Goal: Task Accomplishment & Management: Complete application form

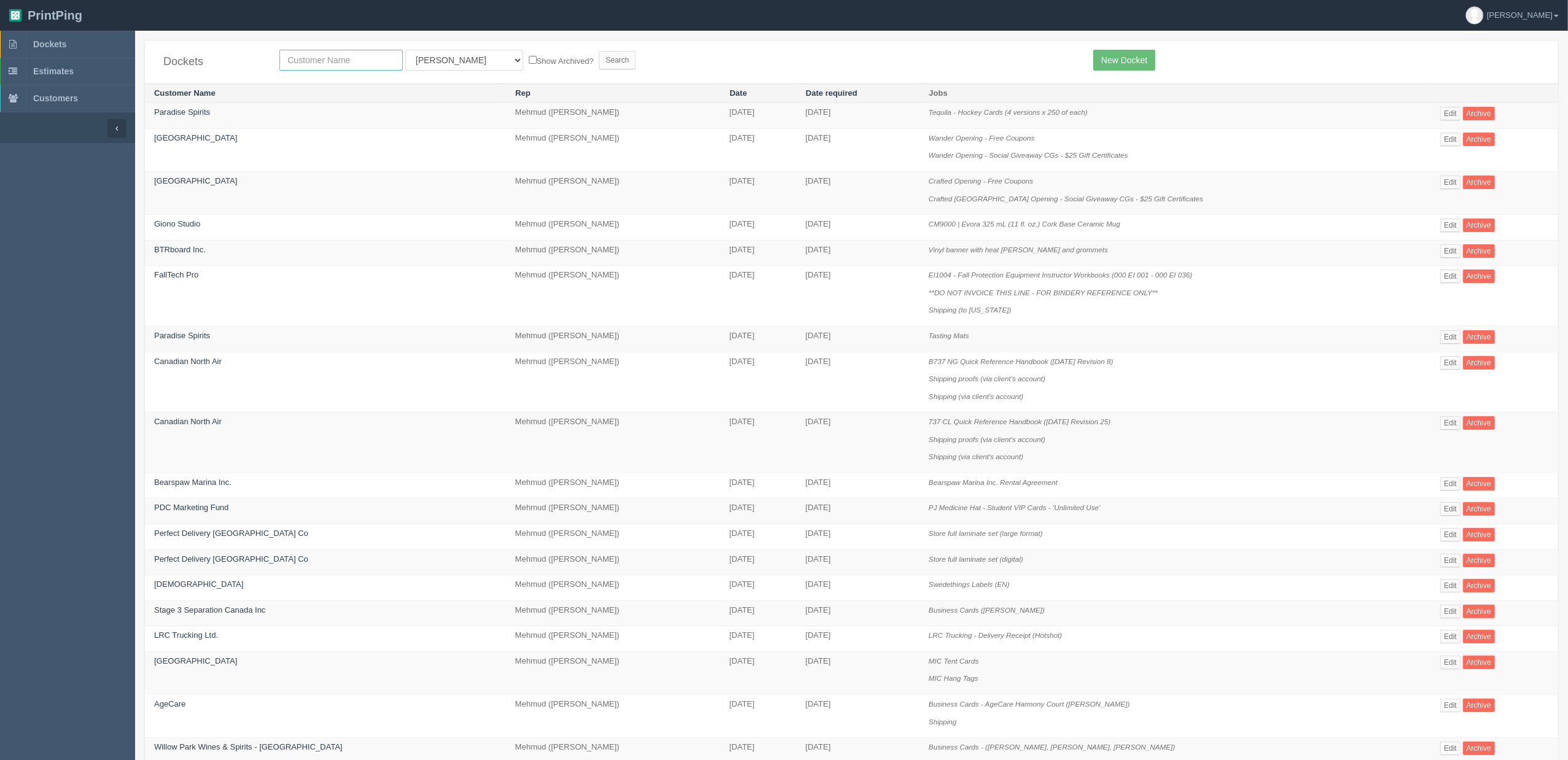
click at [347, 59] on input "text" at bounding box center [341, 60] width 124 height 21
click at [345, 53] on input "text" at bounding box center [341, 60] width 124 height 21
type input "airport"
click at [599, 51] on input "Search" at bounding box center [617, 60] width 37 height 19
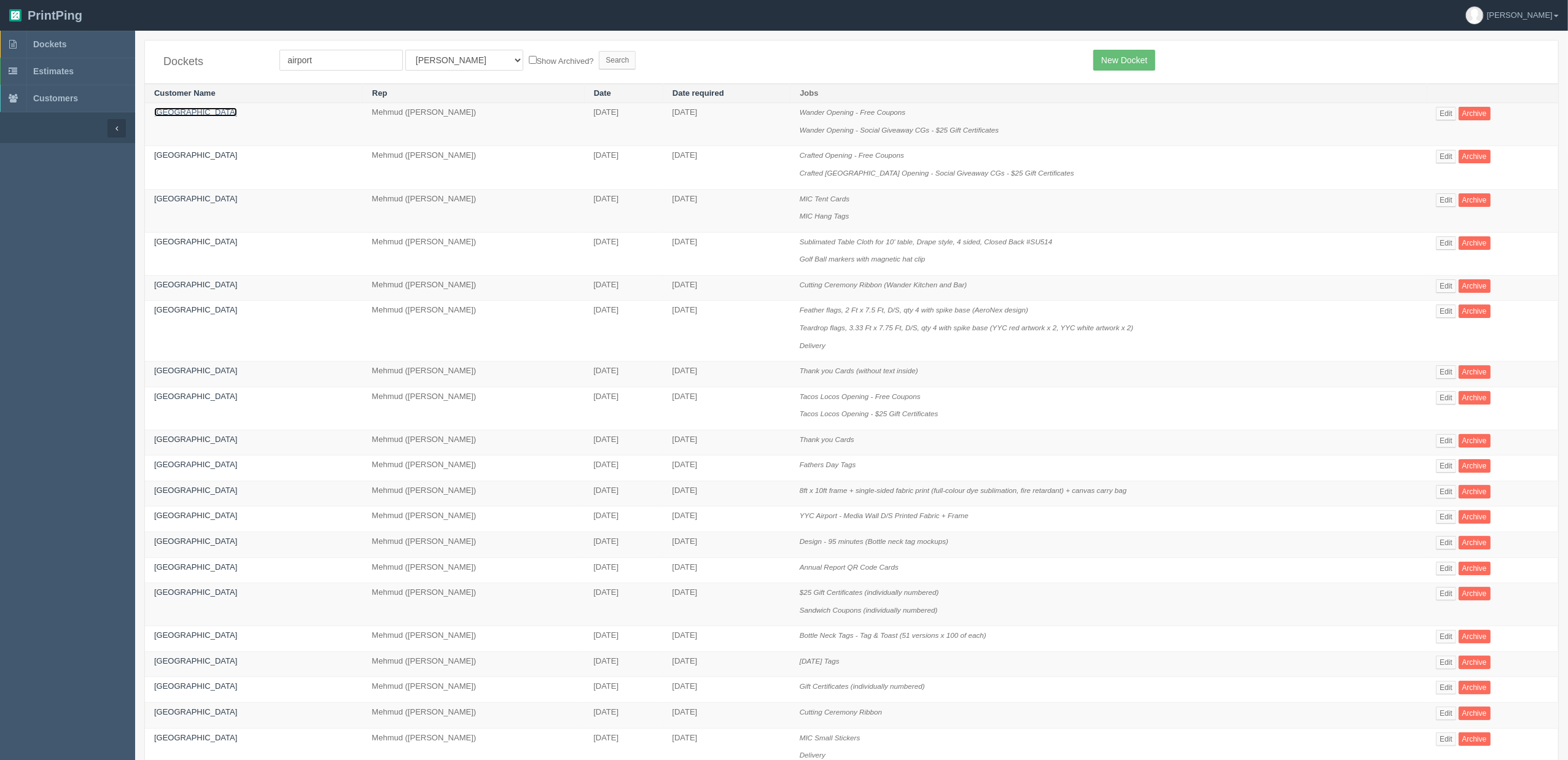
click at [188, 109] on link "[GEOGRAPHIC_DATA]" at bounding box center [195, 111] width 83 height 9
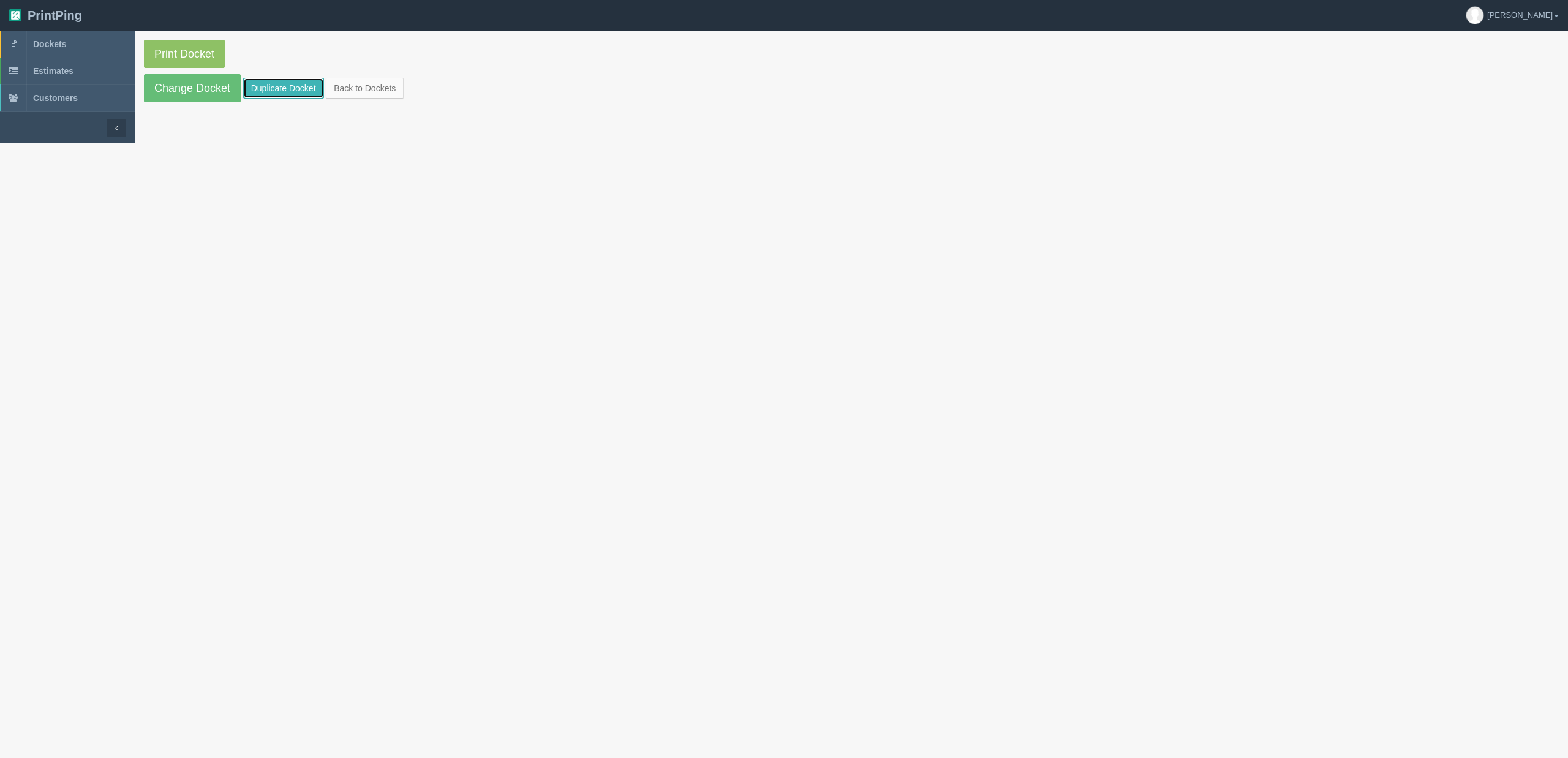
click at [278, 91] on link "Duplicate Docket" at bounding box center [284, 88] width 81 height 21
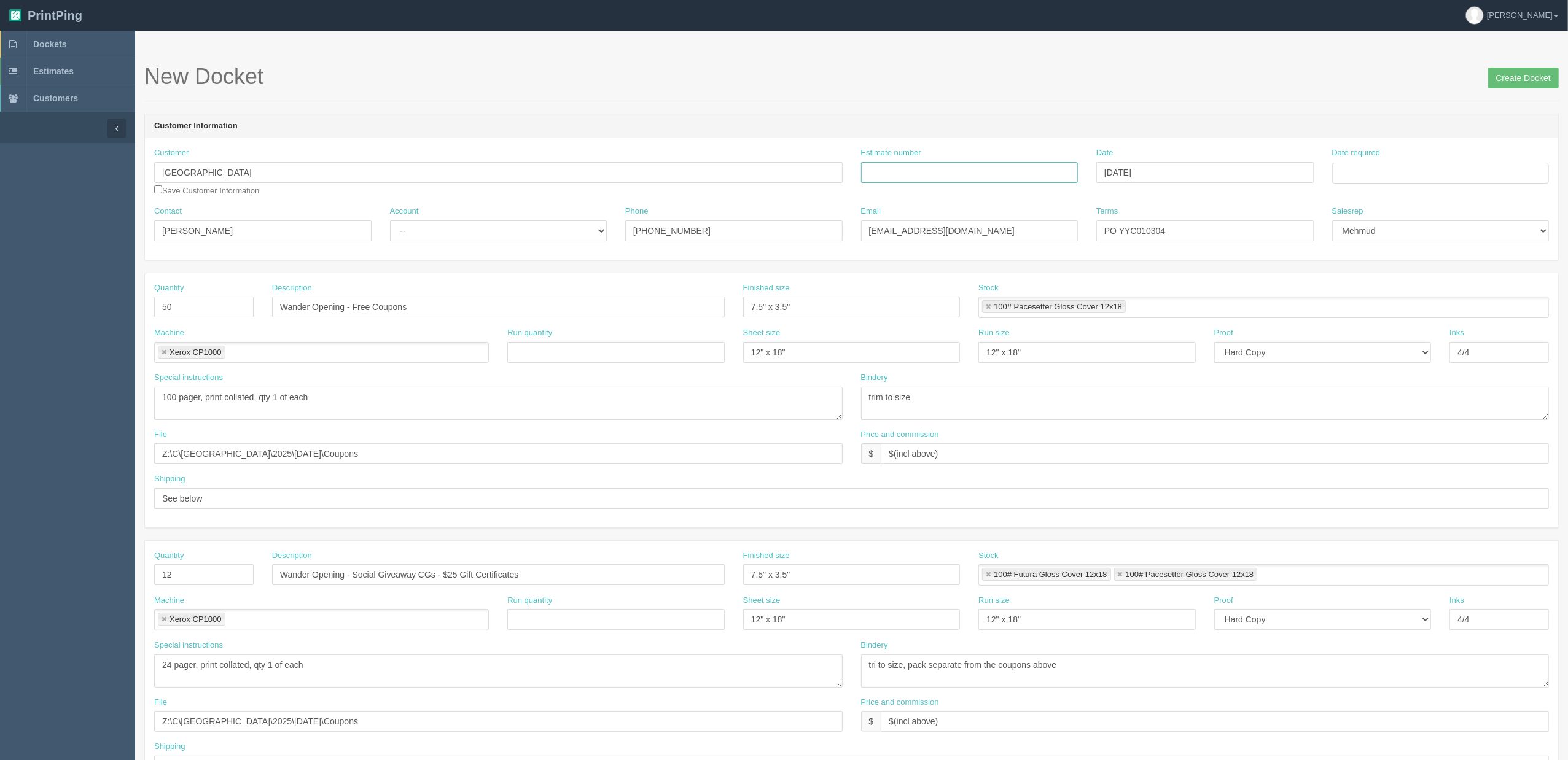
click at [1005, 171] on input "Estimate number" at bounding box center [969, 173] width 217 height 21
type input "092220"
click at [1412, 304] on td "28" at bounding box center [1410, 309] width 16 height 18
type input "[DATE]"
click at [819, 80] on h1 "New Docket Create Docket" at bounding box center [851, 76] width 1414 height 24
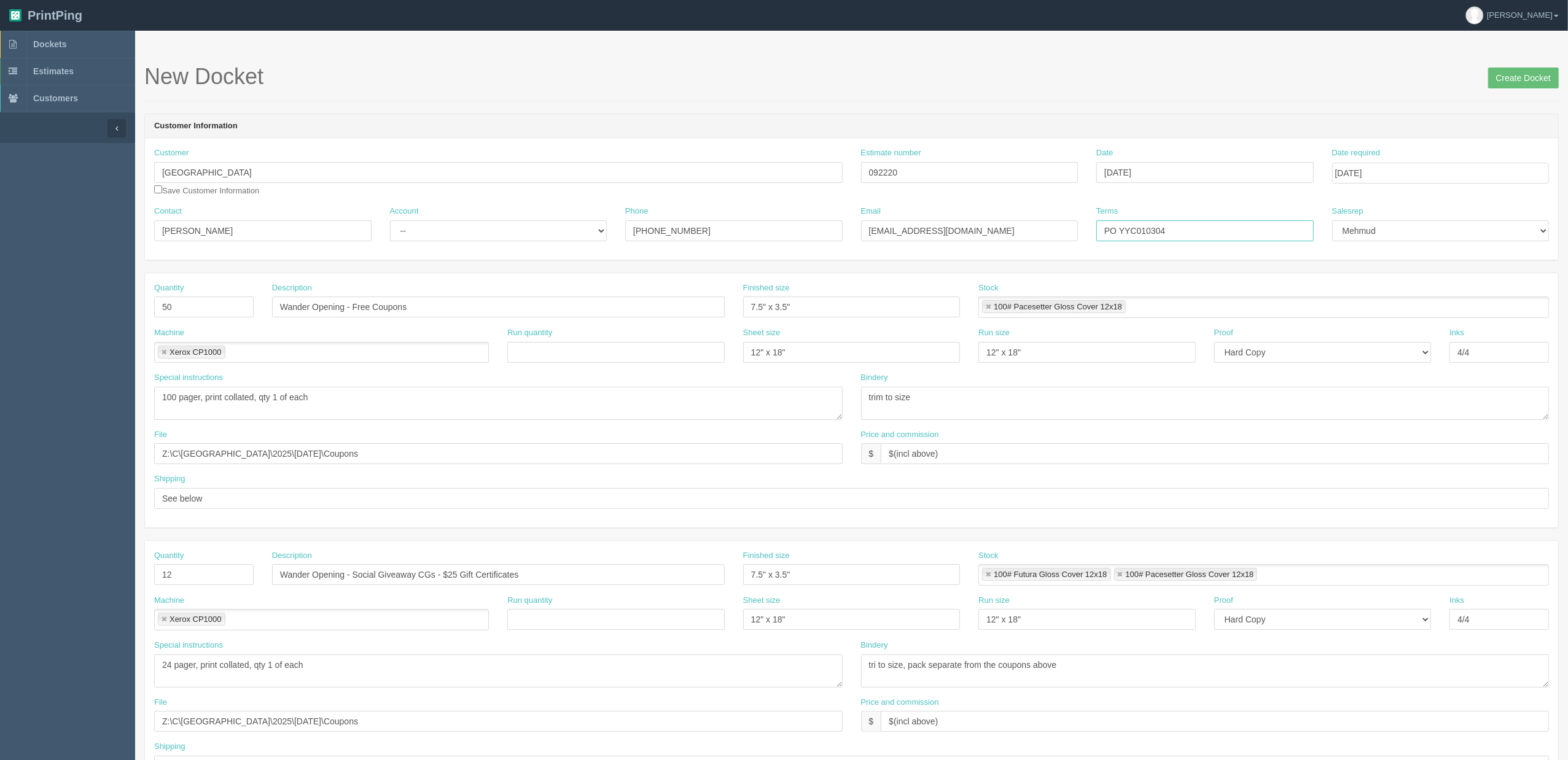
drag, startPoint x: 1124, startPoint y: 231, endPoint x: 1524, endPoint y: 190, distance: 402.1
click at [1523, 193] on div "Customer Calgary International Airport Save Customer Information Estimate numbe…" at bounding box center [851, 199] width 1413 height 121
type input "PO ____________________________"
drag, startPoint x: 181, startPoint y: 306, endPoint x: 47, endPoint y: 292, distance: 134.7
click at [55, 297] on section "Dockets Estimates Customers" at bounding box center [784, 573] width 1568 height 1085
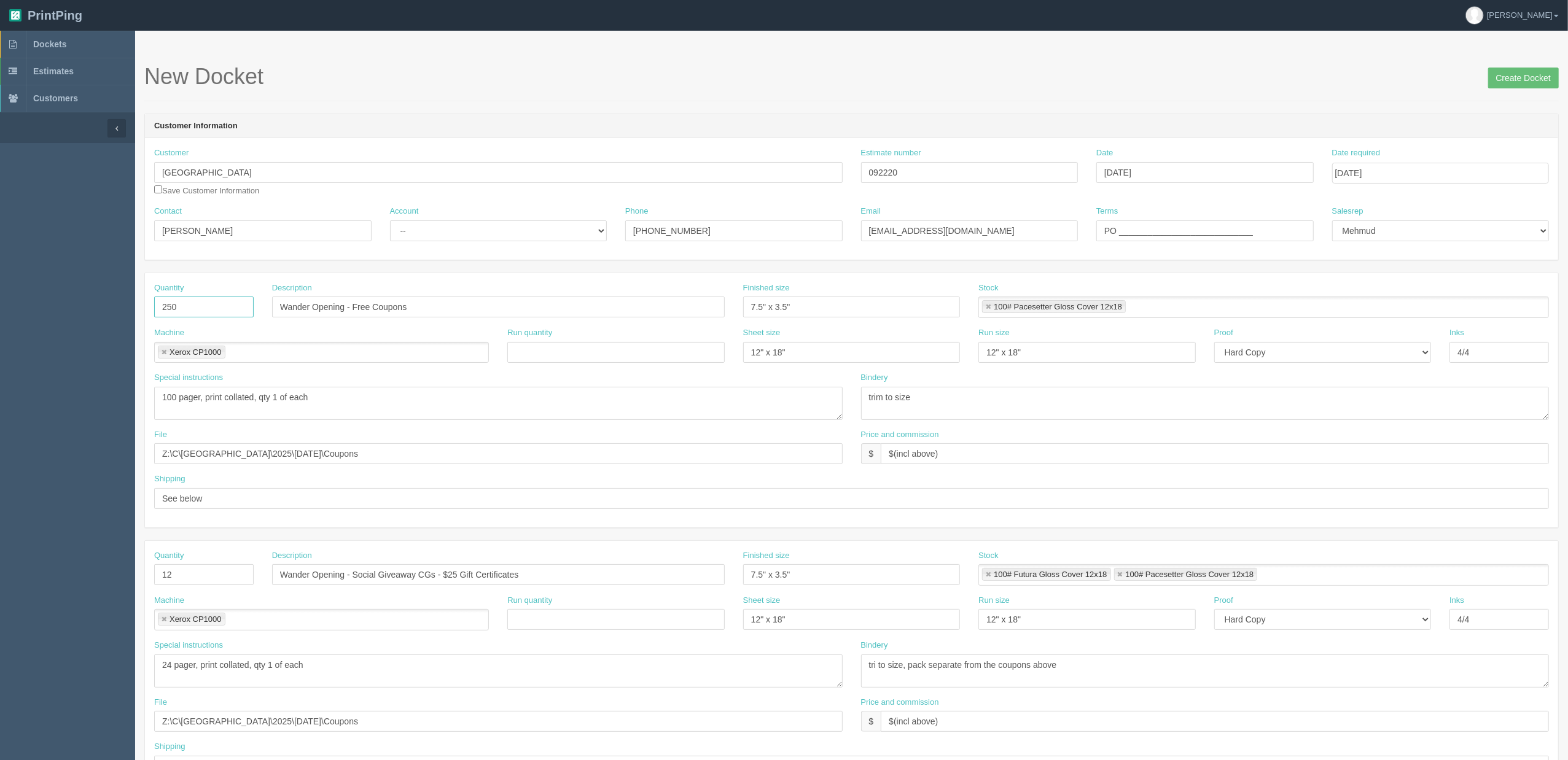
type input "250"
type input "Pride tags"
type input "3" x 2.5""
click at [990, 305] on link at bounding box center [988, 308] width 7 height 8
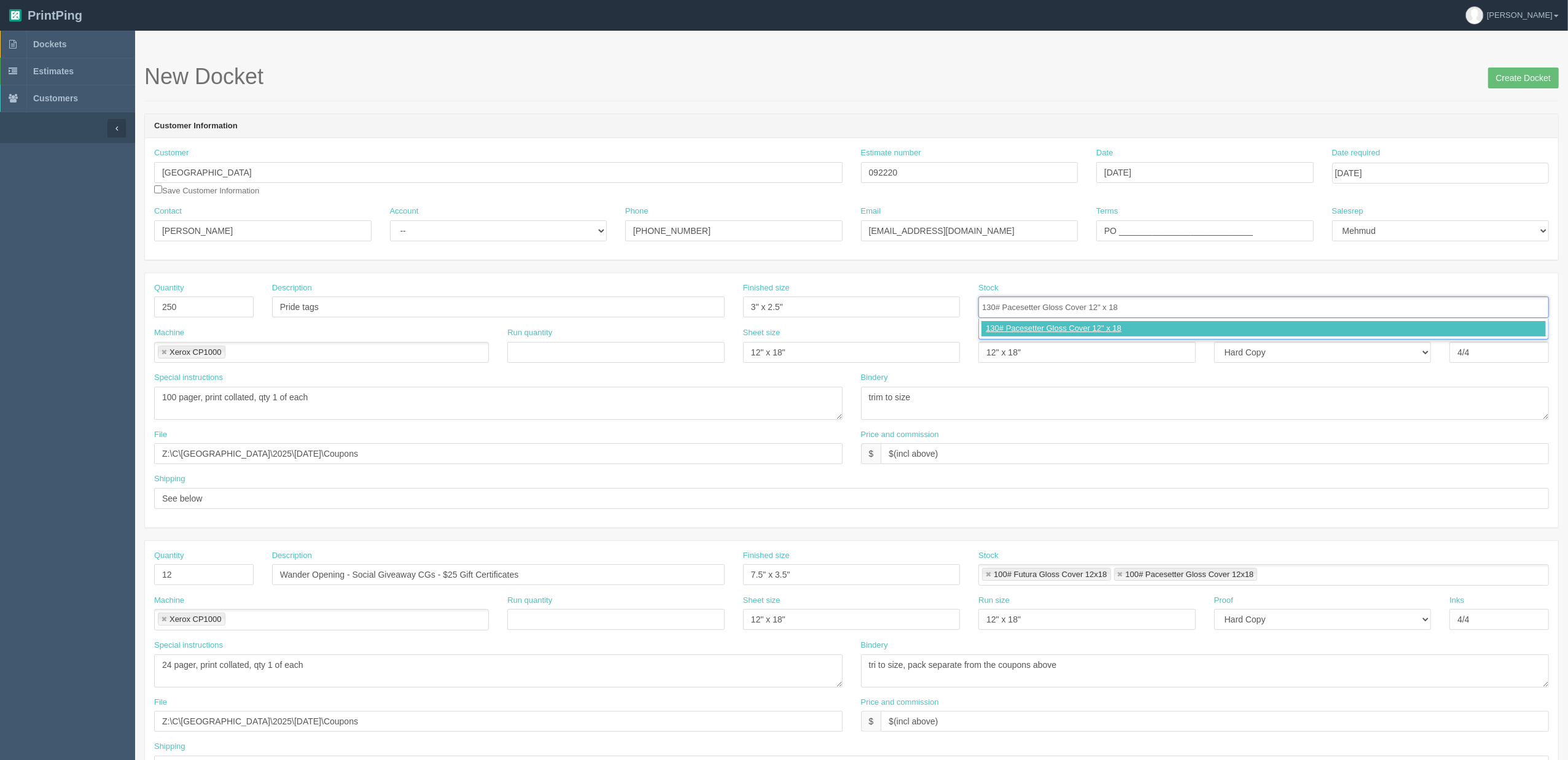
type input "130# Pacesetter Gloss Cover 12" x 18""
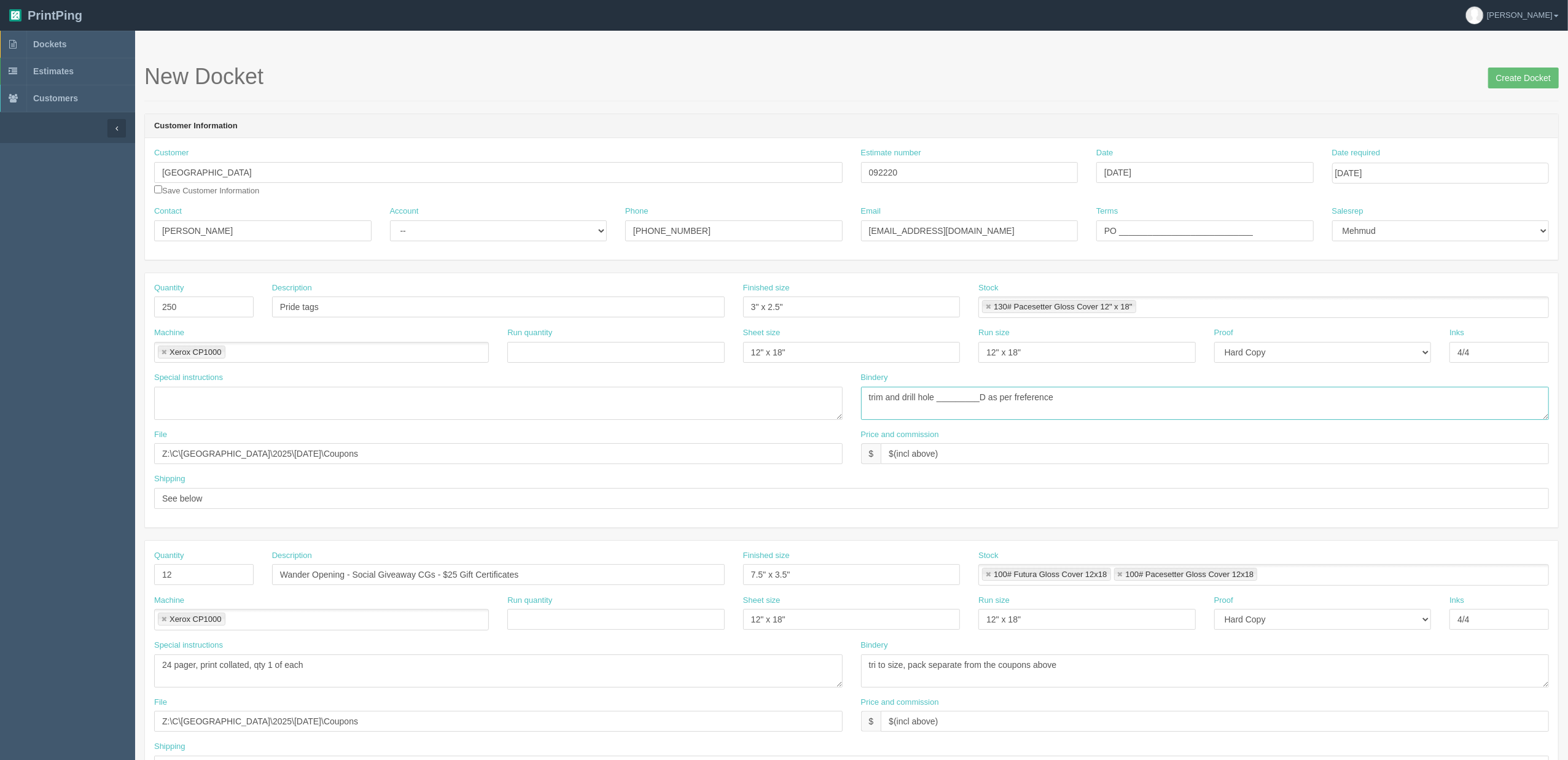
type textarea "trim and drill hole _________D as per freference"
click at [199, 399] on textarea "100 pager, print collated, qty 1 of each" at bounding box center [498, 404] width 688 height 33
type textarea "add bleeds"
drag, startPoint x: 205, startPoint y: 460, endPoint x: -369, endPoint y: 440, distance: 574.3
click at [0, 440] on html "PrintPing Zack Edit account ( zack@allrush.ca ) Logout Dockets Estimates" at bounding box center [784, 557] width 1568 height 1116
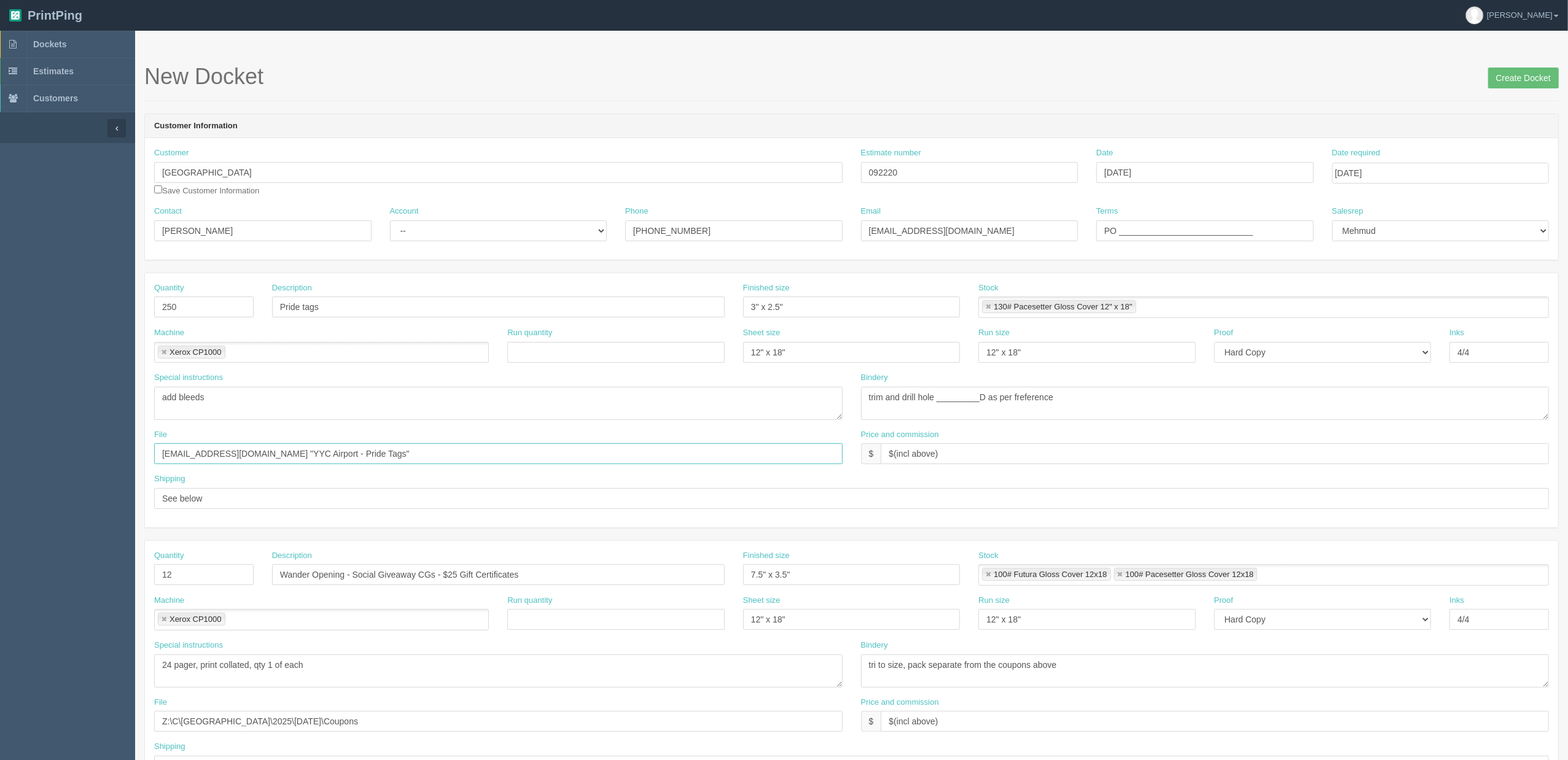
type input "files@allrush.ca "YYC Airport - Pride Tags""
click at [1033, 457] on input "$94.73 mj$14.80 AR$" at bounding box center [1214, 454] width 668 height 21
type input "$94.73 mj$14.80 AR$20.72"
drag, startPoint x: 210, startPoint y: 579, endPoint x: 72, endPoint y: 576, distance: 138.0
click at [70, 580] on section "Dockets Estimates Customers" at bounding box center [784, 573] width 1568 height 1085
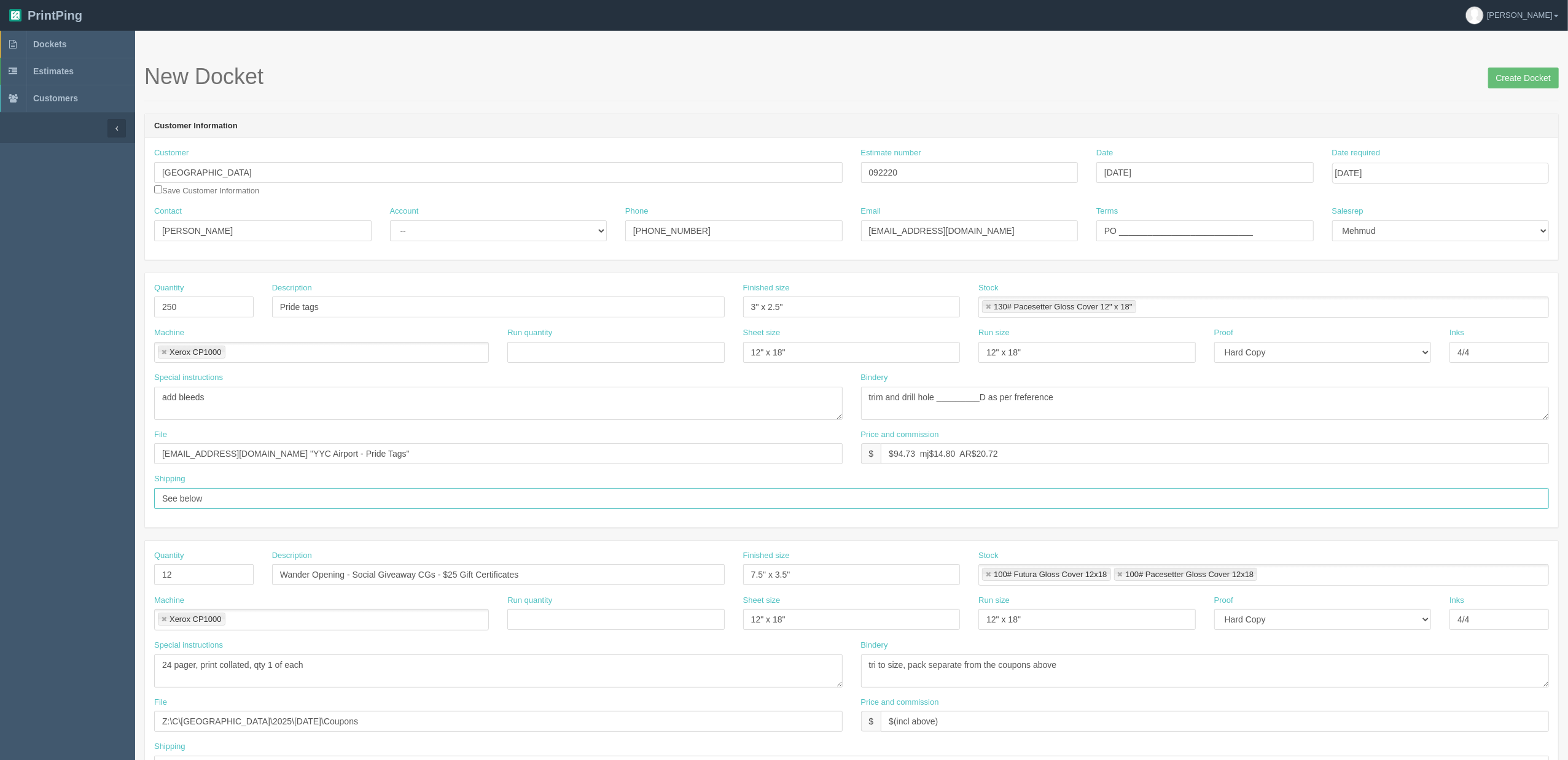
drag, startPoint x: 256, startPoint y: 496, endPoint x: 30, endPoint y: 495, distance: 226.0
click at [32, 495] on section "Dockets Estimates Customers" at bounding box center [784, 573] width 1568 height 1085
type input "Call for pickup when ready (if no PO#, see Zack before invoicing)"
drag, startPoint x: 187, startPoint y: 571, endPoint x: 58, endPoint y: 583, distance: 129.6
click at [63, 581] on section "Dockets Estimates Customers" at bounding box center [784, 573] width 1568 height 1085
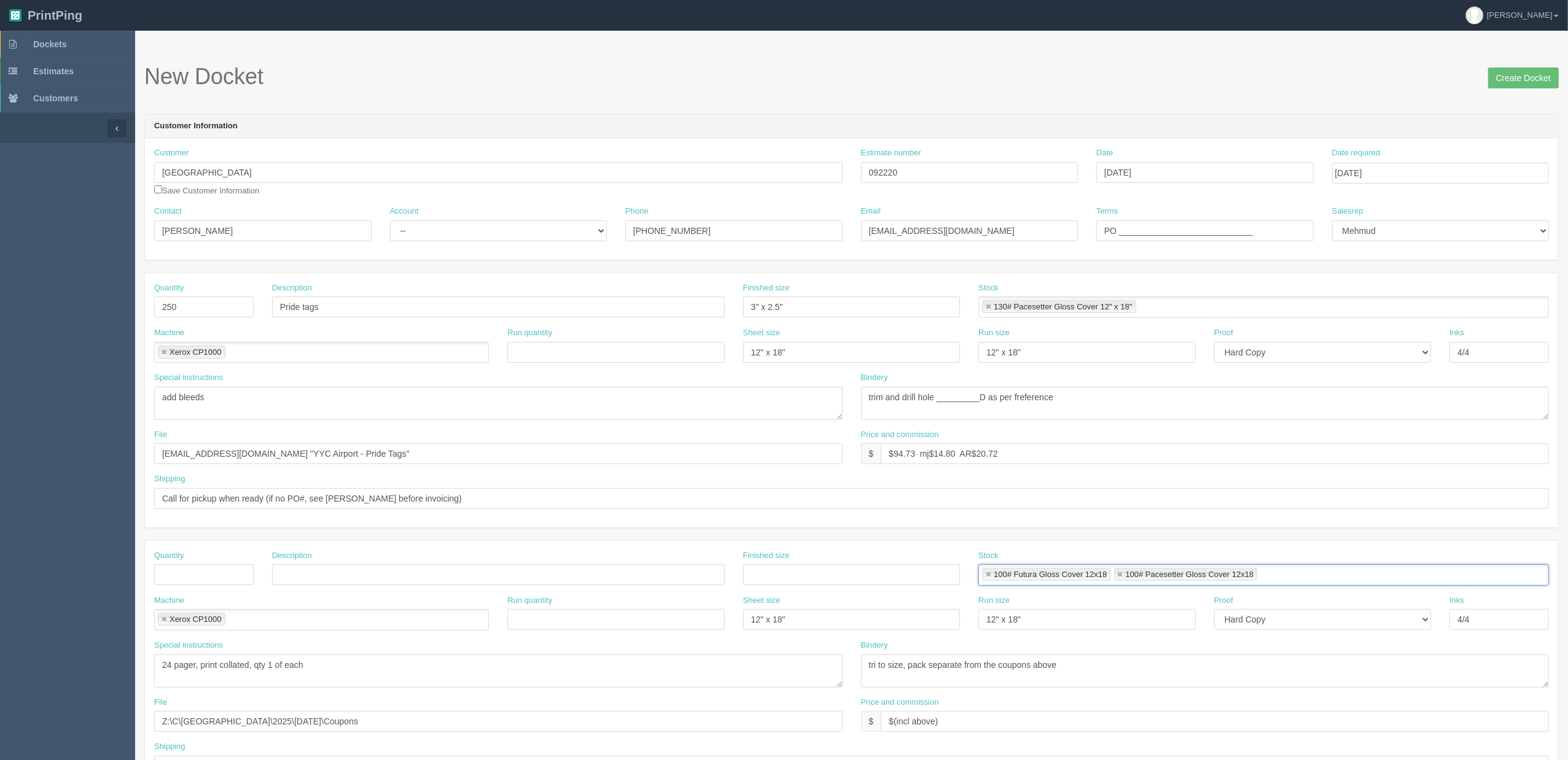
click at [985, 579] on link at bounding box center [988, 575] width 7 height 8
type input "100# Pacesetter Gloss Cover 12x18"
click at [985, 579] on link at bounding box center [988, 575] width 7 height 8
drag, startPoint x: 795, startPoint y: 622, endPoint x: 631, endPoint y: 610, distance: 164.4
click at [625, 612] on div "Machine Xerox CP1000 Xerox CP1000 Run quantity Sheet size 12" x 18" Run size 12…" at bounding box center [851, 617] width 1413 height 45
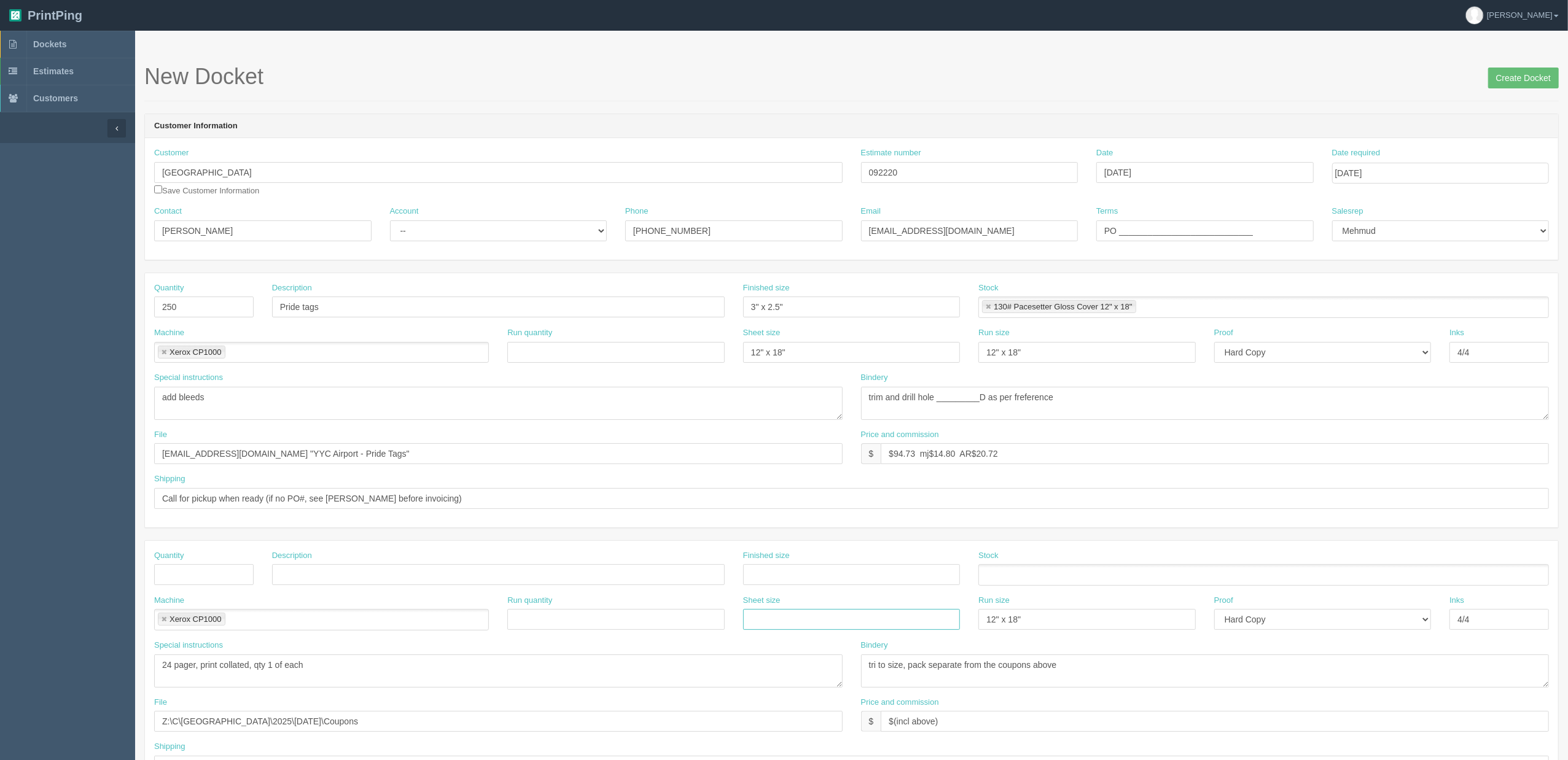
drag, startPoint x: 164, startPoint y: 620, endPoint x: 195, endPoint y: 632, distance: 33.2
click at [164, 620] on link at bounding box center [164, 620] width 7 height 8
drag, startPoint x: 365, startPoint y: 667, endPoint x: 75, endPoint y: 650, distance: 290.5
click at [0, 670] on html "PrintPing Zack Edit account ( zack@allrush.ca ) Logout Dockets Estimates" at bounding box center [784, 557] width 1568 height 1116
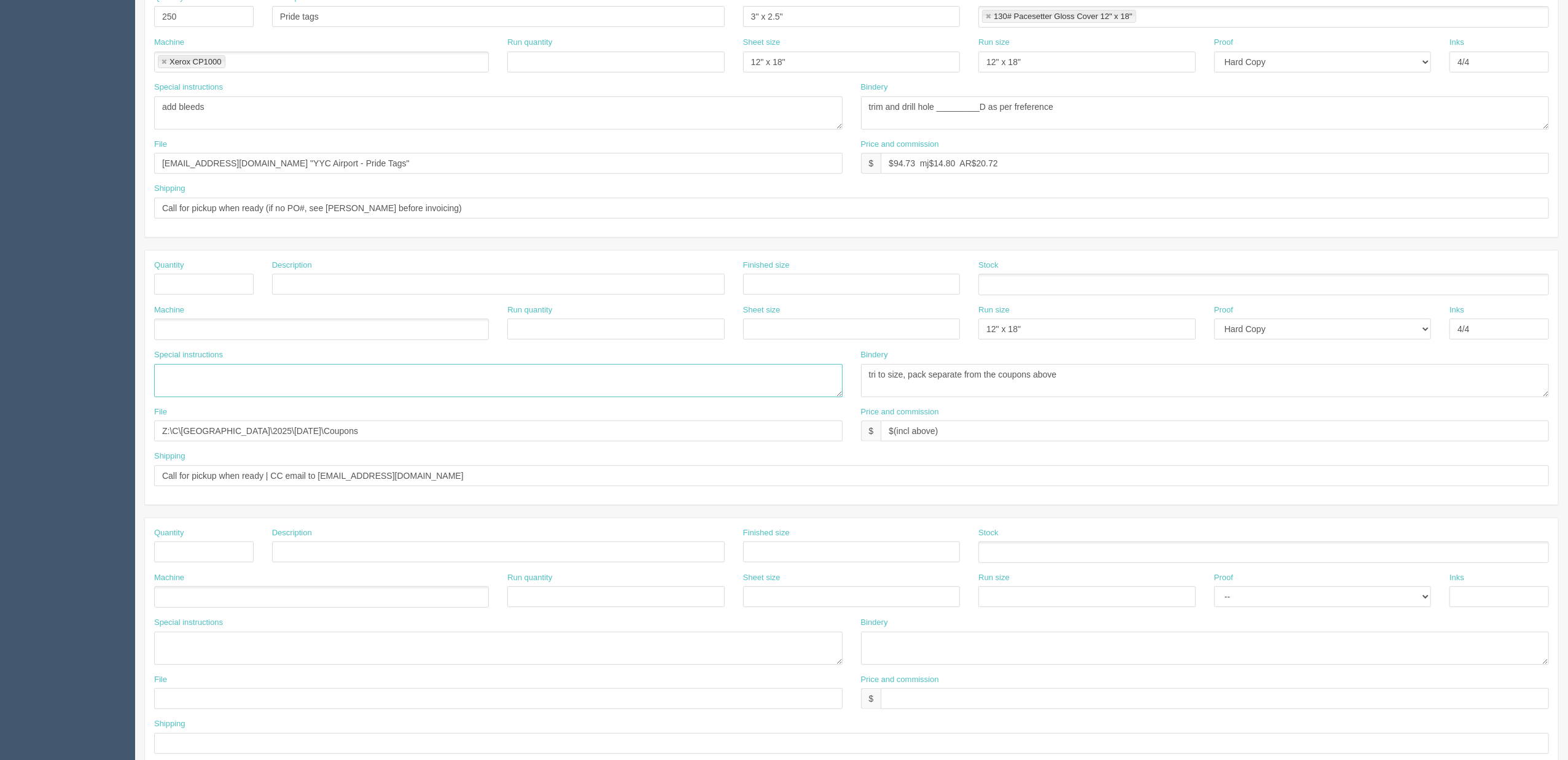
scroll to position [360, 0]
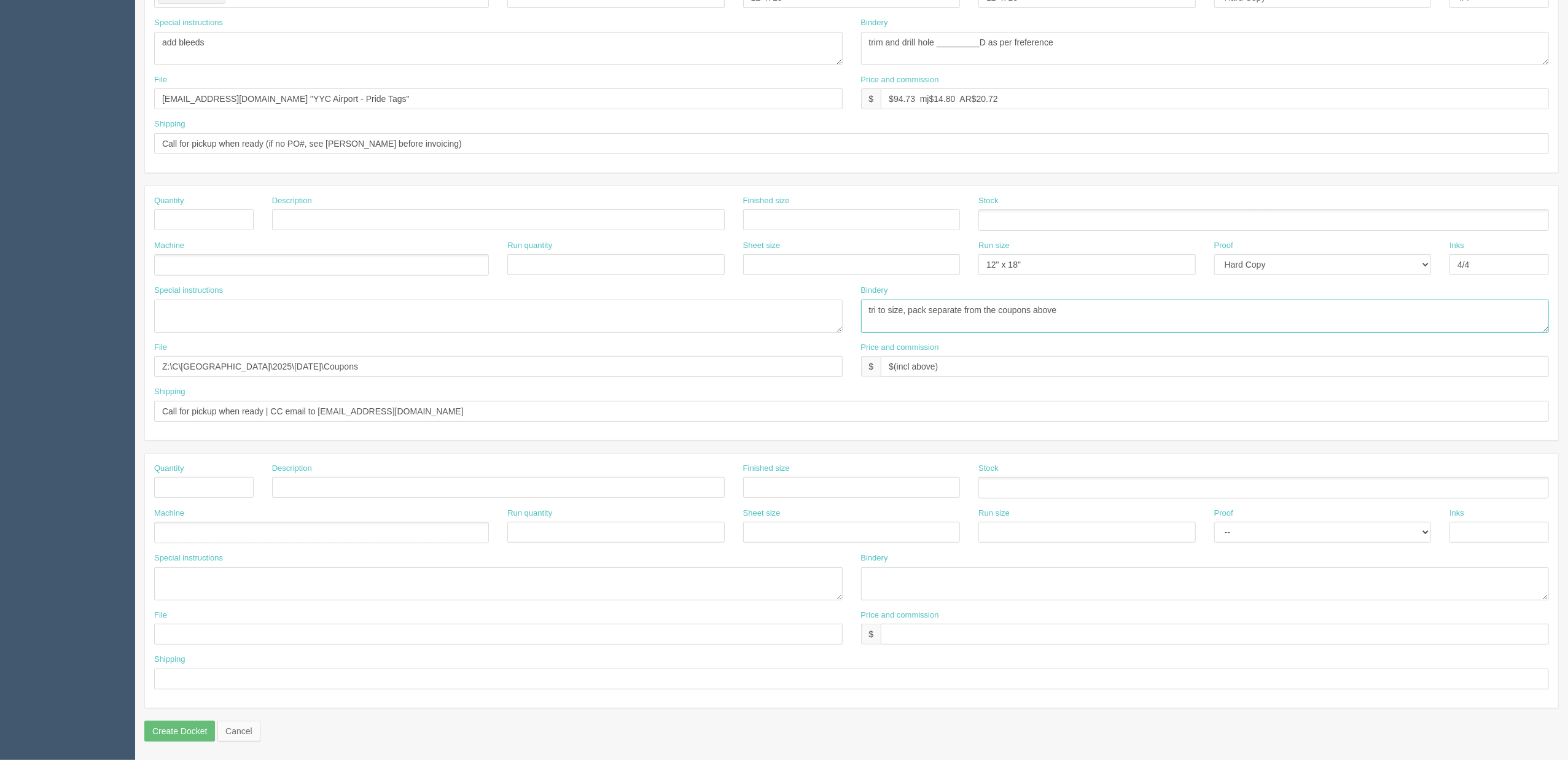
drag, startPoint x: 1145, startPoint y: 314, endPoint x: 796, endPoint y: 290, distance: 349.8
click at [681, 295] on div "Special instructions 24 pager, print collated, qty 1 of each Bindery tri to siz…" at bounding box center [851, 313] width 1413 height 57
drag, startPoint x: 1053, startPoint y: 254, endPoint x: 1044, endPoint y: 249, distance: 10.3
click at [745, 261] on div "Machine Run quantity Sheet size Run size 12" x 18" Proof -- Email Hard Copy Ink…" at bounding box center [851, 262] width 1413 height 45
click at [1310, 260] on select "-- Email Hard Copy" at bounding box center [1322, 264] width 217 height 21
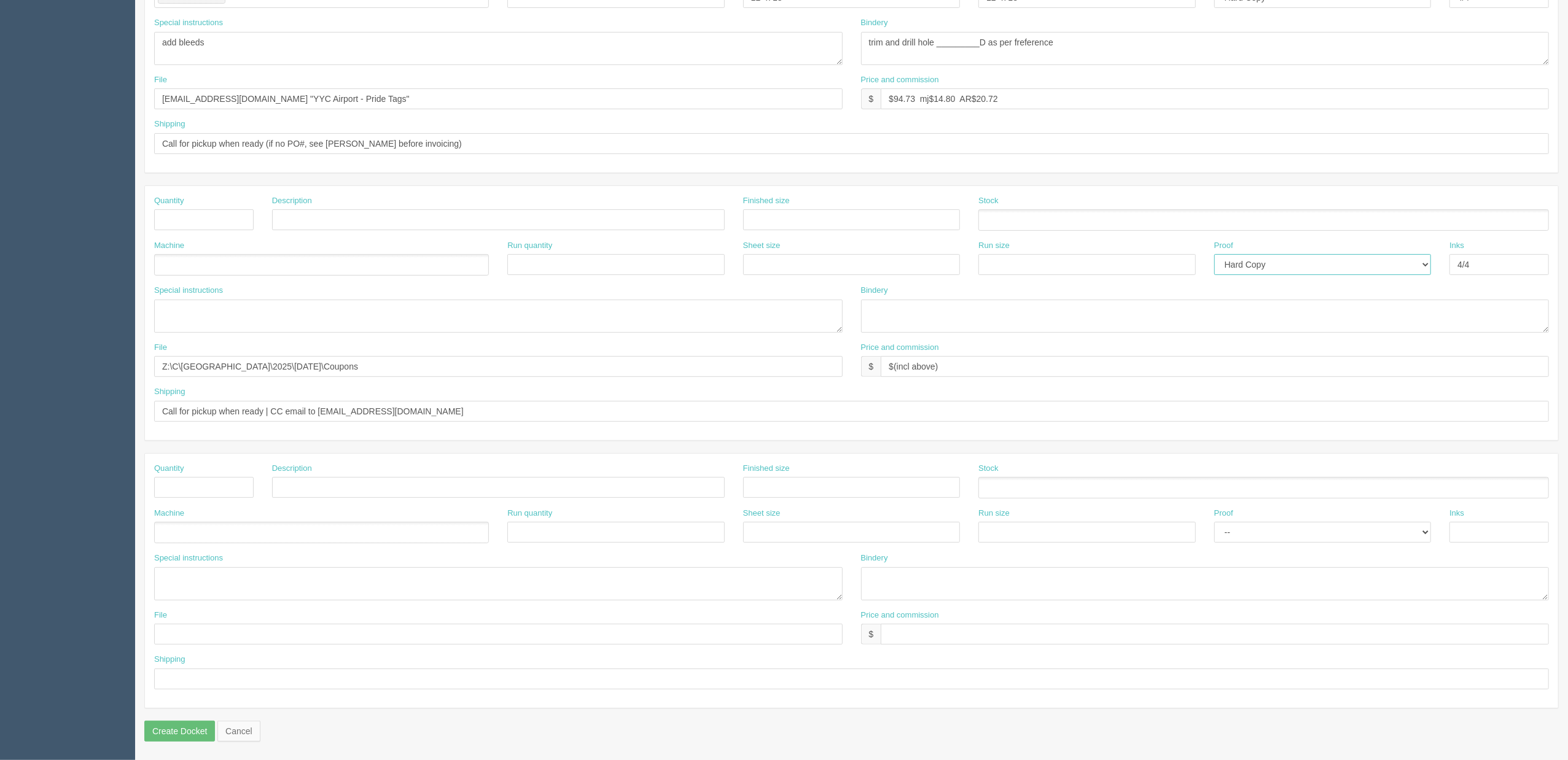
select select
click at [1214, 254] on select "-- Email Hard Copy" at bounding box center [1322, 264] width 217 height 21
drag, startPoint x: 1497, startPoint y: 269, endPoint x: 1112, endPoint y: 335, distance: 390.6
click at [1248, 273] on div "Machine Run quantity Sheet size Run size Proof -- Email Hard Copy Inks 4/4" at bounding box center [851, 262] width 1413 height 45
drag, startPoint x: 1026, startPoint y: 362, endPoint x: 544, endPoint y: 382, distance: 482.4
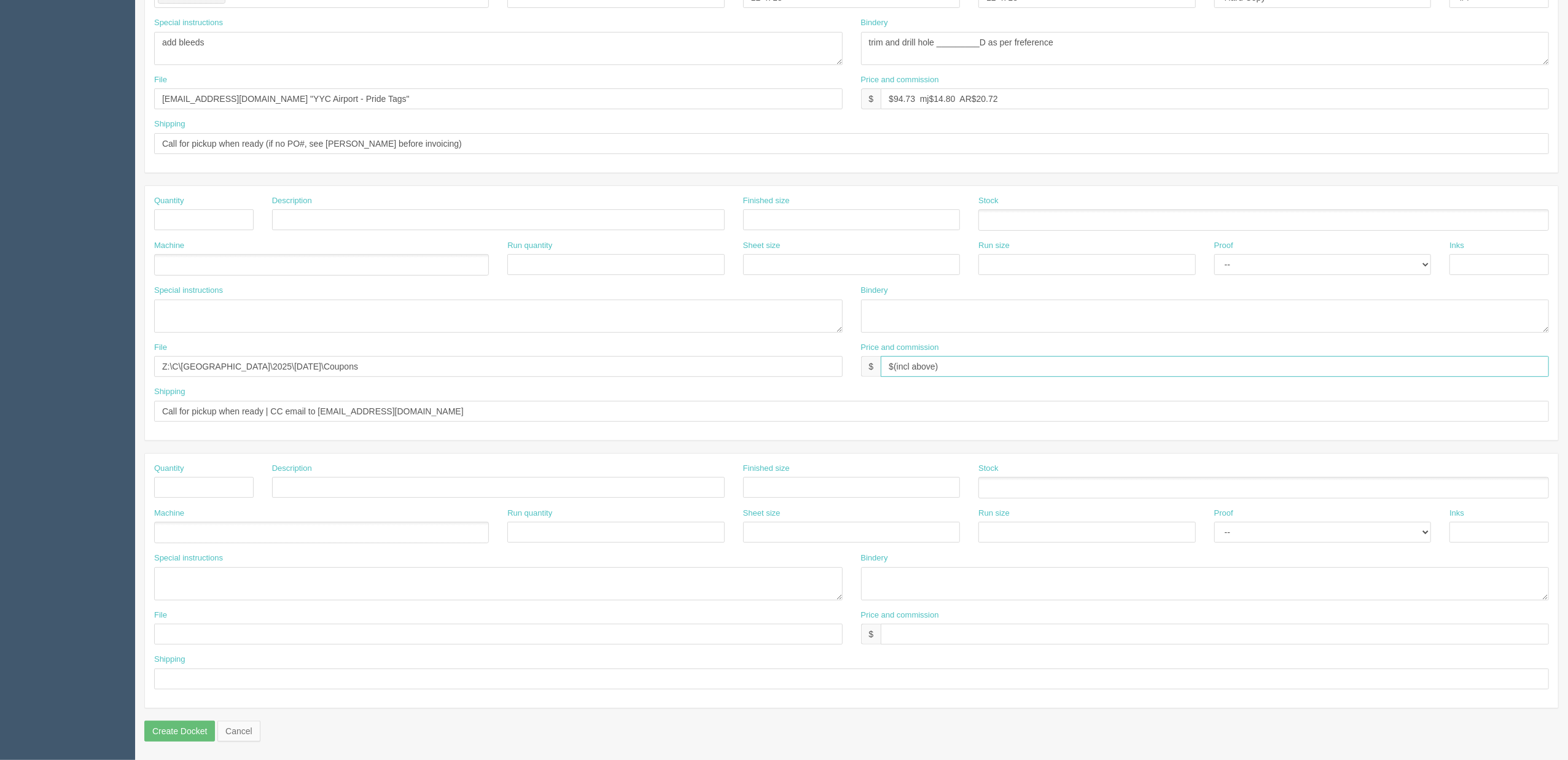
click at [591, 382] on div "File Z:\C\Calgary International Airport\2025\August 2025\Coupons Price and comm…" at bounding box center [851, 364] width 1413 height 45
drag, startPoint x: 389, startPoint y: 382, endPoint x: 251, endPoint y: 385, distance: 138.0
click at [251, 385] on div "Quantity Description Finished size Stock Machine Run quantity Sheet size Run si…" at bounding box center [851, 313] width 1413 height 254
click at [450, 372] on input "Z:\C\Calgary International Airport\2025\August 2025\Coupons" at bounding box center [498, 367] width 688 height 21
drag, startPoint x: 457, startPoint y: 367, endPoint x: -98, endPoint y: 360, distance: 555.0
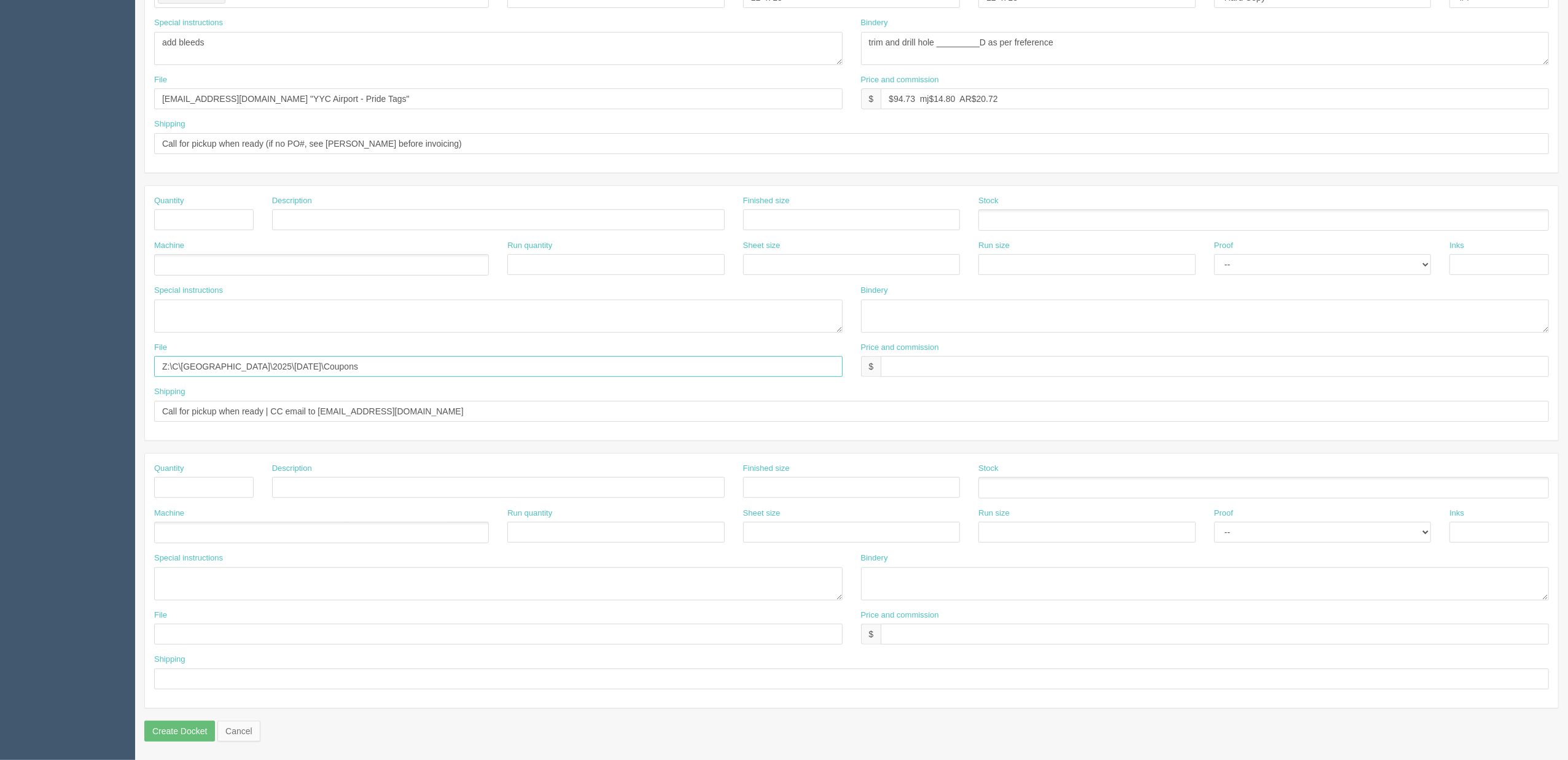
click at [0, 360] on html "PrintPing Zack Edit account ( zack@allrush.ca ) Logout Dockets Estimates" at bounding box center [784, 203] width 1568 height 1116
drag, startPoint x: 421, startPoint y: 402, endPoint x: -106, endPoint y: 377, distance: 527.6
click at [0, 377] on html "PrintPing Zack Edit account ( zack@allrush.ca ) Logout Dockets Estimates" at bounding box center [784, 203] width 1568 height 1116
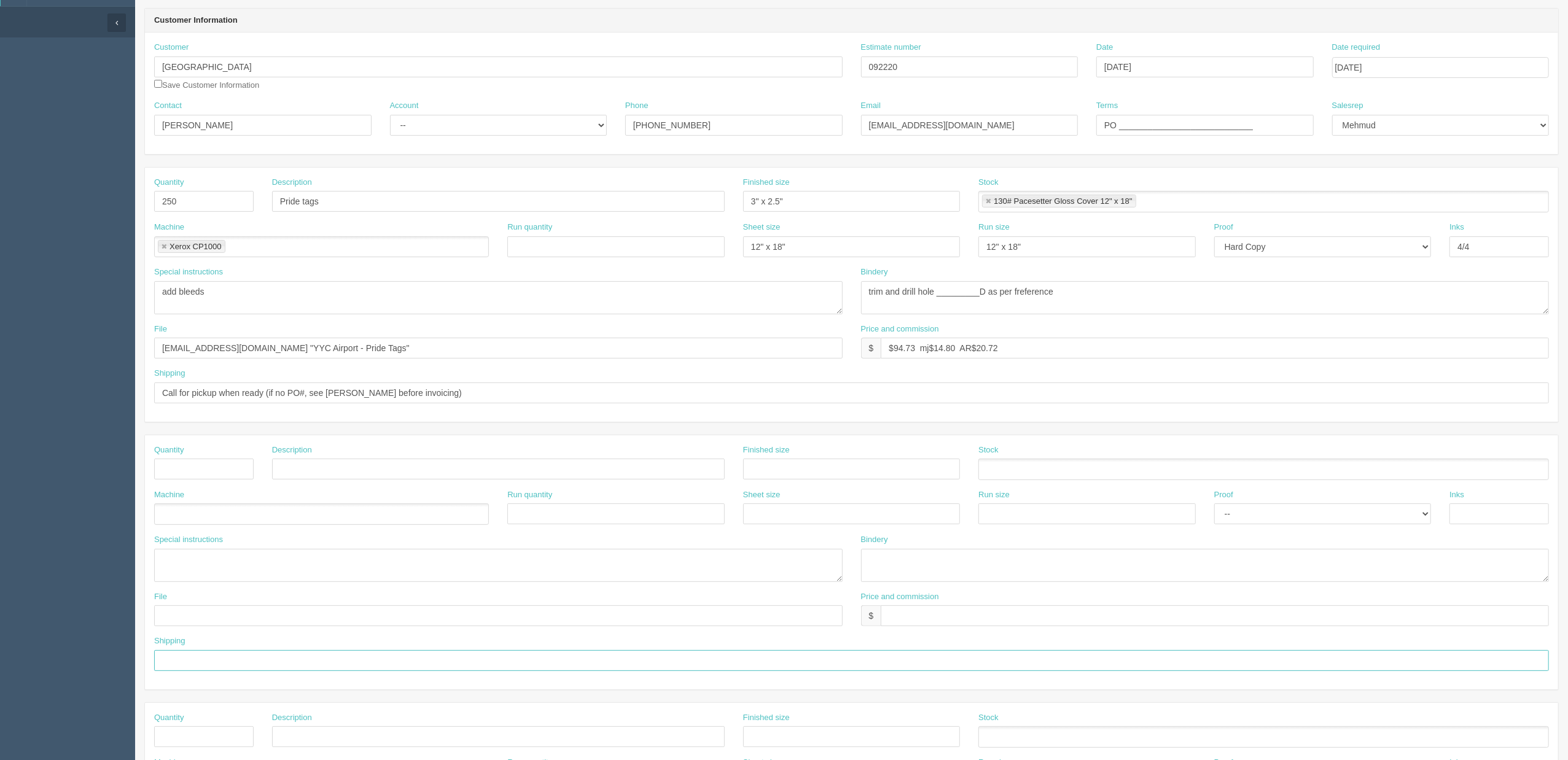
scroll to position [0, 0]
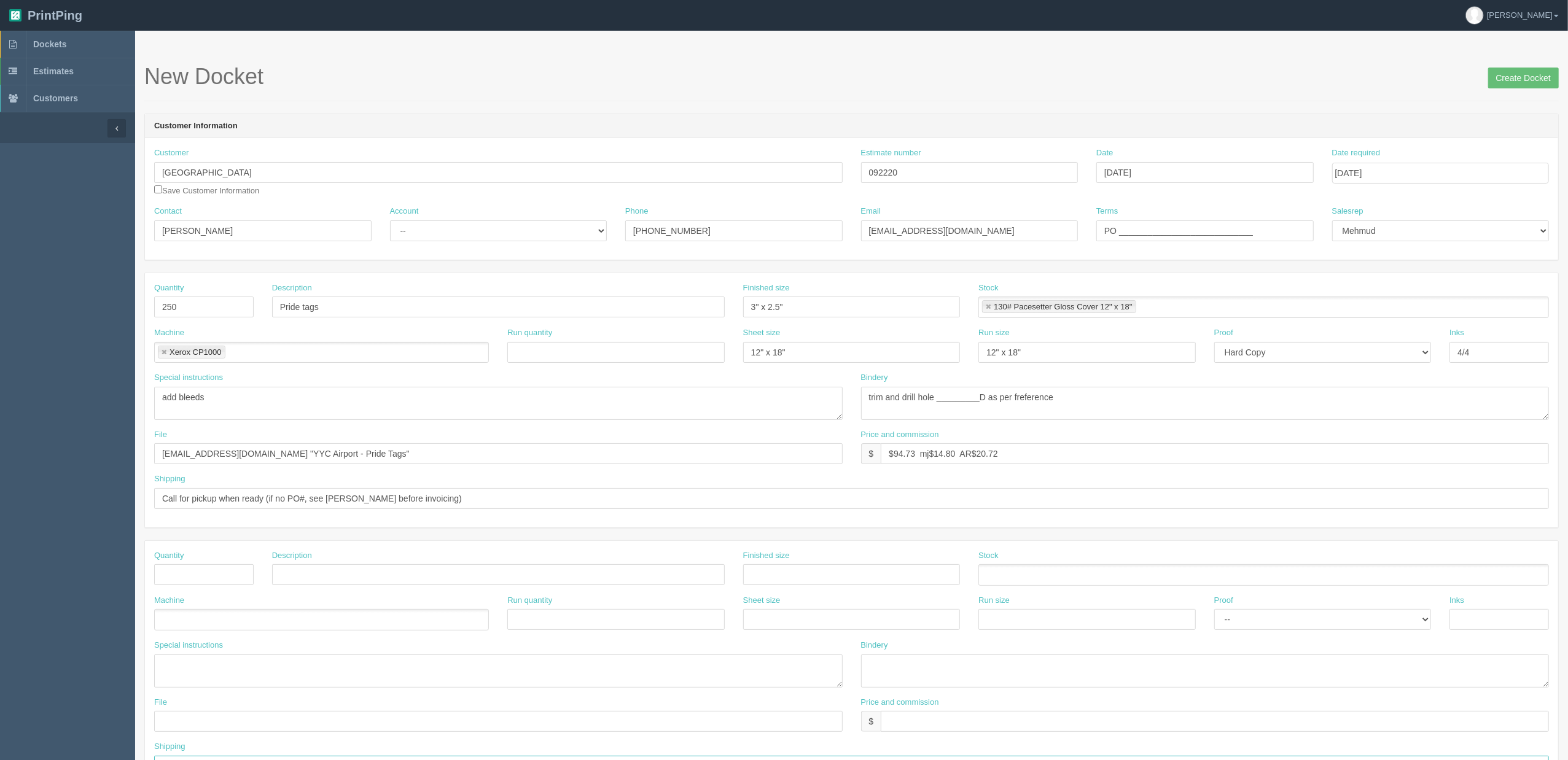
type input "Call for pickup when ready | CC email to payables@yyc.com"
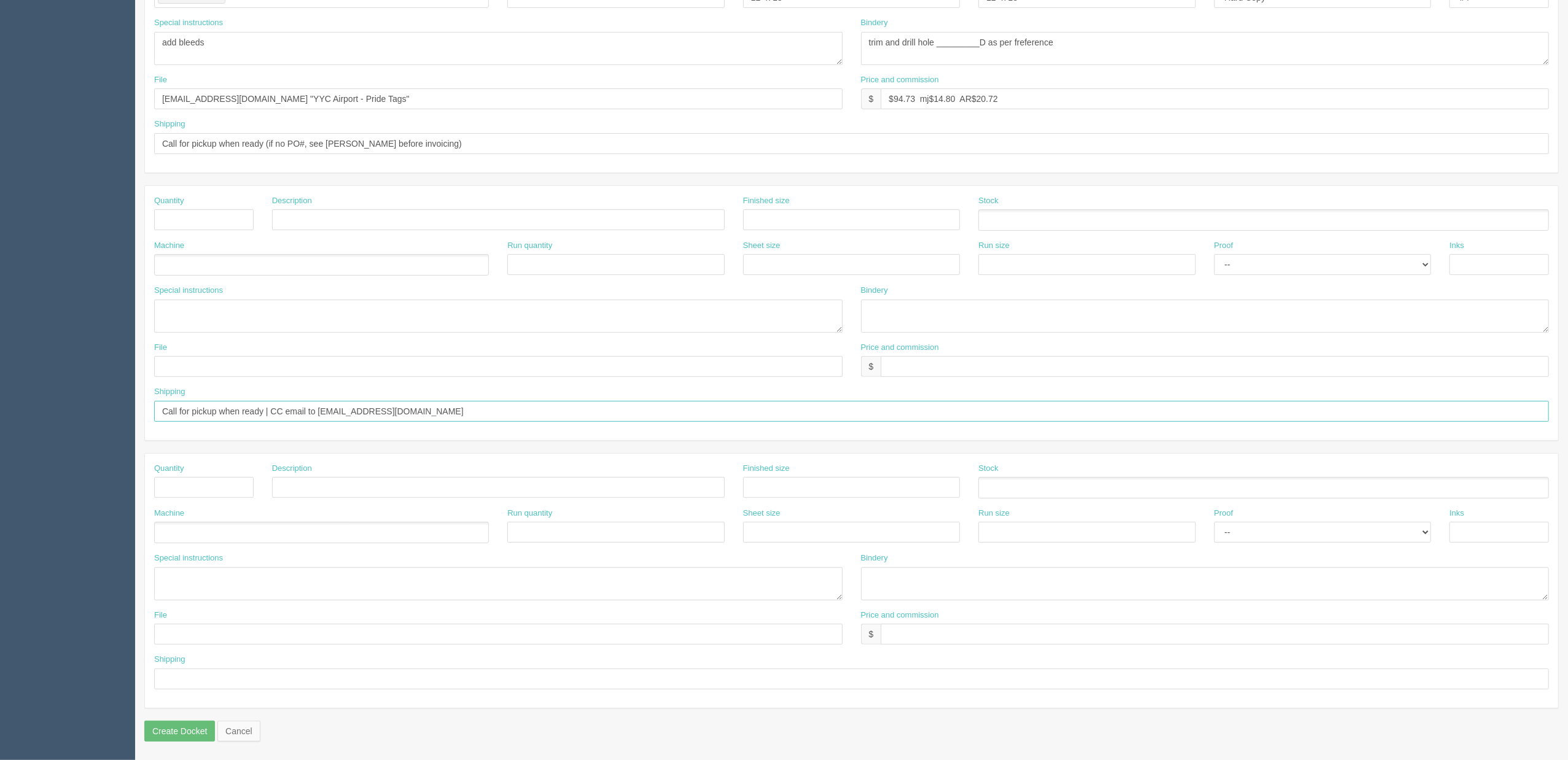
scroll to position [360, 0]
click at [467, 407] on input "Call for pickup when ready | CC email to payables@yyc.com" at bounding box center [851, 412] width 1395 height 21
drag, startPoint x: 509, startPoint y: 411, endPoint x: -51, endPoint y: 411, distance: 560.0
click at [0, 411] on html "PrintPing Zack Edit account ( zack@allrush.ca ) Logout Dockets Estimates" at bounding box center [784, 203] width 1568 height 1116
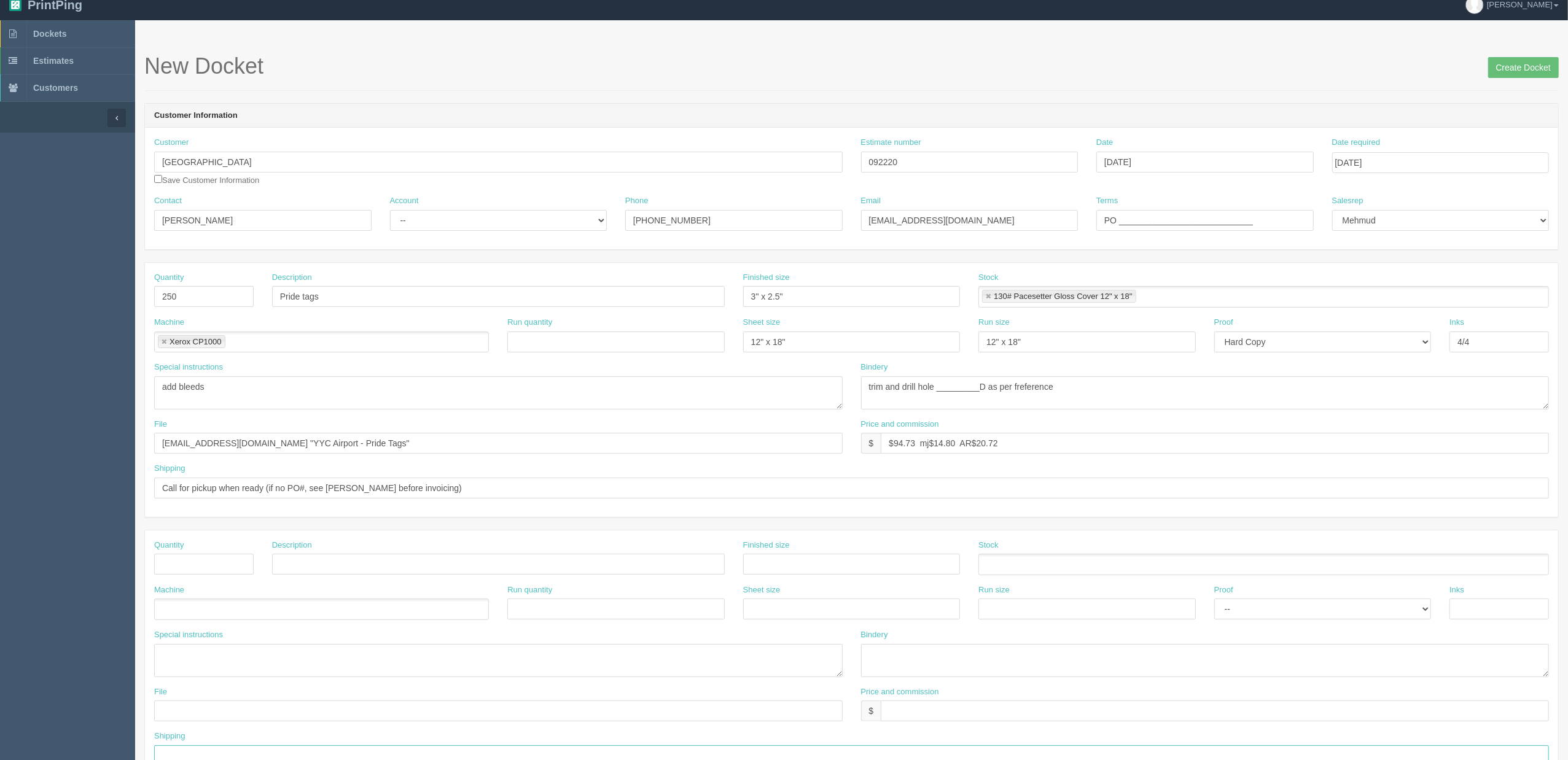
scroll to position [0, 0]
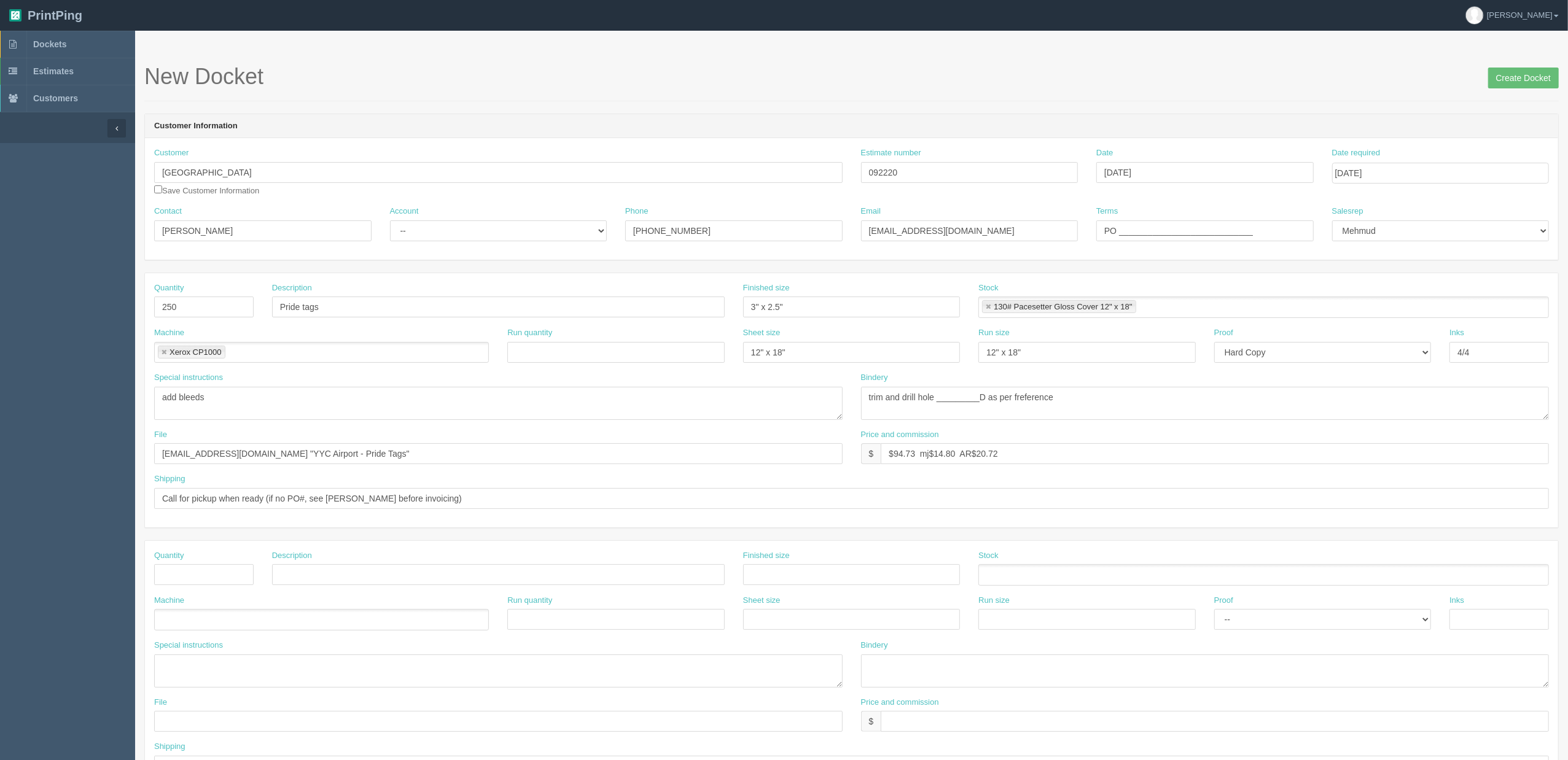
click at [494, 219] on div "Account -- Existing Client Allrush Client Rep Client" at bounding box center [498, 224] width 217 height 36
click at [494, 238] on select "-- Existing Client Allrush Client Rep Client" at bounding box center [498, 231] width 217 height 21
select select "Allrush Client"
click at [390, 221] on select "-- Existing Client Allrush Client Rep Client" at bounding box center [498, 231] width 217 height 21
click at [253, 229] on input "Kelsy Gabriel" at bounding box center [262, 231] width 217 height 21
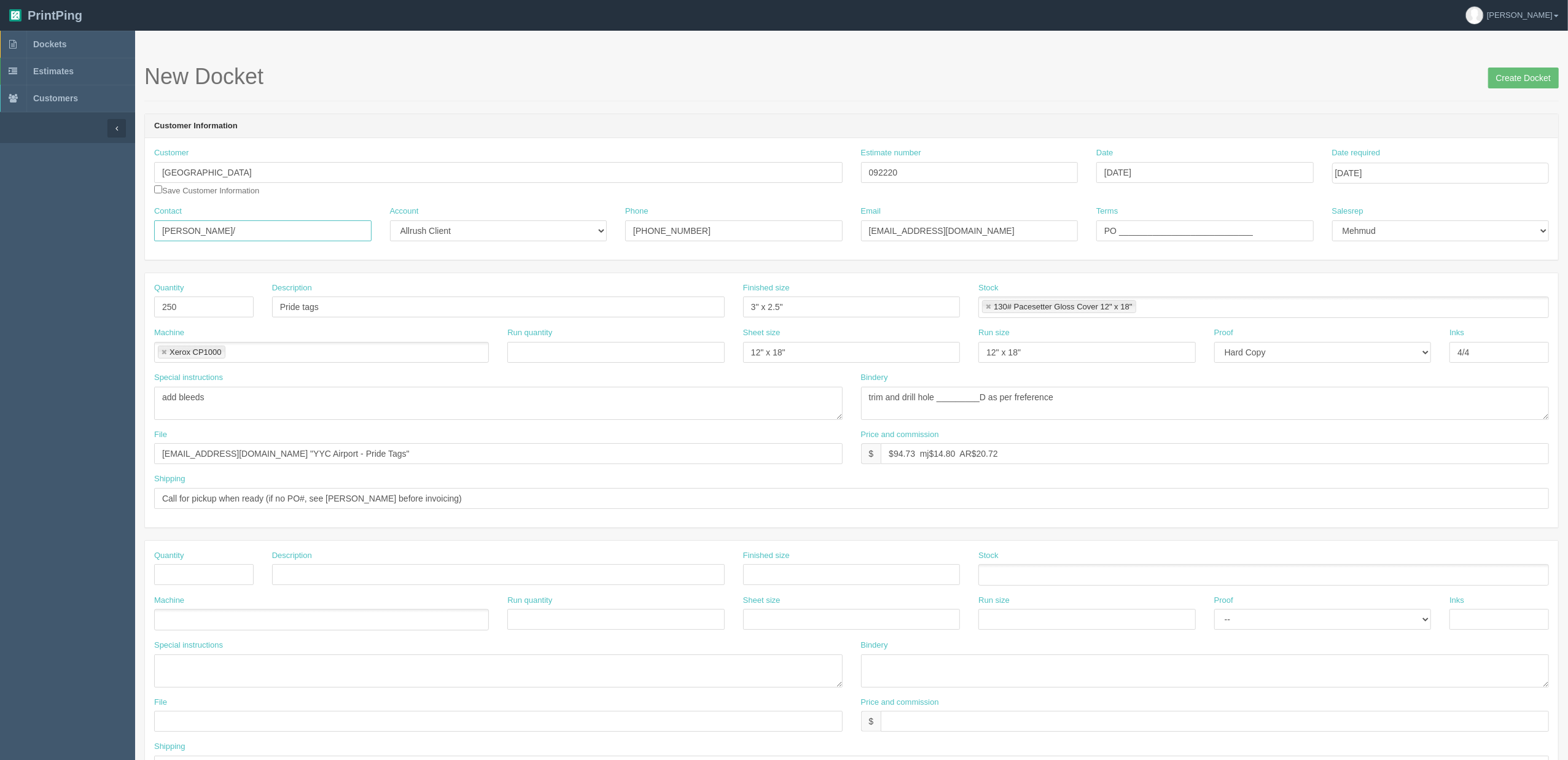
paste input "Josie Rempfer <JosieR@yyc.com>"
type input "Kelsy Gabriel/Josie Rempfer"
click at [967, 227] on input "KelsyG@yyc.com" at bounding box center [969, 231] width 217 height 21
paste input "<JosieR@yyc.com>"
type input "KelsyG@yyc.com / JosieR@yyc.com"
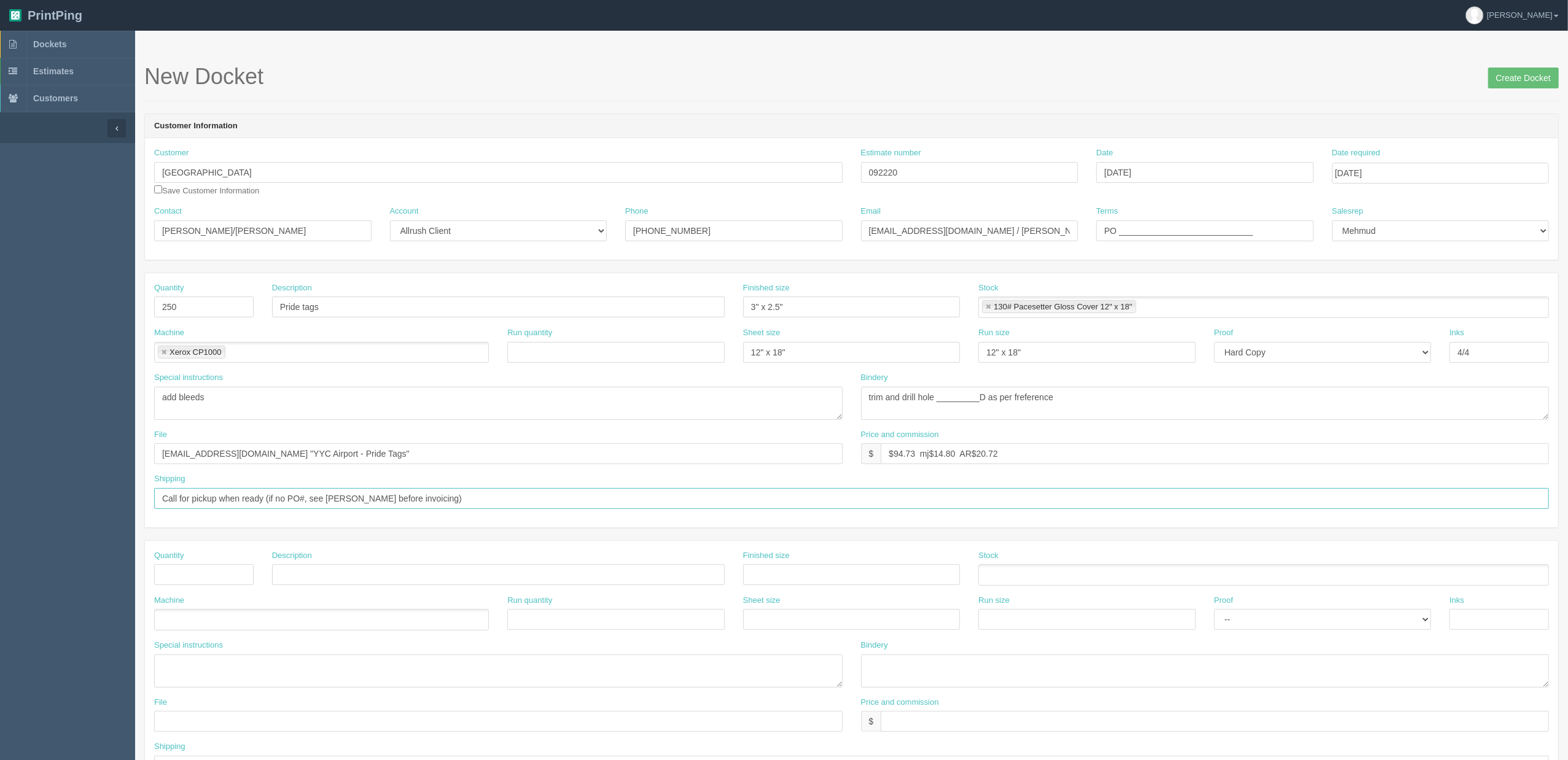
click at [480, 504] on input "Call for pickup when ready (if no PO#, see Zack before invoicing)" at bounding box center [851, 499] width 1395 height 21
paste input "Ella Tait <EllaT@yyc.com>"
type input "Call for pickup when ready (if no PO#, see Zack before invoicing) | CC final in…"
click at [1509, 75] on input "Create Docket" at bounding box center [1523, 78] width 71 height 21
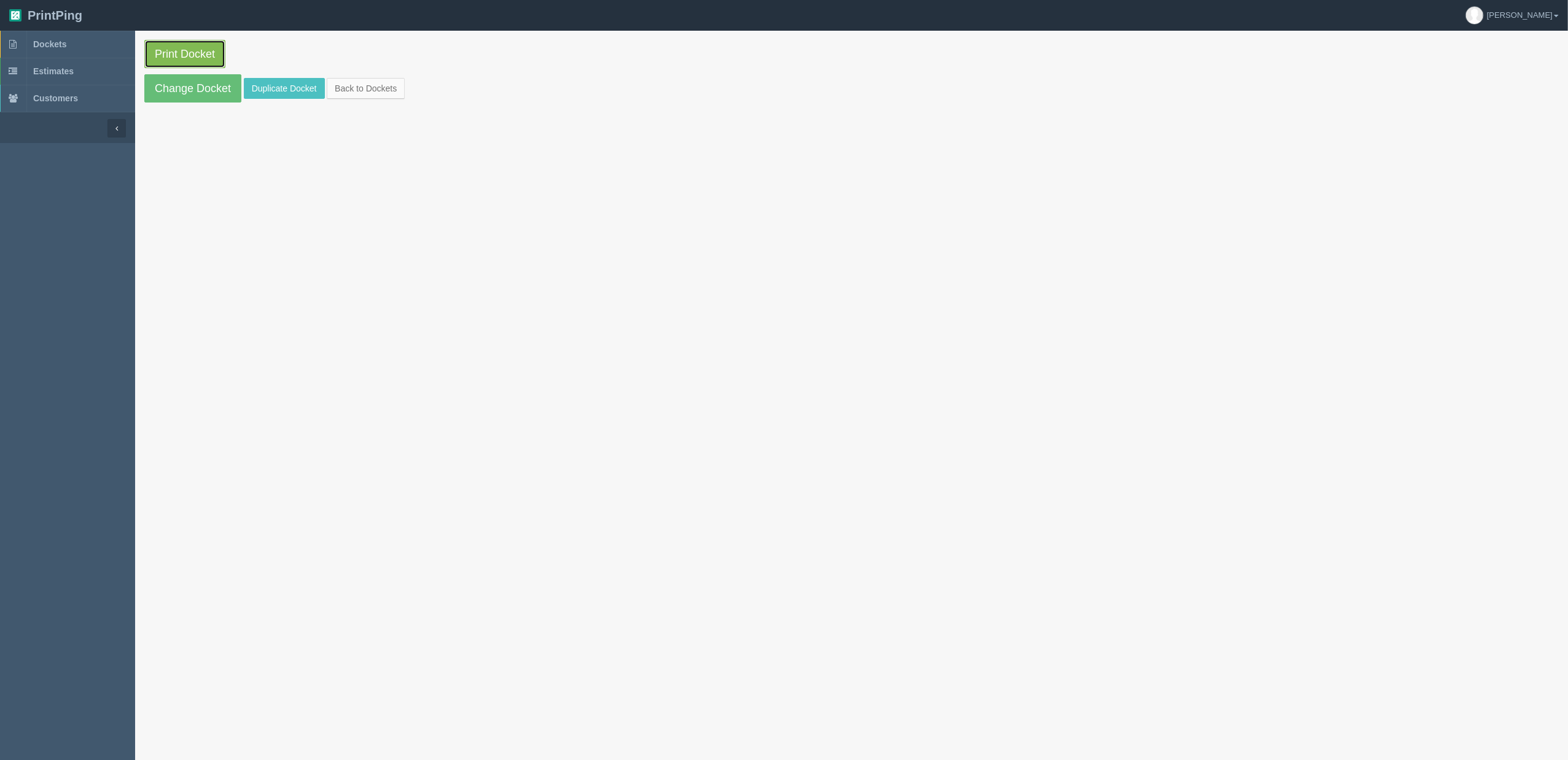
click at [193, 55] on link "Print Docket" at bounding box center [185, 54] width 81 height 28
click at [81, 40] on link "Dockets" at bounding box center [68, 44] width 135 height 27
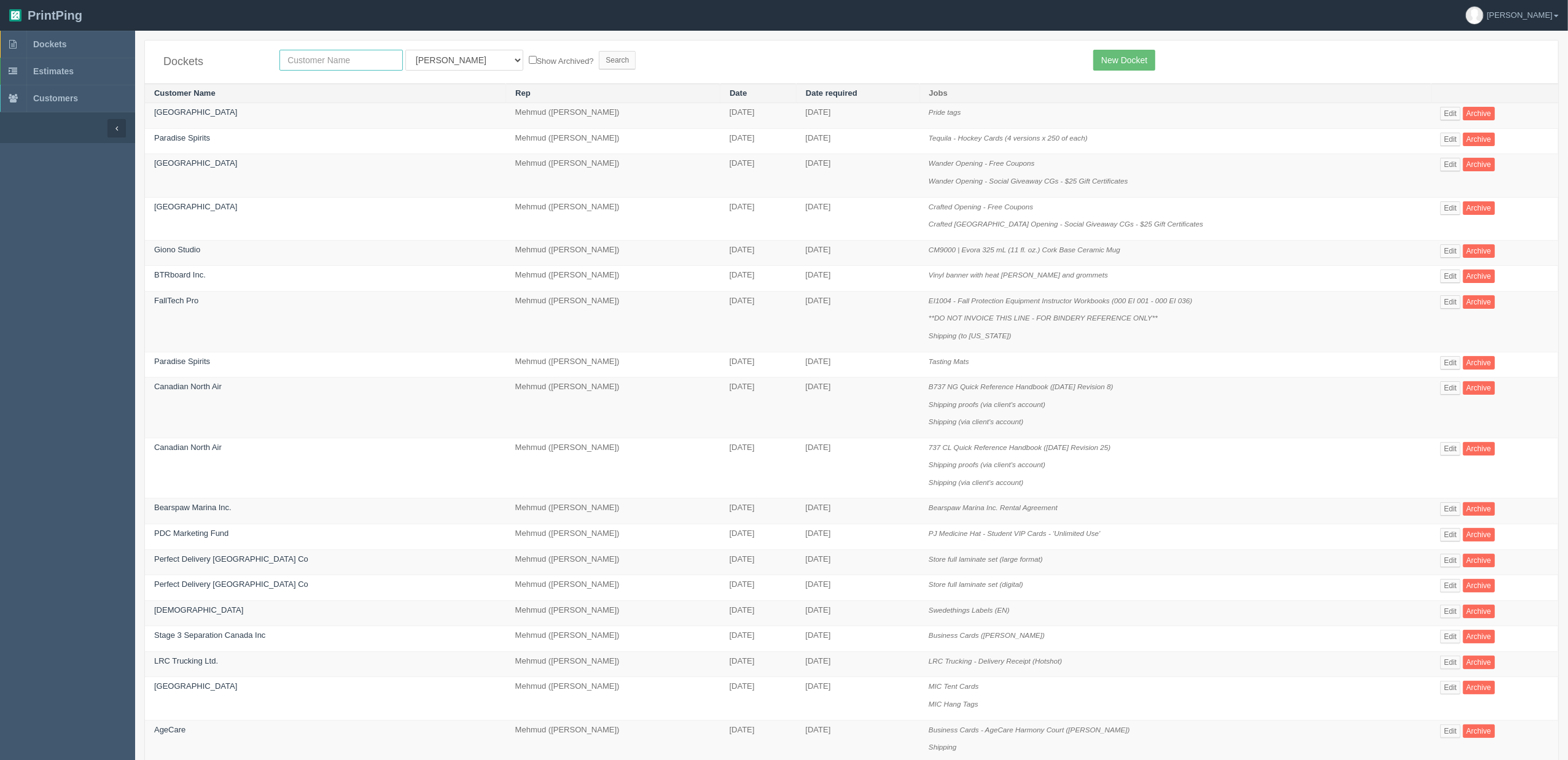
click at [337, 54] on input "text" at bounding box center [341, 60] width 124 height 21
click at [1440, 302] on link "Edit" at bounding box center [1450, 302] width 20 height 14
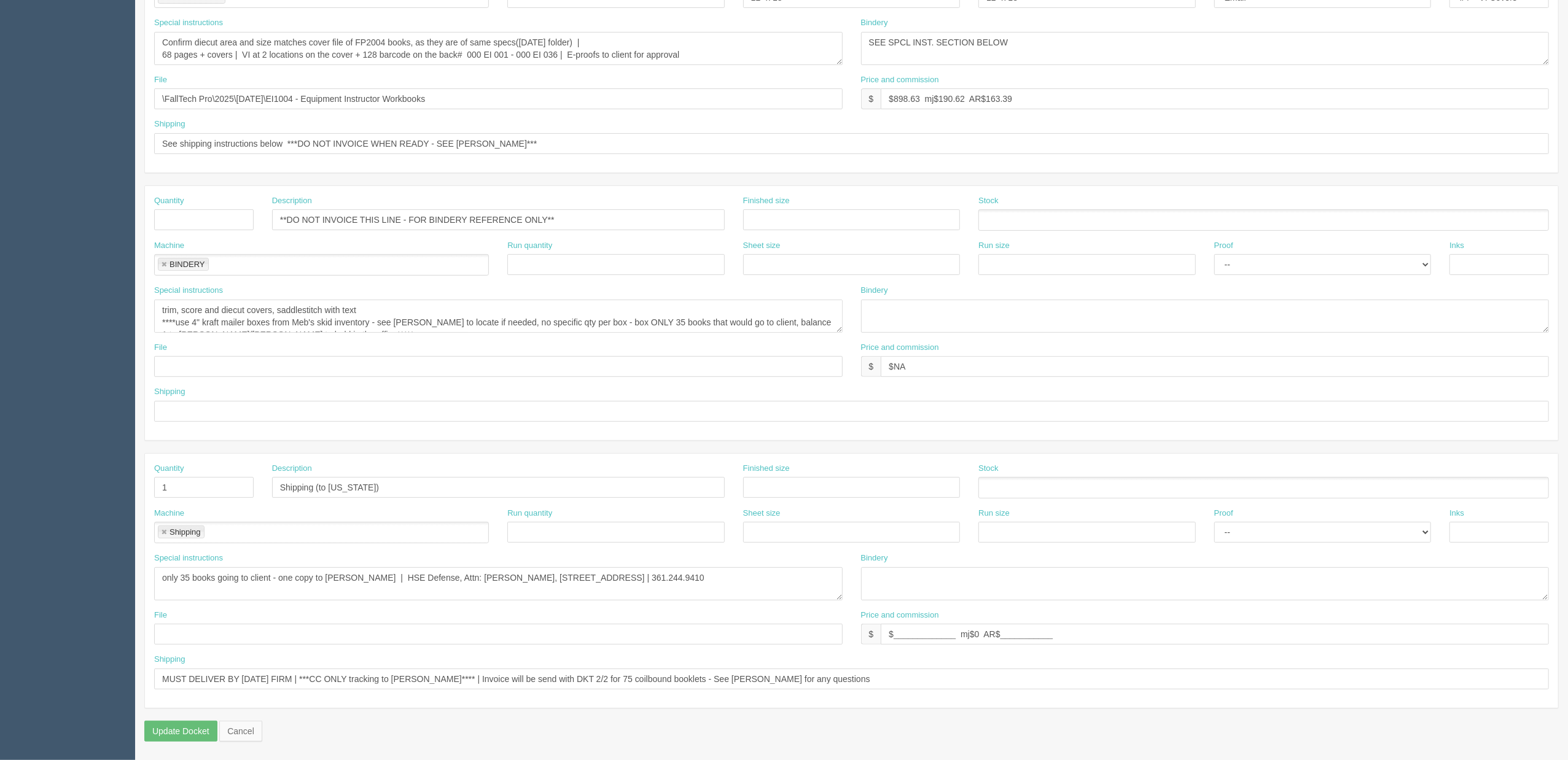
scroll to position [360, 0]
drag, startPoint x: 455, startPoint y: 482, endPoint x: 779, endPoint y: 465, distance: 324.4
click at [758, 483] on div "Quantity 1 Description Shipping (to Texas) Finished size Stock" at bounding box center [851, 485] width 1413 height 45
type input "Delivery"
drag, startPoint x: 292, startPoint y: 583, endPoint x: 328, endPoint y: 587, distance: 36.2
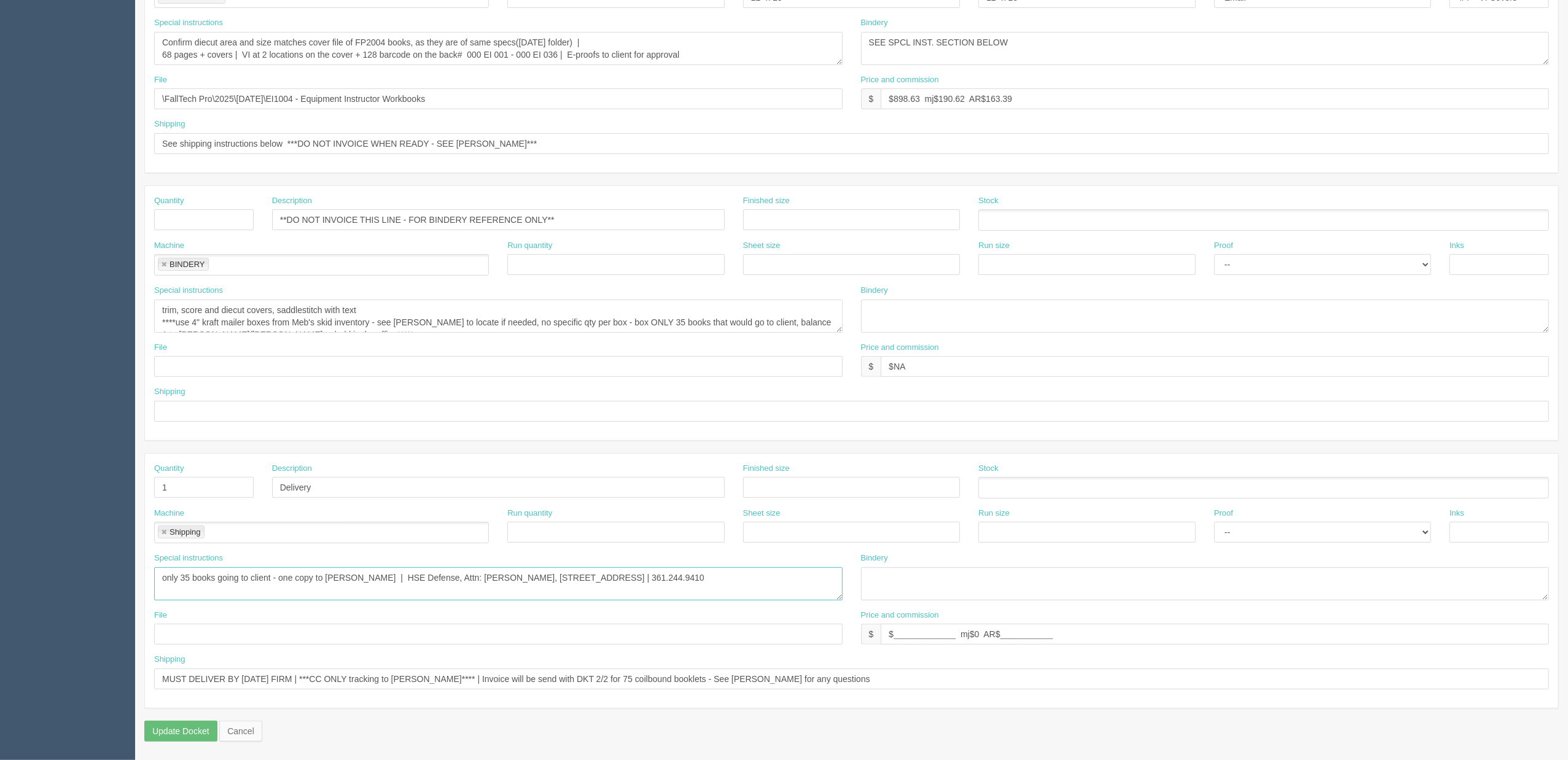
click at [292, 583] on textarea "only 35 books going to client - one copy to Zack | HSE Defense, Attn: JP Rodrig…" at bounding box center [498, 583] width 688 height 33
paste textarea "Here is our September 2025 Newsletter We require 3,600 copies"
drag, startPoint x: 302, startPoint y: 581, endPoint x: 0, endPoint y: 585, distance: 302.0
click at [0, 585] on section "Dockets Estimates Customers" at bounding box center [784, 217] width 1568 height 1085
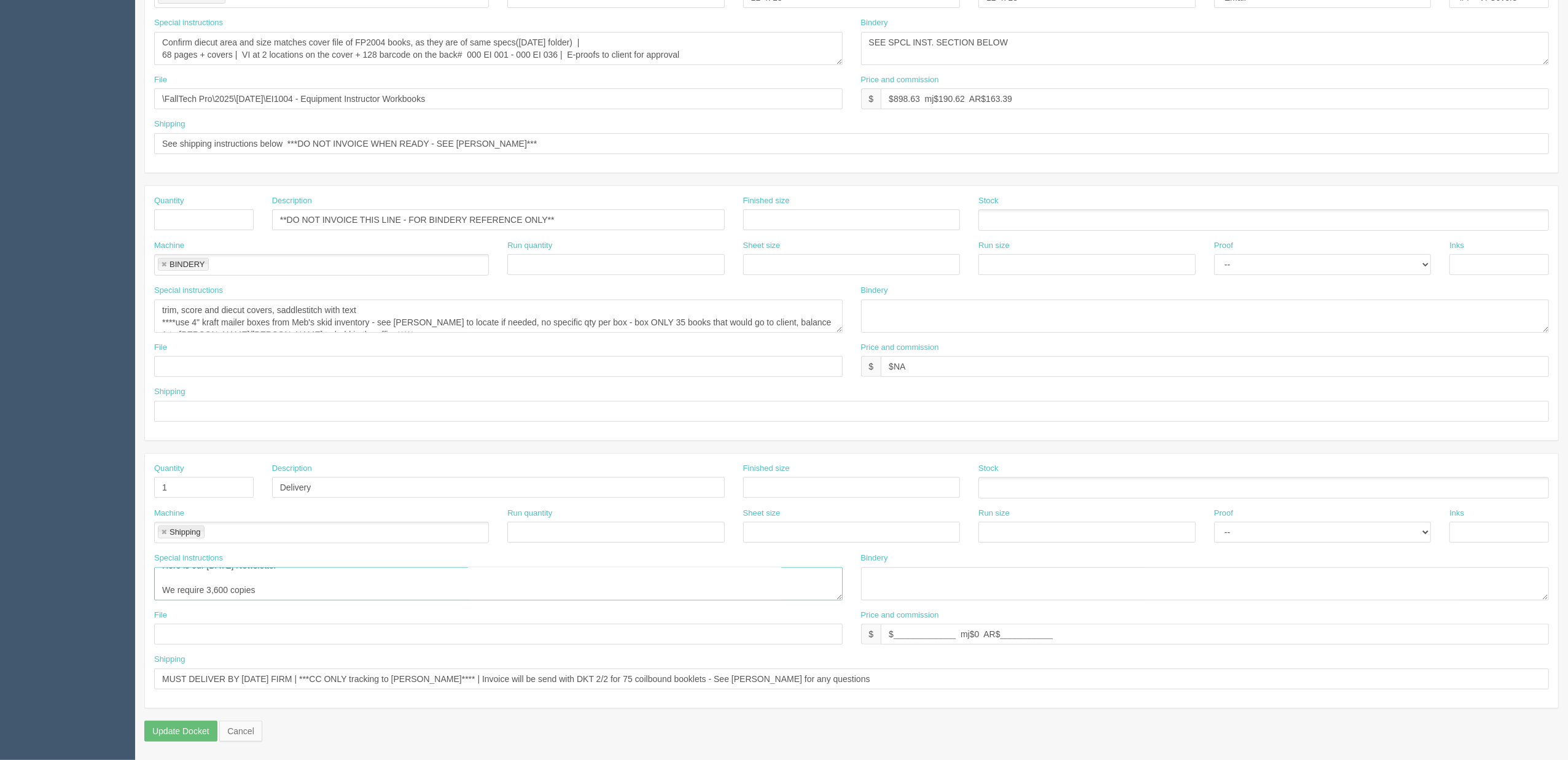
paste textarea "36 inspection manuals for Friday and have them shipped directly to my house. If…"
click at [237, 578] on textarea "only 35 books going to client - one copy to Zack | HSE Defense, Attn: JP Rodrig…" at bounding box center [498, 583] width 688 height 33
drag, startPoint x: 279, startPoint y: 576, endPoint x: 311, endPoint y: 575, distance: 32.0
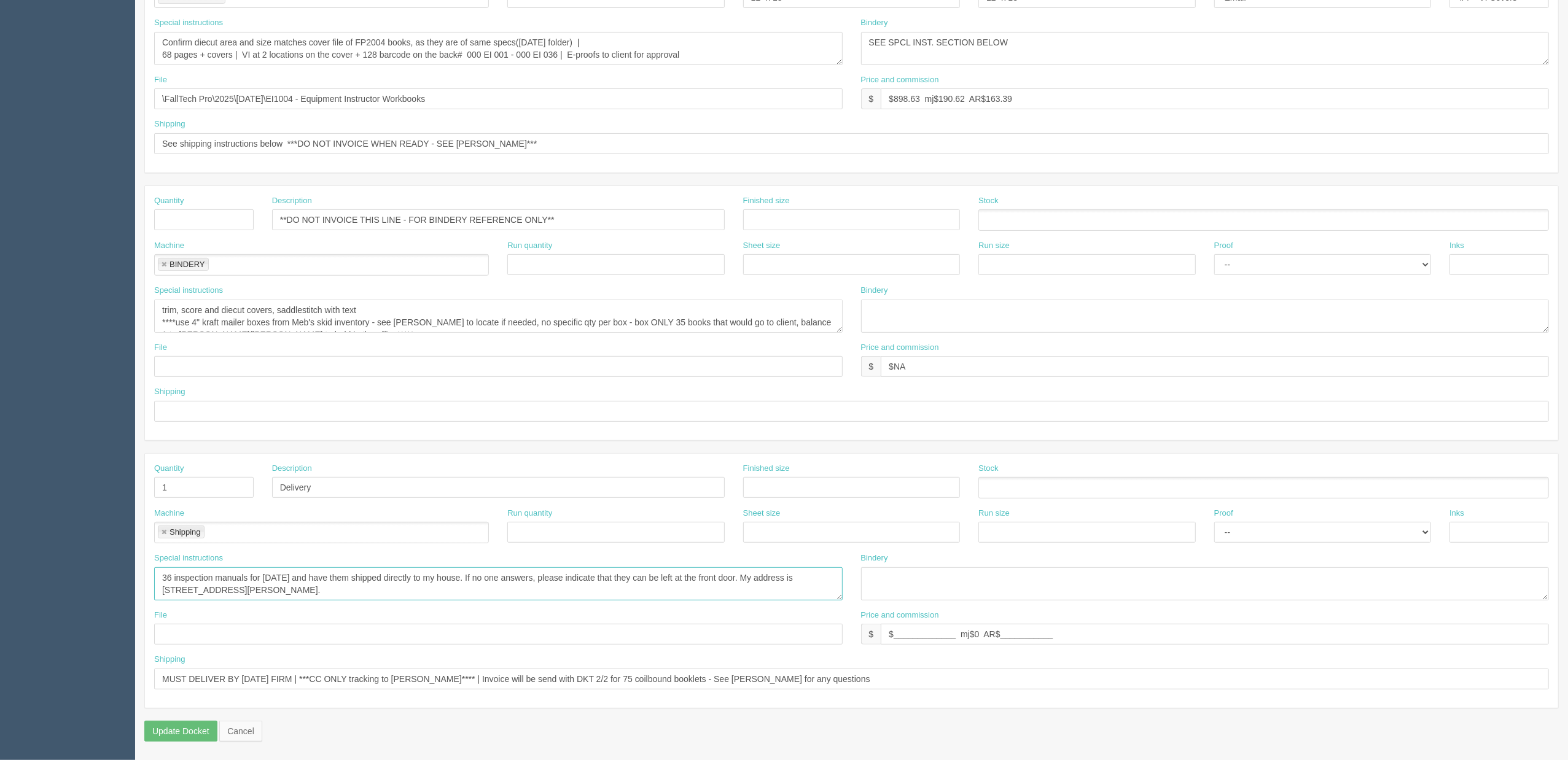
click at [280, 576] on textarea "only 35 books going to client - one copy to Zack | HSE Defense, Attn: JP Rodrig…" at bounding box center [498, 583] width 688 height 33
click at [162, 573] on textarea "only 35 books going to client - one copy to Zack | HSE Defense, Attn: JP Rodrig…" at bounding box center [498, 583] width 688 height 33
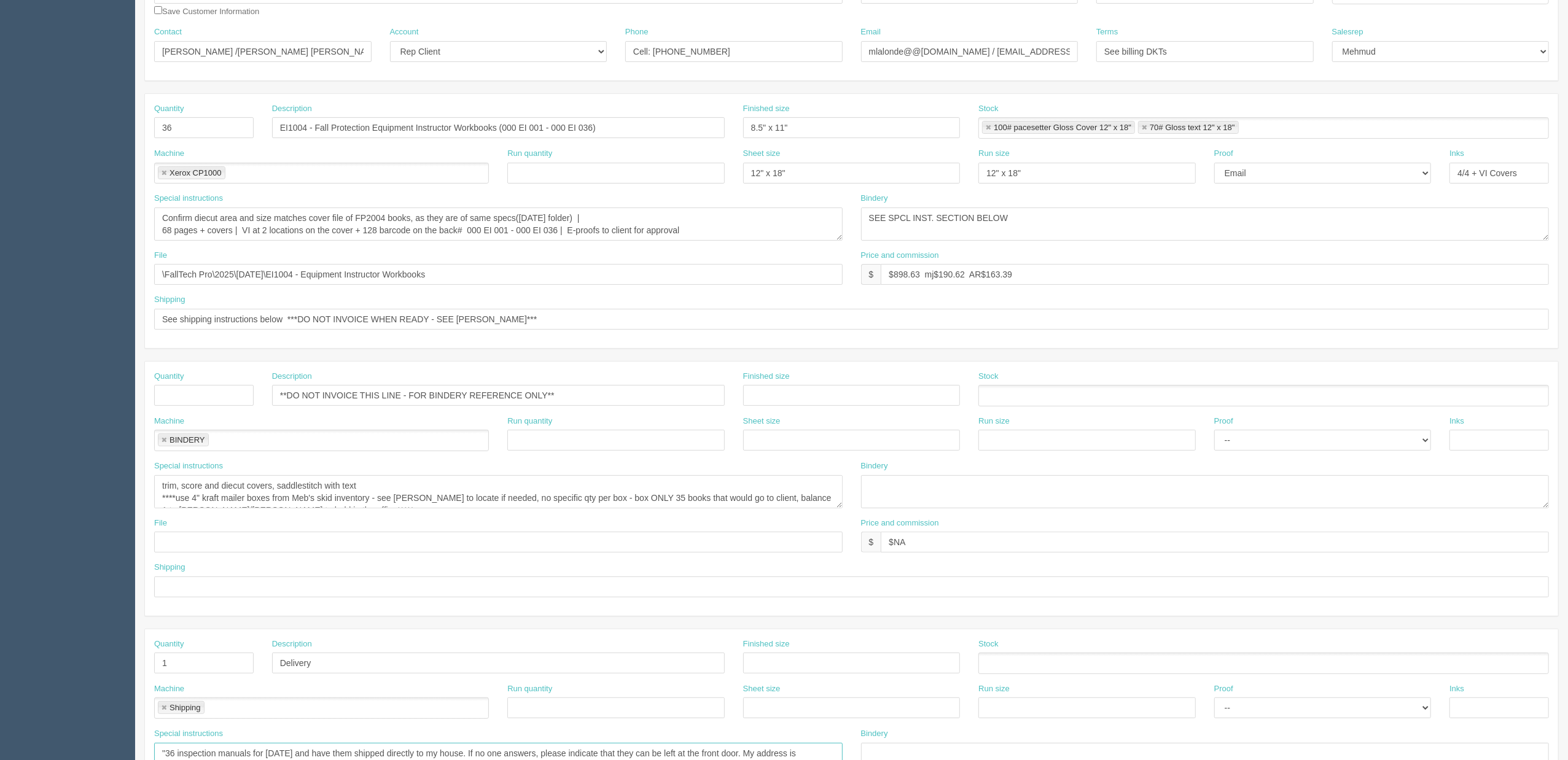
scroll to position [114, 0]
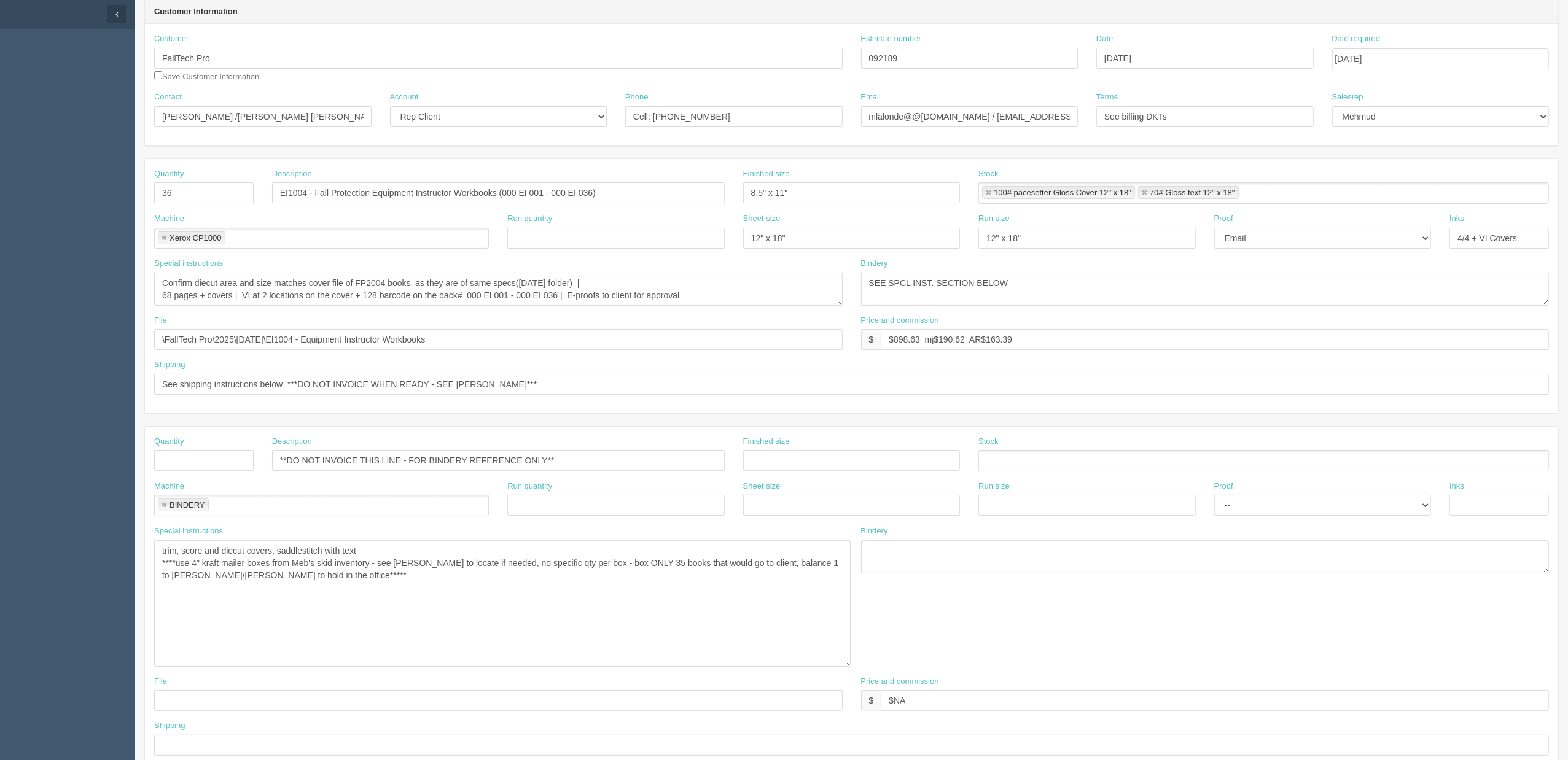
drag, startPoint x: 838, startPoint y: 574, endPoint x: 848, endPoint y: 670, distance: 96.5
click at [848, 667] on textarea "trim, score and diecut covers, saddlestitch with text ****use 4" kraft mailer b…" at bounding box center [502, 603] width 697 height 126
type textarea ""36 inspection manuals for Friday and have them shipped directly to my house. I…"
drag, startPoint x: 199, startPoint y: 566, endPoint x: 516, endPoint y: 597, distance: 318.5
click at [200, 566] on textarea "trim, score and diecut covers, saddlestitch with text ****use 4" kraft mailer b…" at bounding box center [503, 605] width 698 height 129
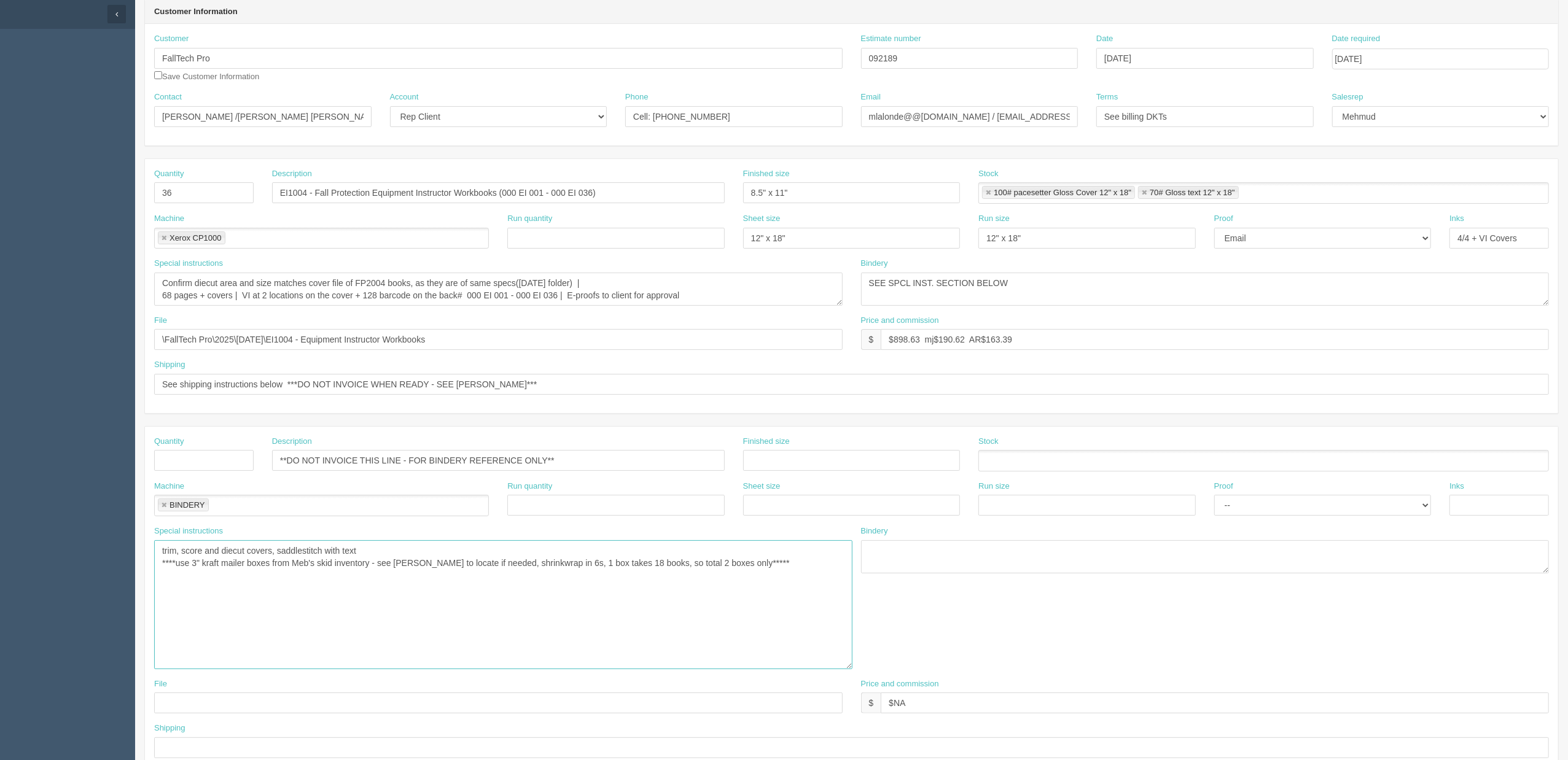
type textarea "trim, score and diecut covers, saddlestitch with text ****use 3" kraft mailer b…"
click at [685, 286] on textarea "Confirm diecut area and size matches cover file of FP2004 books, as they are of…" at bounding box center [498, 289] width 688 height 33
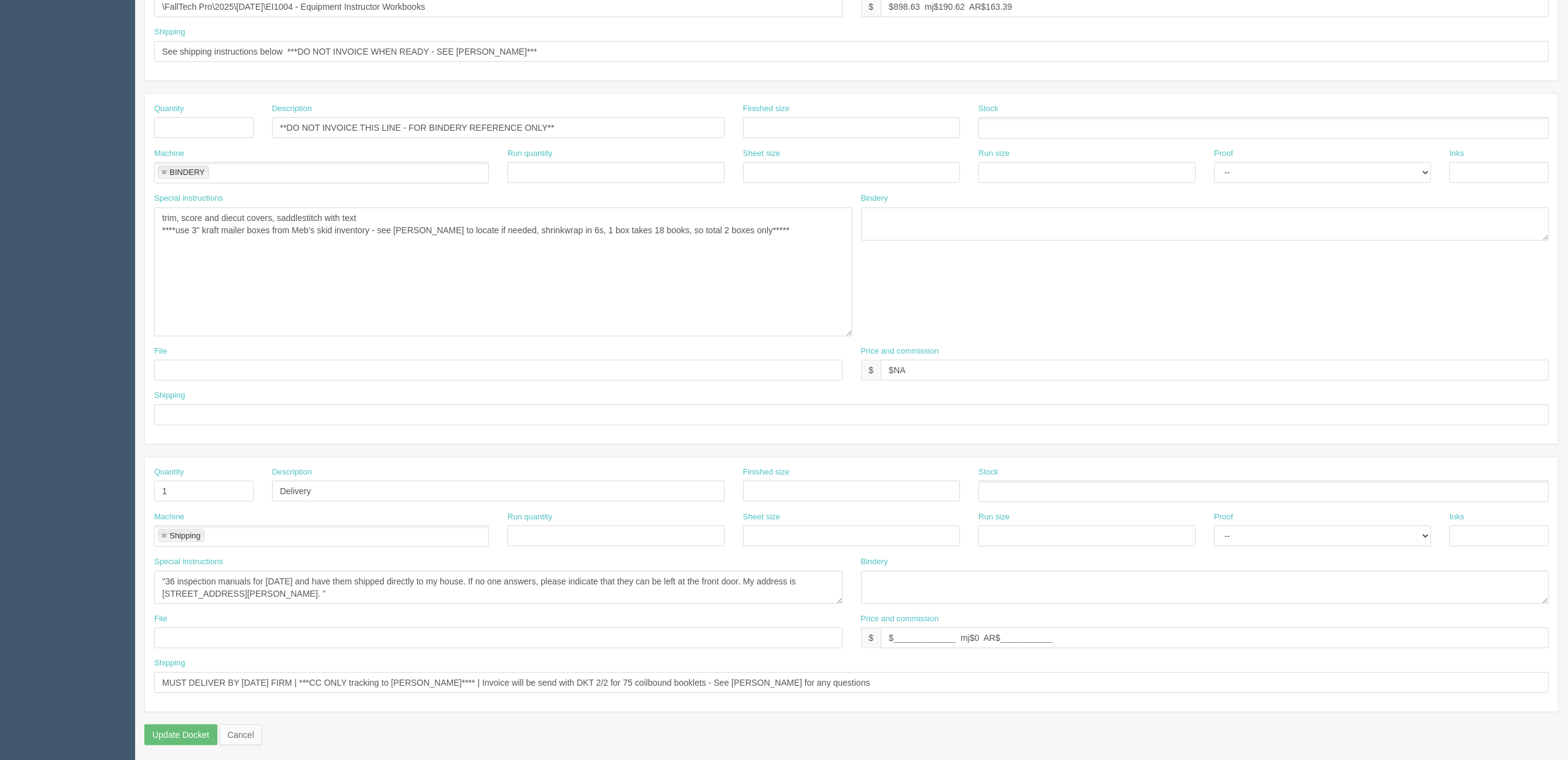
scroll to position [455, 0]
drag, startPoint x: 899, startPoint y: 676, endPoint x: 0, endPoint y: 680, distance: 899.0
click at [0, 680] on section "Dockets Estimates Customers" at bounding box center [784, 170] width 1568 height 1181
click at [480, 675] on input "Deliver by 29th to YYC address - see spcl inst. - See Zack before invoicing" at bounding box center [851, 679] width 1395 height 21
type input "Deliver by 29th to YYC address - see spcl inst. - See Zack before invoicing"
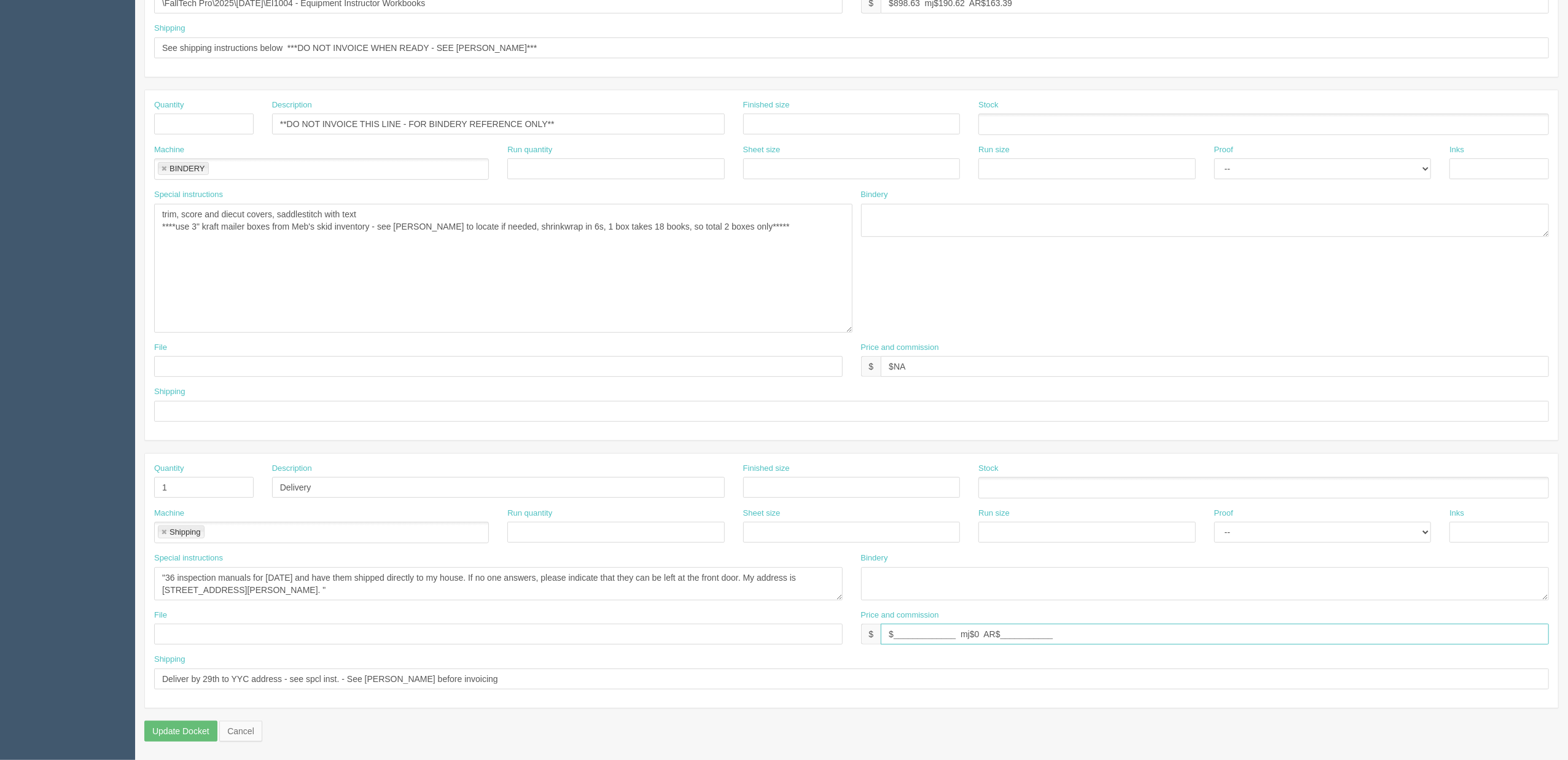
drag, startPoint x: 1051, startPoint y: 634, endPoint x: 436, endPoint y: 649, distance: 615.2
click at [436, 649] on div "File Price and commission $ $_____________ mj$0 AR$___________" at bounding box center [851, 632] width 1413 height 45
type input "$25 mj$0 AR$5"
click at [391, 590] on textarea "only 35 books going to client - one copy to Zack | HSE Defense, Attn: JP Rodrig…" at bounding box center [498, 583] width 688 height 33
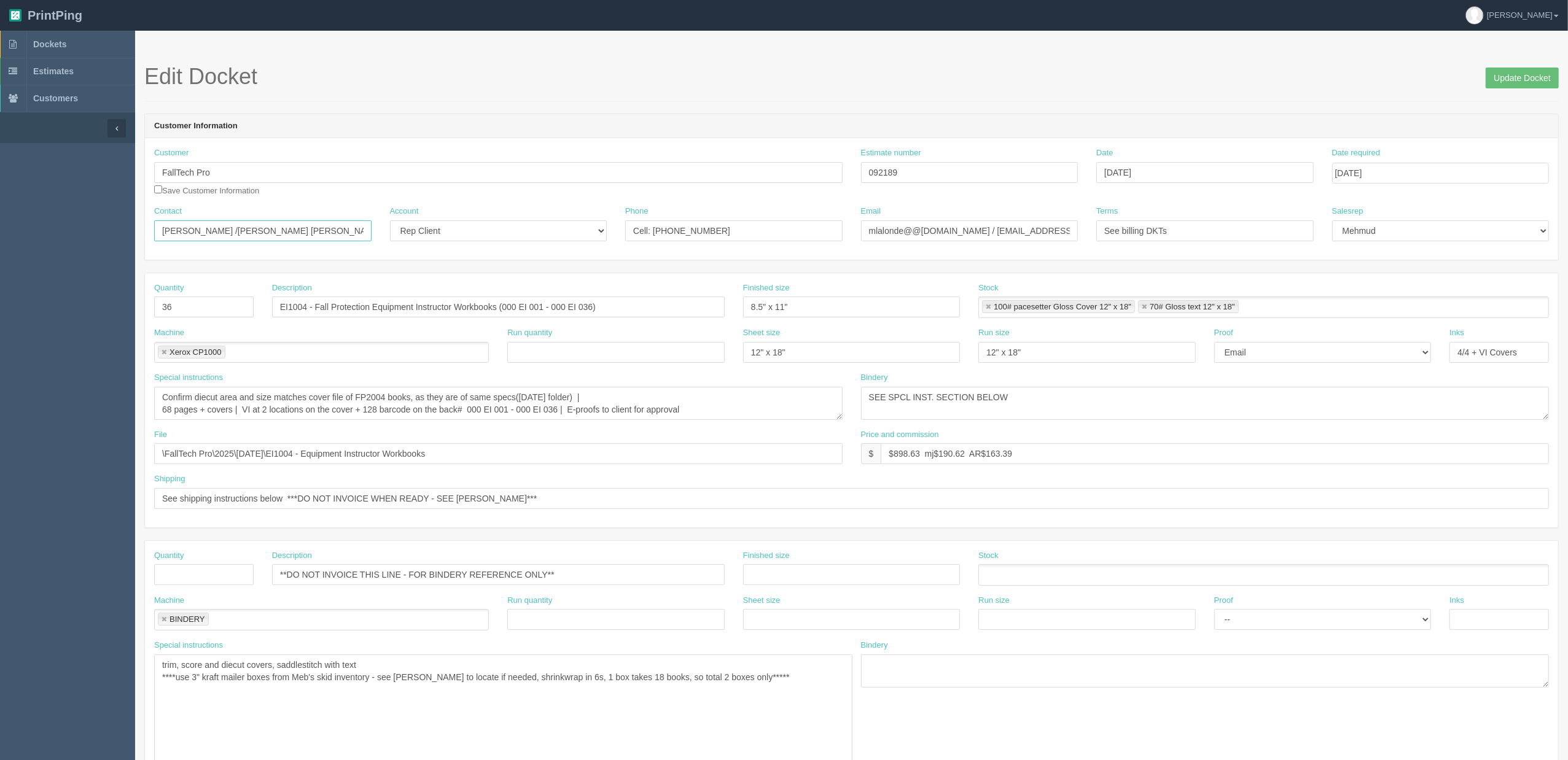
drag, startPoint x: 137, startPoint y: 219, endPoint x: 36, endPoint y: 219, distance: 101.0
click at [36, 219] on section "Dockets Estimates Customers" at bounding box center [784, 621] width 1568 height 1181
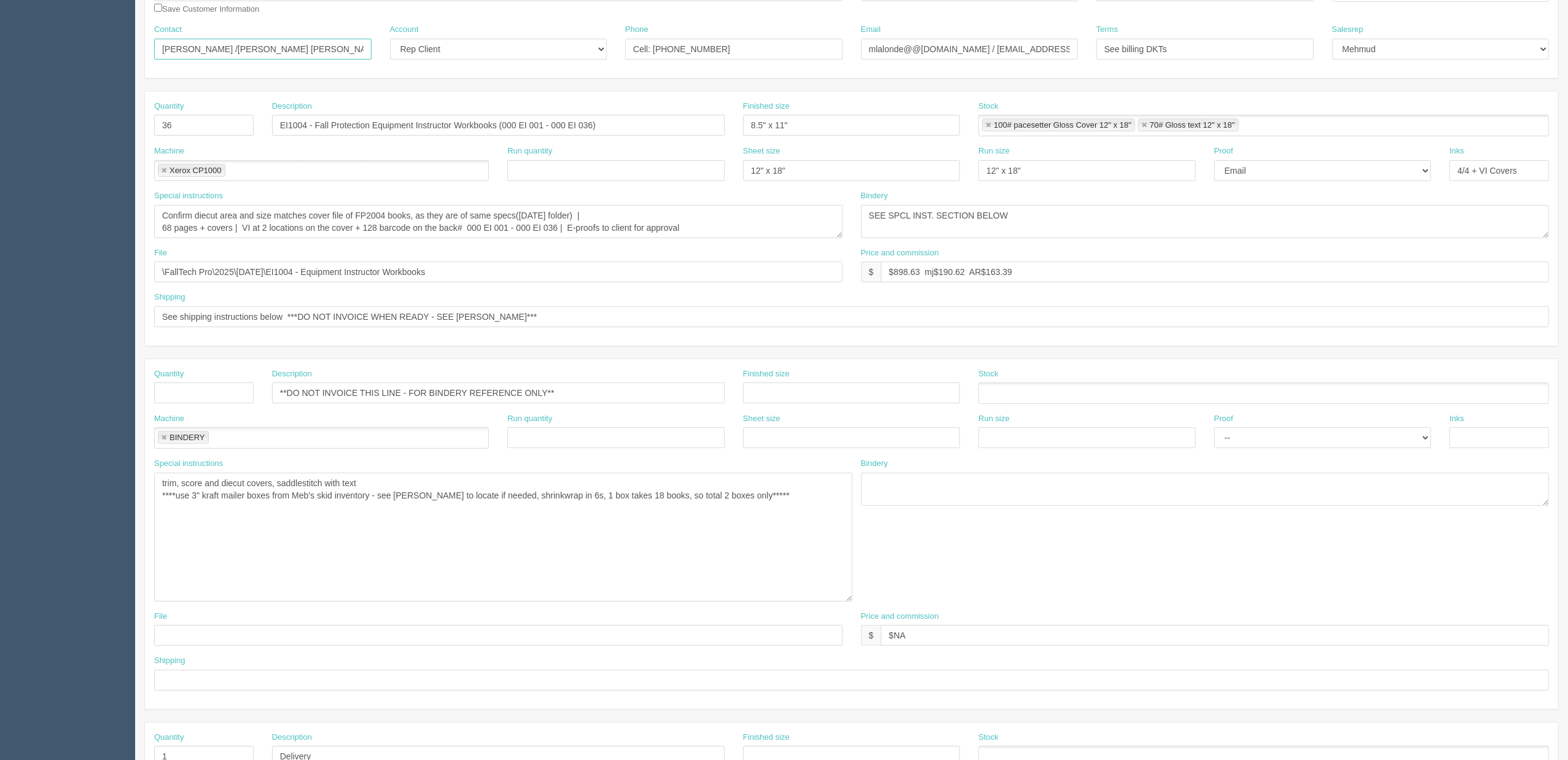
scroll to position [455, 0]
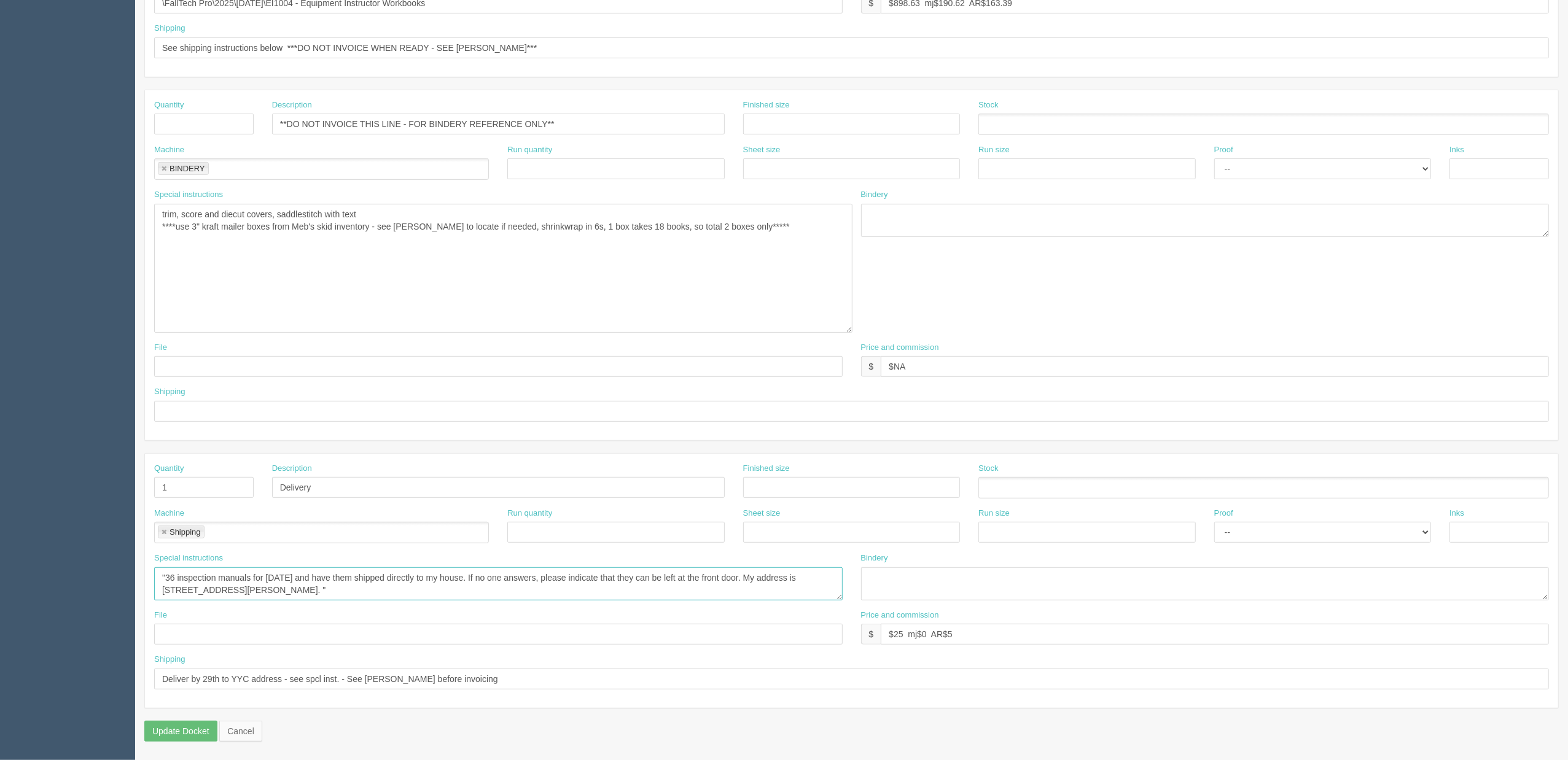
click at [828, 575] on textarea "only 35 books going to client - one copy to Zack | HSE Defense, Attn: JP Rodrig…" at bounding box center [498, 583] width 688 height 33
paste textarea "Martin Lalonde"
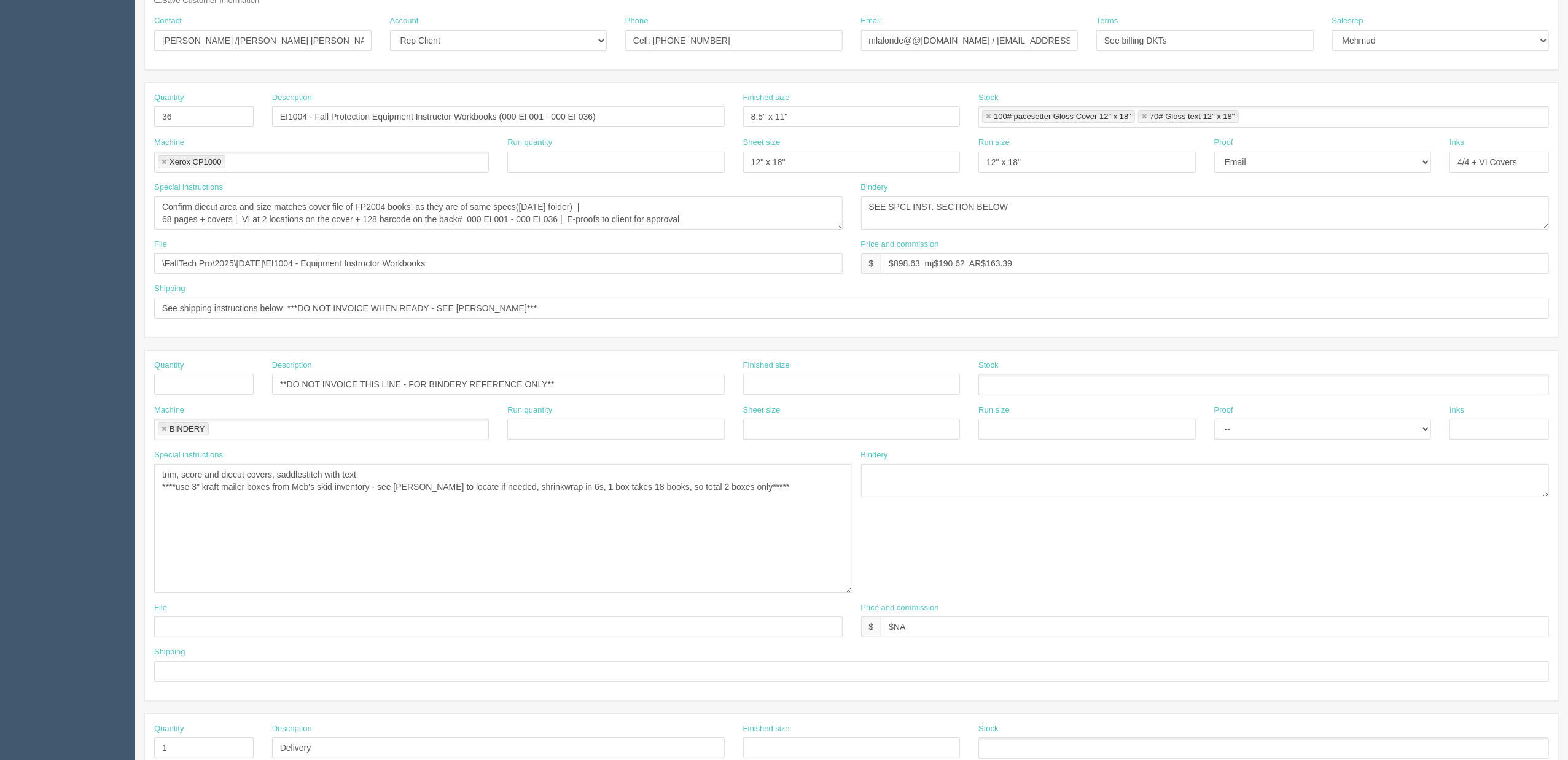
scroll to position [0, 0]
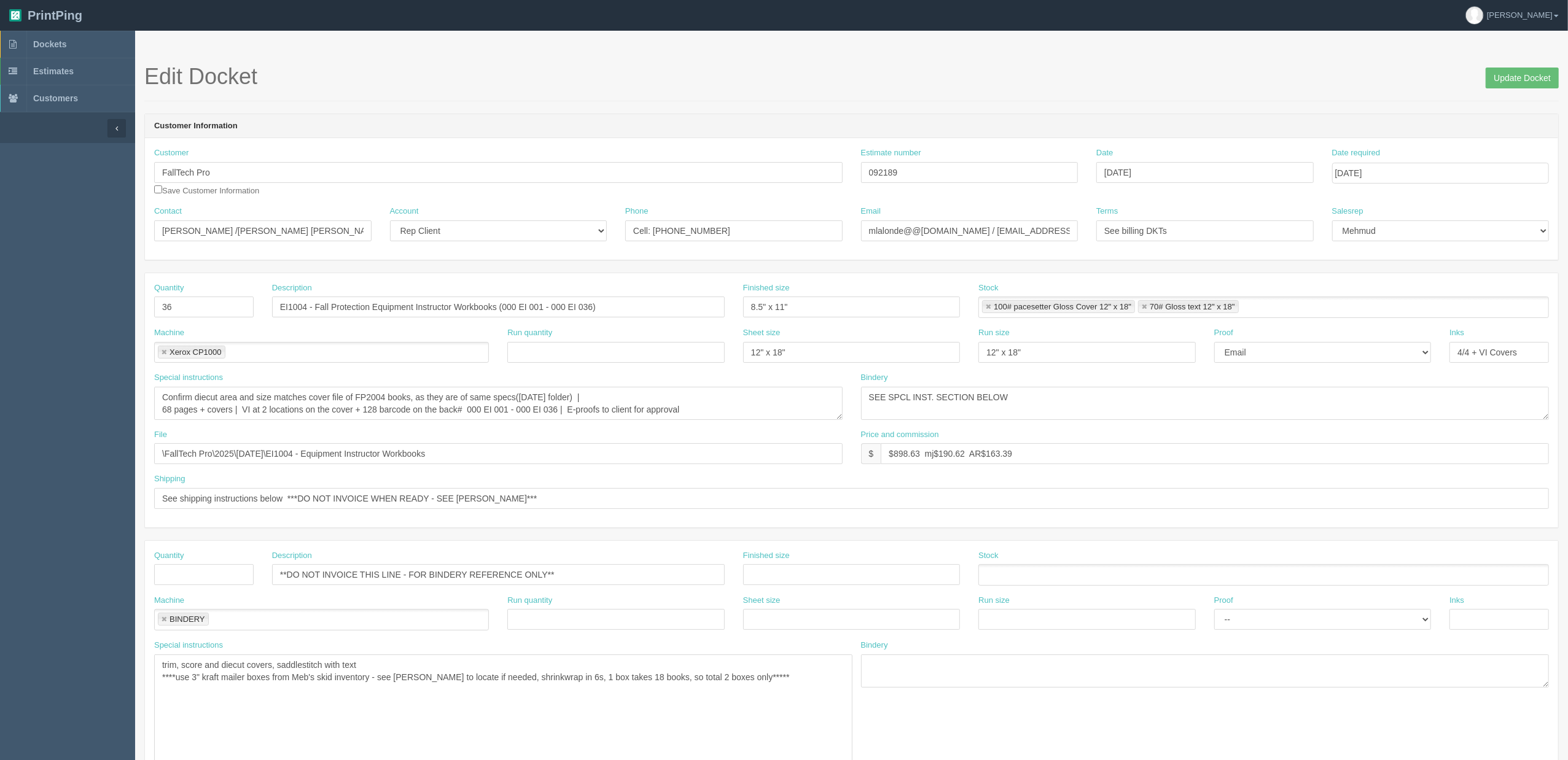
type textarea ""36 inspection manuals for Friday and have them shipped directly to my house. I…"
click at [1458, 175] on input "September 01, 2025" at bounding box center [1440, 173] width 217 height 21
drag, startPoint x: 1340, startPoint y: 202, endPoint x: 1356, endPoint y: 212, distance: 18.9
click at [1340, 202] on th "«" at bounding box center [1343, 200] width 16 height 24
click at [1427, 305] on td "29" at bounding box center [1426, 309] width 15 height 18
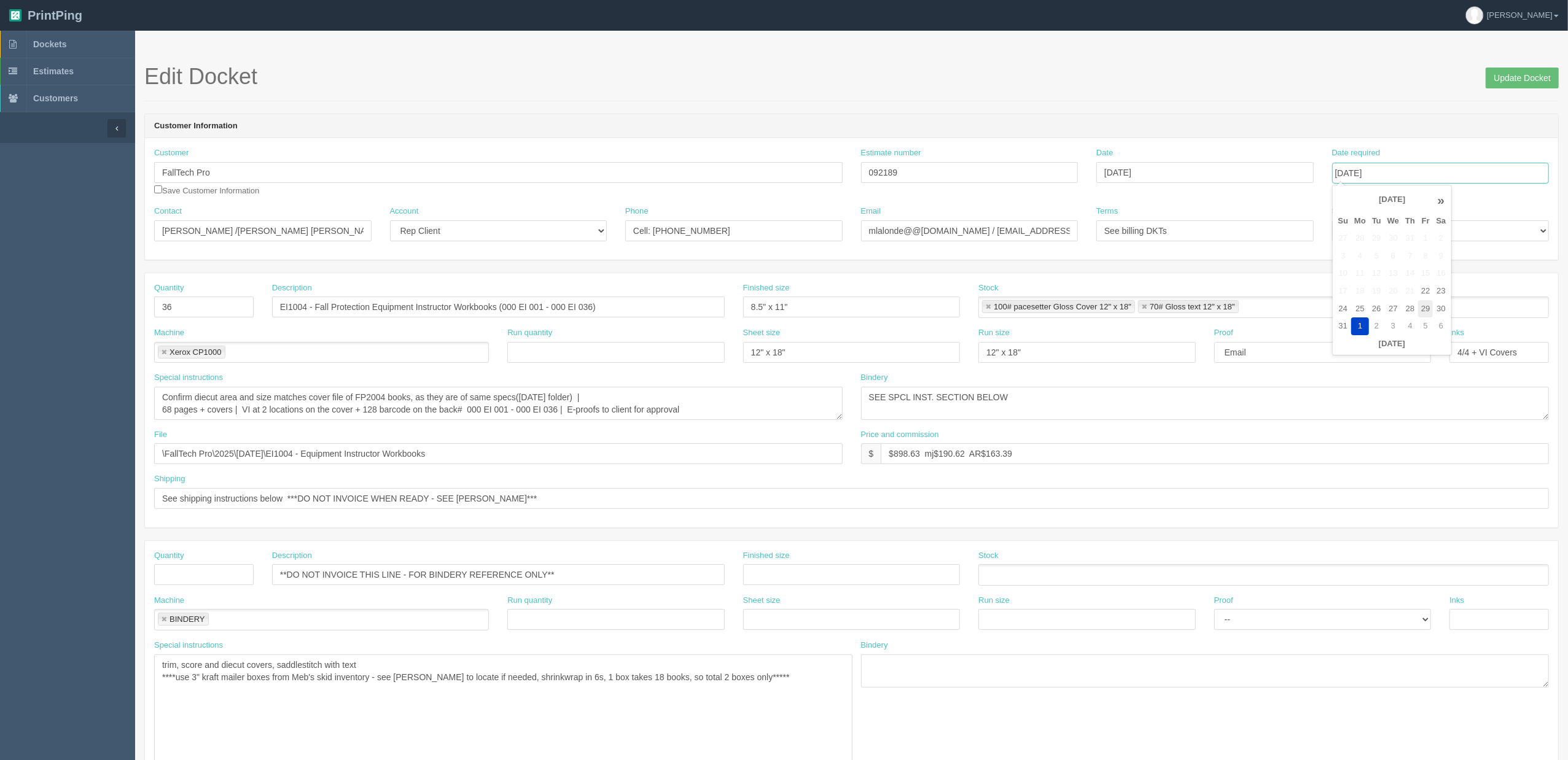
type input "August 29, 2025"
click at [1314, 80] on h1 "Edit Docket Update Docket" at bounding box center [851, 76] width 1414 height 24
click at [1521, 80] on input "Update Docket" at bounding box center [1522, 78] width 73 height 21
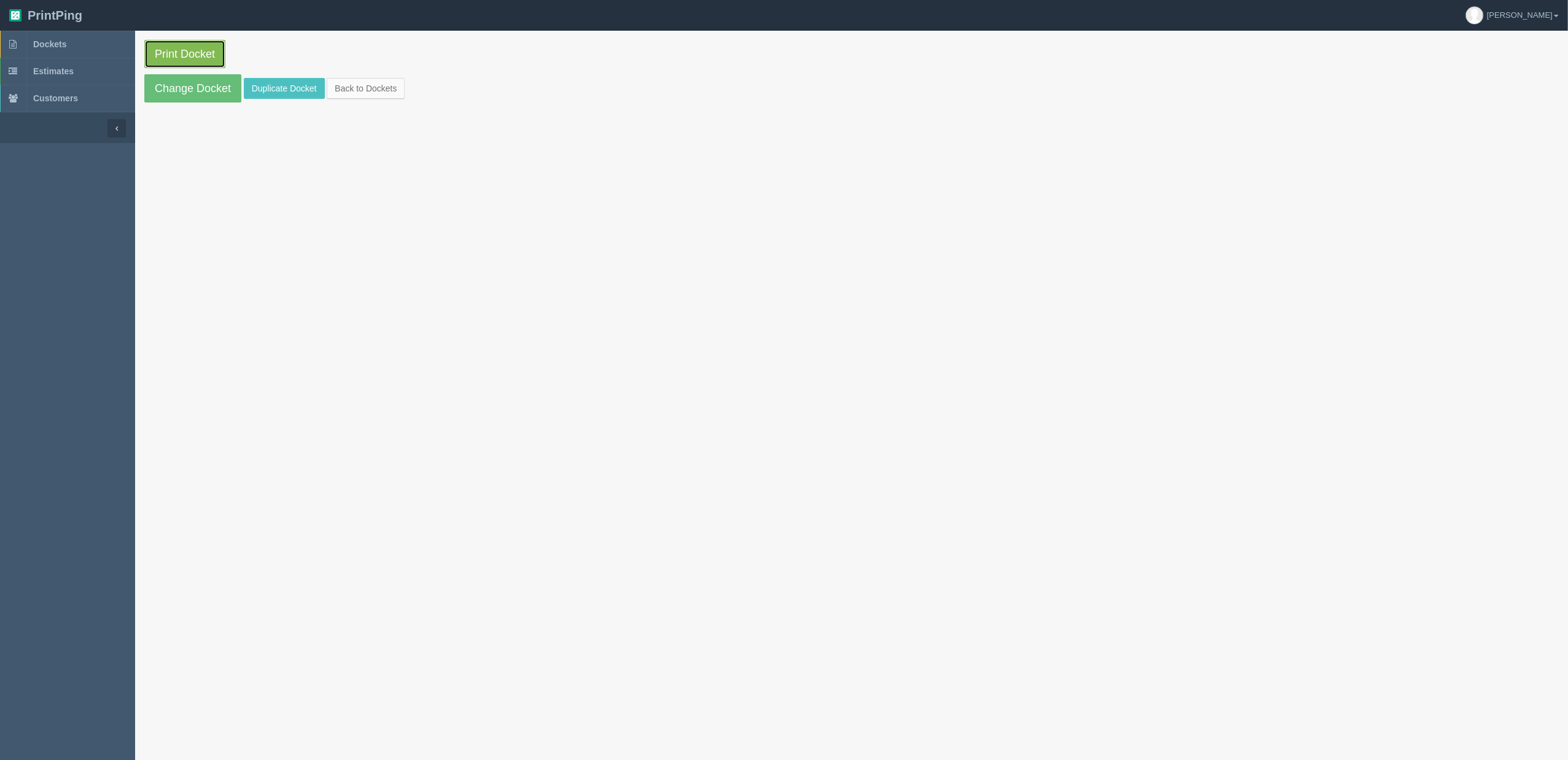
click at [197, 48] on link "Print Docket" at bounding box center [185, 54] width 81 height 28
click at [89, 41] on link "Dockets" at bounding box center [68, 44] width 135 height 27
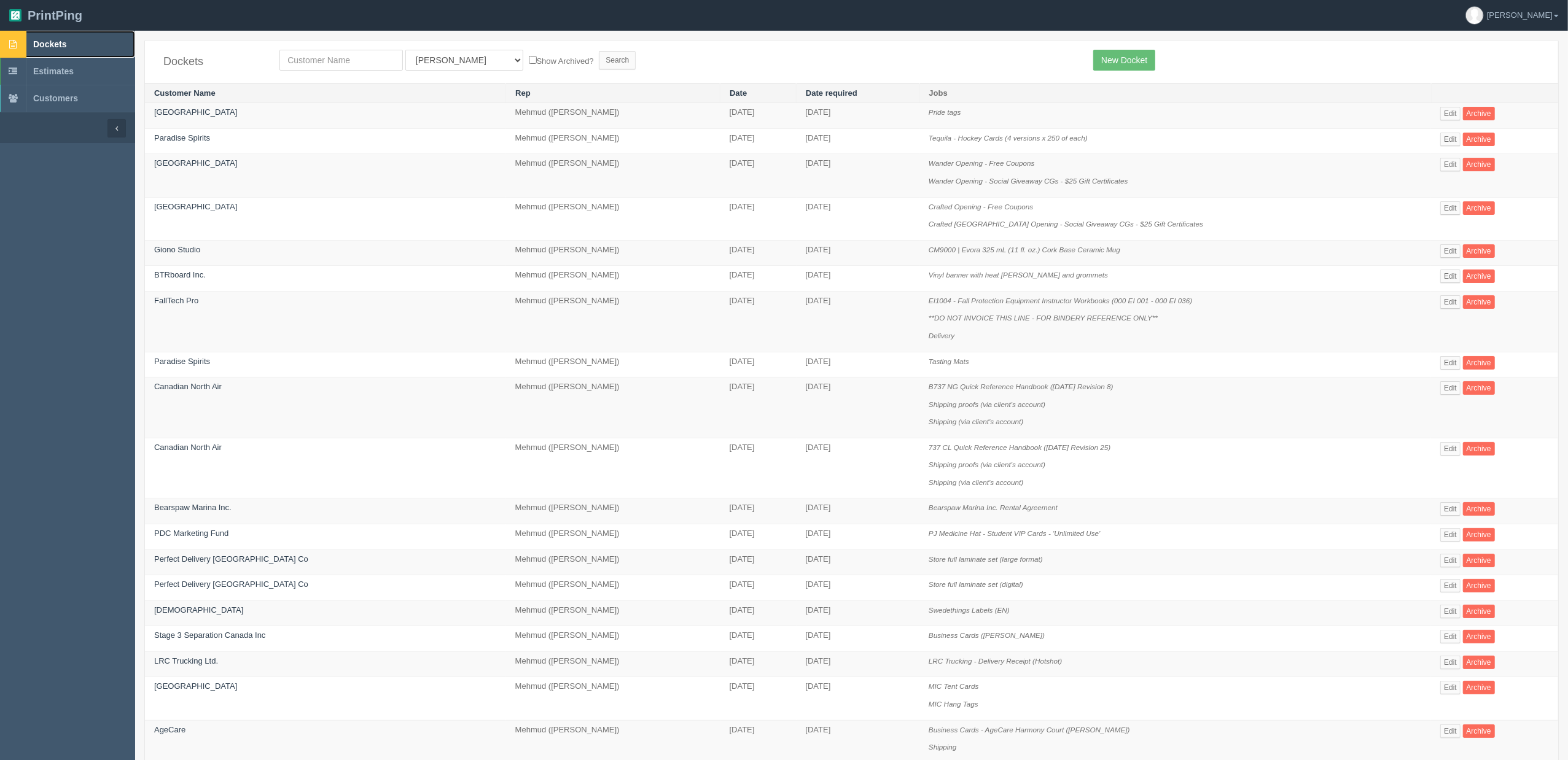
click at [39, 39] on span "Dockets" at bounding box center [50, 44] width 33 height 10
click at [330, 61] on input "text" at bounding box center [341, 60] width 124 height 21
click at [337, 59] on input "text" at bounding box center [341, 60] width 124 height 21
type input "fall"
click at [599, 51] on input "Search" at bounding box center [617, 60] width 37 height 19
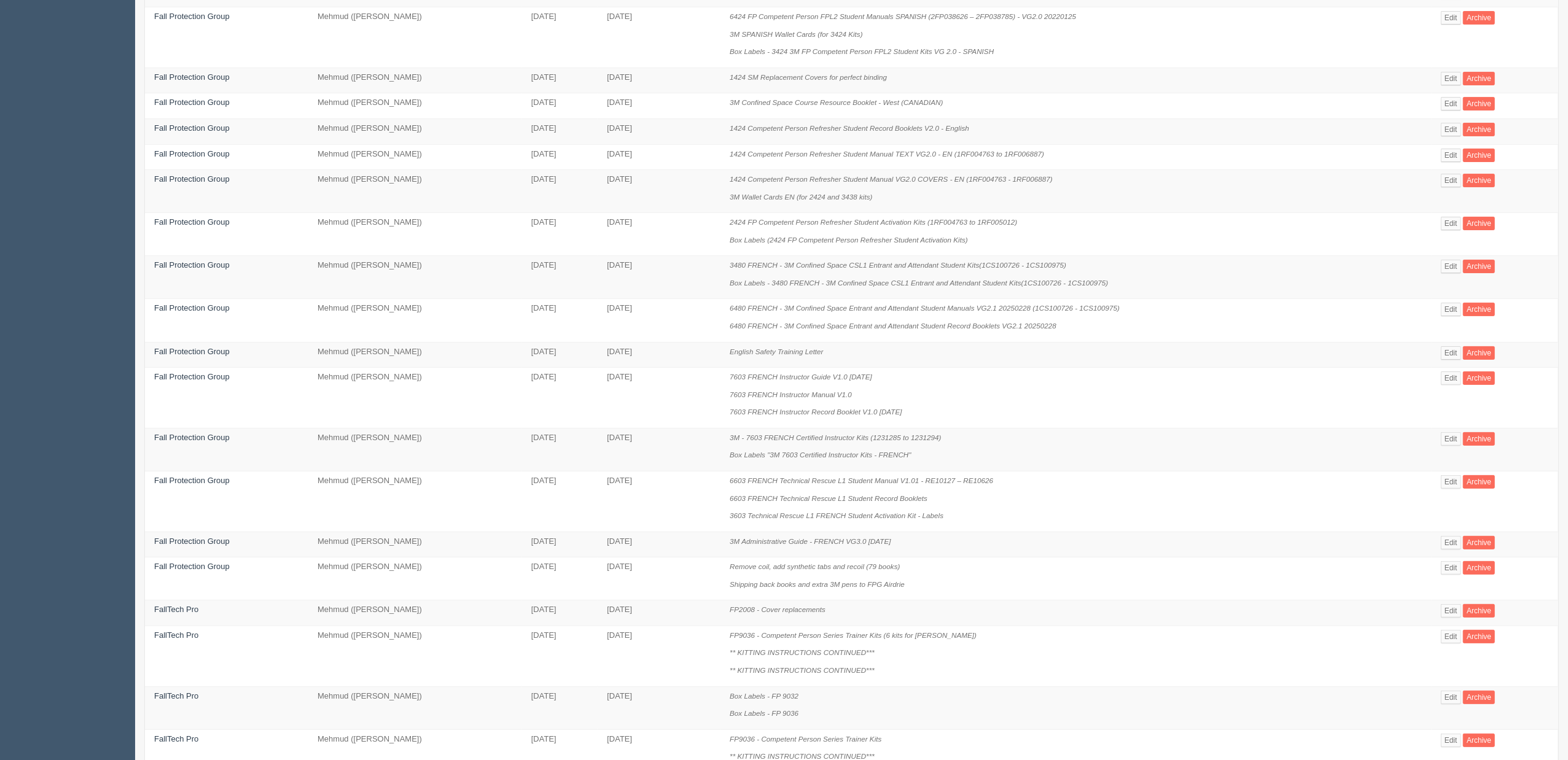
scroll to position [433, 0]
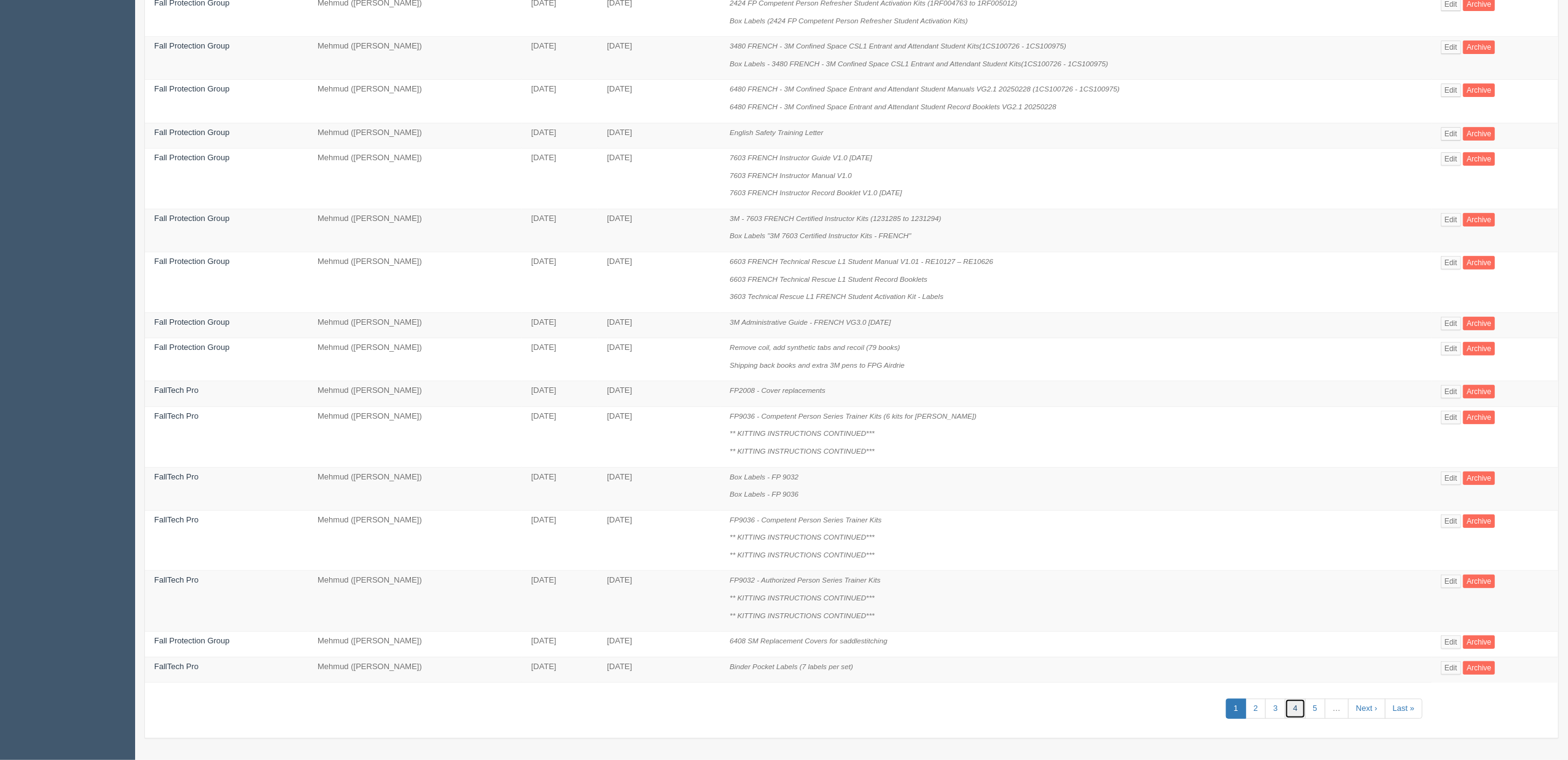
click at [1289, 708] on link "4" at bounding box center [1295, 709] width 20 height 20
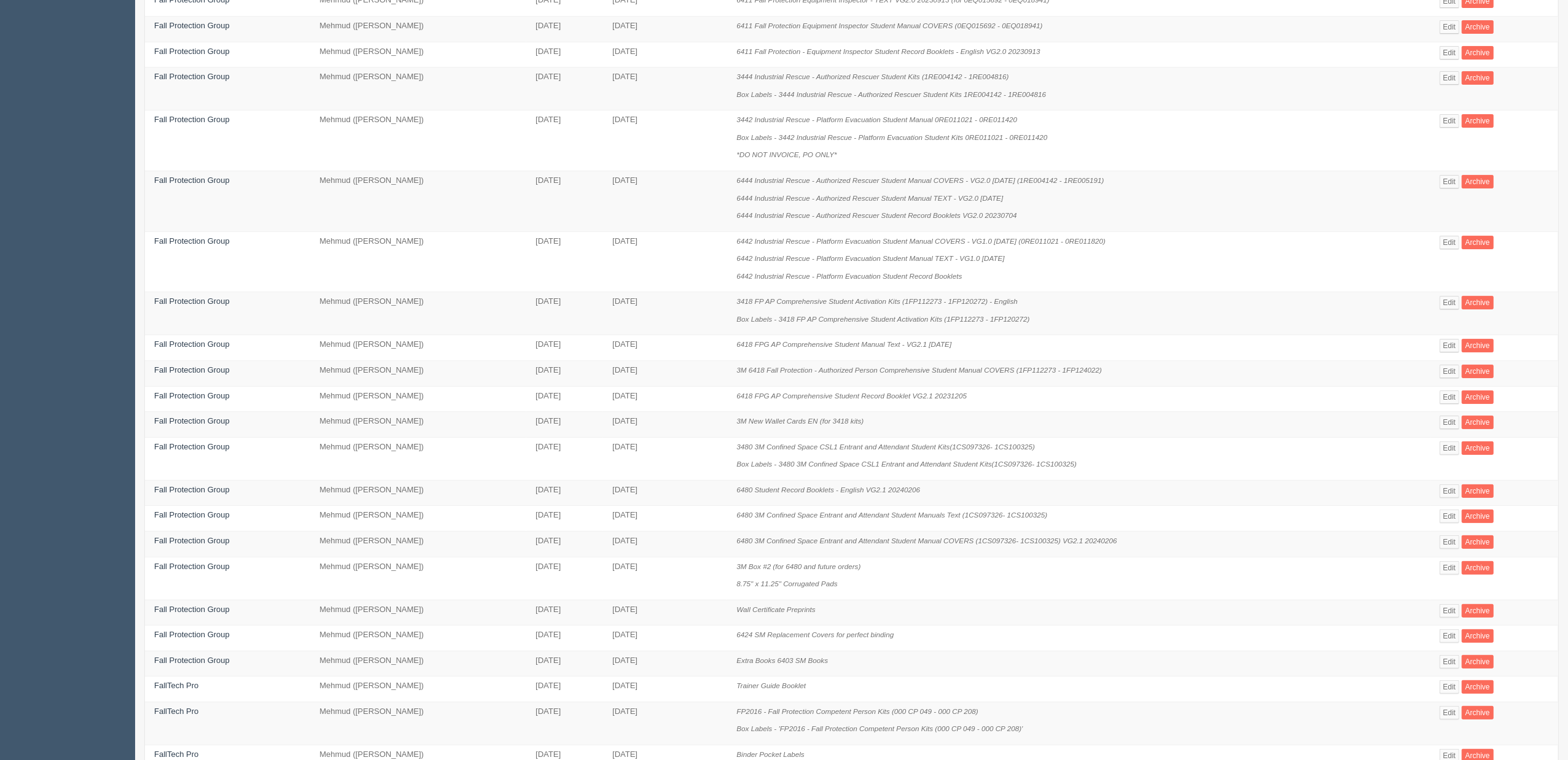
scroll to position [275, 0]
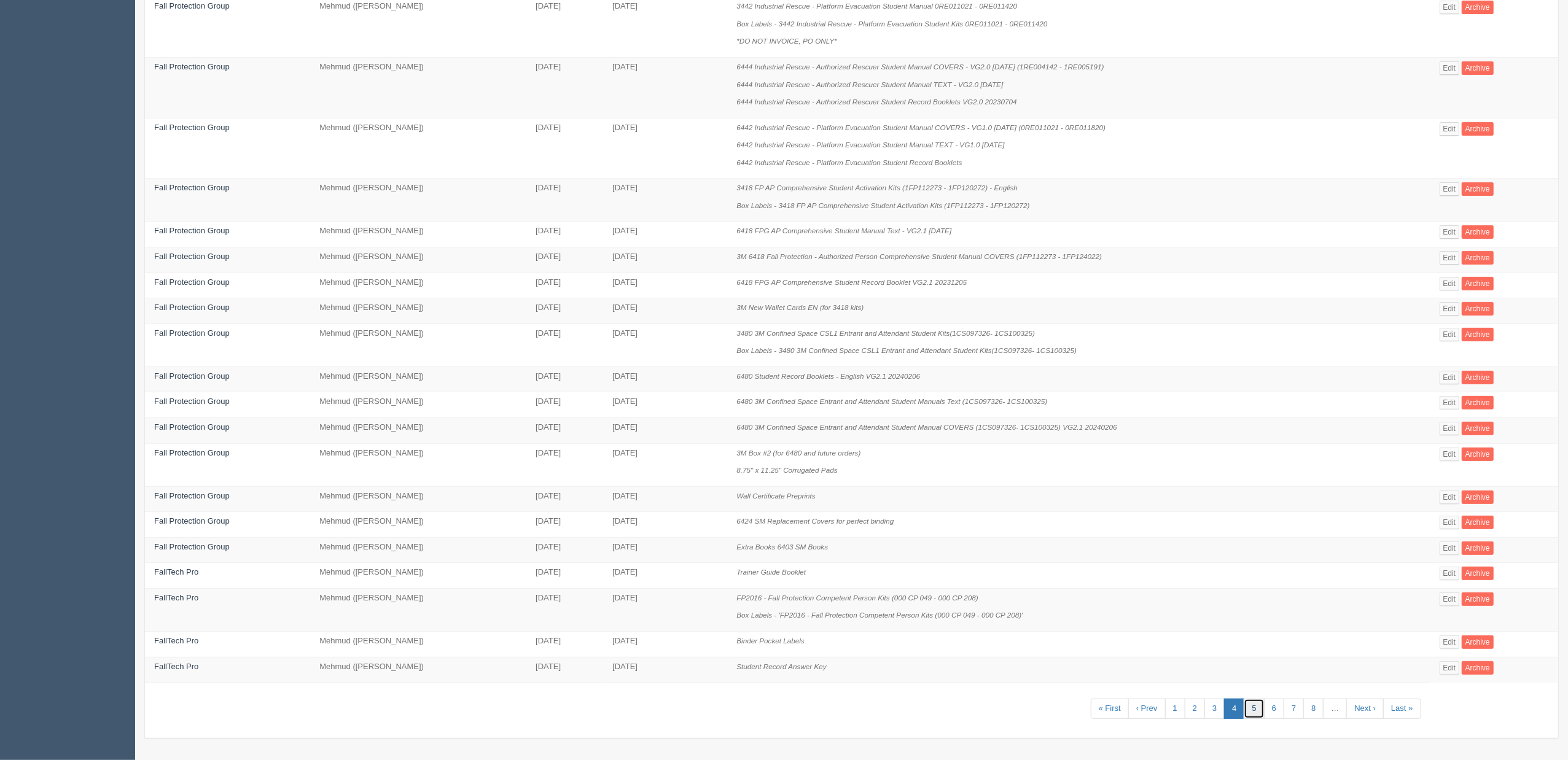
click at [1249, 706] on link "5" at bounding box center [1254, 709] width 20 height 20
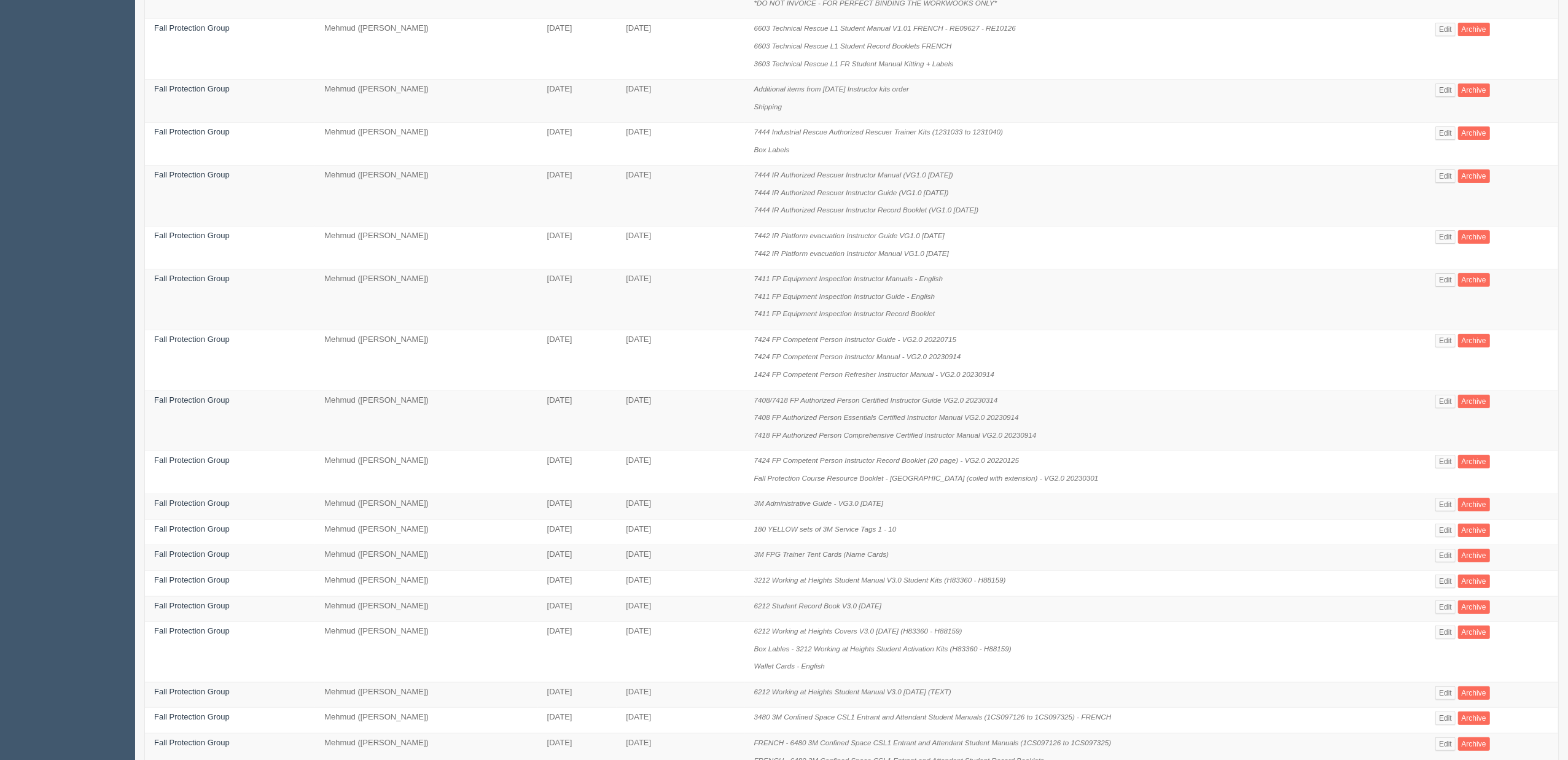
scroll to position [555, 0]
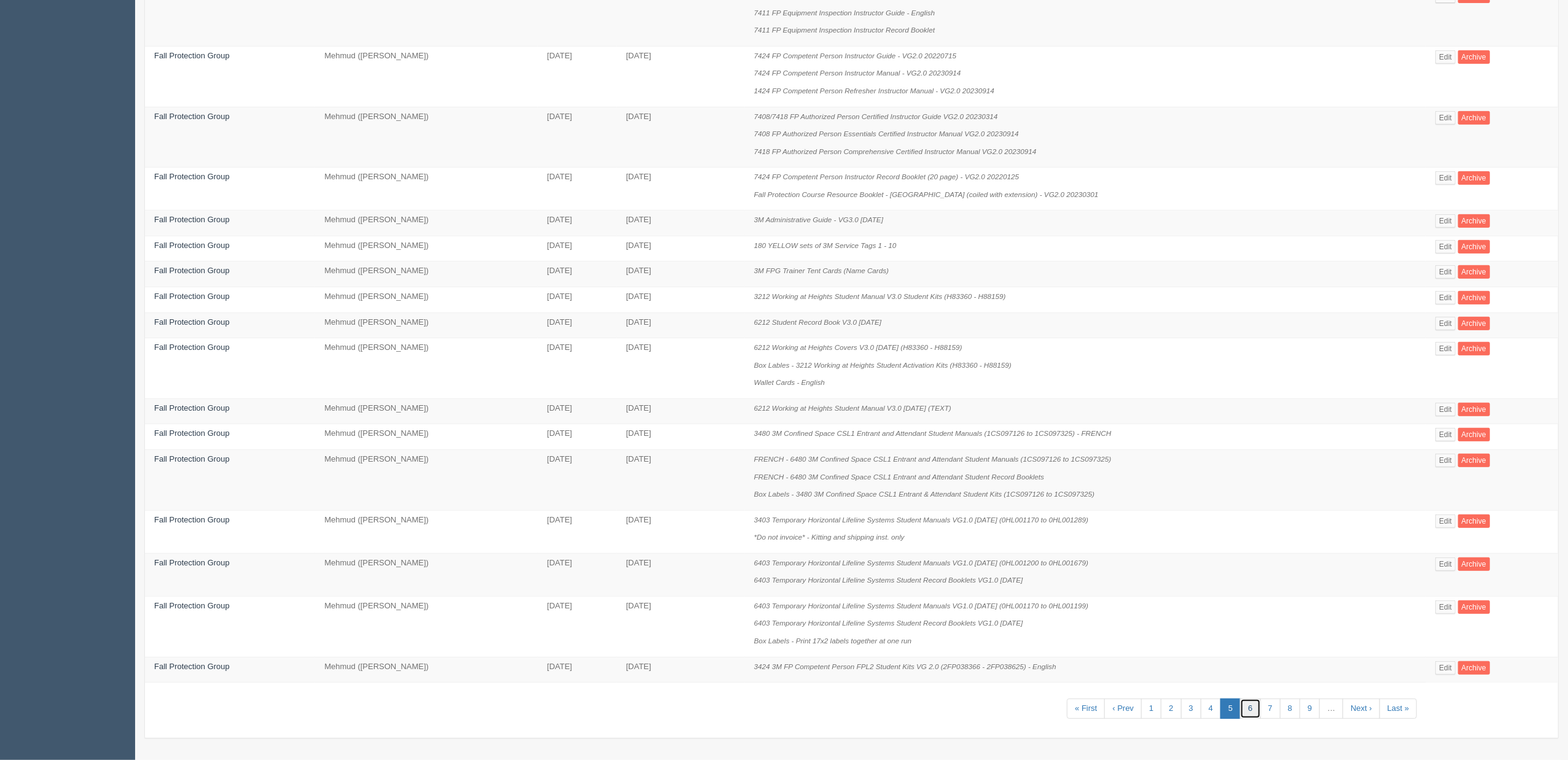
click at [1244, 711] on link "6" at bounding box center [1250, 709] width 20 height 20
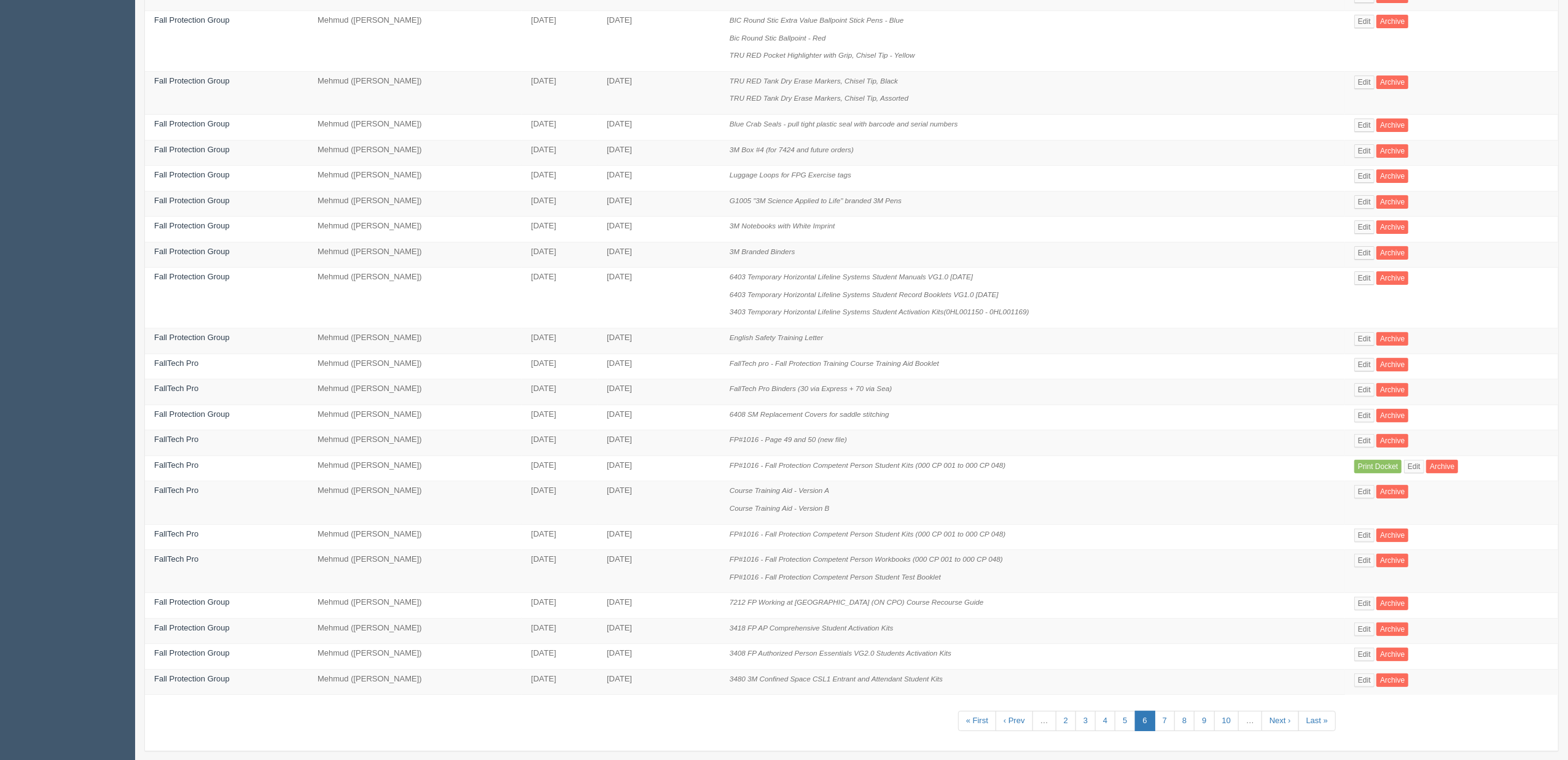
scroll to position [221, 0]
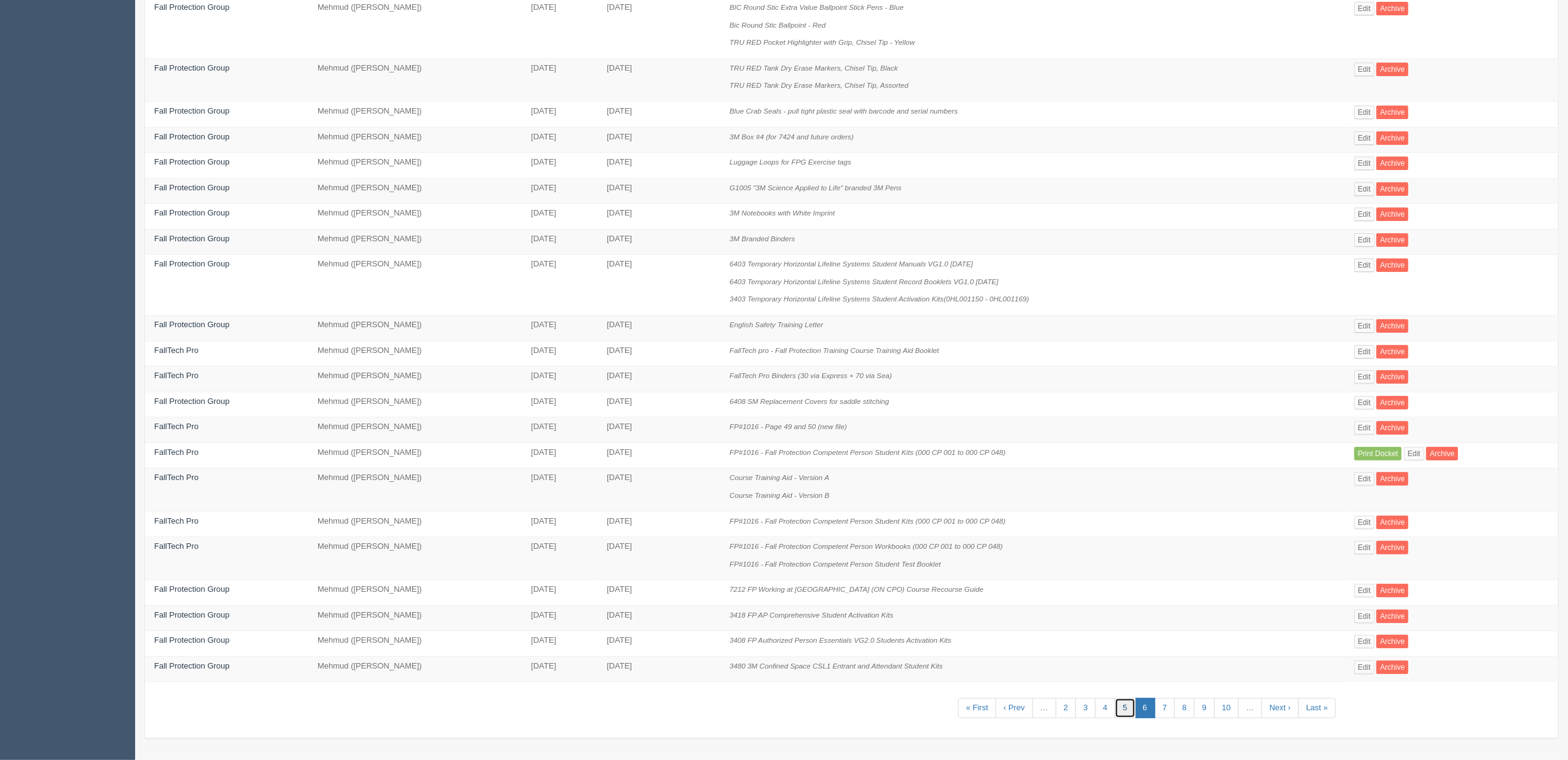
click at [1115, 704] on link "5" at bounding box center [1125, 708] width 20 height 20
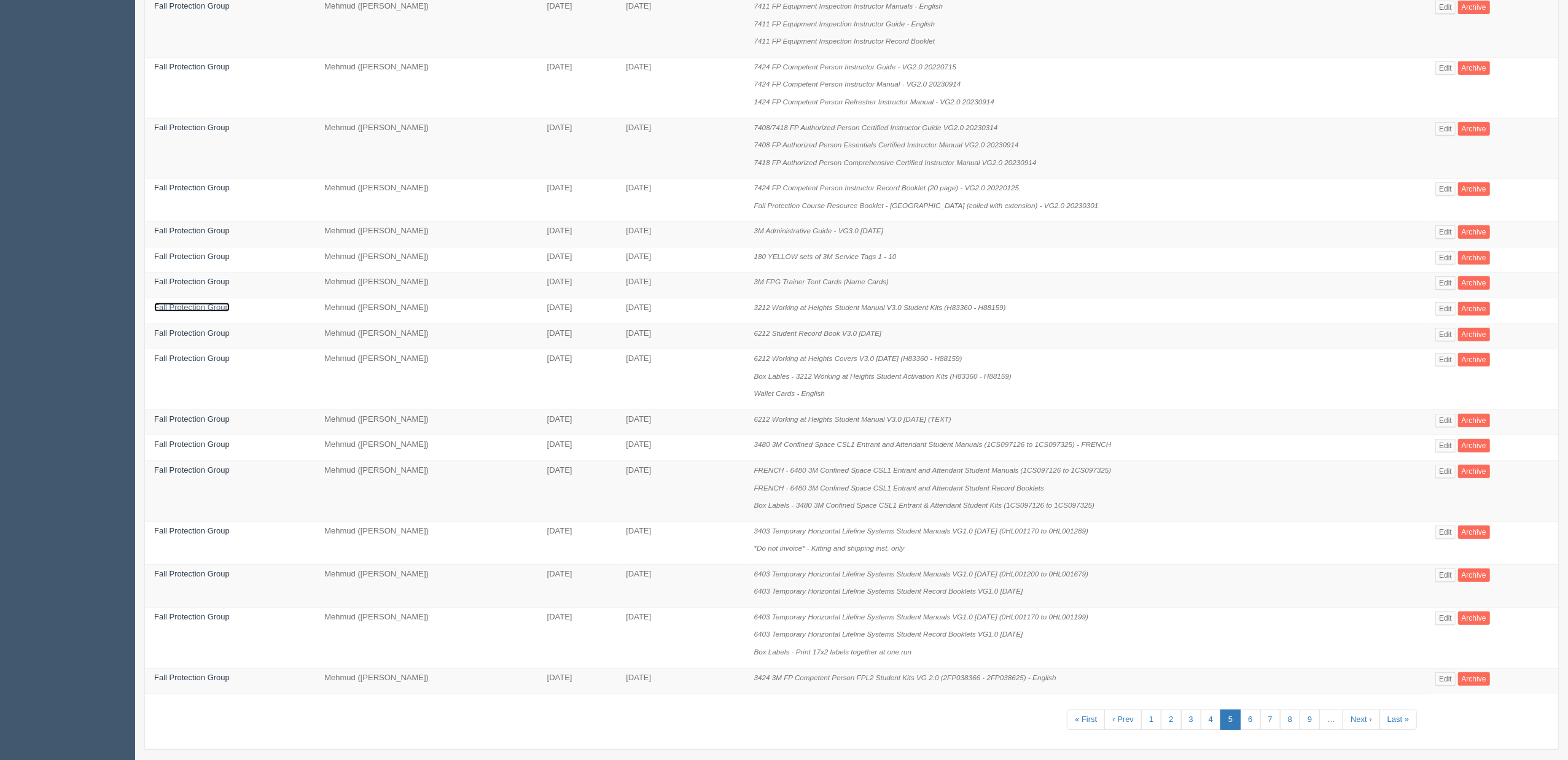
click at [214, 308] on link "Fall Protection Group" at bounding box center [191, 307] width 76 height 9
click at [212, 333] on link "Fall Protection Group" at bounding box center [191, 333] width 76 height 9
click at [214, 362] on link "Fall Protection Group" at bounding box center [191, 358] width 76 height 9
click at [216, 423] on link "Fall Protection Group" at bounding box center [191, 419] width 76 height 9
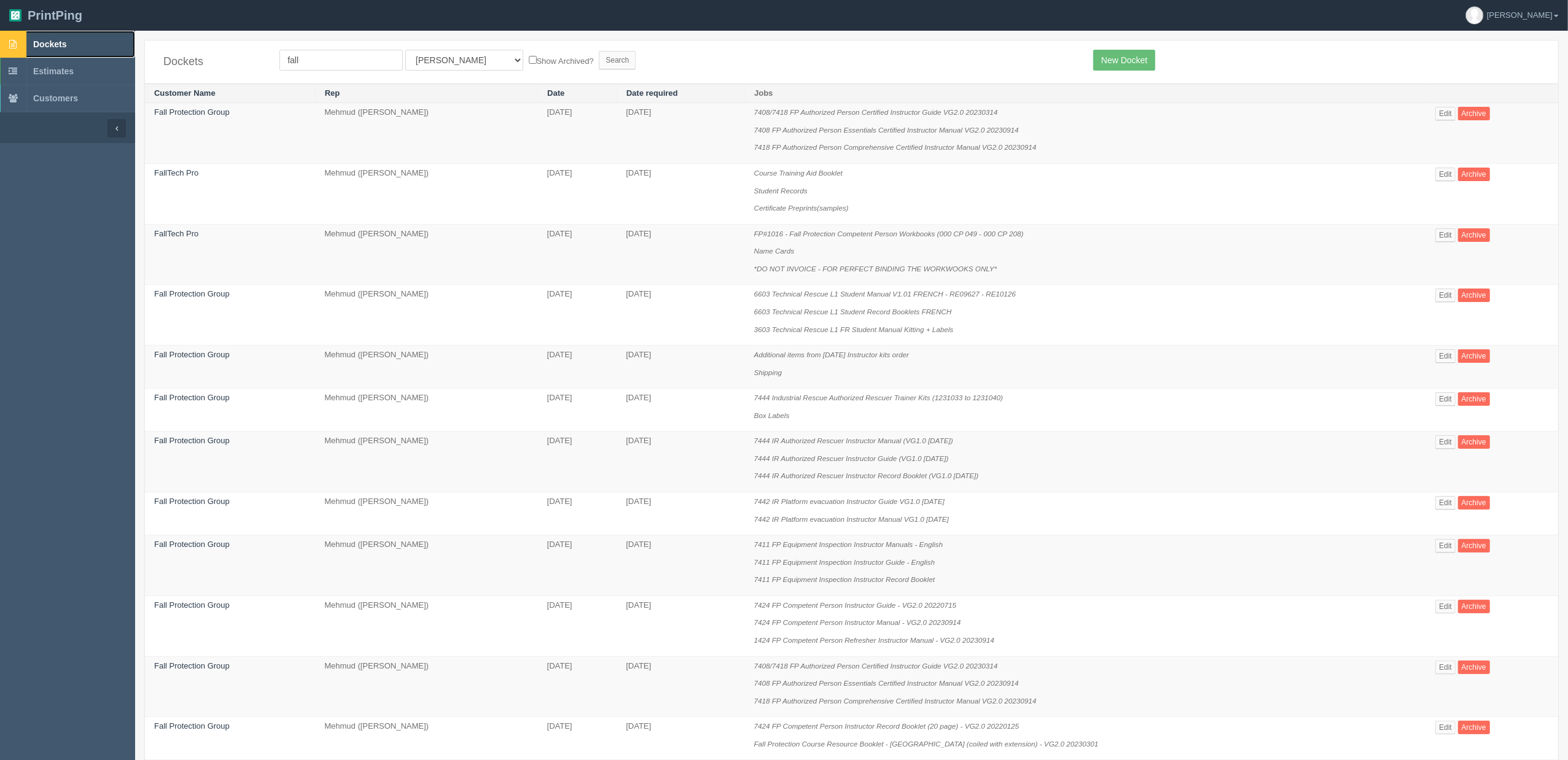
click at [96, 43] on link "Dockets" at bounding box center [68, 44] width 135 height 27
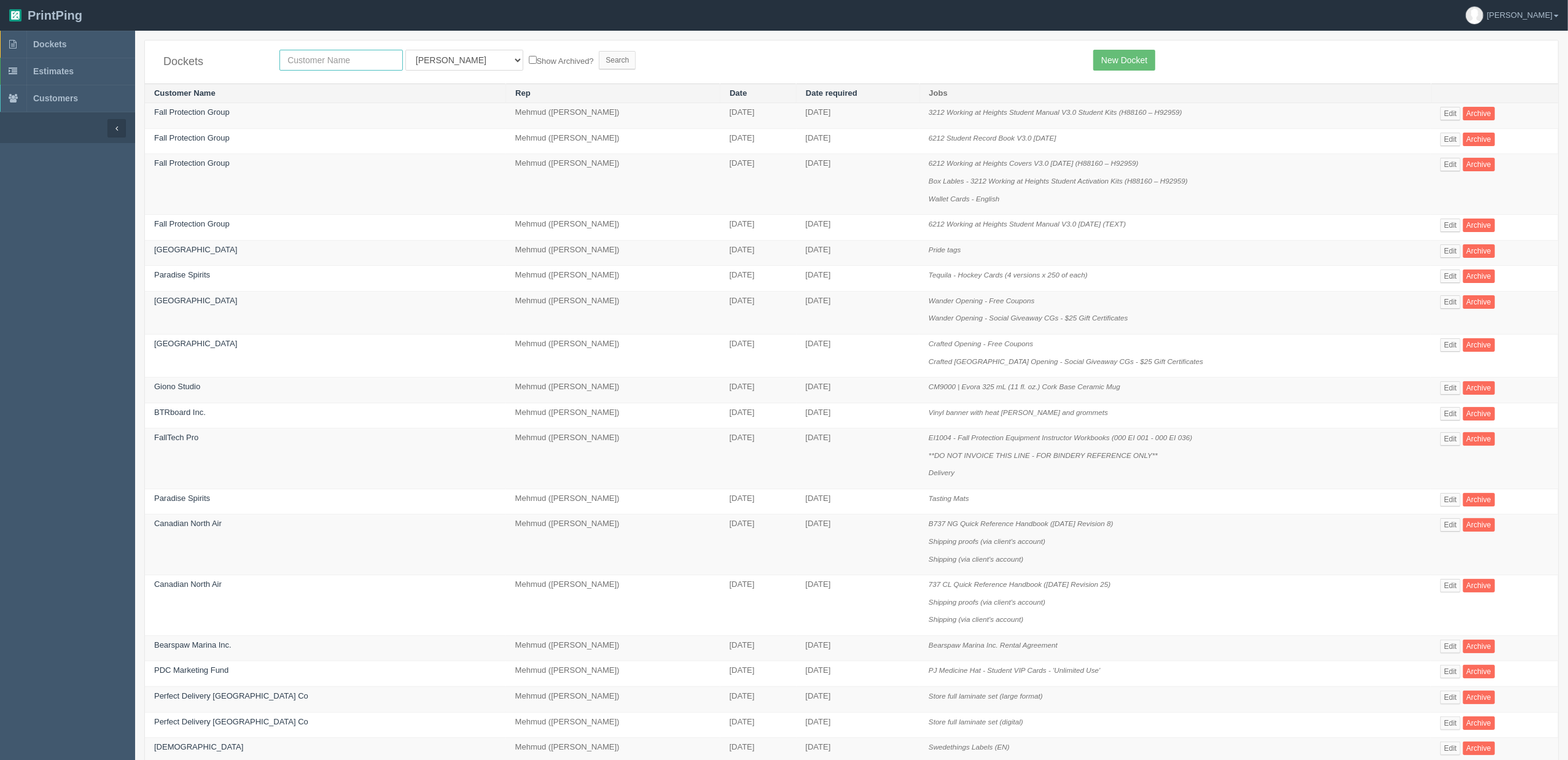
click at [337, 57] on input "text" at bounding box center [341, 60] width 124 height 21
type input "big sky"
click at [599, 51] on input "Search" at bounding box center [617, 60] width 37 height 19
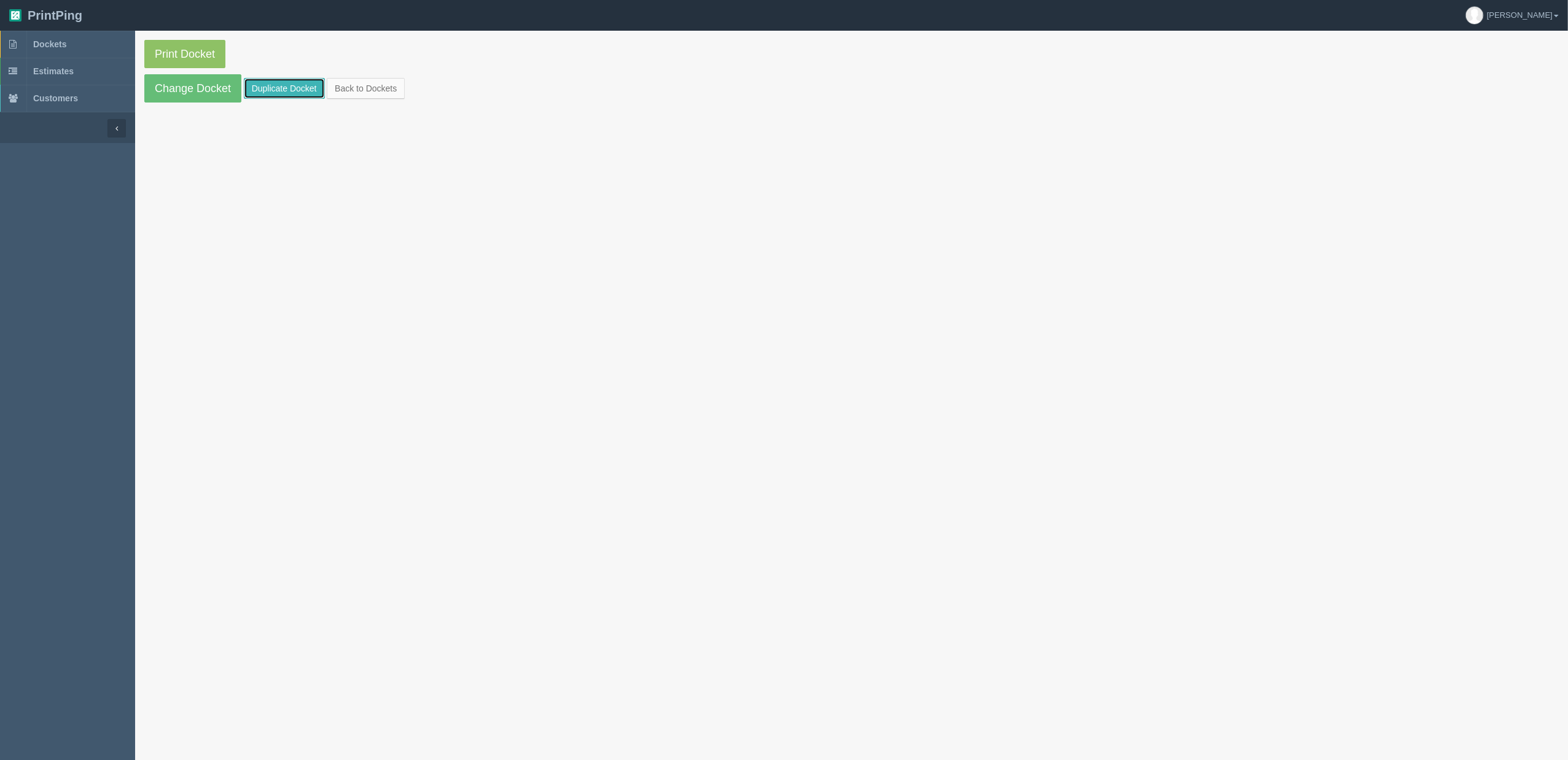
click at [301, 89] on link "Duplicate Docket" at bounding box center [285, 89] width 81 height 21
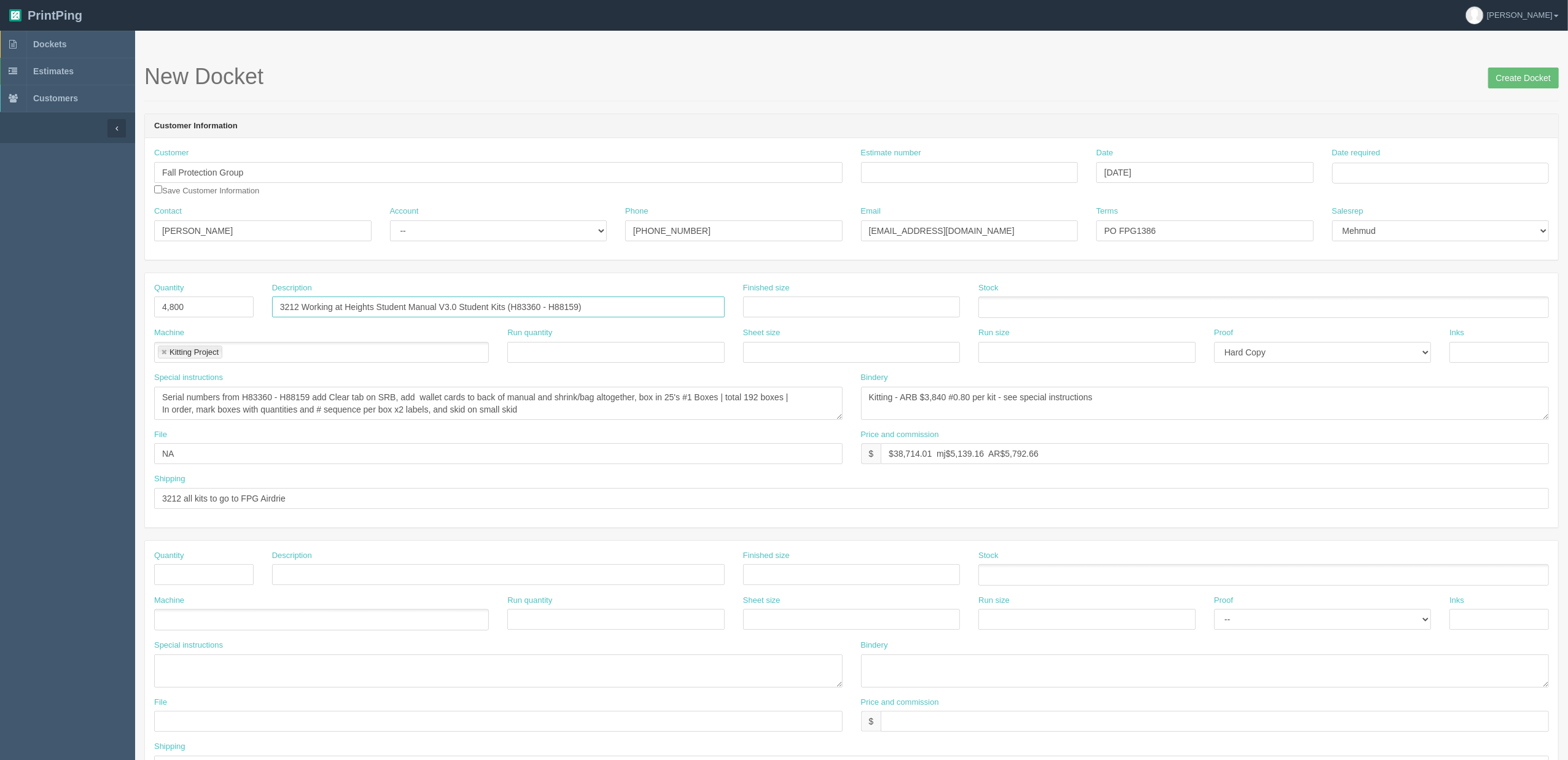
click at [636, 307] on input "3212 Working at Heights Student Manual V3.0 Student Kits (H83360 - H88159)" at bounding box center [498, 308] width 452 height 21
paste input "8160 – H929"
type input "3212 Working at Heights Student Manual V3.0 Student Kits (H88160 – H92959)"
click at [311, 399] on textarea "Serial numbers from H83360 - H88159 add Clear tab on SRB, add wallet cards to b…" at bounding box center [498, 404] width 688 height 33
paste textarea "8160 – H929"
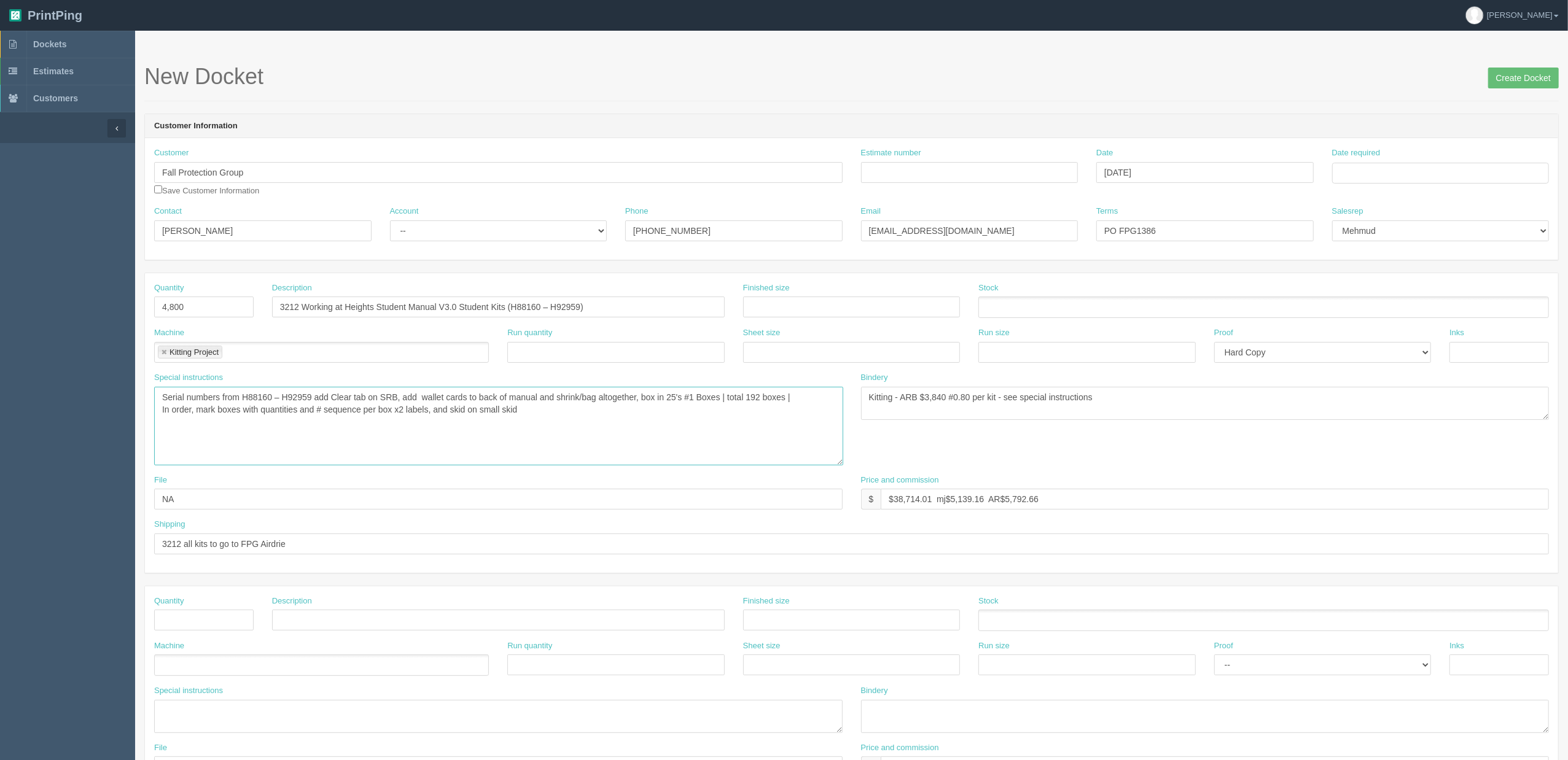
drag, startPoint x: 836, startPoint y: 416, endPoint x: 838, endPoint y: 461, distance: 45.0
click at [838, 461] on textarea "Serial numbers from H83360 - H88159 add Clear tab on SRB, add wallet cards to b…" at bounding box center [498, 426] width 689 height 79
click at [587, 414] on textarea "Serial numbers from H83360 - H88159 add Clear tab on SRB, add wallet cards to b…" at bounding box center [498, 426] width 689 height 79
type textarea "Serial numbers from H88160 – H92959 add Clear tab on SRB, add wallet cards to b…"
drag, startPoint x: 906, startPoint y: 497, endPoint x: 1042, endPoint y: 555, distance: 147.9
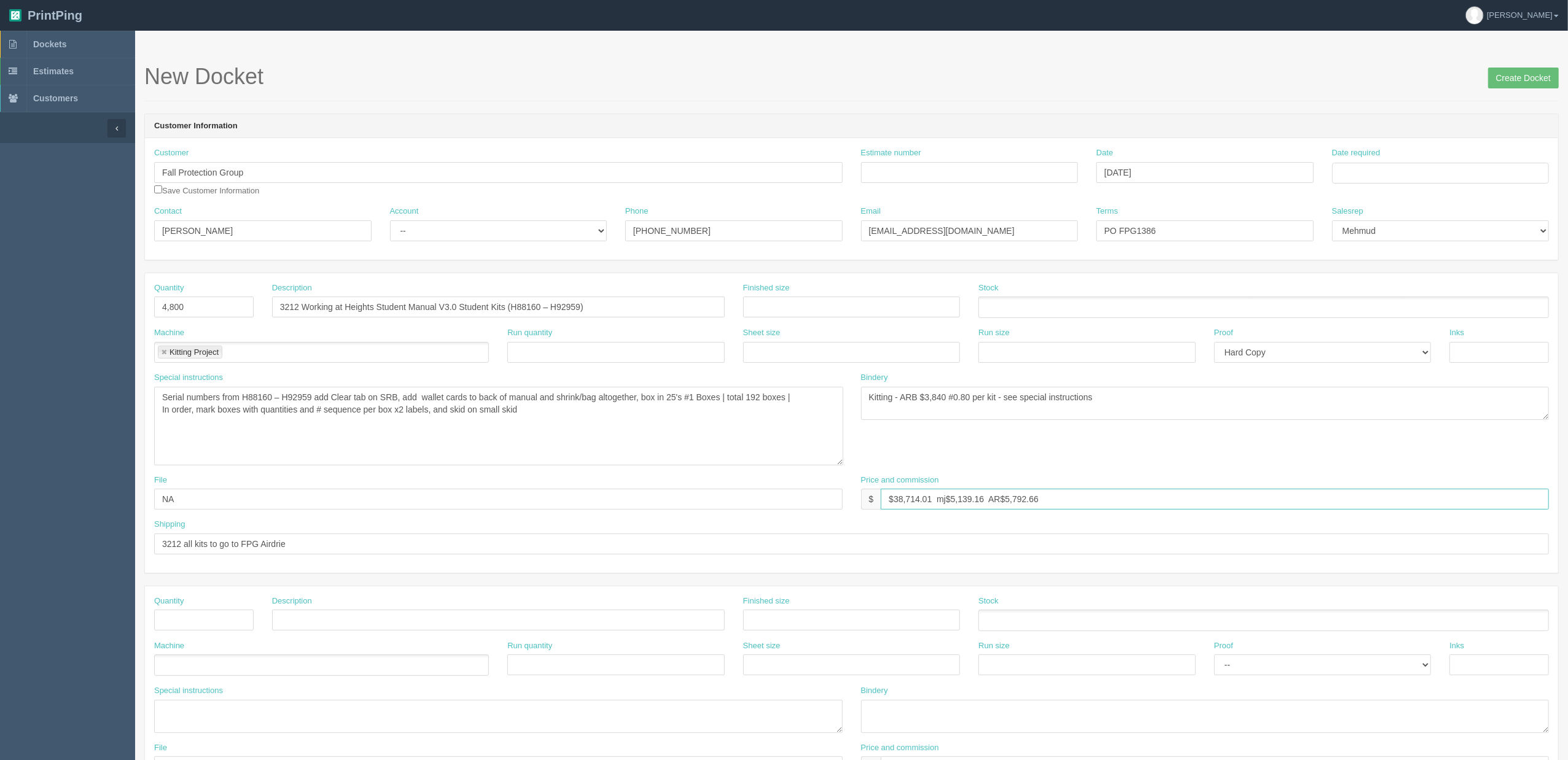
click at [908, 496] on input "$38,714.01 mj$5,139.16 AR$5,792.66" at bounding box center [1214, 500] width 668 height 21
type input "$38,892.74 mj$5,156.67 AR$5,821.79"
drag, startPoint x: 435, startPoint y: 226, endPoint x: 439, endPoint y: 237, distance: 11.7
click at [435, 226] on select "-- Existing Client Allrush Client Rep Client" at bounding box center [498, 231] width 217 height 21
select select "Rep Client"
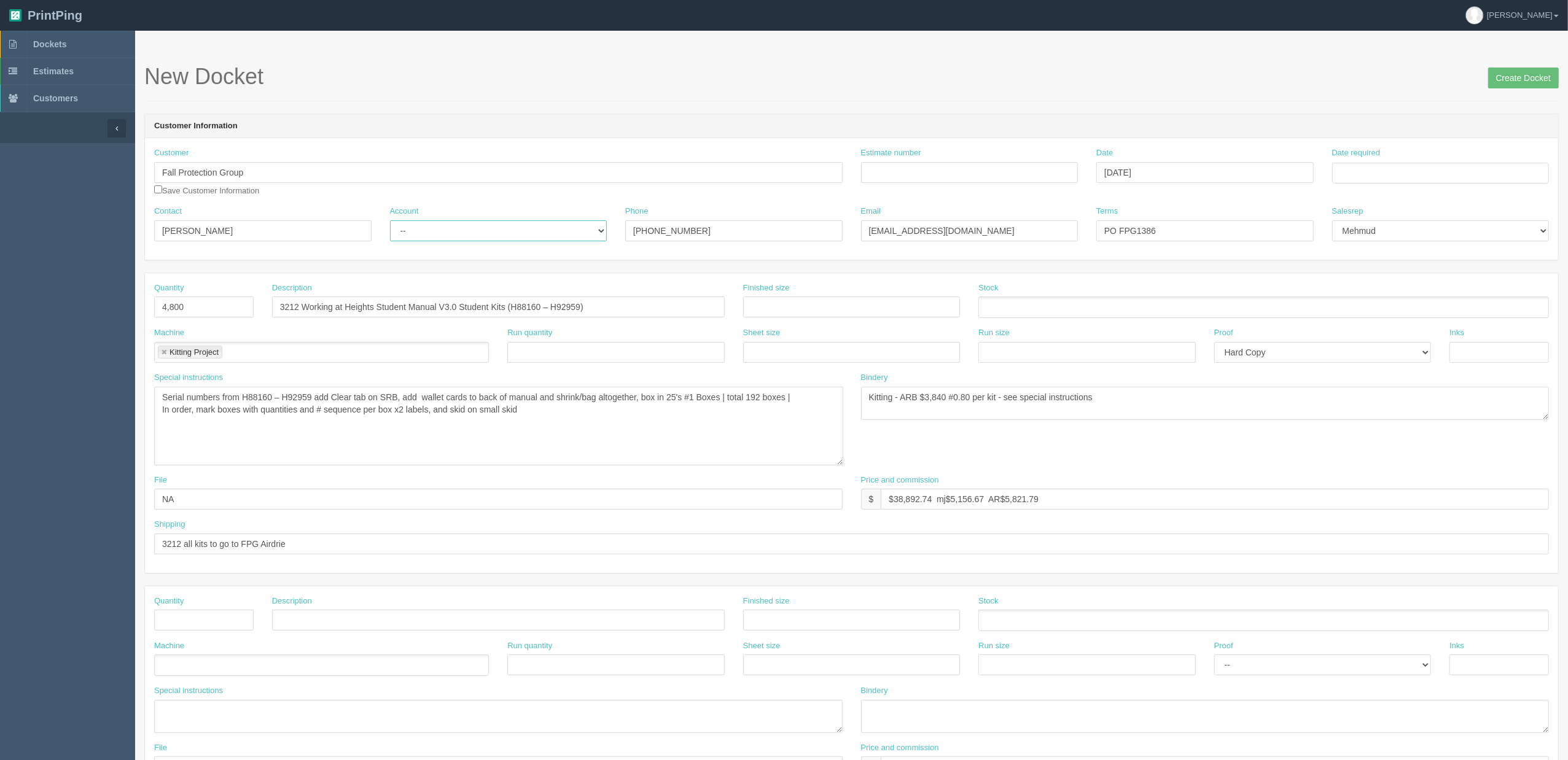
click at [390, 221] on select "-- Existing Client Allrush Client Rep Client" at bounding box center [498, 231] width 217 height 21
click at [1210, 232] on input "PO FPG1386" at bounding box center [1204, 231] width 217 height 21
type input "PO FPG1430"
click at [994, 171] on input "Estimate number" at bounding box center [969, 173] width 217 height 21
type input "See quotesheet"
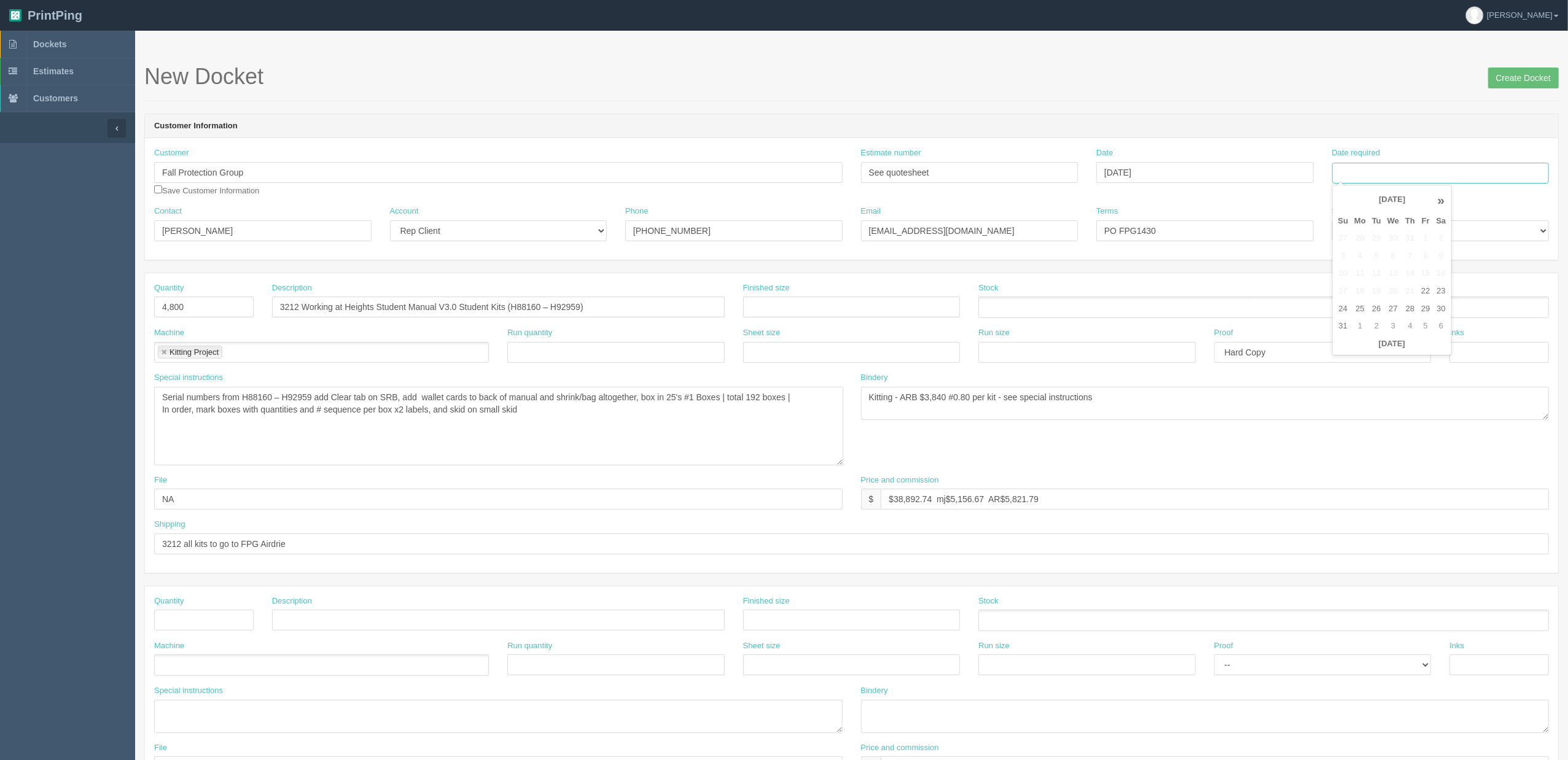
drag, startPoint x: 1399, startPoint y: 177, endPoint x: 1399, endPoint y: 234, distance: 57.0
click at [1399, 177] on input "Date required" at bounding box center [1440, 173] width 217 height 21
click at [1391, 320] on td "3" at bounding box center [1393, 326] width 18 height 18
click at [1430, 256] on td "12" at bounding box center [1426, 256] width 15 height 18
click at [1227, 81] on h1 "New Docket Create Docket" at bounding box center [851, 76] width 1414 height 24
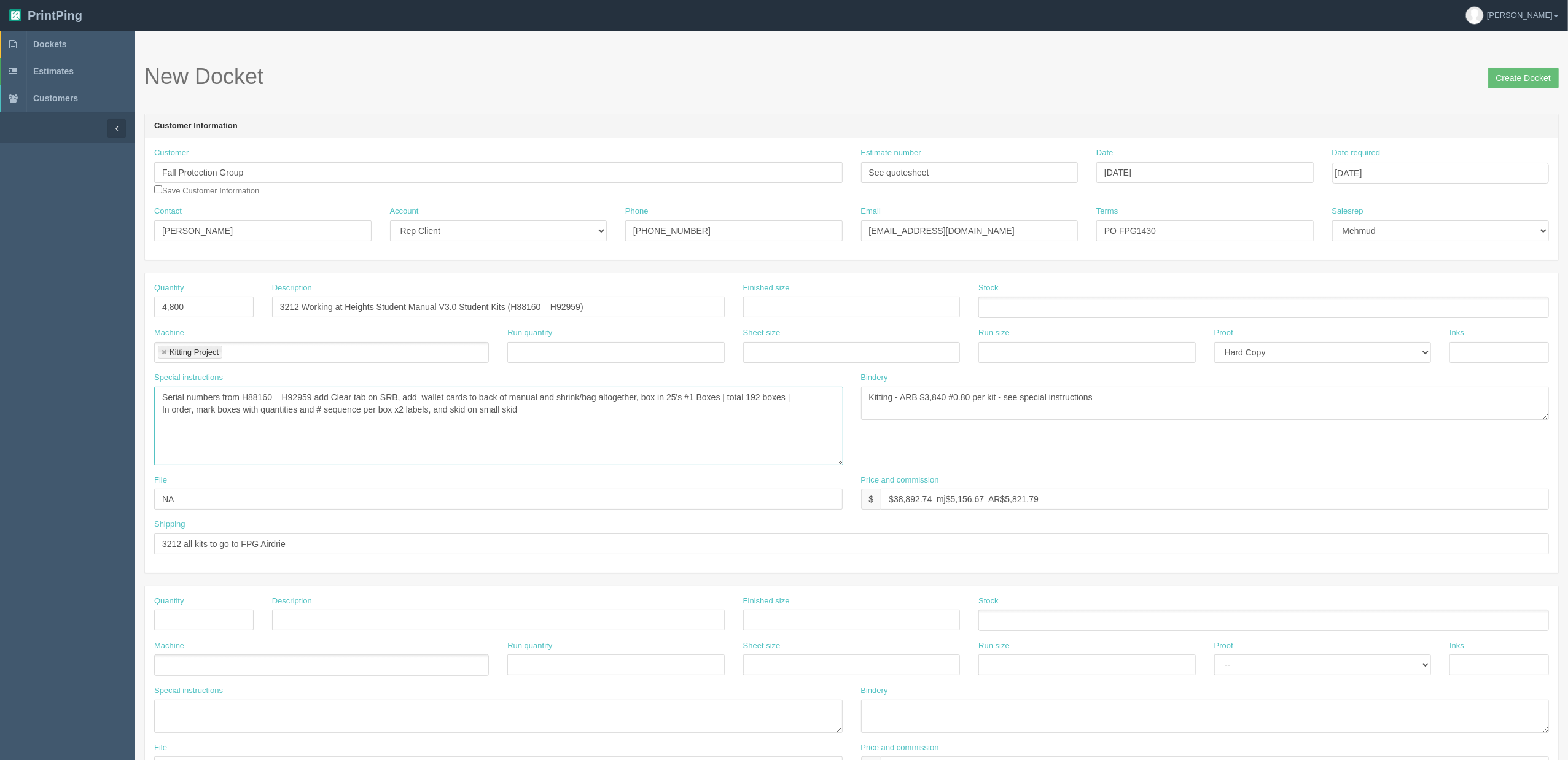
click at [632, 422] on textarea "Serial numbers from H83360 - H88159 add Clear tab on SRB, add wallet cards to b…" at bounding box center [498, 426] width 689 height 79
click at [1487, 177] on input "[DATE]" at bounding box center [1440, 173] width 217 height 21
click at [1354, 84] on h1 "New Docket Create Docket" at bounding box center [851, 76] width 1414 height 24
click at [1424, 173] on input "[DATE]" at bounding box center [1440, 173] width 217 height 21
click at [1364, 274] on td "15" at bounding box center [1361, 273] width 18 height 18
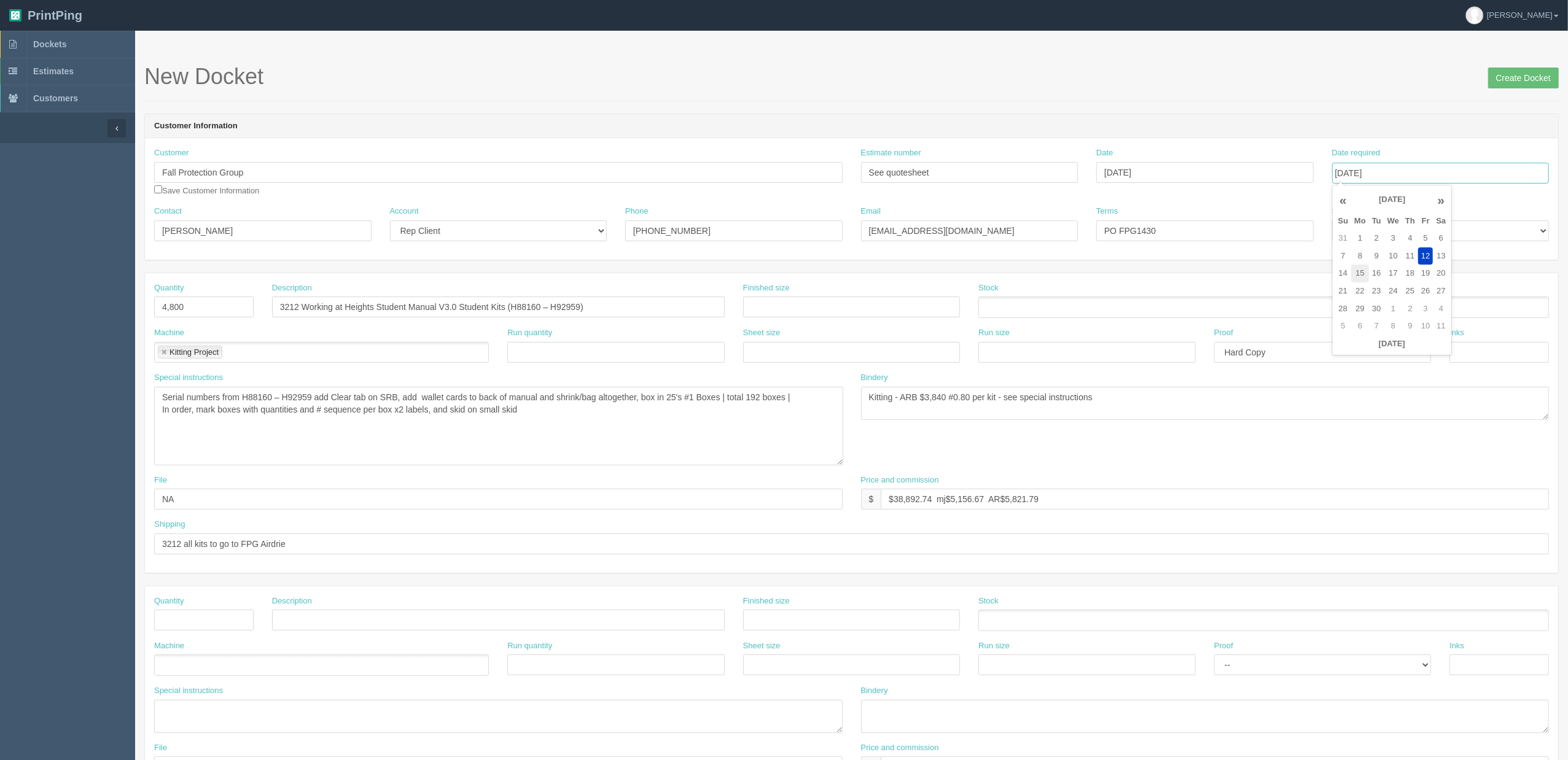
type input "[DATE]"
click at [1269, 111] on form "New Docket Create Docket Customer Information Customer Fall Protection Group Sa…" at bounding box center [851, 603] width 1414 height 1078
click at [580, 412] on textarea "Serial numbers from H83360 - H88159 add Clear tab on SRB, add wallet cards to b…" at bounding box center [498, 426] width 689 height 79
click at [1509, 74] on input "Create Docket" at bounding box center [1523, 78] width 71 height 21
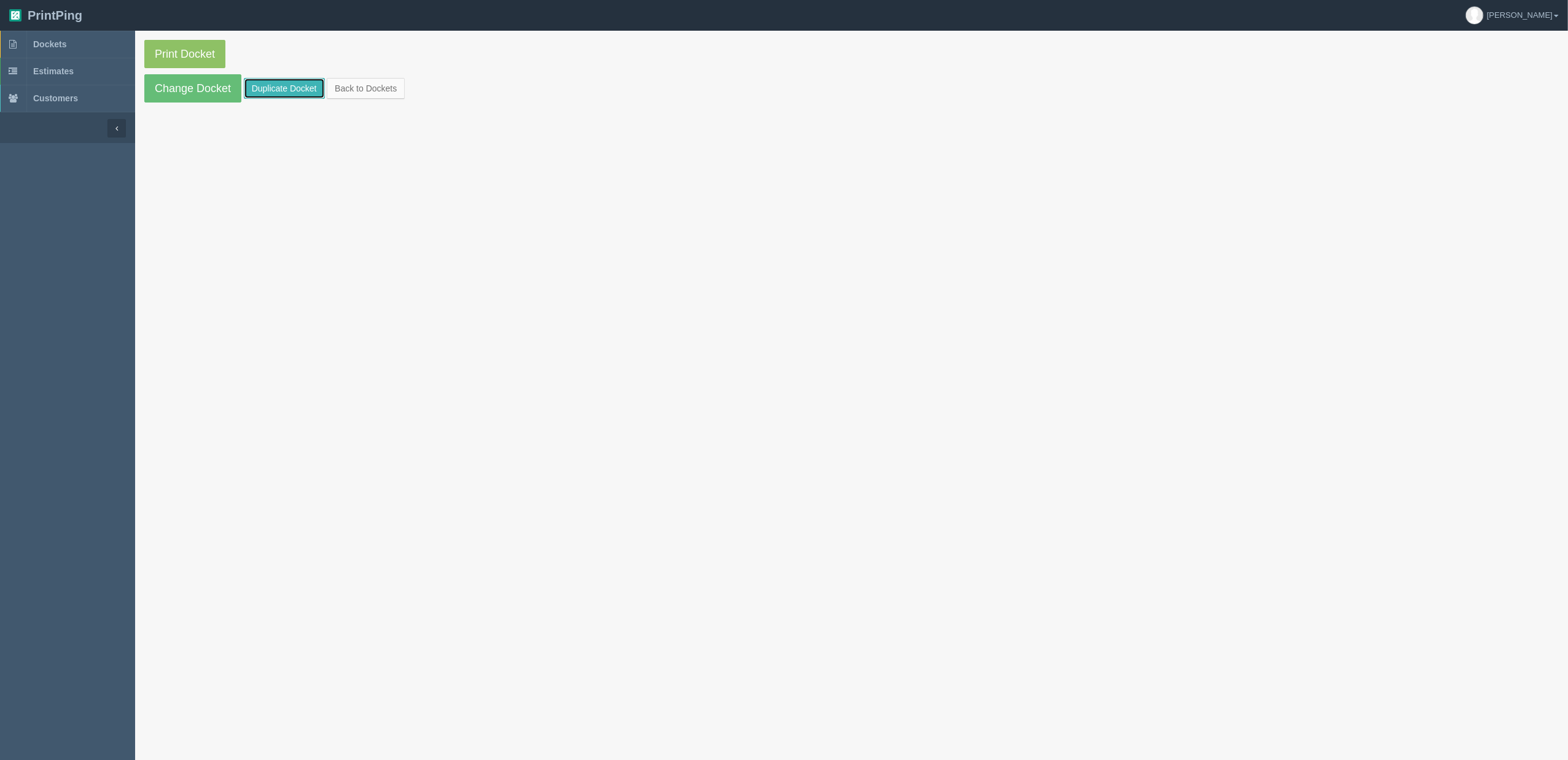
click at [290, 89] on link "Duplicate Docket" at bounding box center [285, 89] width 81 height 21
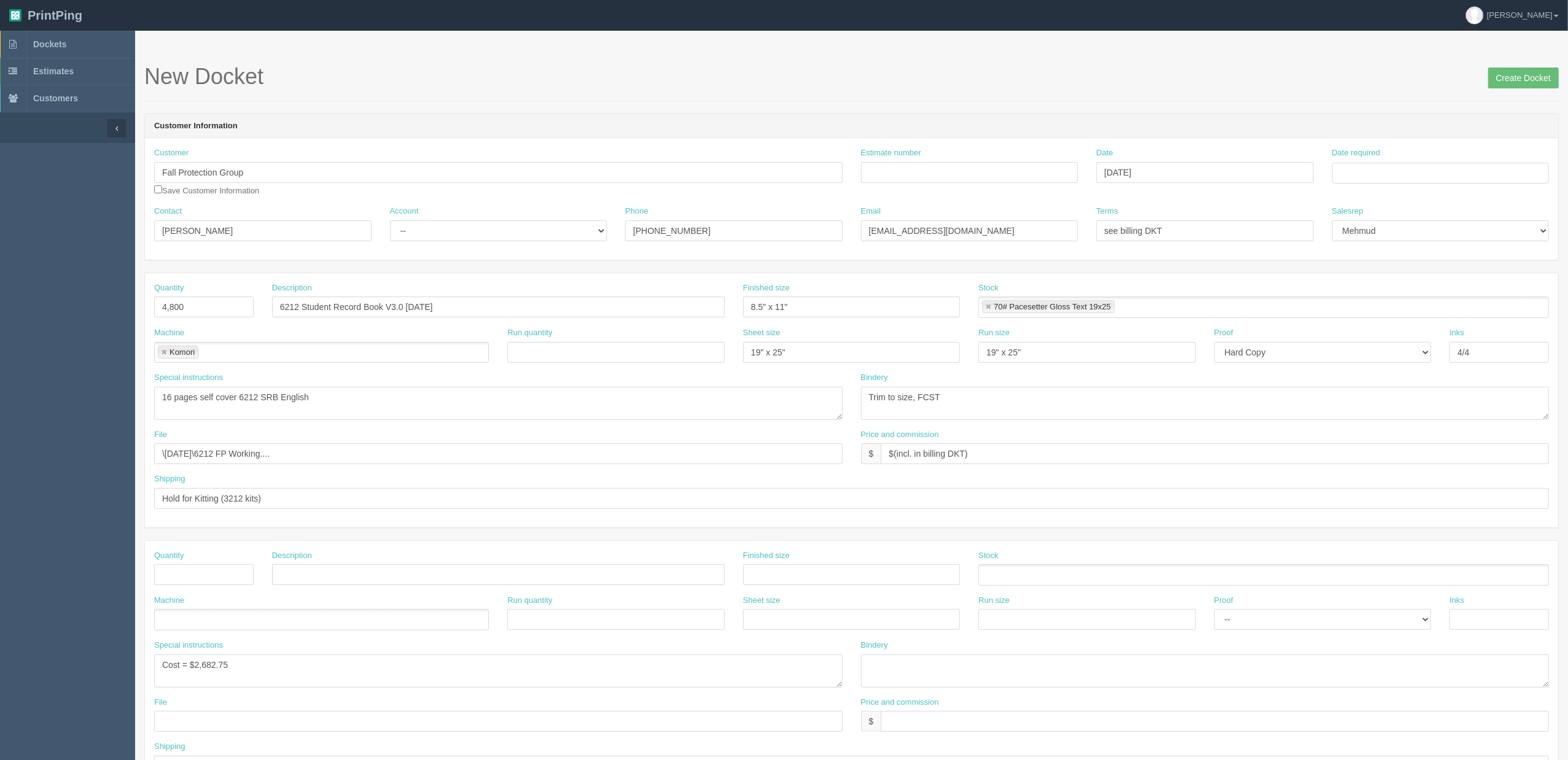
click at [164, 355] on link at bounding box center [164, 353] width 7 height 8
type input "RRD"
drag, startPoint x: 367, startPoint y: 402, endPoint x: 407, endPoint y: 408, distance: 40.4
click at [371, 402] on textarea "16 pages self cover 6212 SRB English" at bounding box center [498, 404] width 688 height 33
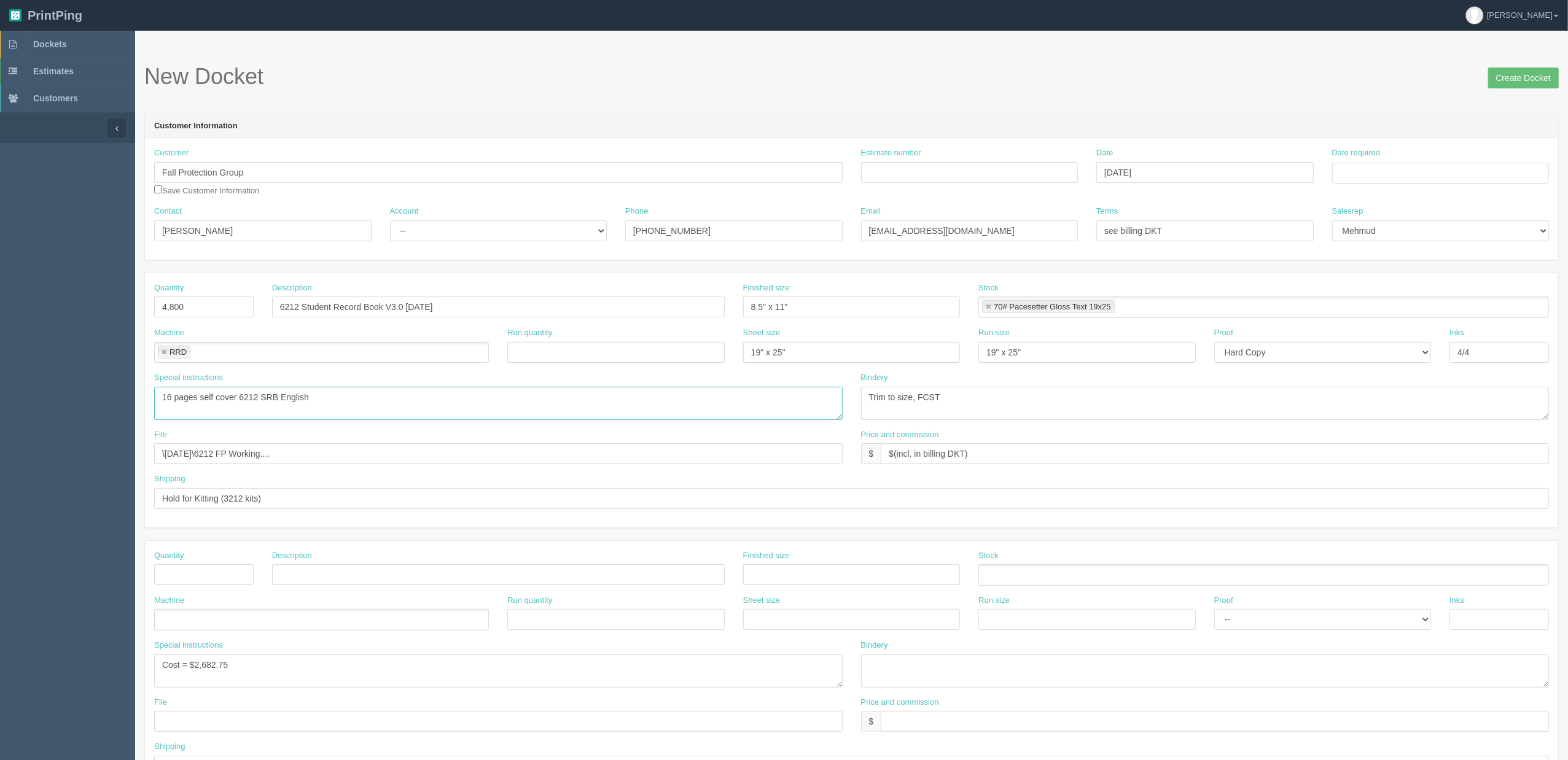
drag, startPoint x: 290, startPoint y: 390, endPoint x: -79, endPoint y: 383, distance: 369.1
click at [0, 383] on html "PrintPing Zack Edit account ( zack@allrush.ca ) Logout Dockets Estimates" at bounding box center [784, 557] width 1568 height 1116
paste textarea "FPG 6212 SRB – 4,800 pcs Size: 8.5” x 11” – 16 pg self cover Paper: 70lb Gloss …"
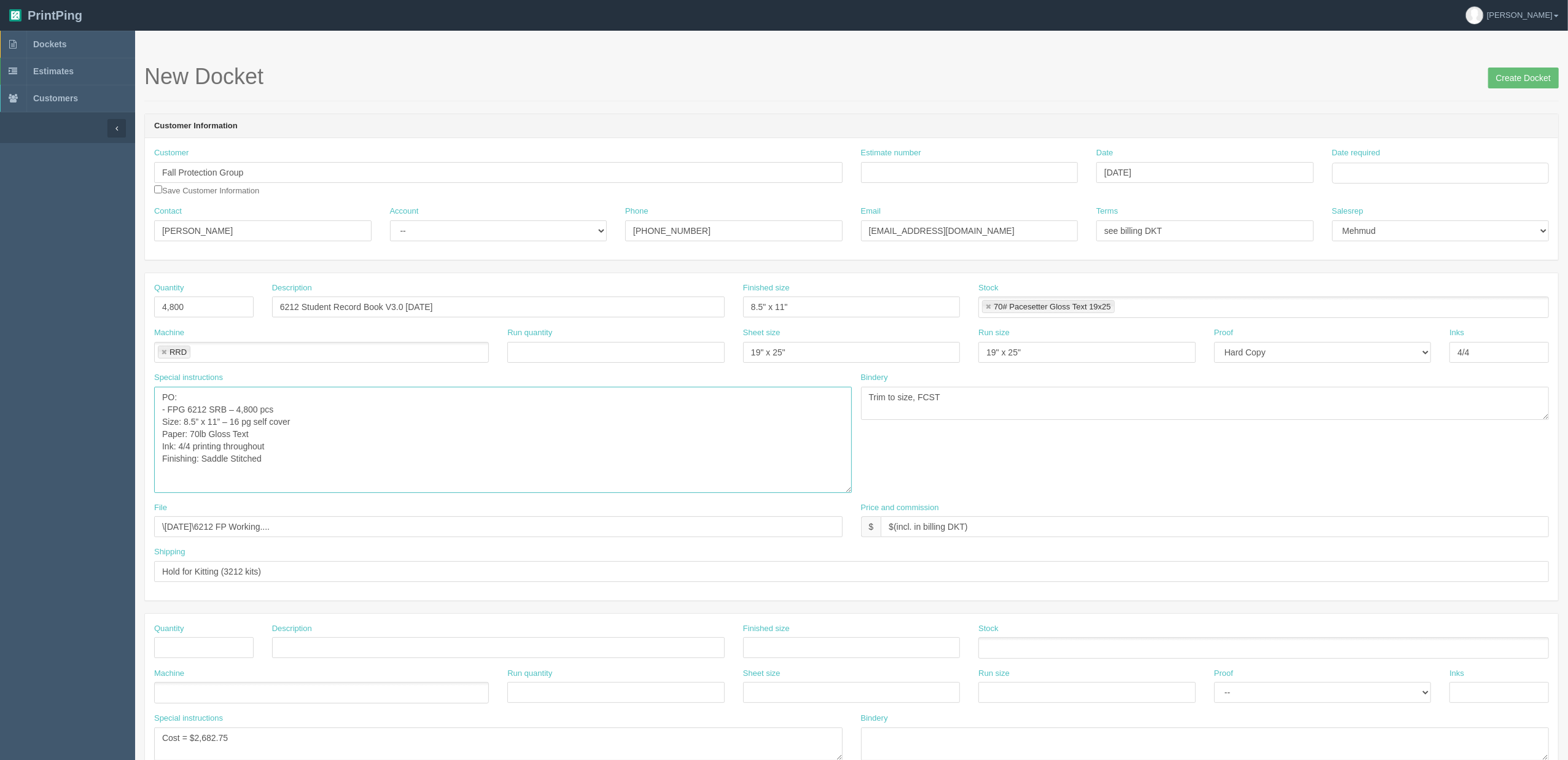
drag, startPoint x: 838, startPoint y: 417, endPoint x: 858, endPoint y: 507, distance: 92.2
click at [852, 493] on textarea "16 pages self cover 6212 SRB English" at bounding box center [502, 440] width 697 height 107
click at [278, 408] on textarea "16 pages self cover 6212 SRB English" at bounding box center [508, 449] width 708 height 124
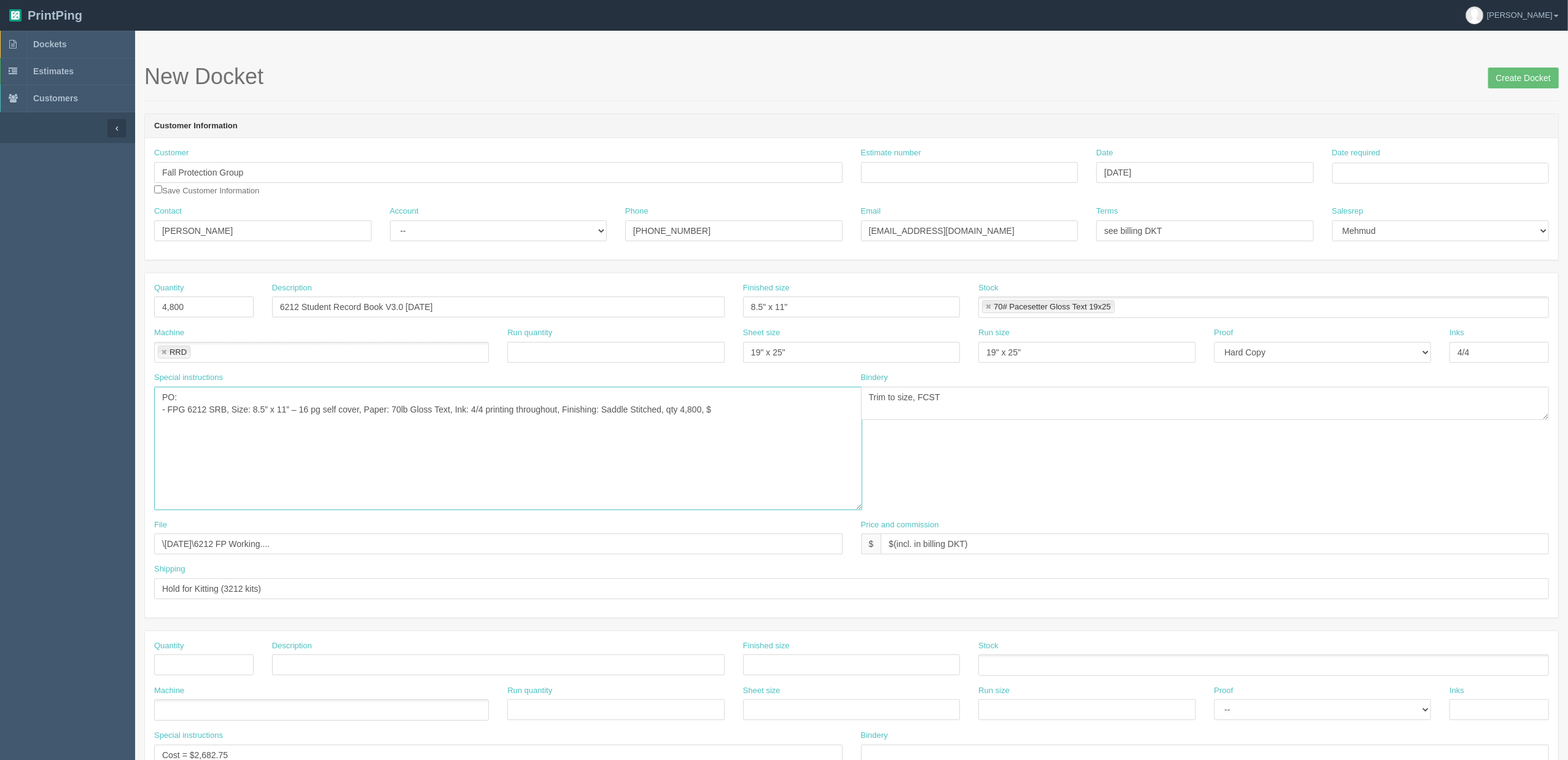
click at [749, 410] on textarea "16 pages self cover 6212 SRB English" at bounding box center [508, 449] width 708 height 124
click at [320, 423] on textarea "16 pages self cover 6212 SRB English" at bounding box center [508, 449] width 708 height 124
drag, startPoint x: 154, startPoint y: 418, endPoint x: 234, endPoint y: 460, distance: 90.4
click at [155, 418] on textarea "16 pages self cover 6212 SRB English" at bounding box center [508, 449] width 708 height 124
type textarea "PO: - FPG 6212 SRB, Size: 8.5” x 11” – 16 pg self cover, Paper: 70lb Gloss Text…"
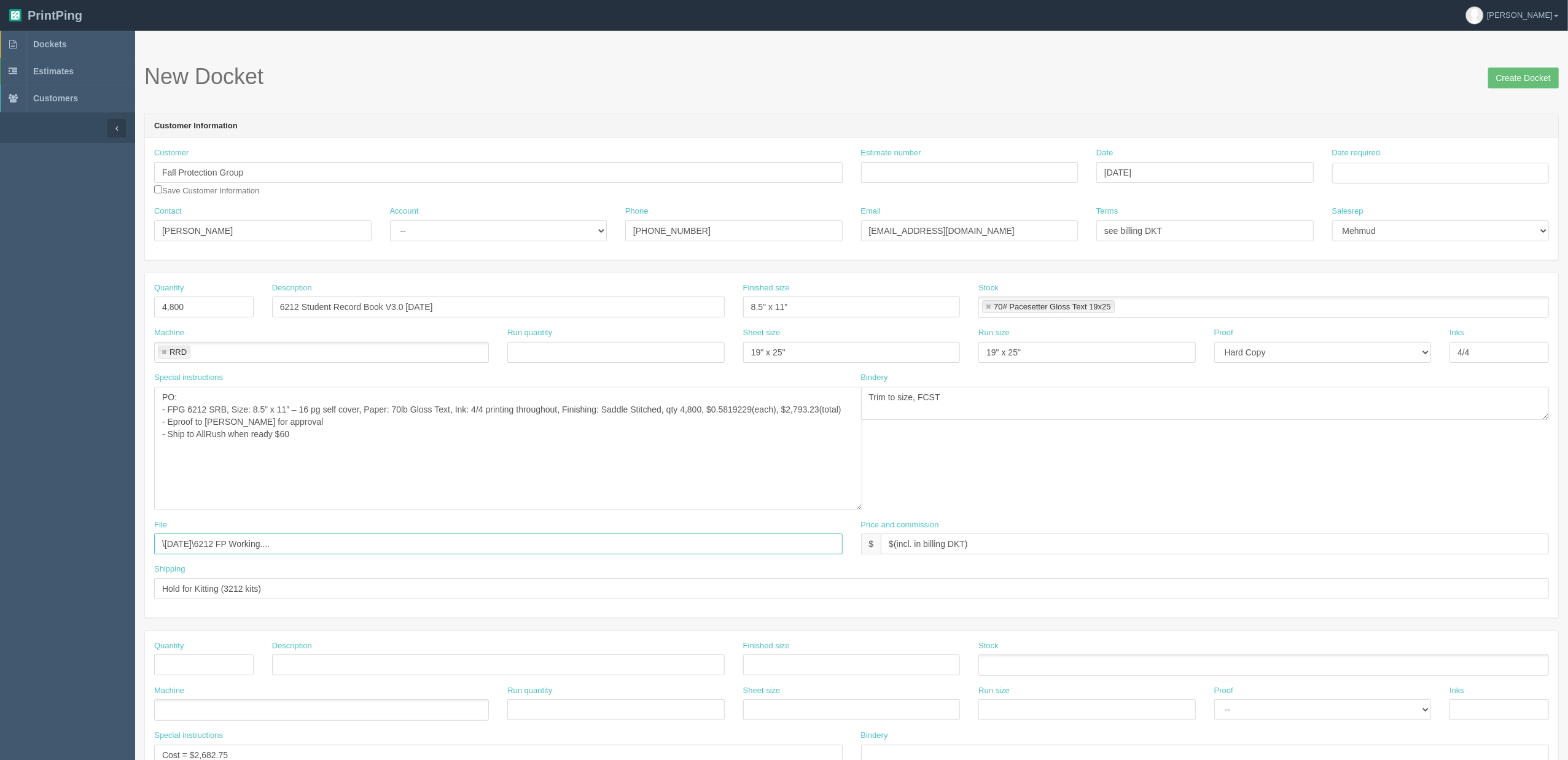
drag, startPoint x: 347, startPoint y: 544, endPoint x: -71, endPoint y: 495, distance: 420.9
click at [0, 495] on html "PrintPing Zack Edit account ( zack@allrush.ca ) Logout Dockets Estimates" at bounding box center [784, 603] width 1568 height 1206
type input "Send to Sid (RRD)"
click at [382, 446] on textarea "16 pages self cover 6212 SRB English" at bounding box center [508, 449] width 708 height 124
drag, startPoint x: 800, startPoint y: 310, endPoint x: 715, endPoint y: 327, distance: 86.7
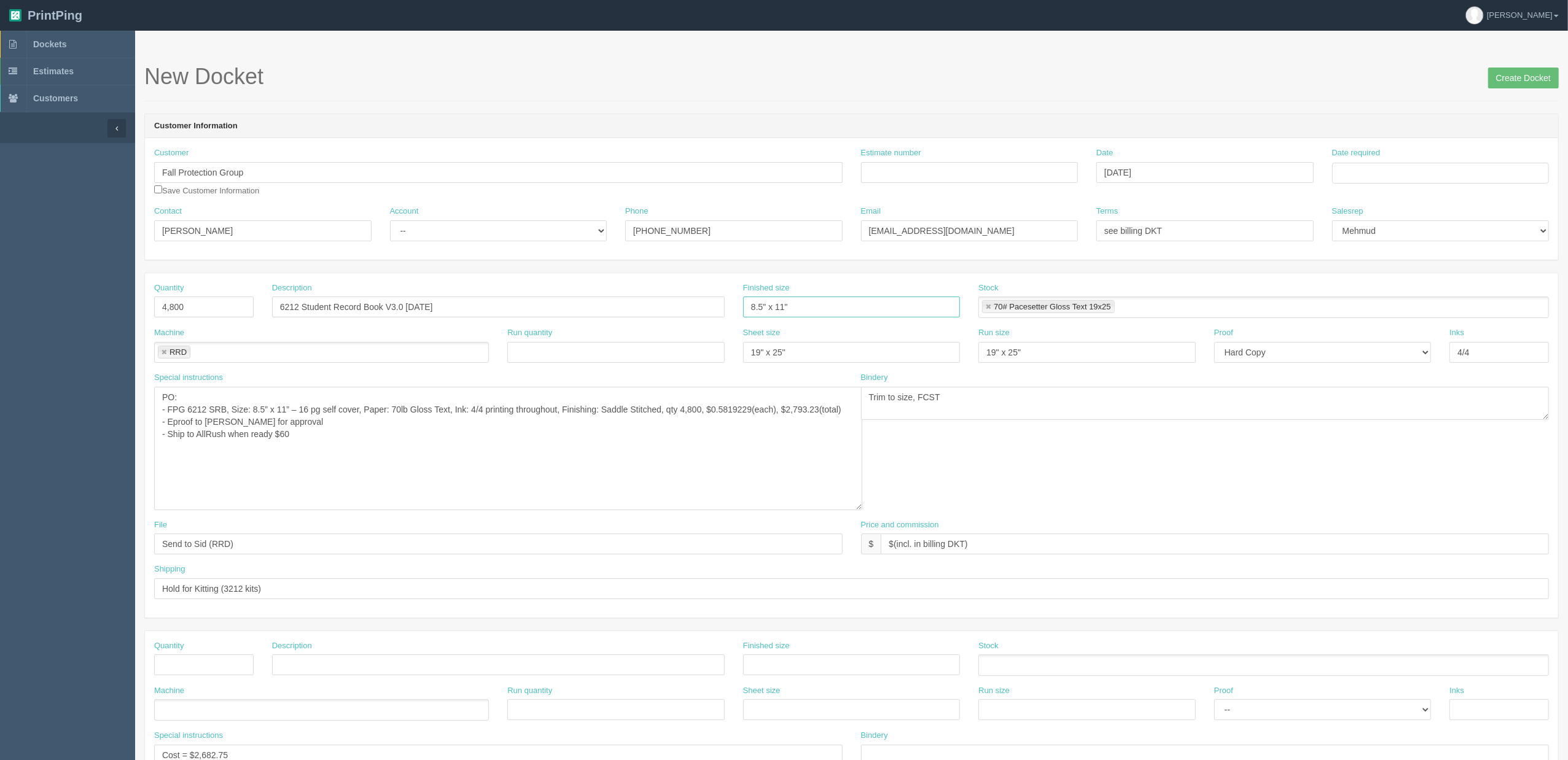
click at [679, 312] on div "Quantity 4,800 Description 6212 Student Record Book V3.0 2024.01.23 Finished si…" at bounding box center [851, 304] width 1413 height 45
click at [1234, 354] on select "-- Email Hard Copy" at bounding box center [1322, 352] width 217 height 21
select select "Email"
click at [1214, 343] on select "-- Email Hard Copy" at bounding box center [1322, 352] width 217 height 21
drag, startPoint x: 1047, startPoint y: 352, endPoint x: 883, endPoint y: 352, distance: 164.0
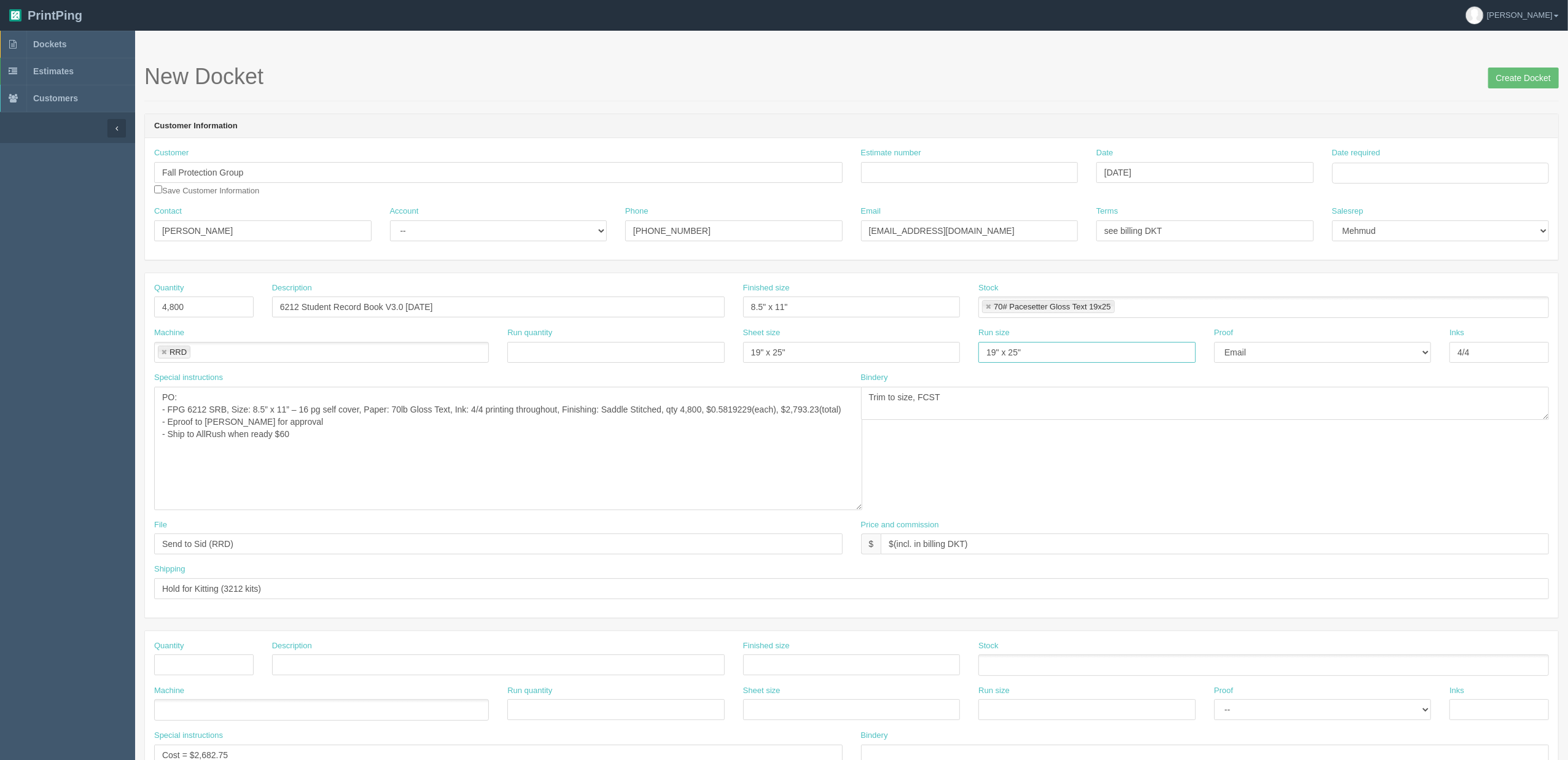
click at [883, 352] on div "Machine RRD RRD Run quantity Sheet size 19" x 25" Run size 19" x 25" Proof -- E…" at bounding box center [851, 349] width 1413 height 45
drag, startPoint x: 850, startPoint y: 352, endPoint x: 718, endPoint y: 347, distance: 132.1
click at [645, 352] on div "Machine RRD RRD Run quantity Sheet size 19" x 25" Run size Proof -- Email Hard …" at bounding box center [851, 349] width 1413 height 45
drag, startPoint x: 786, startPoint y: 309, endPoint x: 620, endPoint y: 307, distance: 166.0
click at [620, 307] on div "Quantity 4,800 Description 6212 Student Record Book V3.0 2024.01.23 Finished si…" at bounding box center [851, 304] width 1413 height 45
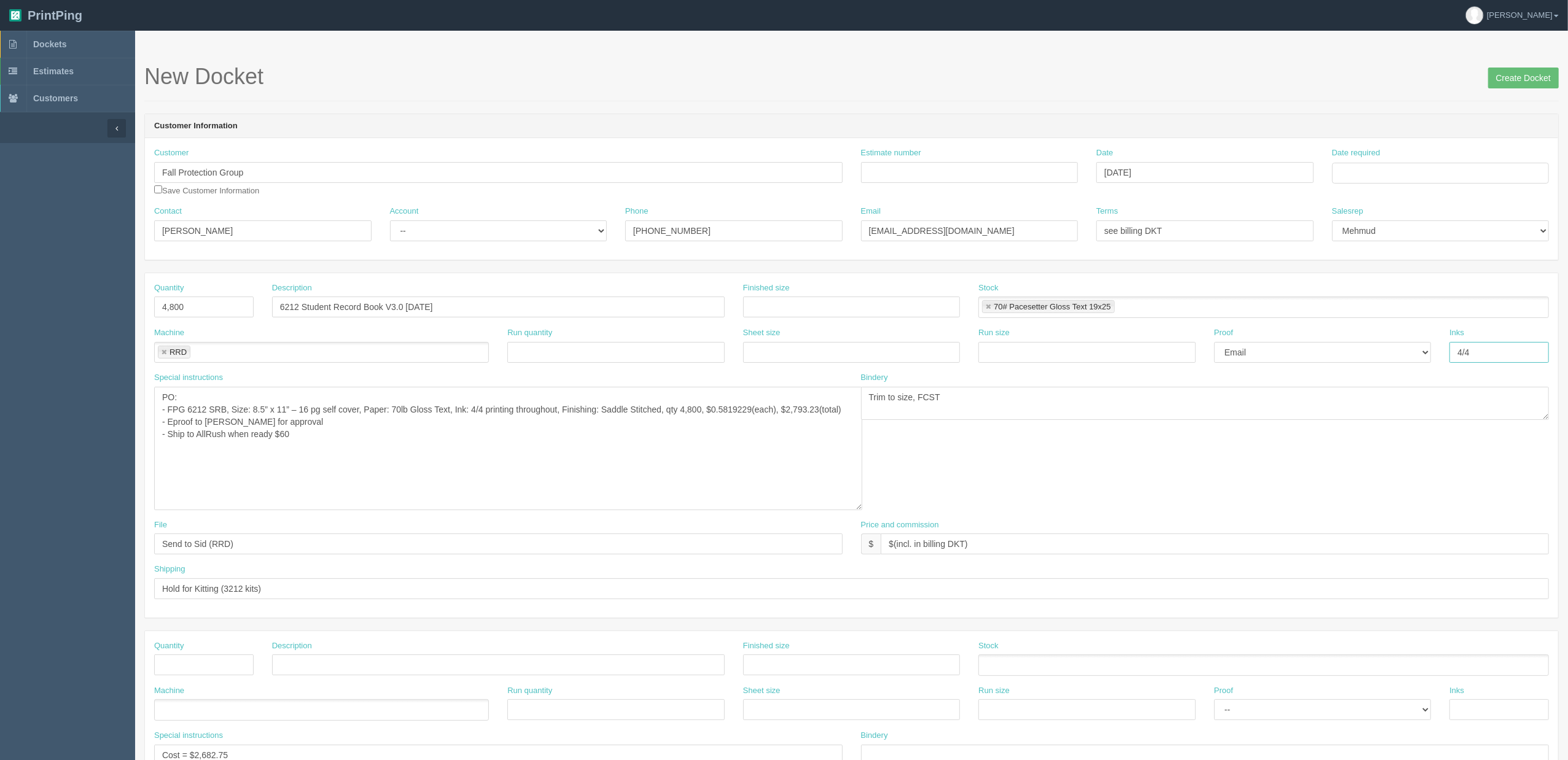
drag, startPoint x: 1519, startPoint y: 360, endPoint x: 1340, endPoint y: 289, distance: 192.6
click at [1236, 361] on div "Machine RRD RRD Run quantity Sheet size Run size Proof -- Email Hard Copy Inks …" at bounding box center [851, 349] width 1413 height 45
click at [1391, 175] on input "Date required" at bounding box center [1440, 173] width 217 height 21
click at [1399, 327] on td "3" at bounding box center [1393, 326] width 18 height 18
click at [1427, 238] on td "5" at bounding box center [1426, 238] width 15 height 18
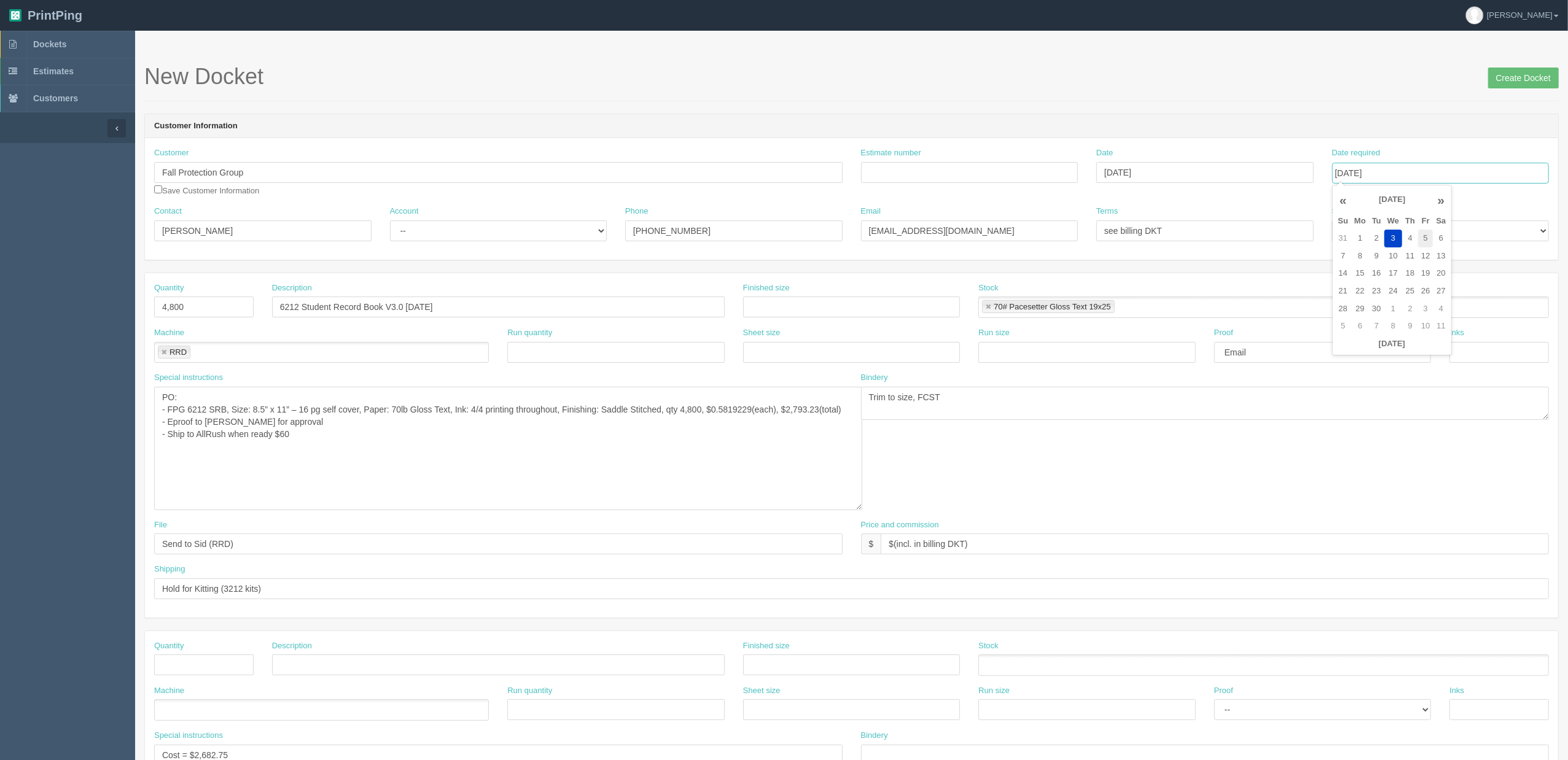
type input "September 5, 2025"
click at [969, 131] on header "Customer Information" at bounding box center [851, 126] width 1413 height 24
click at [448, 234] on select "-- Existing Client Allrush Client Rep Client" at bounding box center [498, 231] width 217 height 21
select select "Rep Client"
click at [390, 221] on select "-- Existing Client Allrush Client Rep Client" at bounding box center [498, 231] width 217 height 21
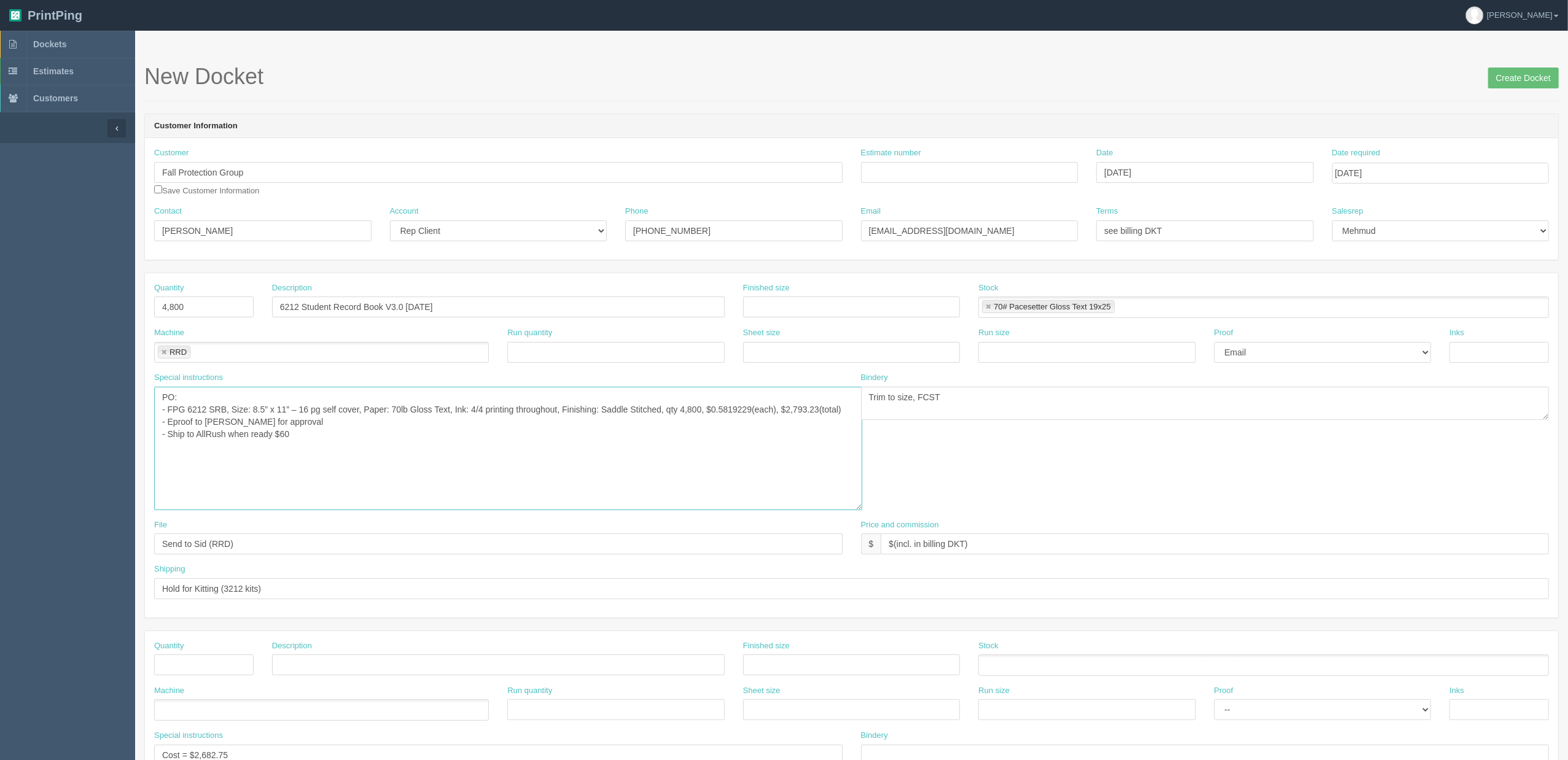
click at [334, 452] on textarea "16 pages self cover 6212 SRB English" at bounding box center [508, 449] width 708 height 124
click at [911, 165] on input "Estimate number" at bounding box center [969, 173] width 217 height 21
type input "Outsource - See quotesheet"
click at [1509, 80] on input "Create Docket" at bounding box center [1523, 78] width 71 height 21
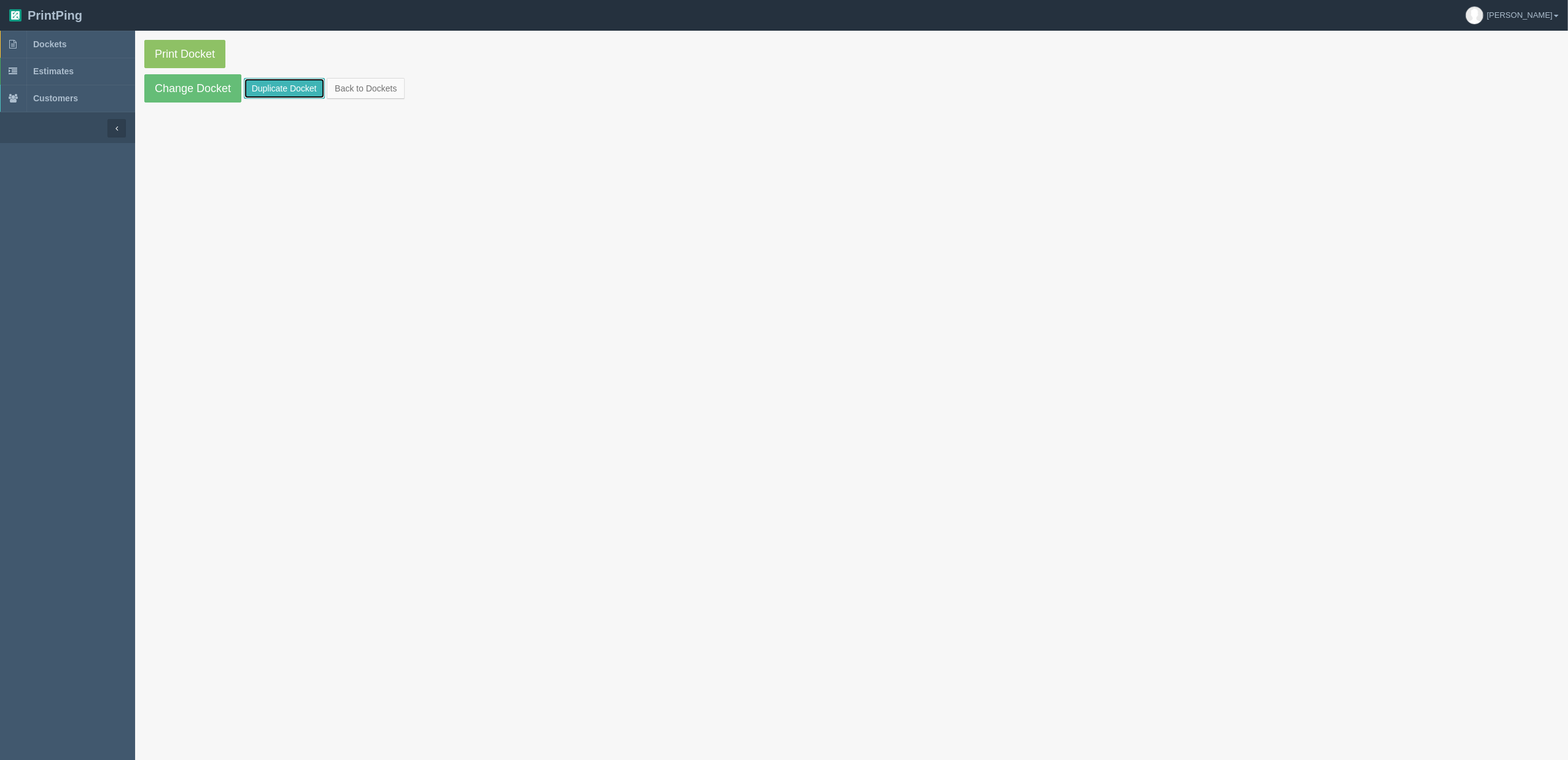
click at [295, 91] on link "Duplicate Docket" at bounding box center [285, 89] width 81 height 21
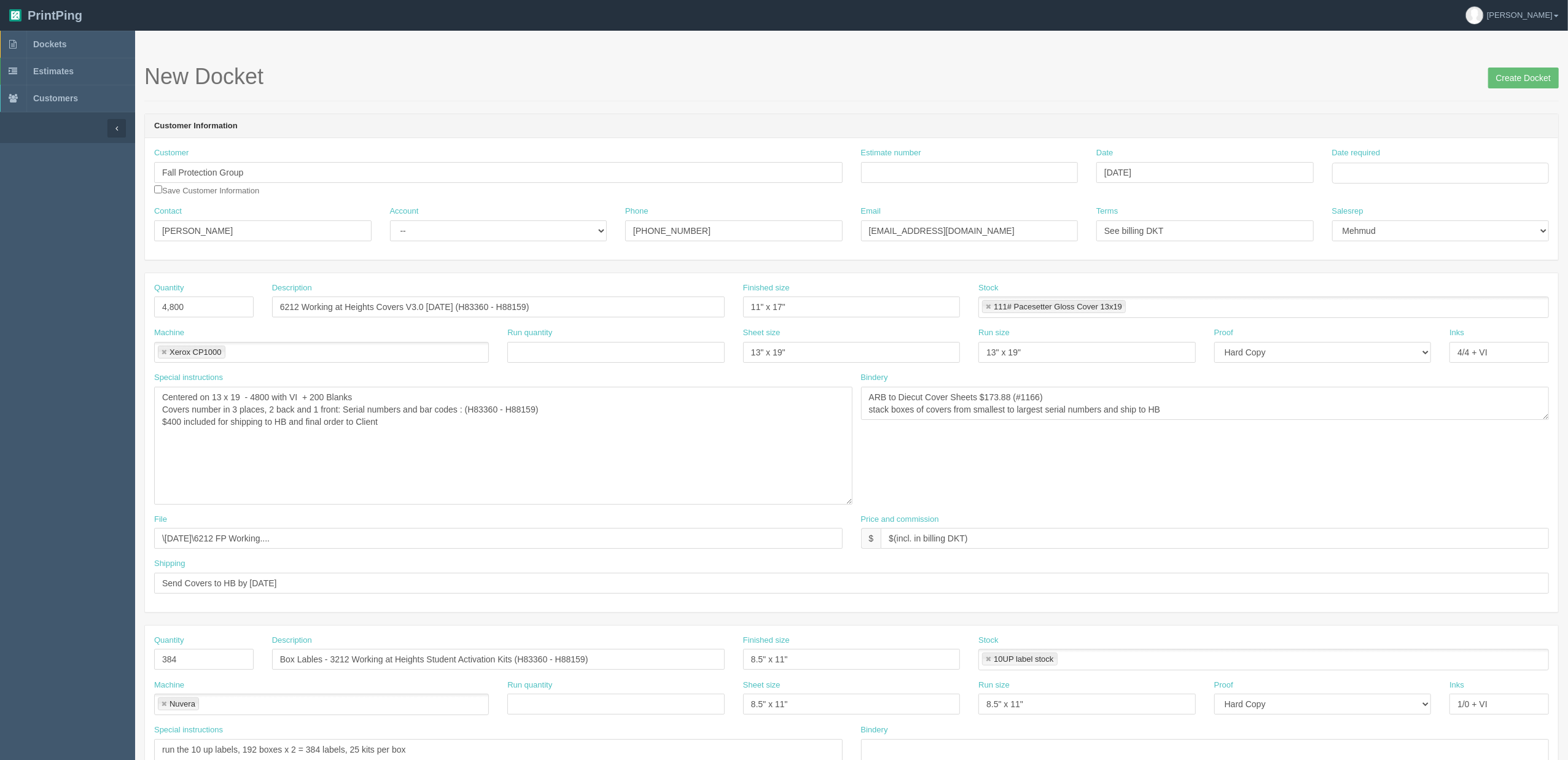
drag, startPoint x: 841, startPoint y: 417, endPoint x: 849, endPoint y: 475, distance: 58.5
click at [849, 475] on textarea "Centered on 13 x 19 - 4800 with VI + 200 Blanks Covers number in 3 places, 2 ba…" at bounding box center [503, 446] width 698 height 118
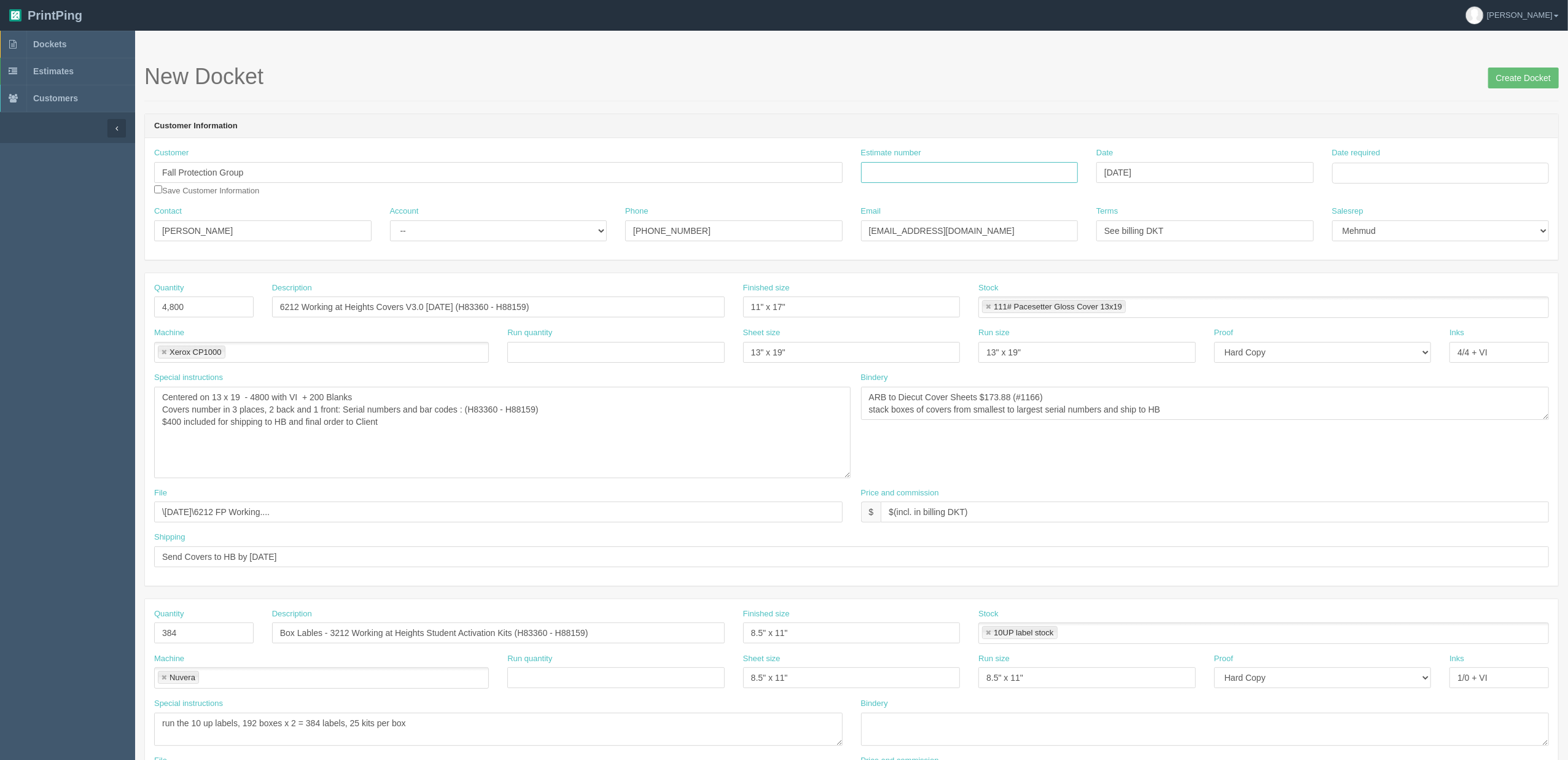
click at [1022, 183] on input "Estimate number" at bounding box center [969, 173] width 217 height 21
paste input "92204"
click at [976, 173] on input "092204 /" at bounding box center [969, 173] width 217 height 21
paste input "92205"
paste input "409220"
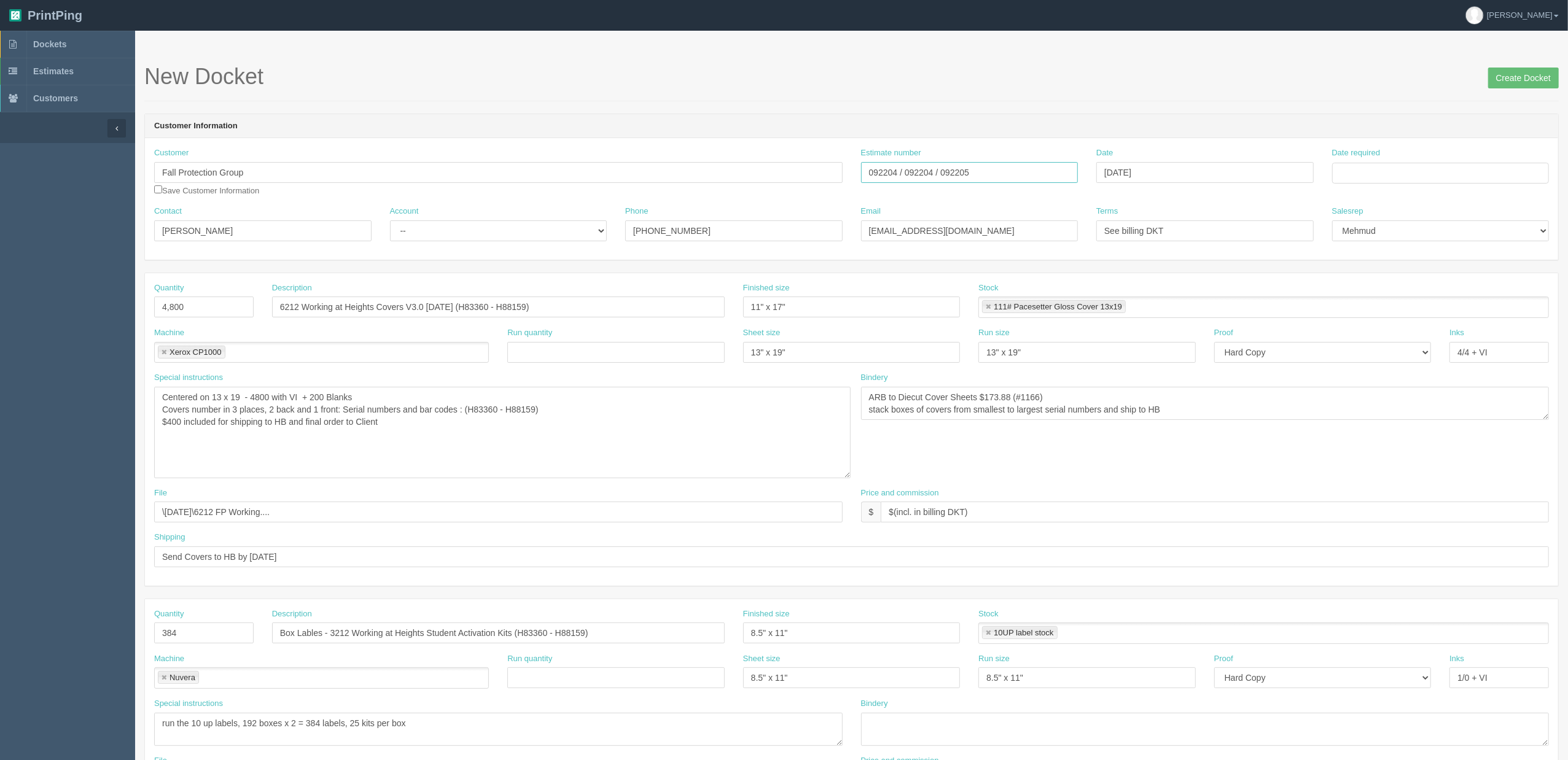
type input "092204 / 092204 / 092205"
click at [1378, 327] on td "2" at bounding box center [1376, 326] width 15 height 18
type input "September 2, 2025"
click at [1136, 104] on form "New Docket Create Docket Customer Information Customer Fall Protection Group Sa…" at bounding box center [851, 609] width 1414 height 1091
click at [435, 237] on select "-- Existing Client Allrush Client Rep Client" at bounding box center [498, 231] width 217 height 21
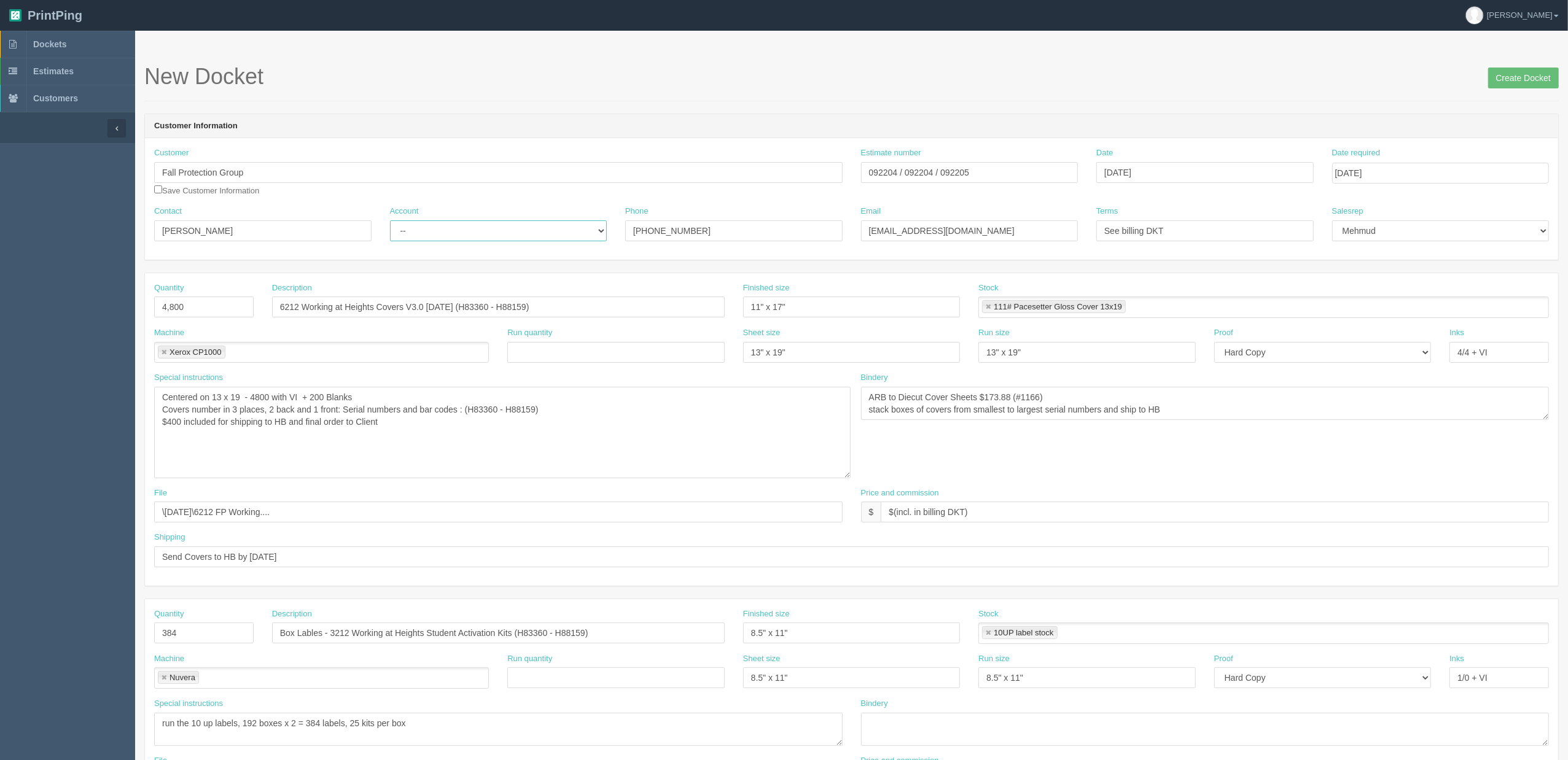
select select "Rep Client"
click at [390, 221] on select "-- Existing Client Allrush Client Rep Client" at bounding box center [498, 231] width 217 height 21
click at [1401, 173] on input "September 2, 2025" at bounding box center [1440, 173] width 217 height 21
click at [1395, 234] on td "3" at bounding box center [1393, 238] width 18 height 18
type input "September 3, 2025"
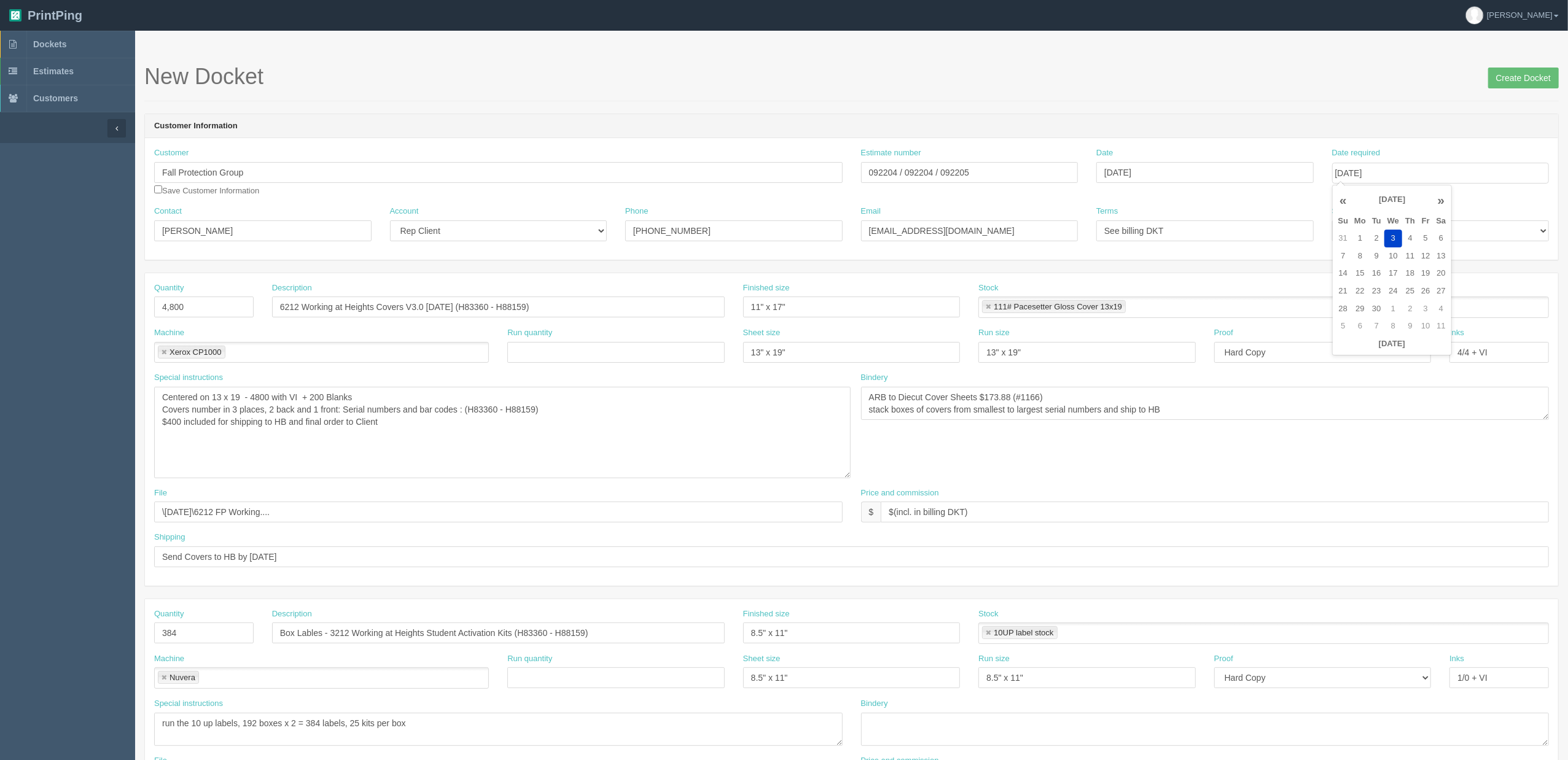
drag, startPoint x: 770, startPoint y: 111, endPoint x: 618, endPoint y: 167, distance: 162.0
click at [769, 111] on form "New Docket Create Docket Customer Information Customer Fall Protection Group Sa…" at bounding box center [851, 609] width 1414 height 1091
click at [549, 413] on textarea "Centered on 13 x 19 - 4800 with VI + 200 Blanks Covers number in 3 places, 2 ba…" at bounding box center [502, 433] width 697 height 91
paste textarea "8160 – H929"
type textarea "Centered on 13 x 19 - 4800 with VI + 200 Blanks Covers number in 3 places, 2 ba…"
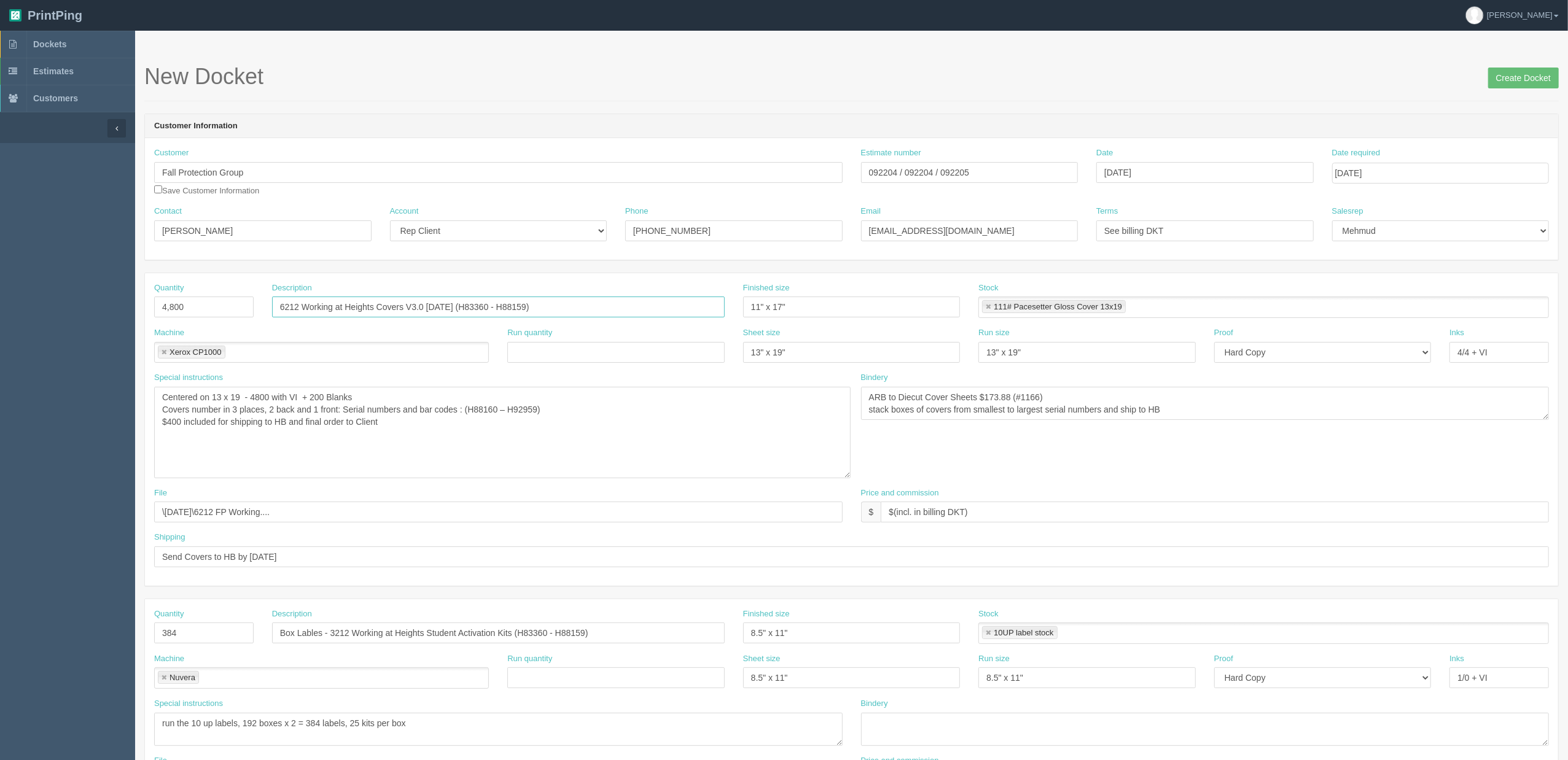
drag, startPoint x: 548, startPoint y: 308, endPoint x: 781, endPoint y: 402, distance: 251.2
click at [548, 308] on input "6212 Working at Heights Covers V3.0 2024.01.23 (H83360 - H88159)" at bounding box center [498, 308] width 452 height 21
paste input "8160 – H929"
type input "6212 Working at Heights Covers V3.0 2024.01.23 (H88160 – H92959)"
click at [411, 428] on textarea "Centered on 13 x 19 - 4800 with VI + 200 Blanks Covers number in 3 places, 2 ba…" at bounding box center [502, 433] width 697 height 91
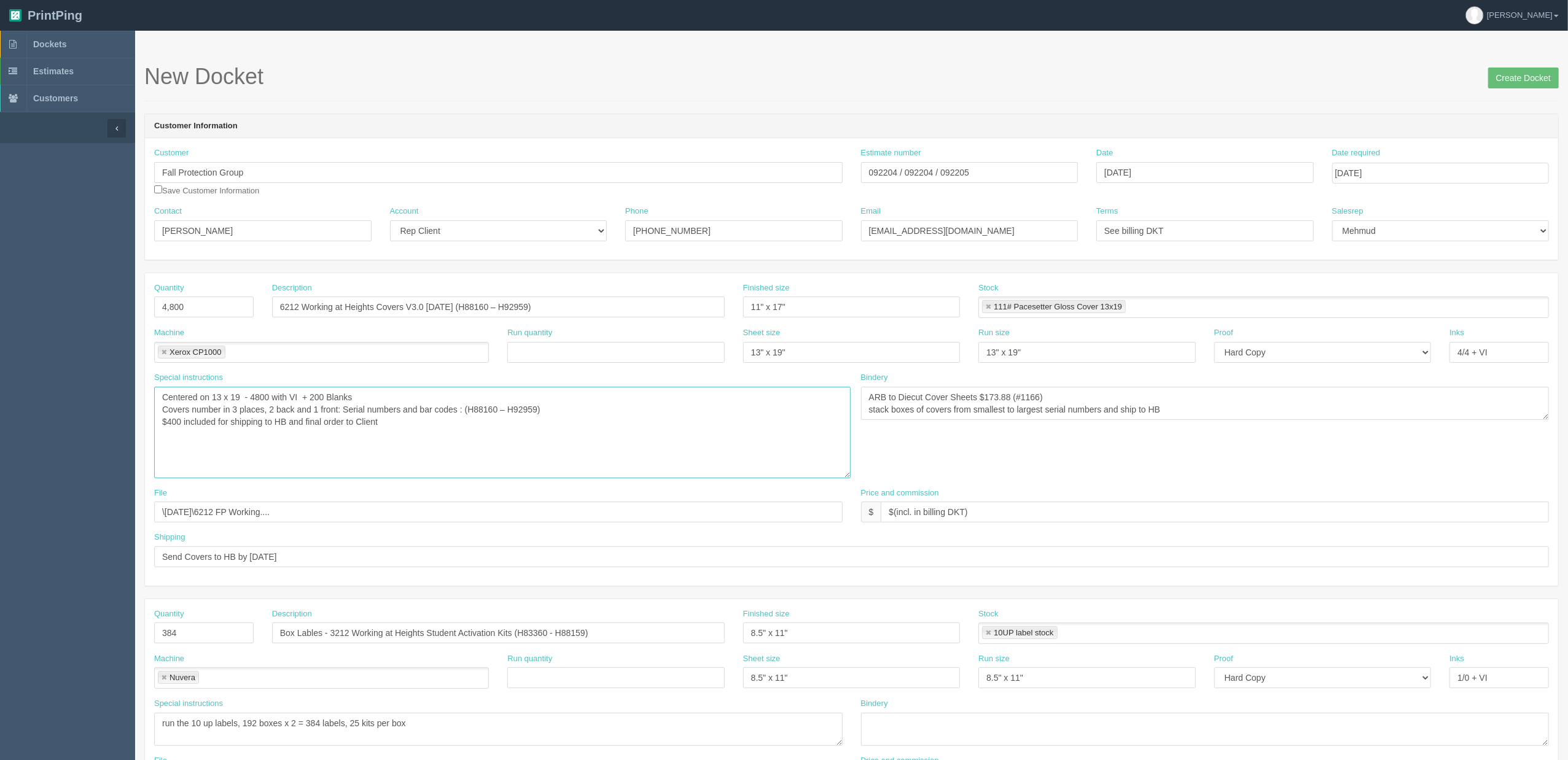
click at [398, 388] on textarea "Centered on 13 x 19 - 4800 with VI + 200 Blanks Covers number in 3 places, 2 ba…" at bounding box center [502, 433] width 697 height 91
click at [412, 424] on textarea "Centered on 13 x 19 - 4800 with VI + 200 Blanks Covers number in 3 places, 2 ba…" at bounding box center [502, 433] width 697 height 91
click at [421, 427] on textarea "Centered on 13 x 19 - 4800 with VI + 200 Blanks Covers number in 3 places, 2 ba…" at bounding box center [502, 433] width 697 height 91
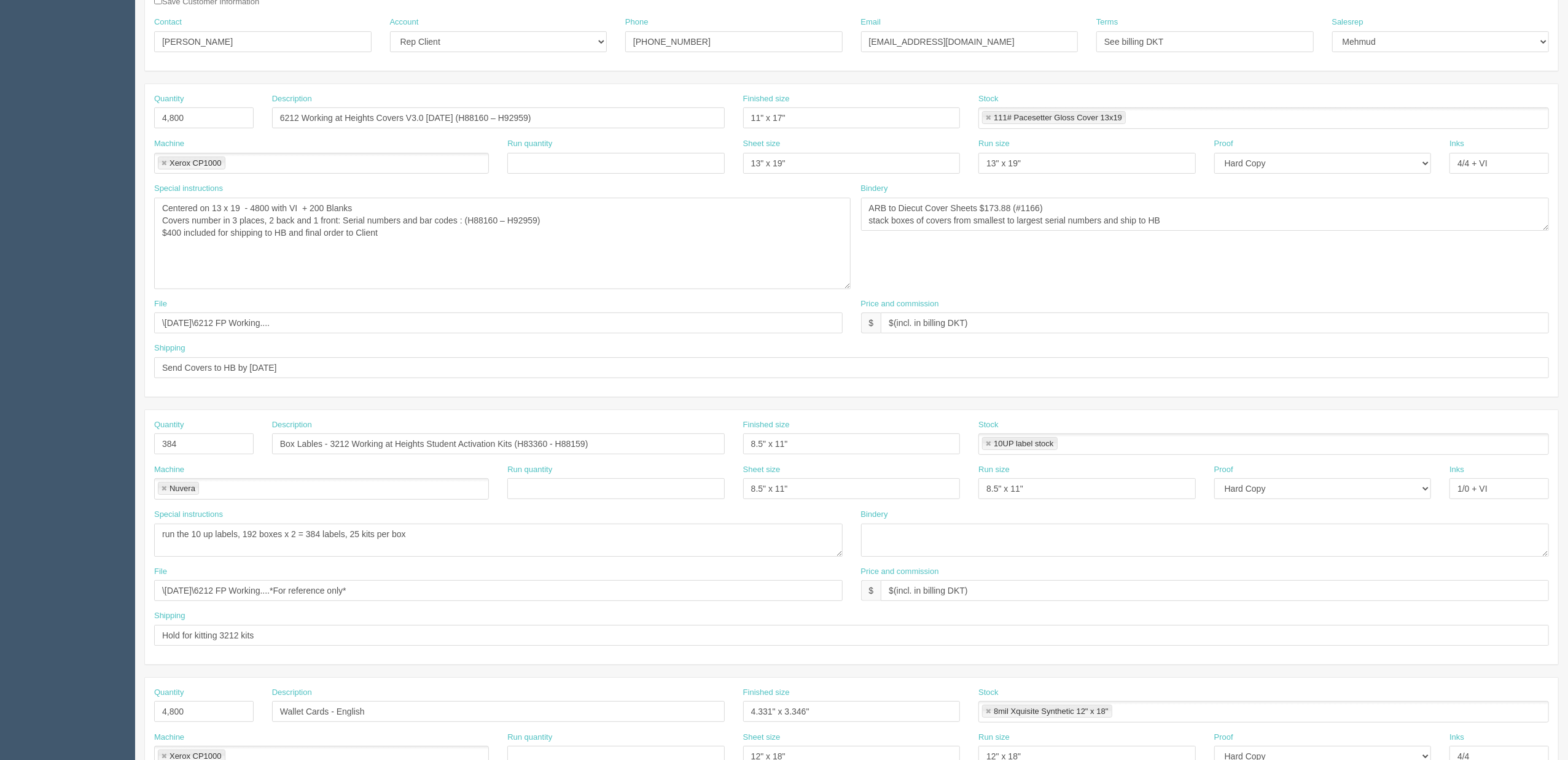
scroll to position [246, 0]
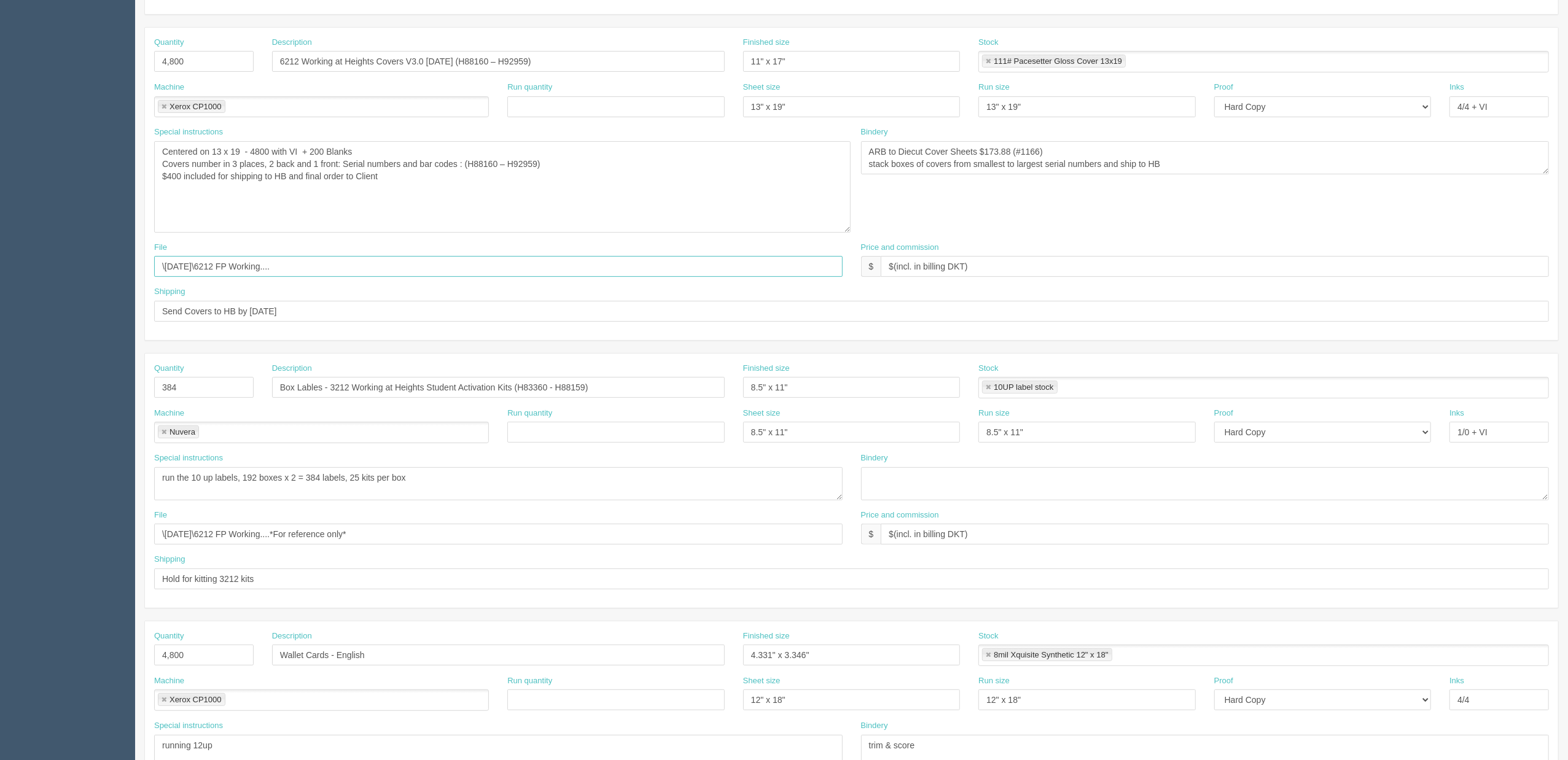
drag, startPoint x: 94, startPoint y: 254, endPoint x: -20, endPoint y: 260, distance: 114.2
click at [0, 260] on html "PrintPing Zack Edit account ( zack@allrush.ca ) Logout Dockets Estimates" at bounding box center [784, 341] width 1568 height 1173
paste input "Z:\F\Fall Protection Group\2025\March 2025\6212 FP Working at Heights - Student…"
drag, startPoint x: 284, startPoint y: 267, endPoint x: -139, endPoint y: 267, distance: 423.0
click at [0, 267] on html "PrintPing Zack Edit account ( zack@allrush.ca ) Logout Dockets Estimates" at bounding box center [784, 341] width 1568 height 1173
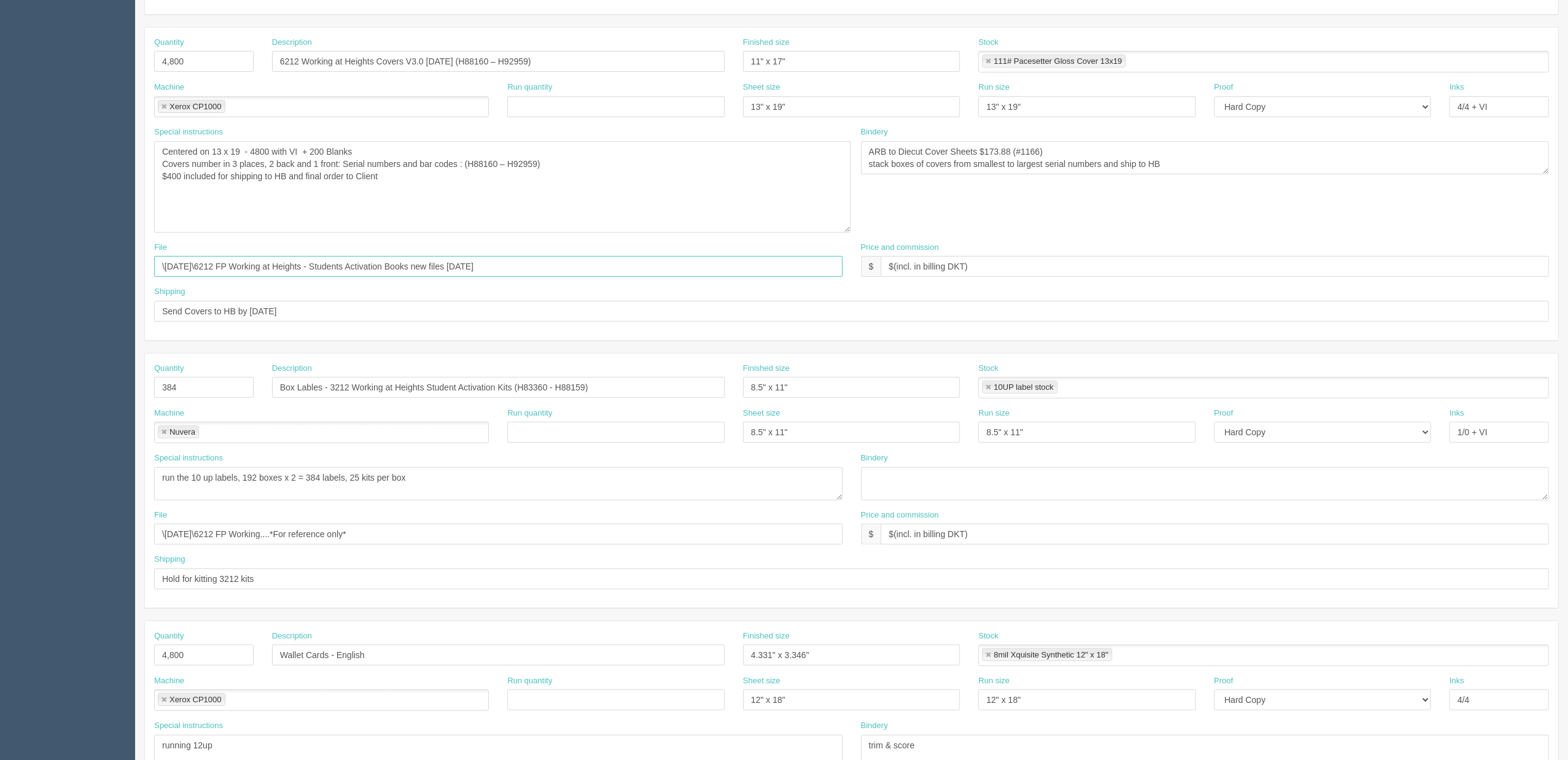
type input "\March 2025\6212 FP Working at Heights - Students Activation Books new files ma…"
drag, startPoint x: 278, startPoint y: 532, endPoint x: -125, endPoint y: 527, distance: 403.0
click at [0, 527] on html "PrintPing Zack Edit account ( zack@allrush.ca ) Logout Dockets Estimates" at bounding box center [784, 341] width 1568 height 1173
paste input "March 2025\6212 FP Working at Heights - Students Activation Books new files mar…"
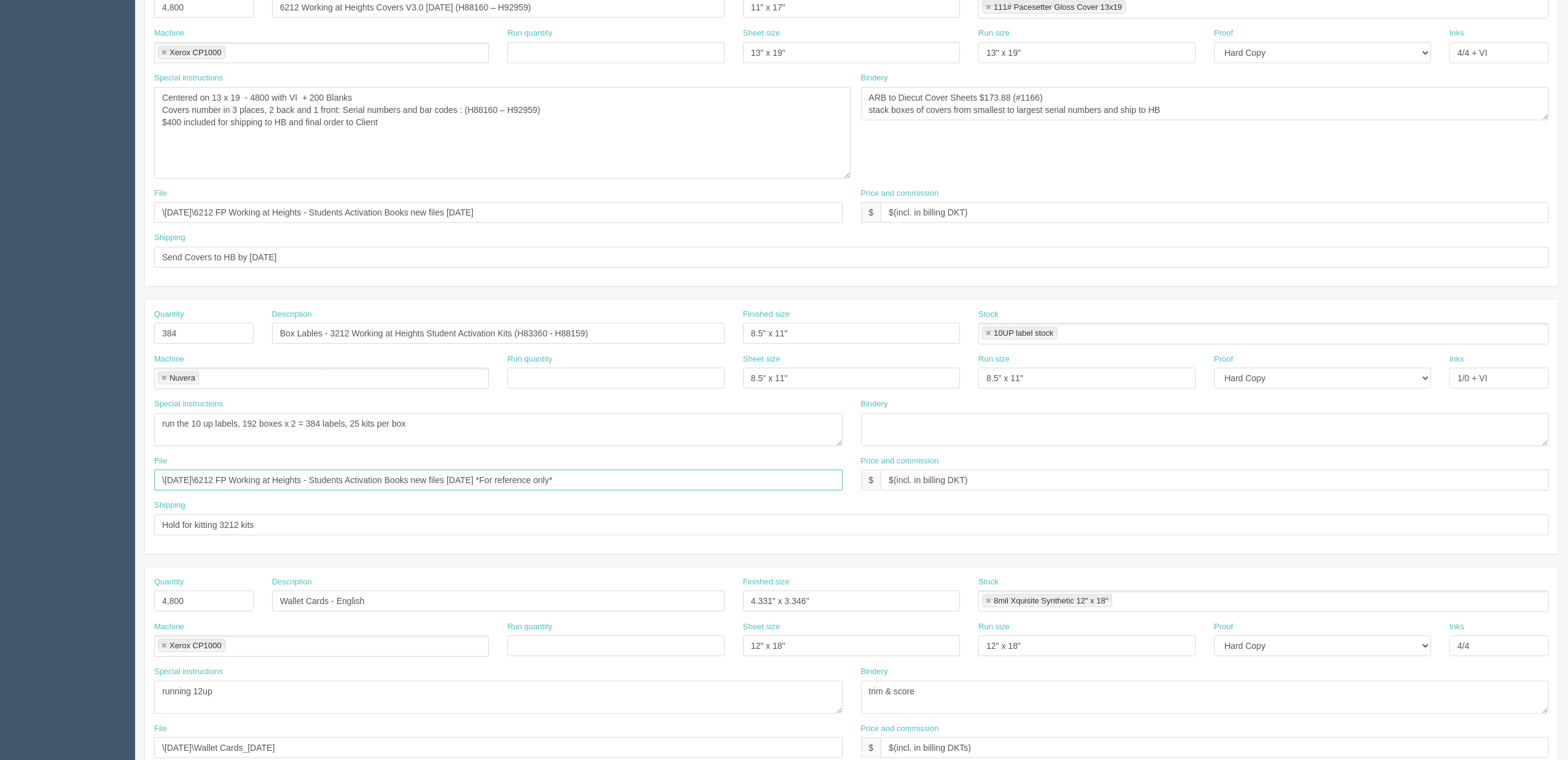
scroll to position [418, 0]
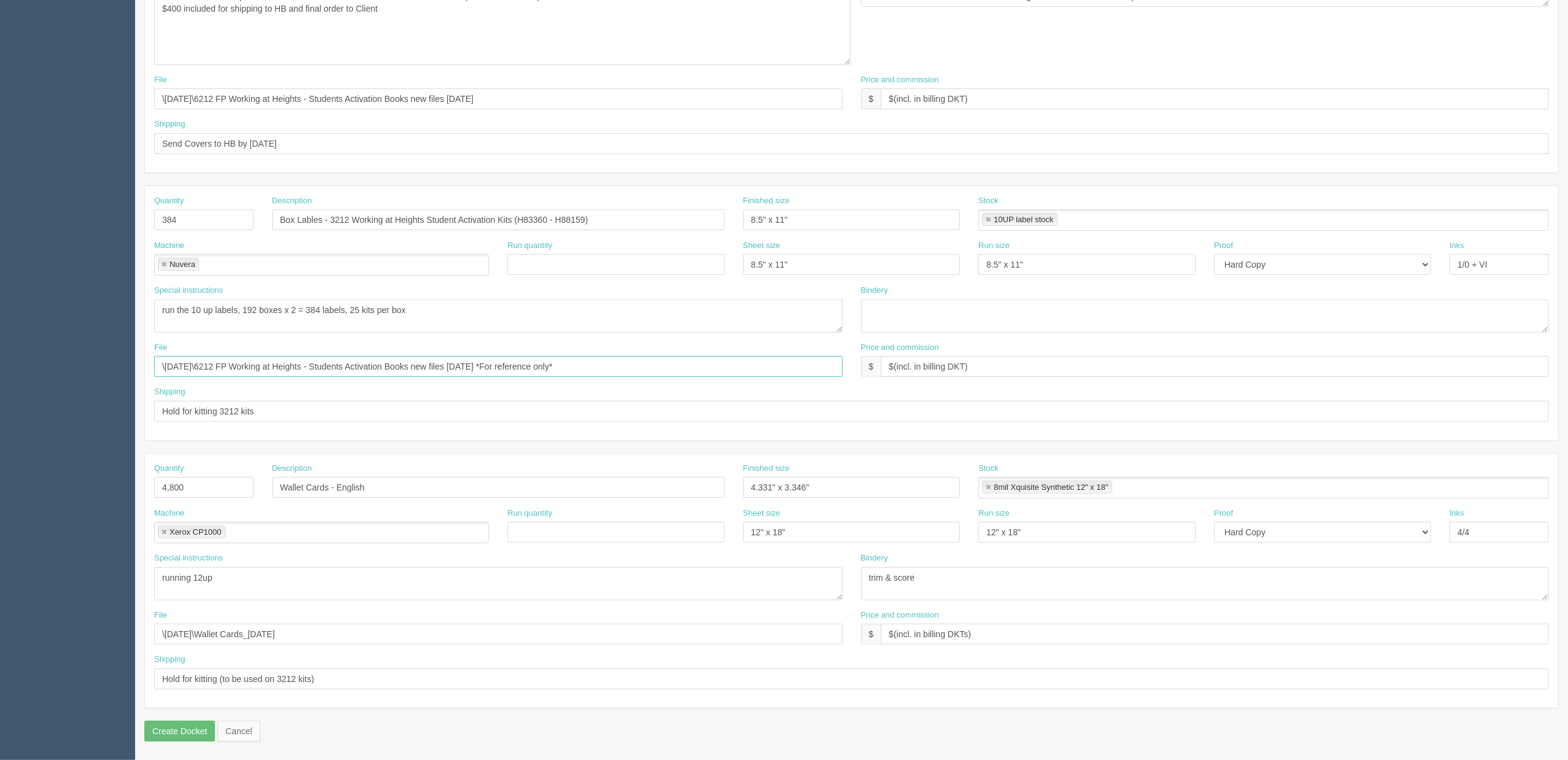
type input "\March 2025\6212 FP Working at Heights - Students Activation Books new files ma…"
drag, startPoint x: 302, startPoint y: 627, endPoint x: -114, endPoint y: 622, distance: 416.0
click at [0, 622] on html "PrintPing Zack Edit account ( zack@allrush.ca ) Logout Dockets Estimates" at bounding box center [784, 173] width 1568 height 1173
paste input "Z:\F\Fall Protection Group\2025\March 2025"
drag, startPoint x: 260, startPoint y: 635, endPoint x: 160, endPoint y: 667, distance: 105.0
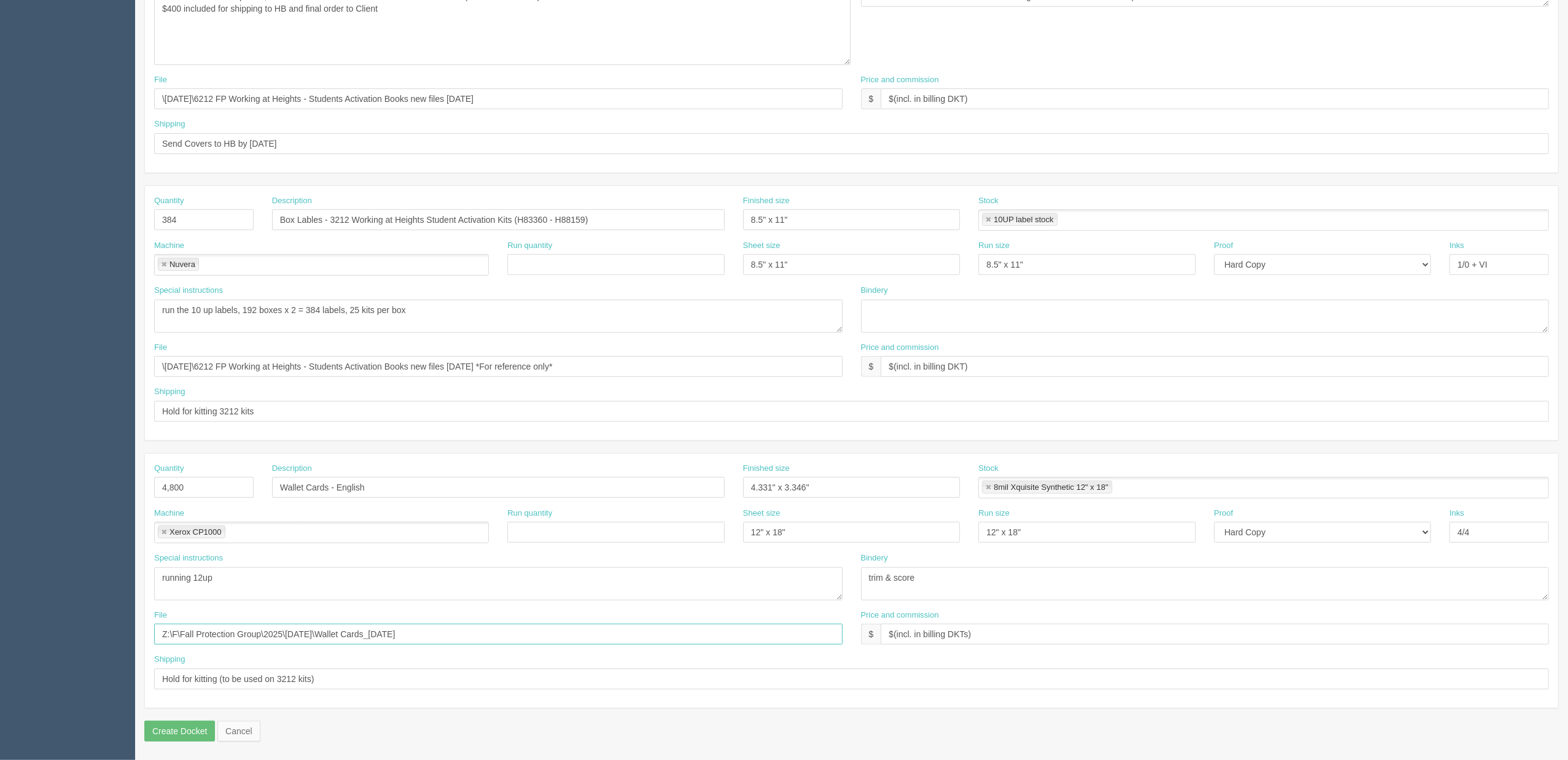
click at [0, 620] on html "PrintPing Zack Edit account ( zack@allrush.ca ) Logout Dockets Estimates" at bounding box center [784, 173] width 1568 height 1173
type input "\March 2025\Wallet Cards_11-07-24"
click at [365, 679] on input "Hold for kitting (to be used on 3212 kits)" at bounding box center [851, 679] width 1395 height 21
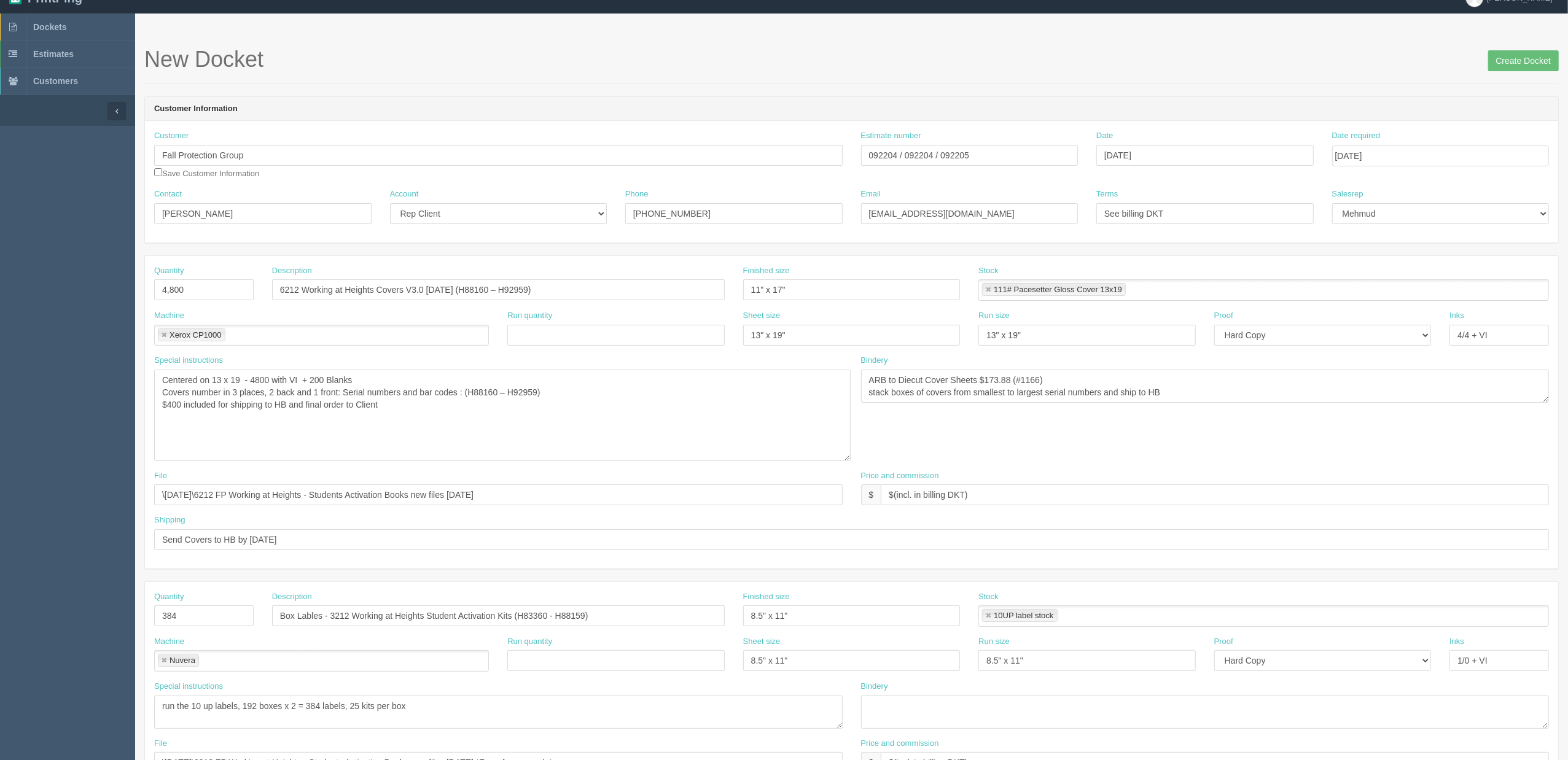
scroll to position [9, 0]
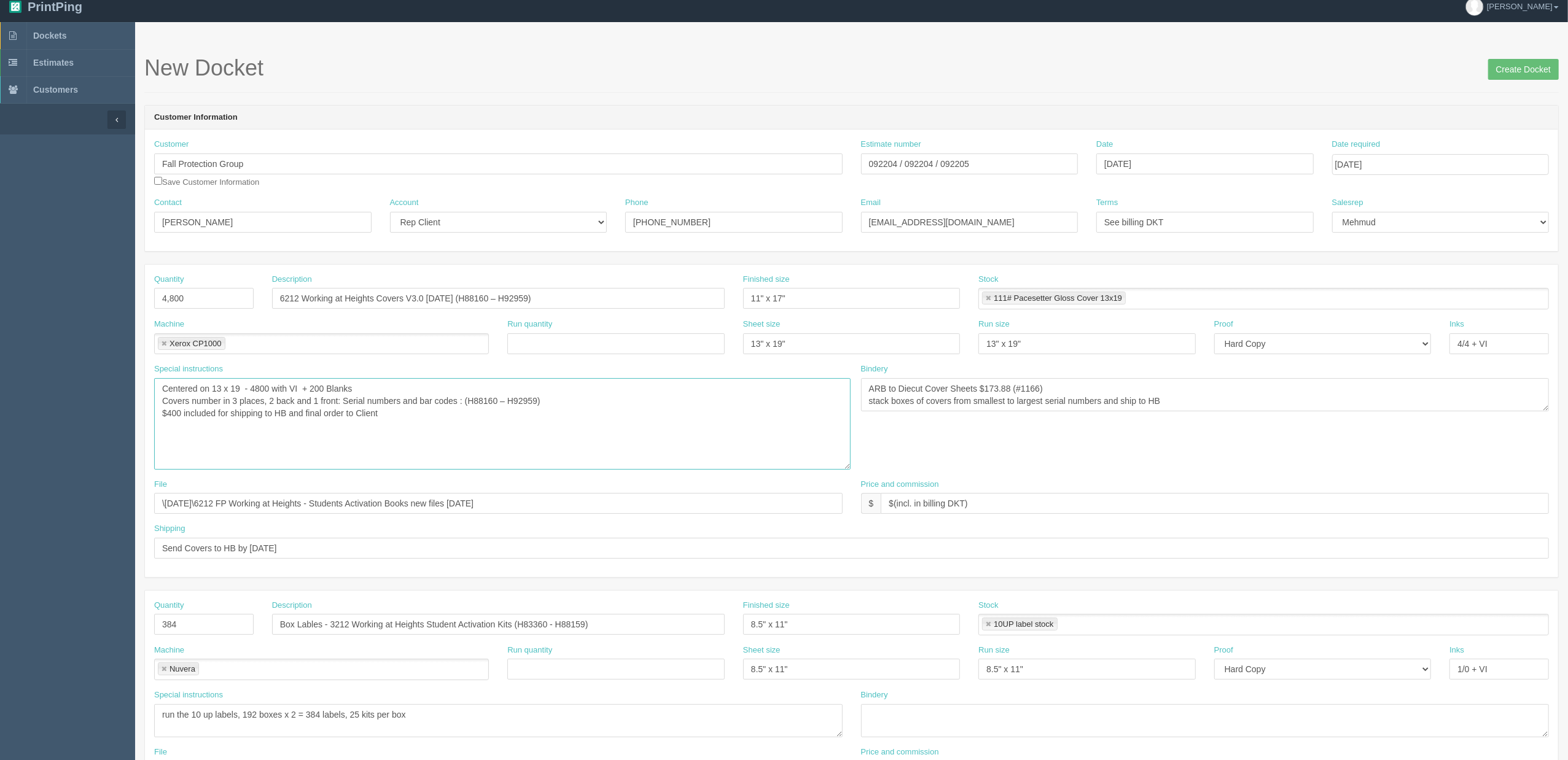
click at [417, 412] on textarea "Centered on 13 x 19 - 4800 with VI + 200 Blanks Covers number in 3 places, 2 ba…" at bounding box center [502, 424] width 697 height 91
click at [962, 164] on input "092204 / 092204 / 092205" at bounding box center [969, 164] width 217 height 21
click at [1236, 382] on textarea "ARB to Diecut Cover Sheets $173.88 (#1166) stack boxes of covers from smallest …" at bounding box center [1205, 395] width 688 height 33
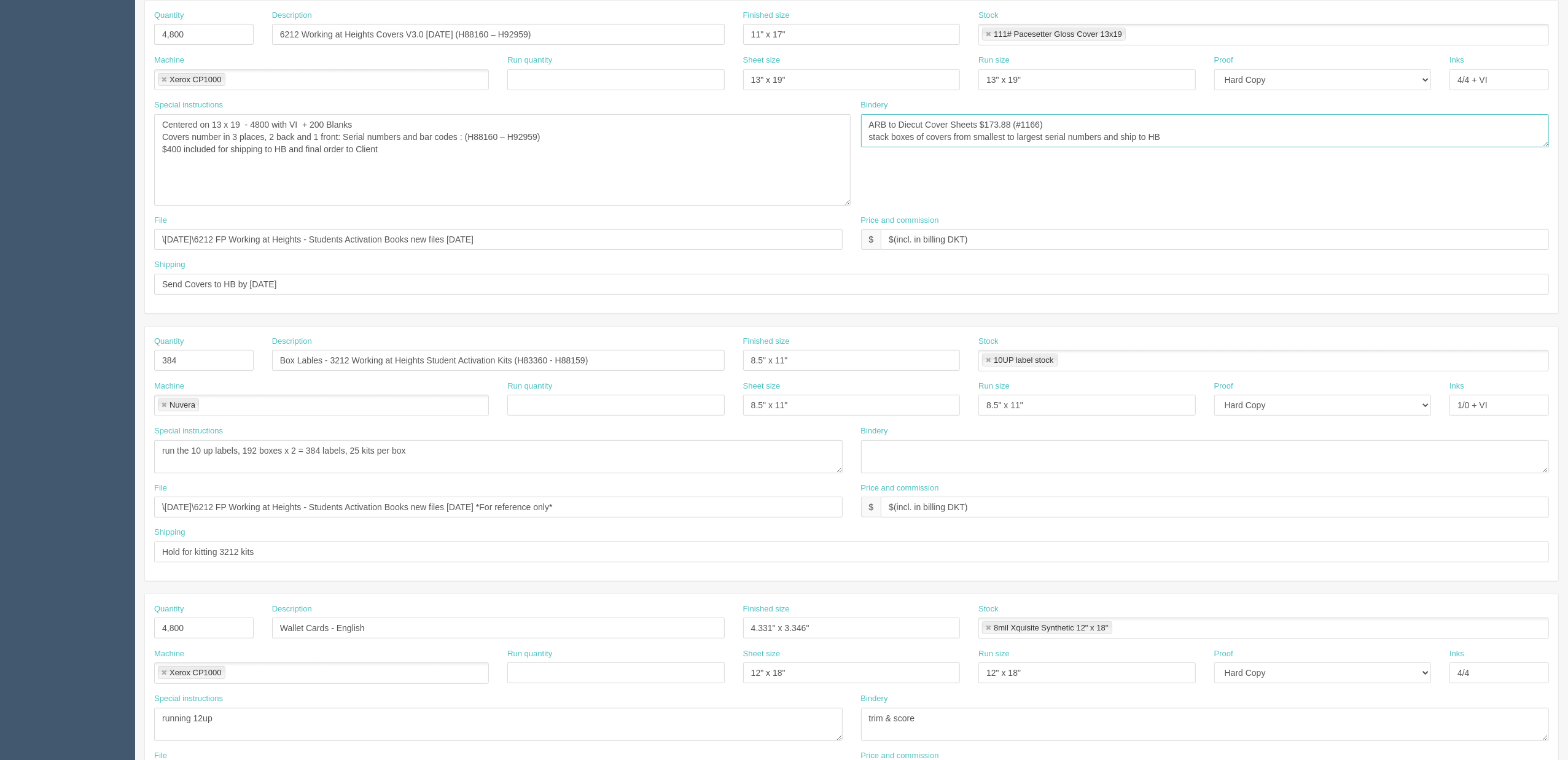
scroll to position [337, 0]
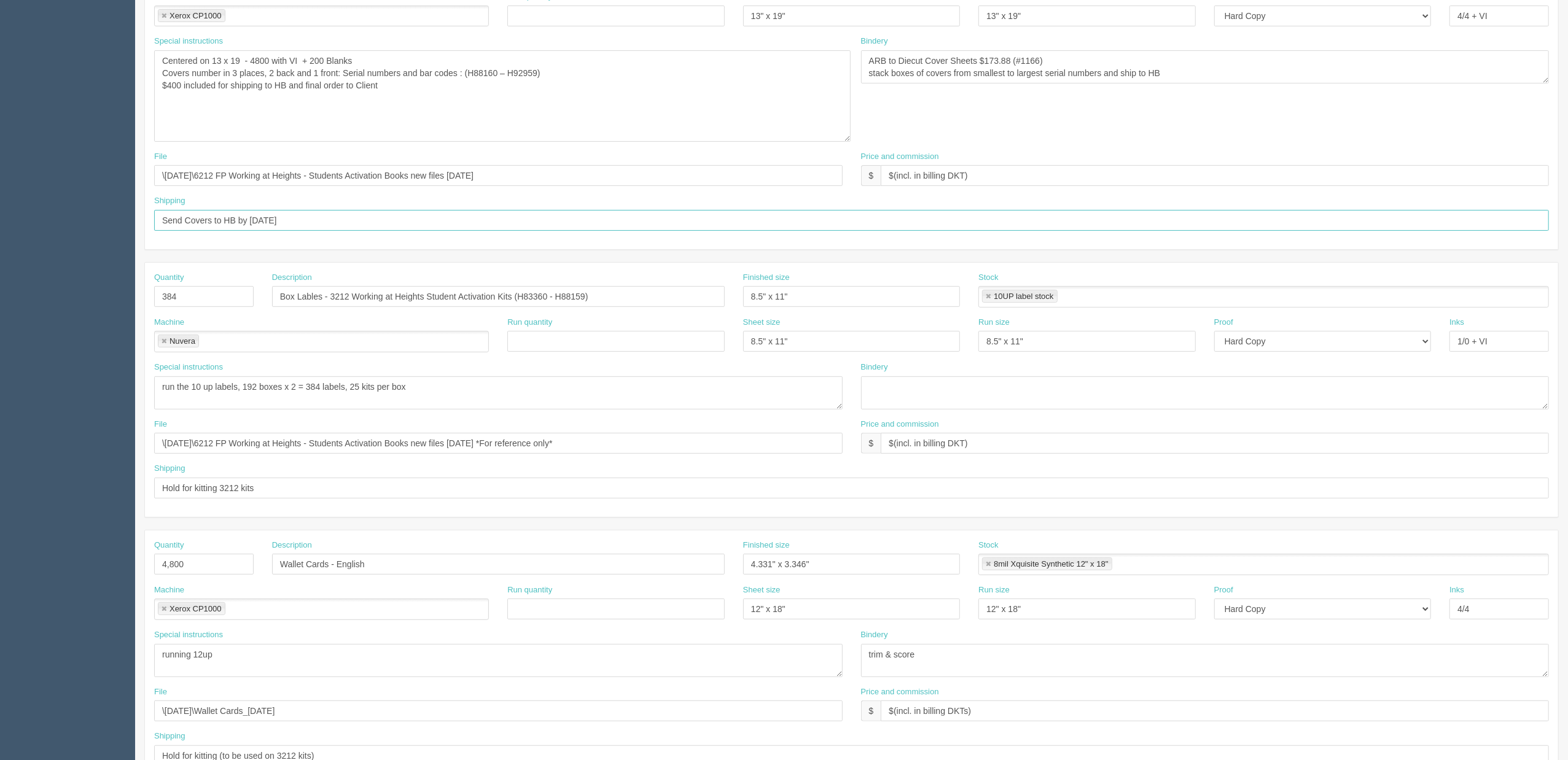
click at [238, 214] on input "Send Covers to HB by 17th July" at bounding box center [851, 221] width 1395 height 21
drag, startPoint x: 251, startPoint y: 219, endPoint x: 425, endPoint y: 214, distance: 174.1
click at [423, 214] on input "Send Covers to HB by 17th July" at bounding box center [851, 221] width 1395 height 21
click at [427, 214] on input "Send Covers to HB by 17th July" at bounding box center [851, 221] width 1395 height 21
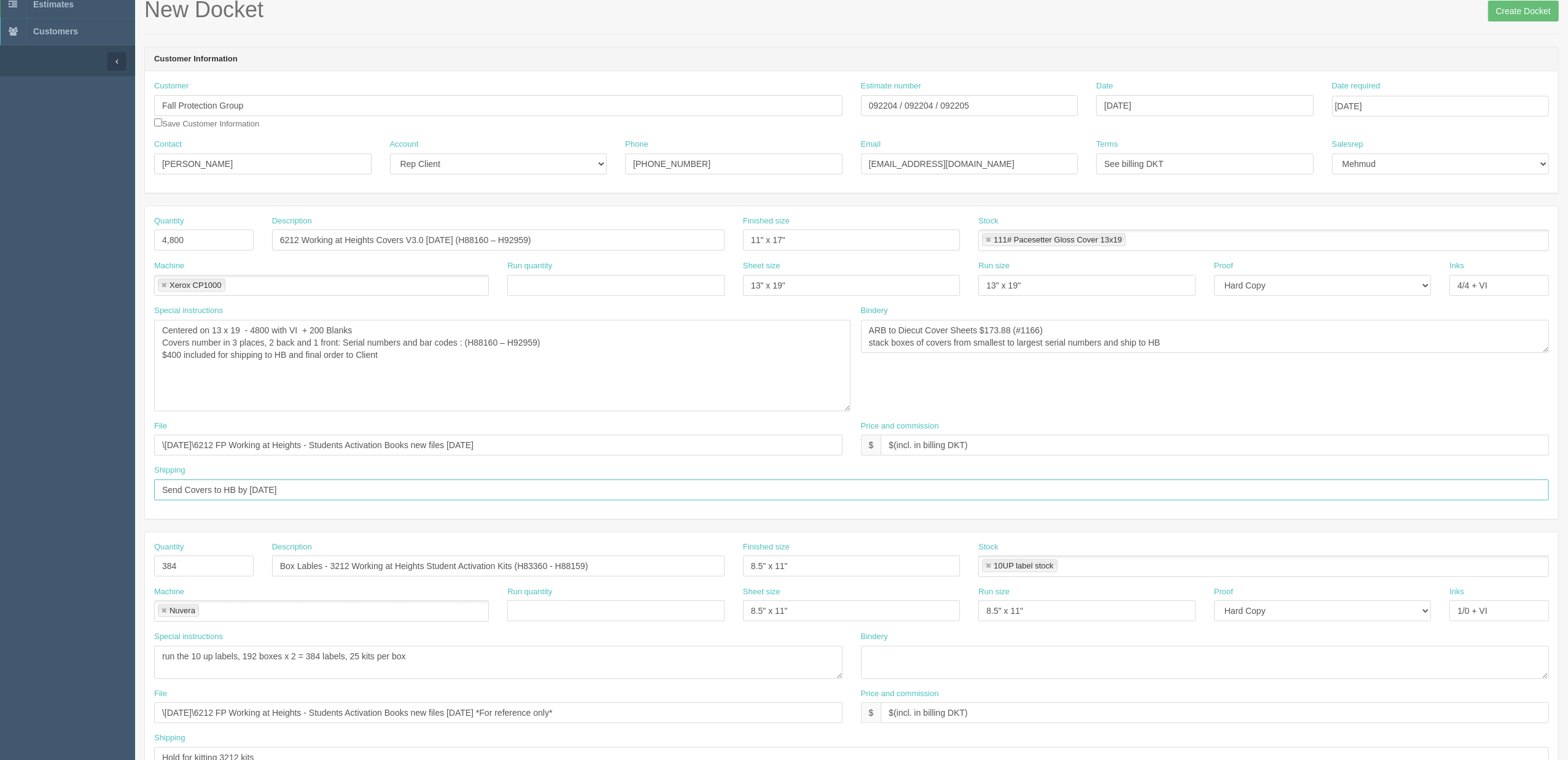
scroll to position [0, 0]
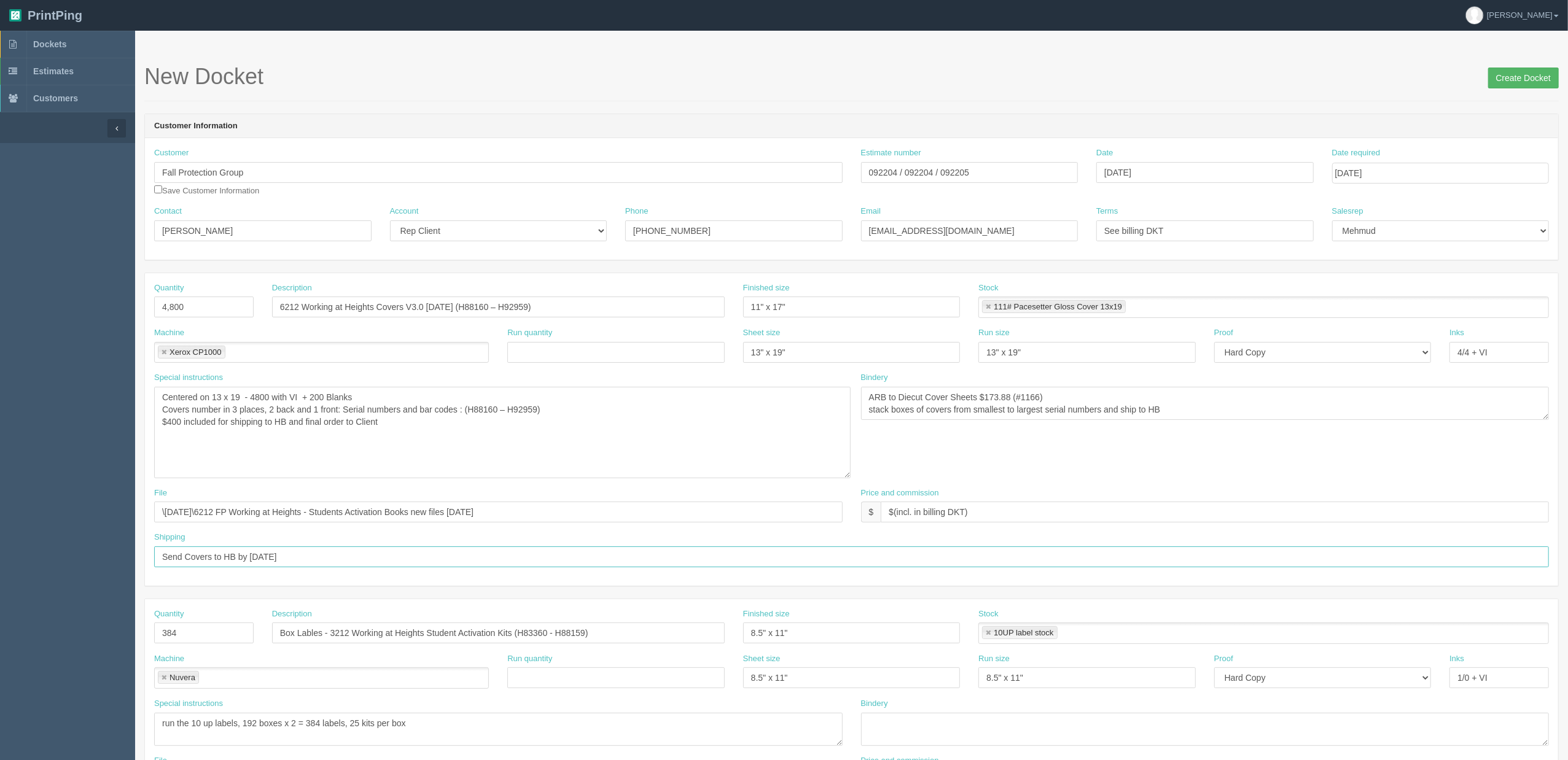
type input "Send Covers to HB by 4th September"
click at [1509, 75] on input "Create Docket" at bounding box center [1523, 78] width 71 height 21
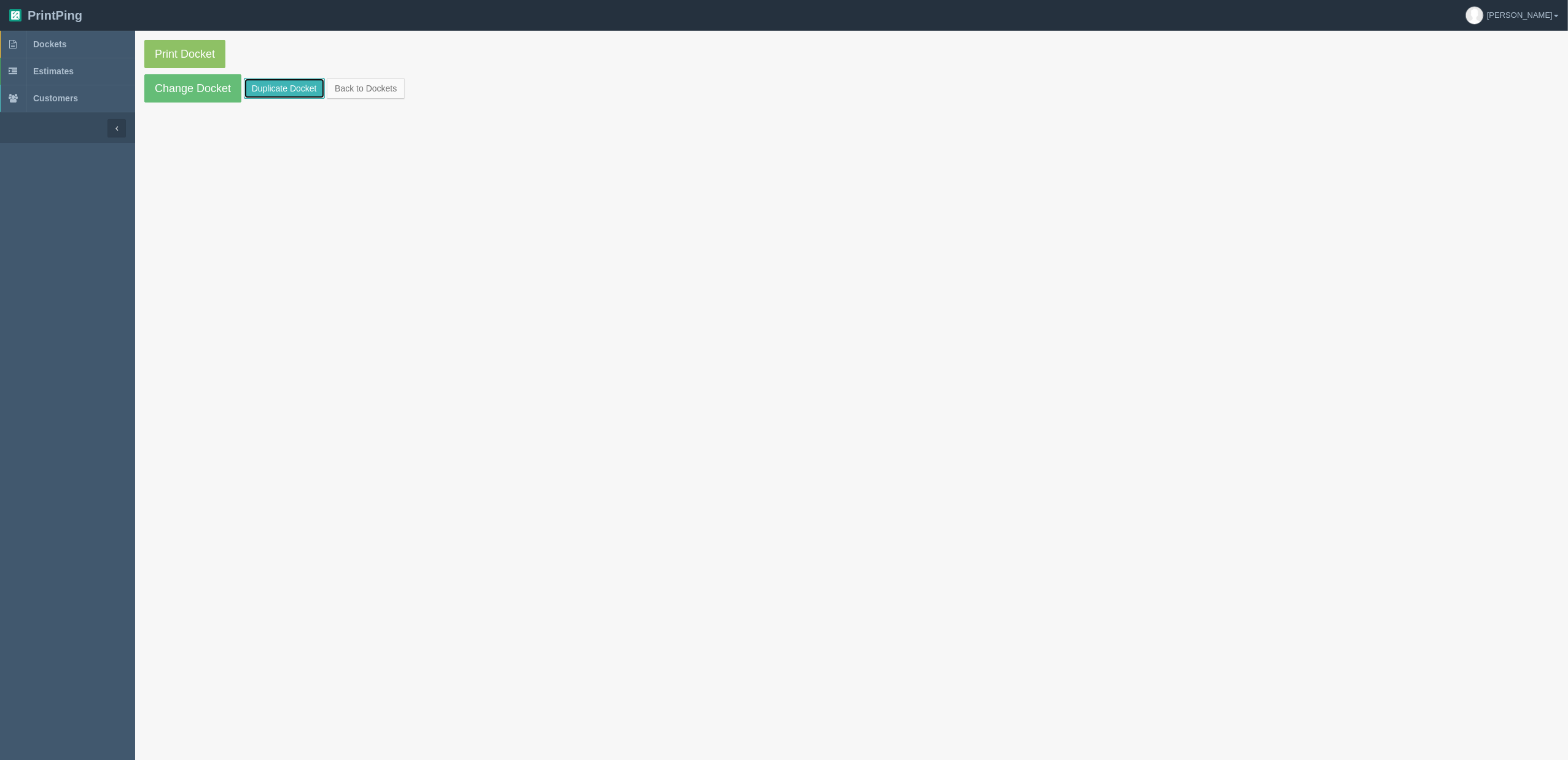
click at [306, 85] on link "Duplicate Docket" at bounding box center [285, 89] width 81 height 21
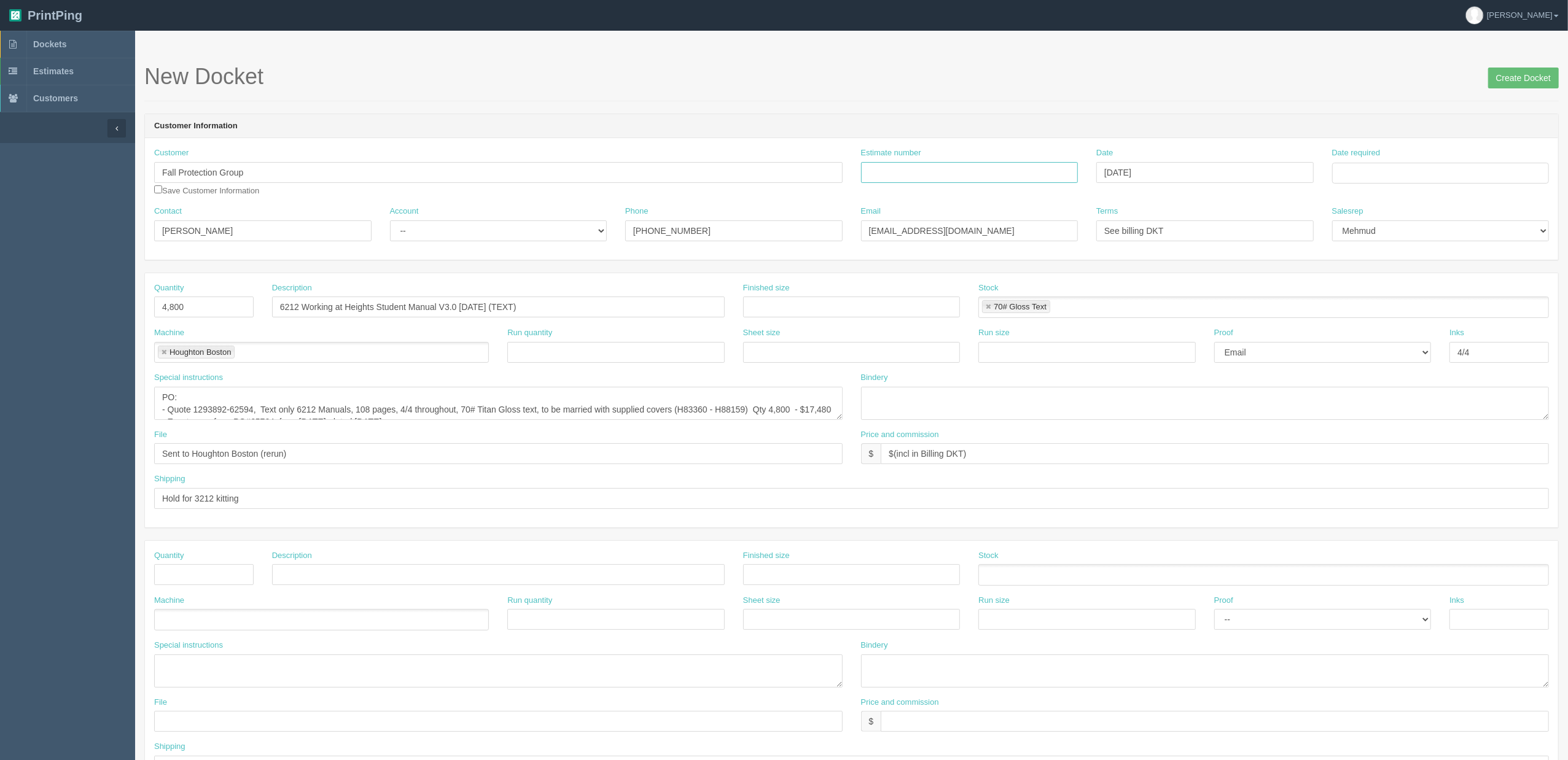
click at [916, 173] on input "Estimate number" at bounding box center [969, 173] width 217 height 21
type input "Outsource - See quotesheet"
click at [1427, 322] on td "5" at bounding box center [1426, 326] width 15 height 18
click at [1381, 251] on td "9" at bounding box center [1376, 256] width 15 height 18
type input "September 9, 2025"
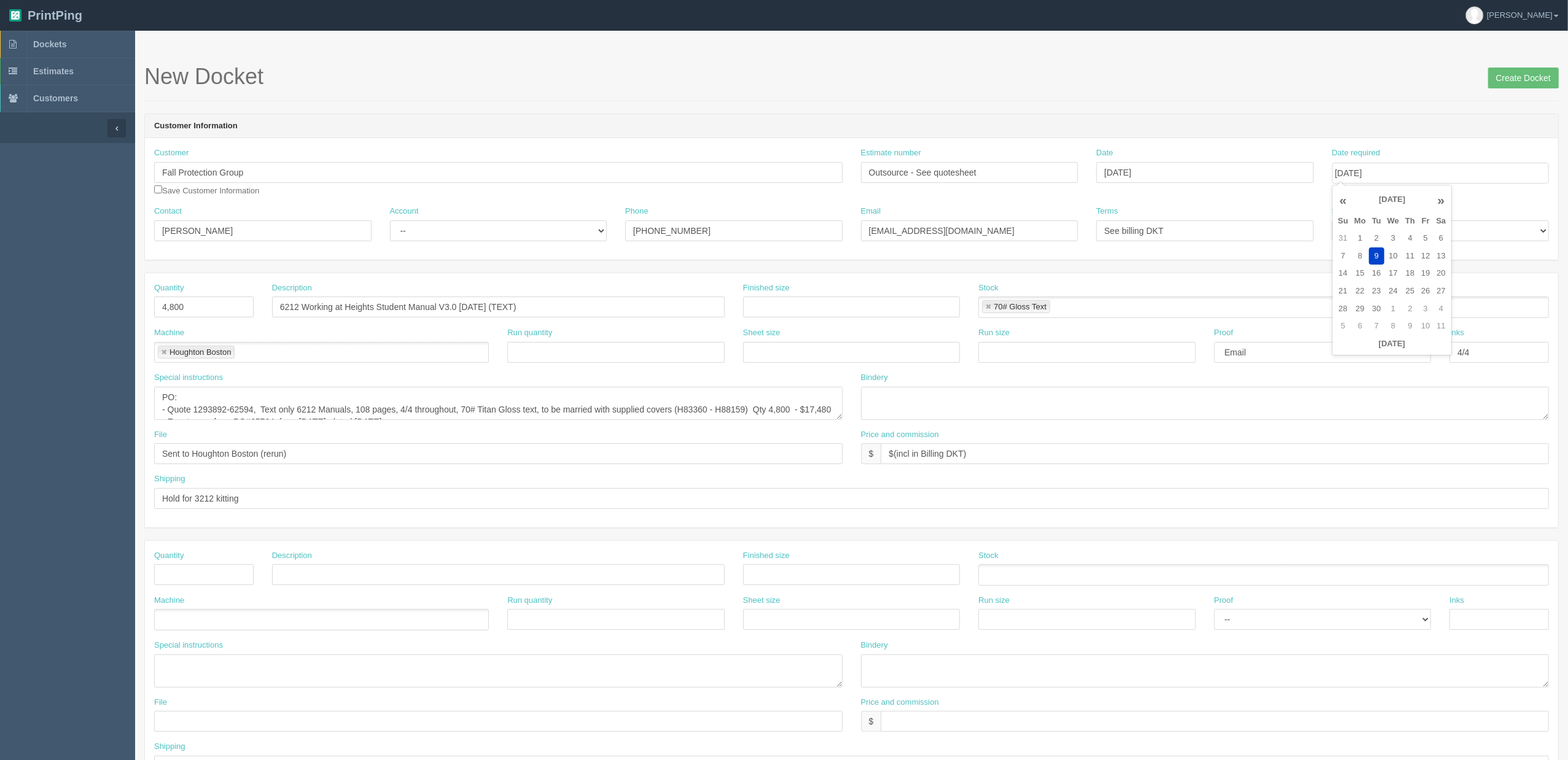
click at [1427, 86] on h1 "New Docket Create Docket" at bounding box center [851, 76] width 1414 height 24
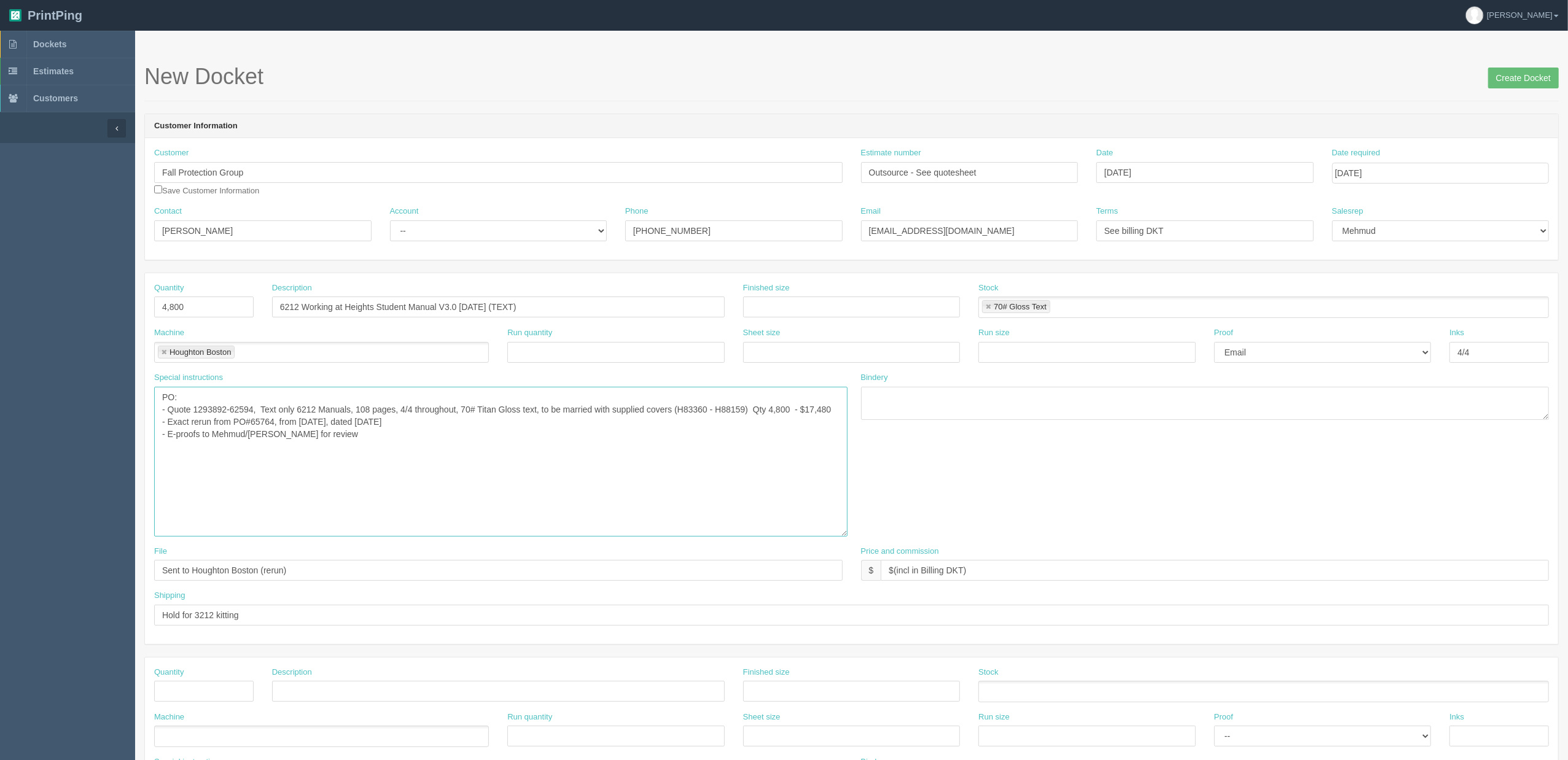
drag, startPoint x: 841, startPoint y: 419, endPoint x: 845, endPoint y: 535, distance: 116.1
click at [845, 535] on textarea "PO: - Quote 1293892-62594, Text only 6212 Manuals, 108 pages, 4/4 throughout, 7…" at bounding box center [500, 462] width 693 height 150
drag, startPoint x: 181, startPoint y: 421, endPoint x: 360, endPoint y: 458, distance: 182.8
click at [181, 421] on textarea "PO: - Quote 1293892-62594, Text only 6212 Manuals, 108 pages, 4/4 throughout, 7…" at bounding box center [500, 462] width 693 height 150
click at [254, 435] on textarea "PO: - Quote 1293892-62594, Text only 6212 Manuals, 108 pages, 4/4 throughout, 7…" at bounding box center [500, 462] width 693 height 150
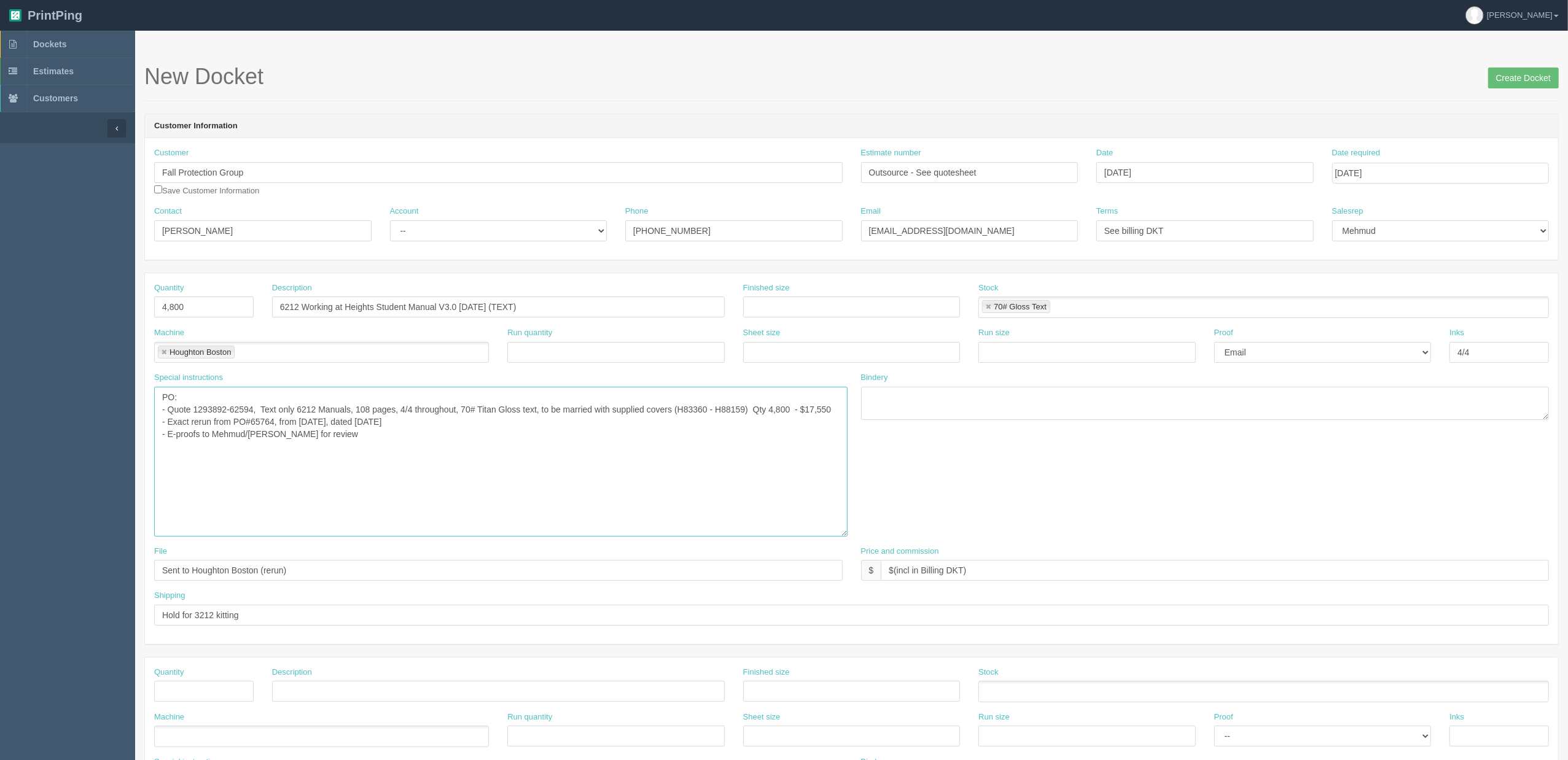
click at [256, 408] on textarea "PO: - Quote 1293892-62594, Text only 6212 Manuals, 108 pages, 4/4 throughout, 7…" at bounding box center [500, 462] width 693 height 150
paste textarea "4385-64045"
click at [347, 443] on textarea "PO: - Quote 1293892-62594, Text only 6212 Manuals, 108 pages, 4/4 throughout, 7…" at bounding box center [500, 462] width 693 height 150
drag, startPoint x: 433, startPoint y: 435, endPoint x: 441, endPoint y: 435, distance: 8.0
click at [433, 435] on textarea "PO: - Quote 1293892-62594, Text only 6212 Manuals, 108 pages, 4/4 throughout, 7…" at bounding box center [500, 462] width 693 height 150
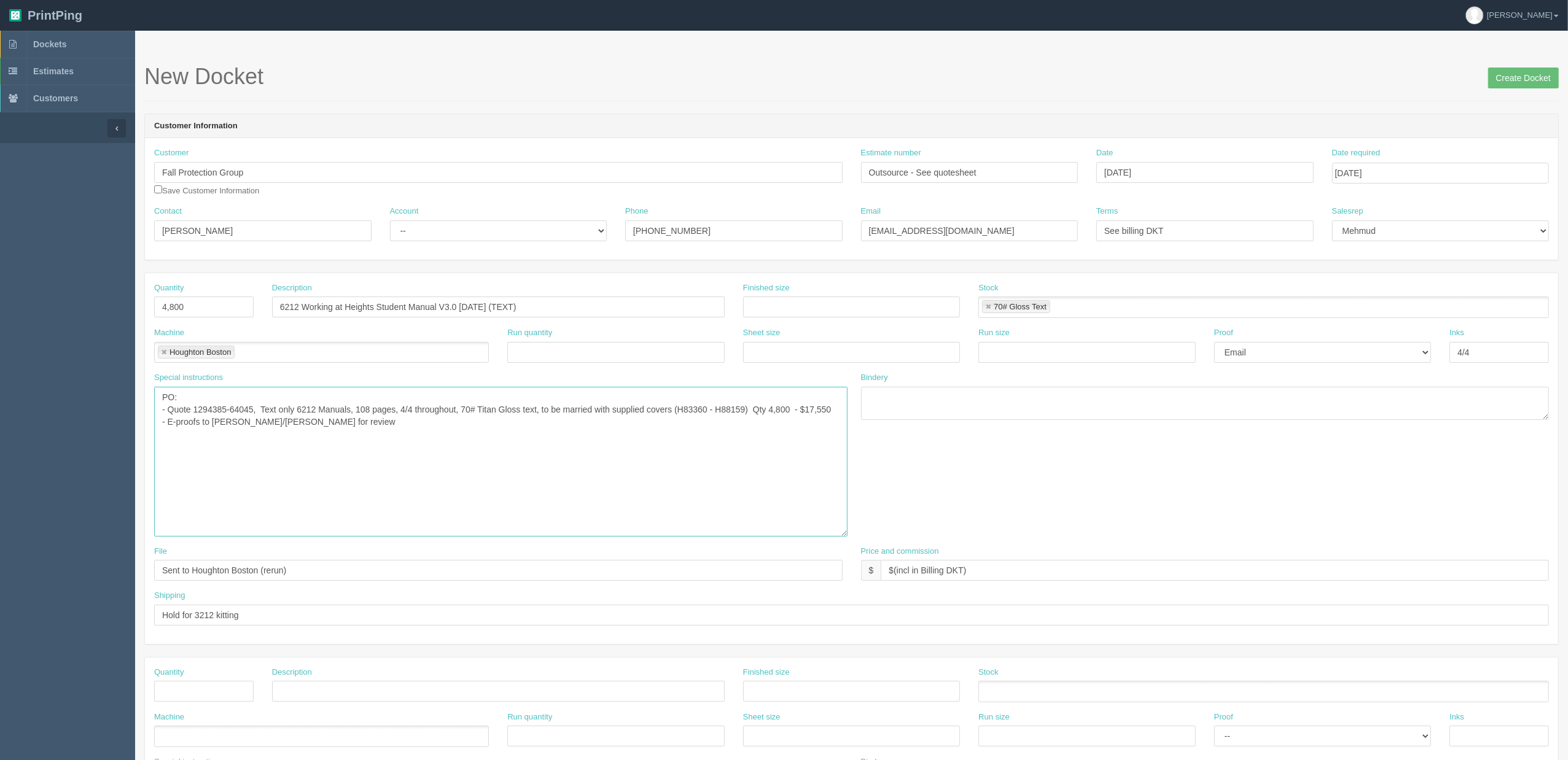
click at [579, 448] on textarea "PO: - Quote 1293892-62594, Text only 6212 Manuals, 108 pages, 4/4 throughout, 7…" at bounding box center [500, 462] width 693 height 150
drag, startPoint x: 701, startPoint y: 413, endPoint x: 890, endPoint y: 448, distance: 192.2
click at [701, 413] on textarea "PO: - Quote 1293892-62594, Text only 6212 Manuals, 108 pages, 4/4 throughout, 7…" at bounding box center [500, 462] width 693 height 150
paste textarea "8160 – H929"
click at [613, 462] on textarea "PO: - Quote 1293892-62594, Text only 6212 Manuals, 108 pages, 4/4 throughout, 7…" at bounding box center [500, 462] width 693 height 150
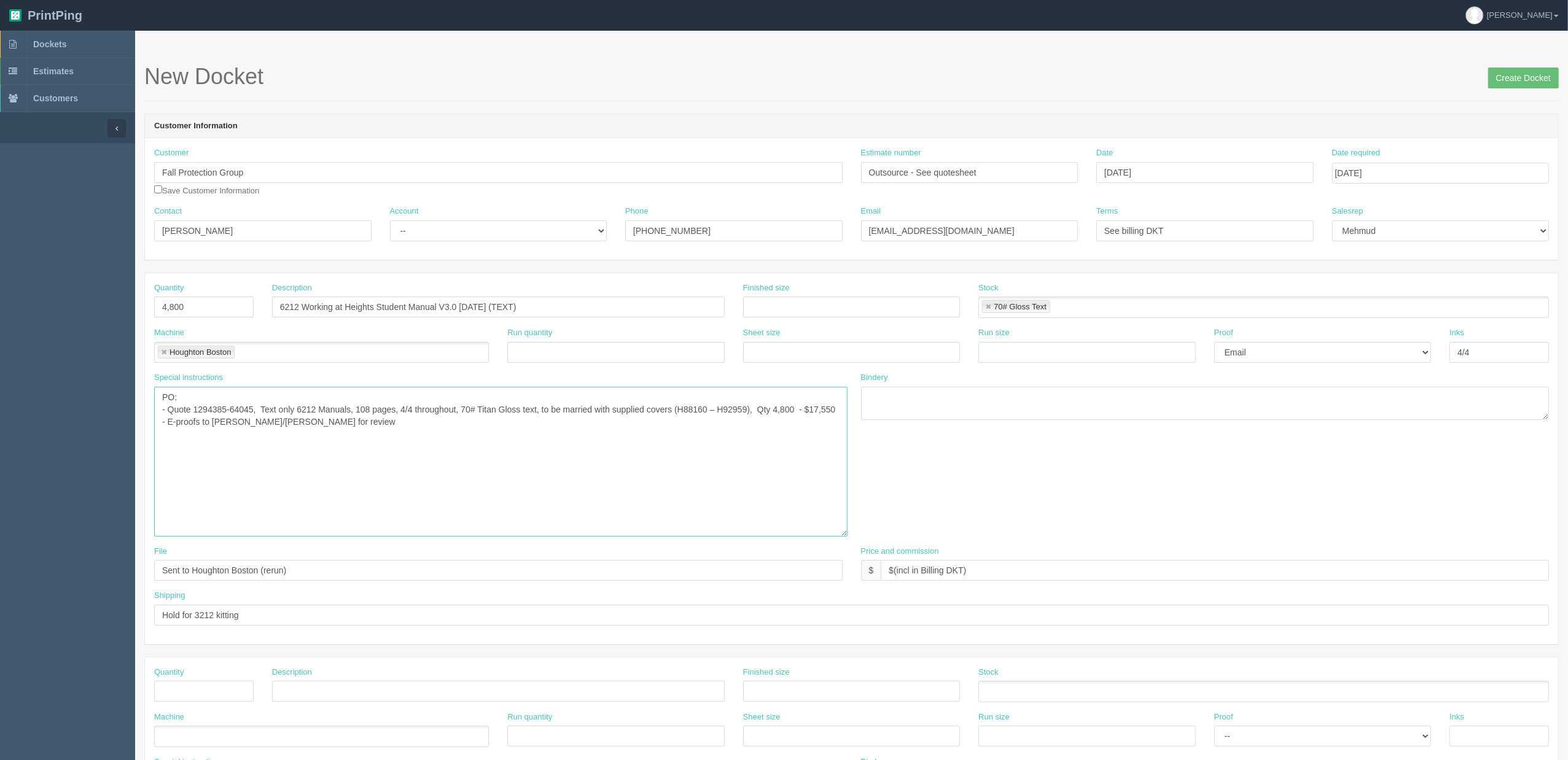
type textarea "PO: - Quote 1294385-64045, Text only 6212 Manuals, 108 pages, 4/4 throughout, 7…"
click at [437, 229] on select "-- Existing Client Allrush Client Rep Client" at bounding box center [498, 231] width 217 height 21
select select "Rep Client"
click at [390, 221] on select "-- Existing Client Allrush Client Rep Client" at bounding box center [498, 231] width 217 height 21
click at [566, 495] on textarea "PO: - Quote 1293892-62594, Text only 6212 Manuals, 108 pages, 4/4 throughout, 7…" at bounding box center [500, 462] width 693 height 150
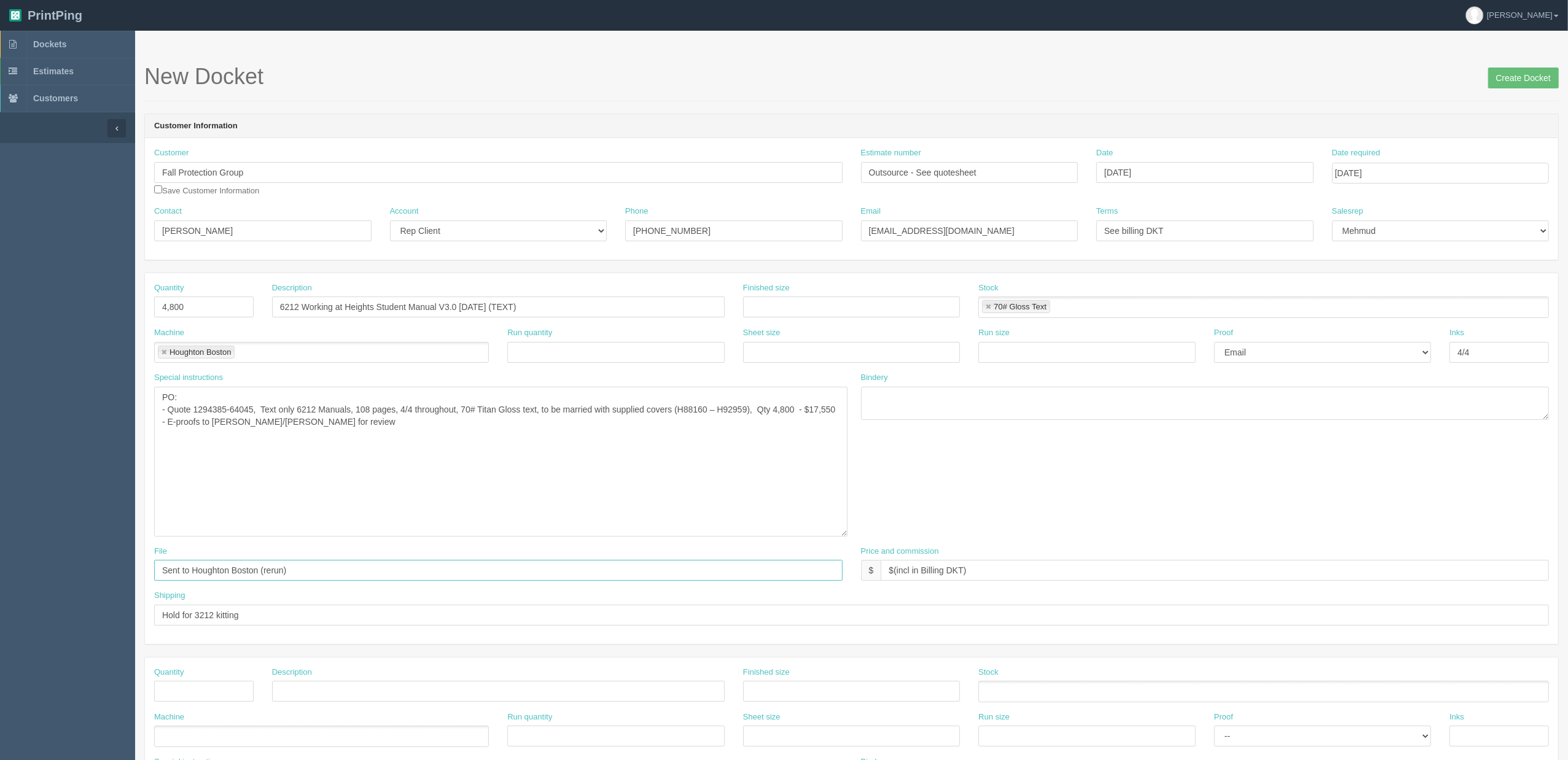
drag, startPoint x: 268, startPoint y: 568, endPoint x: 542, endPoint y: 557, distance: 274.2
click at [542, 566] on input "Sent to Houghton Boston (rerun)" at bounding box center [498, 570] width 688 height 21
type input "Sent to Houghton Boston"
click at [437, 460] on textarea "PO: - Quote 1293892-62594, Text only 6212 Manuals, 108 pages, 4/4 throughout, 7…" at bounding box center [500, 462] width 693 height 150
click at [1513, 87] on input "Create Docket" at bounding box center [1523, 78] width 71 height 21
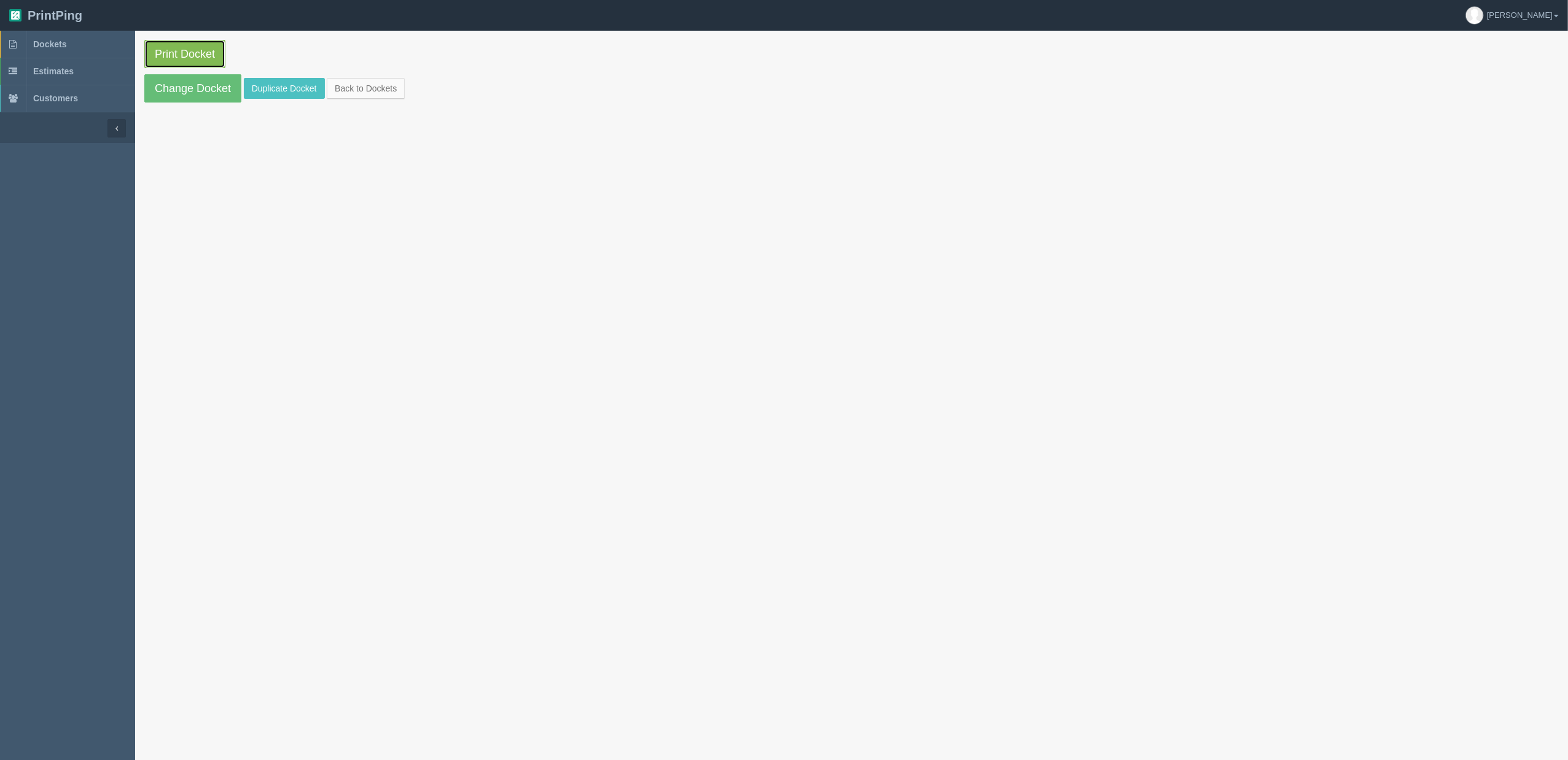
click at [210, 43] on link "Print Docket" at bounding box center [185, 54] width 81 height 28
click at [225, 86] on link "Change Docket" at bounding box center [192, 88] width 97 height 28
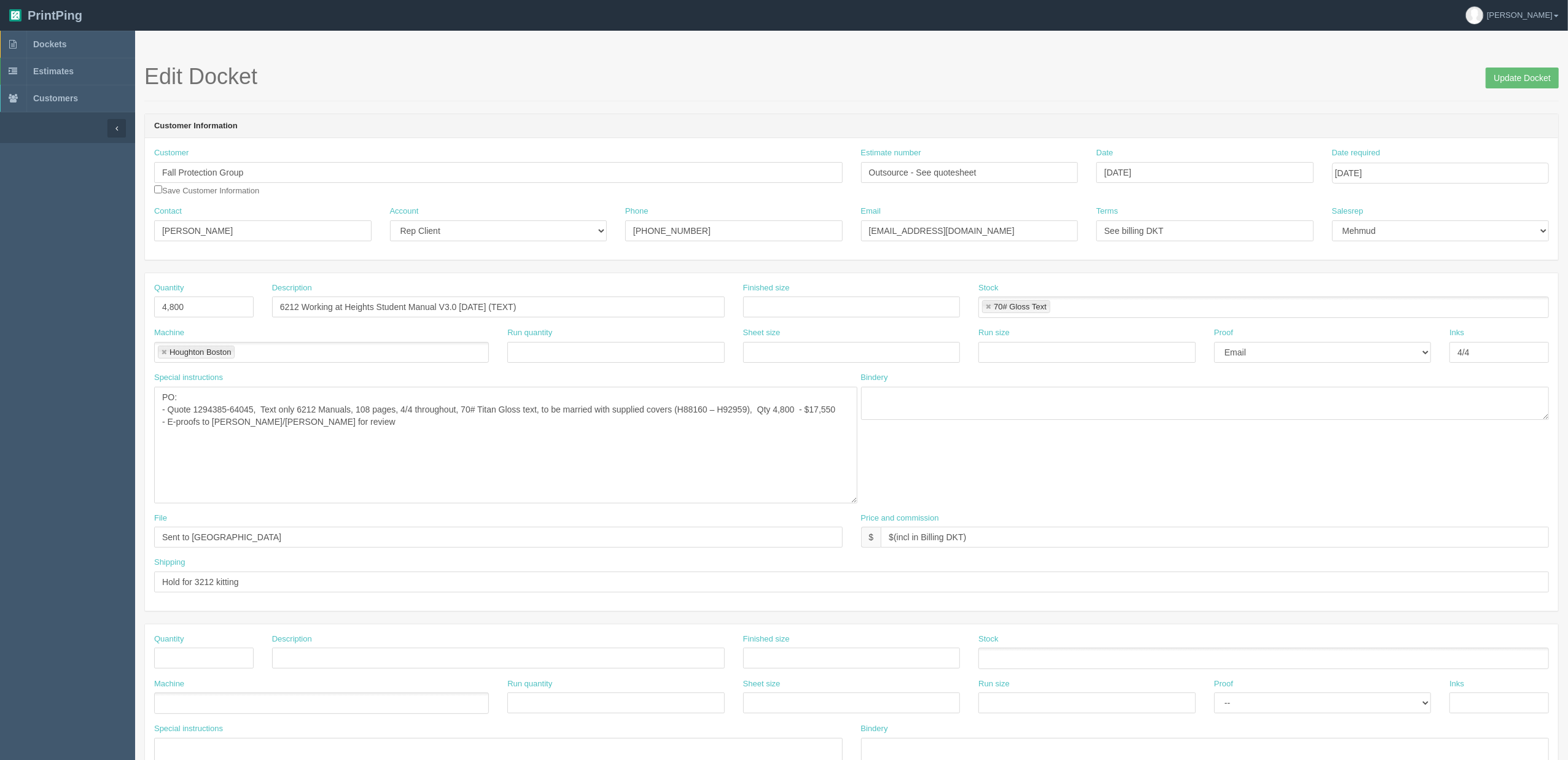
drag, startPoint x: 838, startPoint y: 418, endPoint x: 374, endPoint y: 436, distance: 464.3
click at [841, 500] on textarea "PO: - Quote 1294385-64045, Text only 6212 Manuals, 108 pages, 4/4 throughout, 7…" at bounding box center [505, 445] width 703 height 116
click at [332, 435] on textarea "PO: - Quote 1294385-64045, Text only 6212 Manuals, 108 pages, 4/4 throughout, 7…" at bounding box center [499, 445] width 691 height 116
type textarea "PO: - Quote 1294385-64045, Text only 6212 Manuals, 108 pages, 4/4 throughout, 7…"
click at [1496, 72] on input "Update Docket" at bounding box center [1522, 78] width 73 height 21
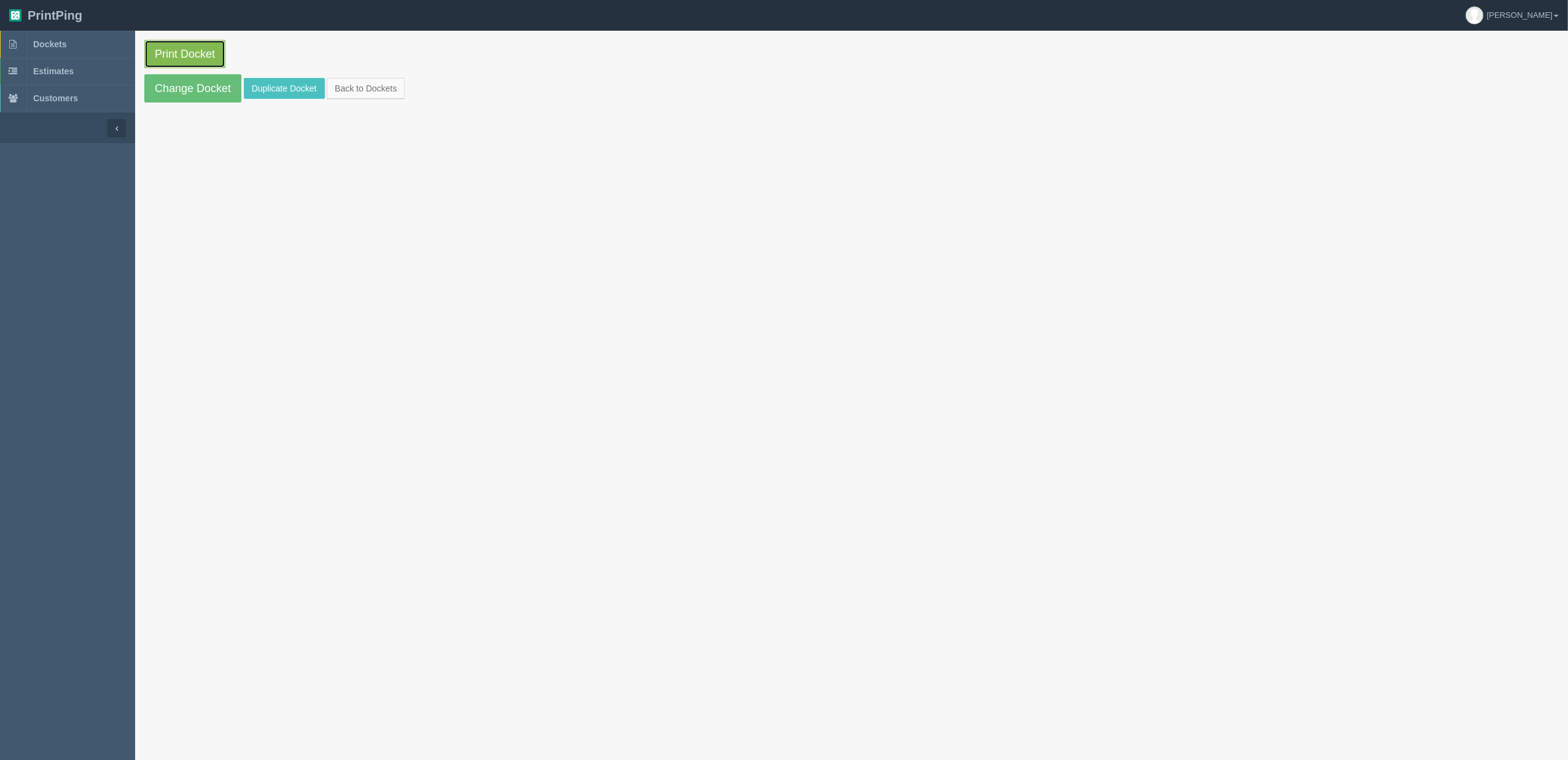
click at [216, 51] on link "Print Docket" at bounding box center [185, 54] width 81 height 28
click at [177, 55] on link "Print Docket" at bounding box center [185, 54] width 81 height 28
click at [232, 92] on link "Change Docket" at bounding box center [192, 88] width 97 height 28
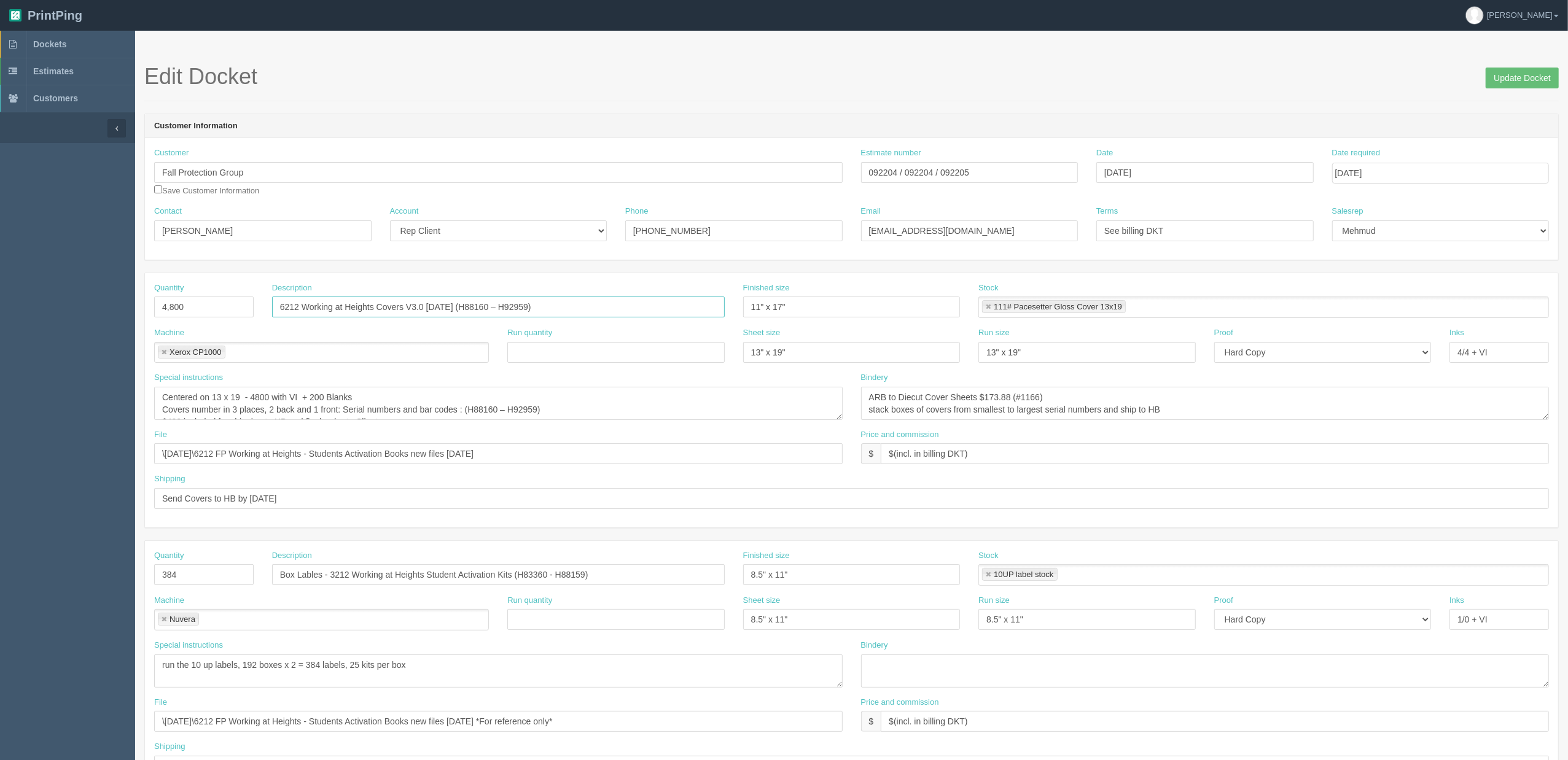
click at [572, 308] on input "6212 Working at Heights Covers V3.0 [DATE] (H88160 – H92959)" at bounding box center [498, 308] width 452 height 21
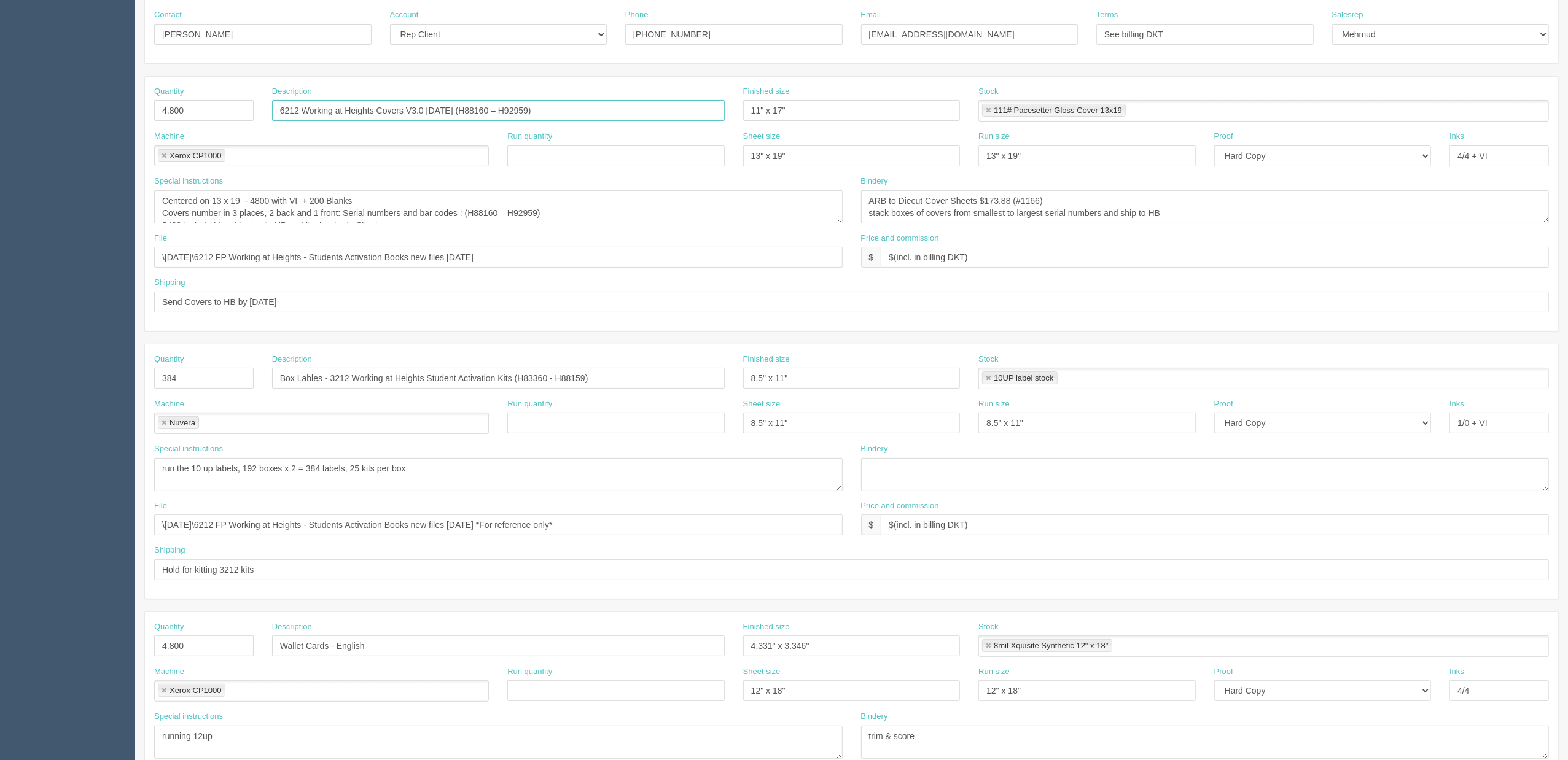
scroll to position [246, 0]
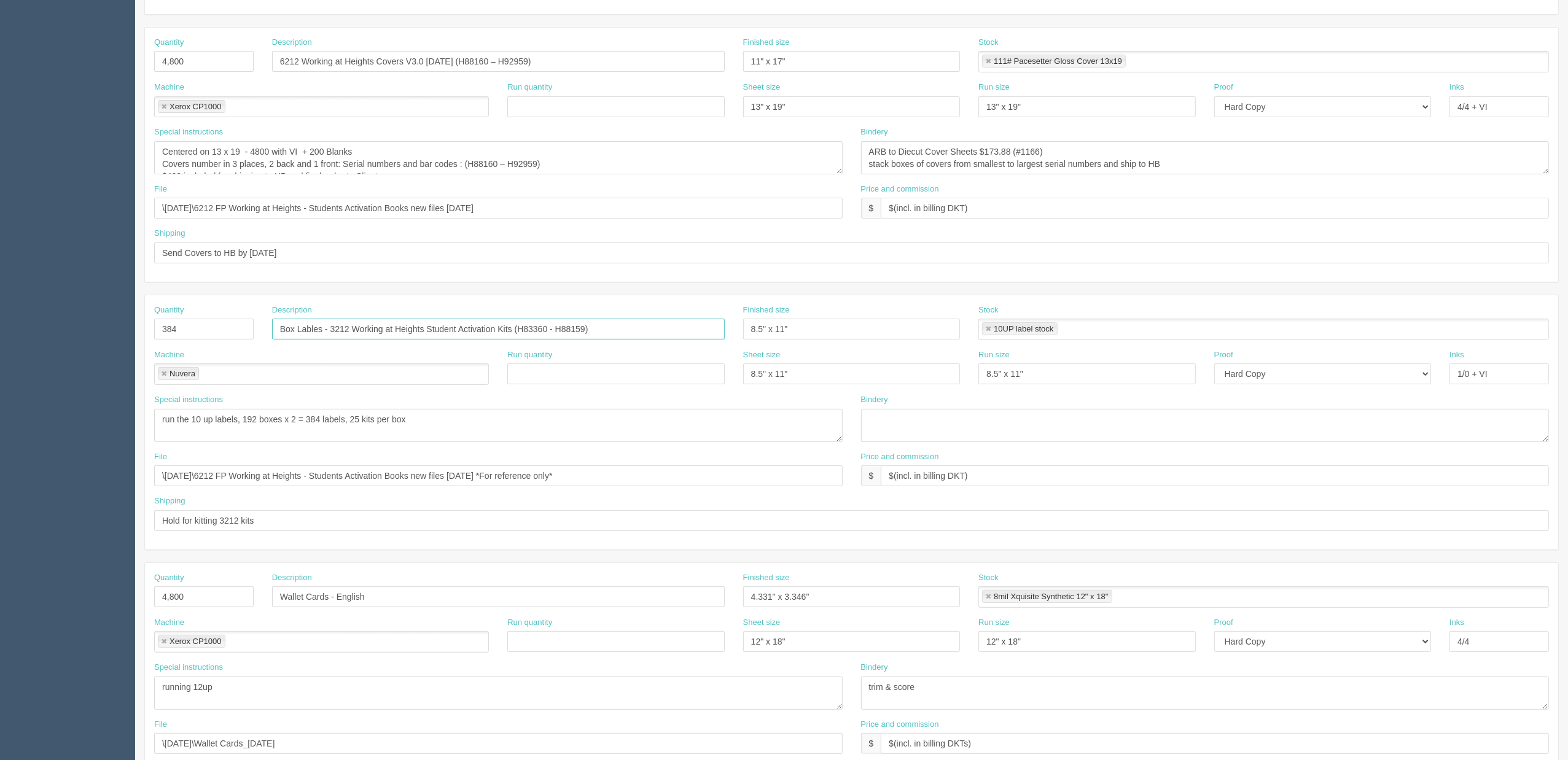
click at [618, 325] on input "Box Lables - 3212 Working at Heights Student Activation Kits (H83360 - H88159)" at bounding box center [498, 330] width 452 height 21
paste input "8160 – H929"
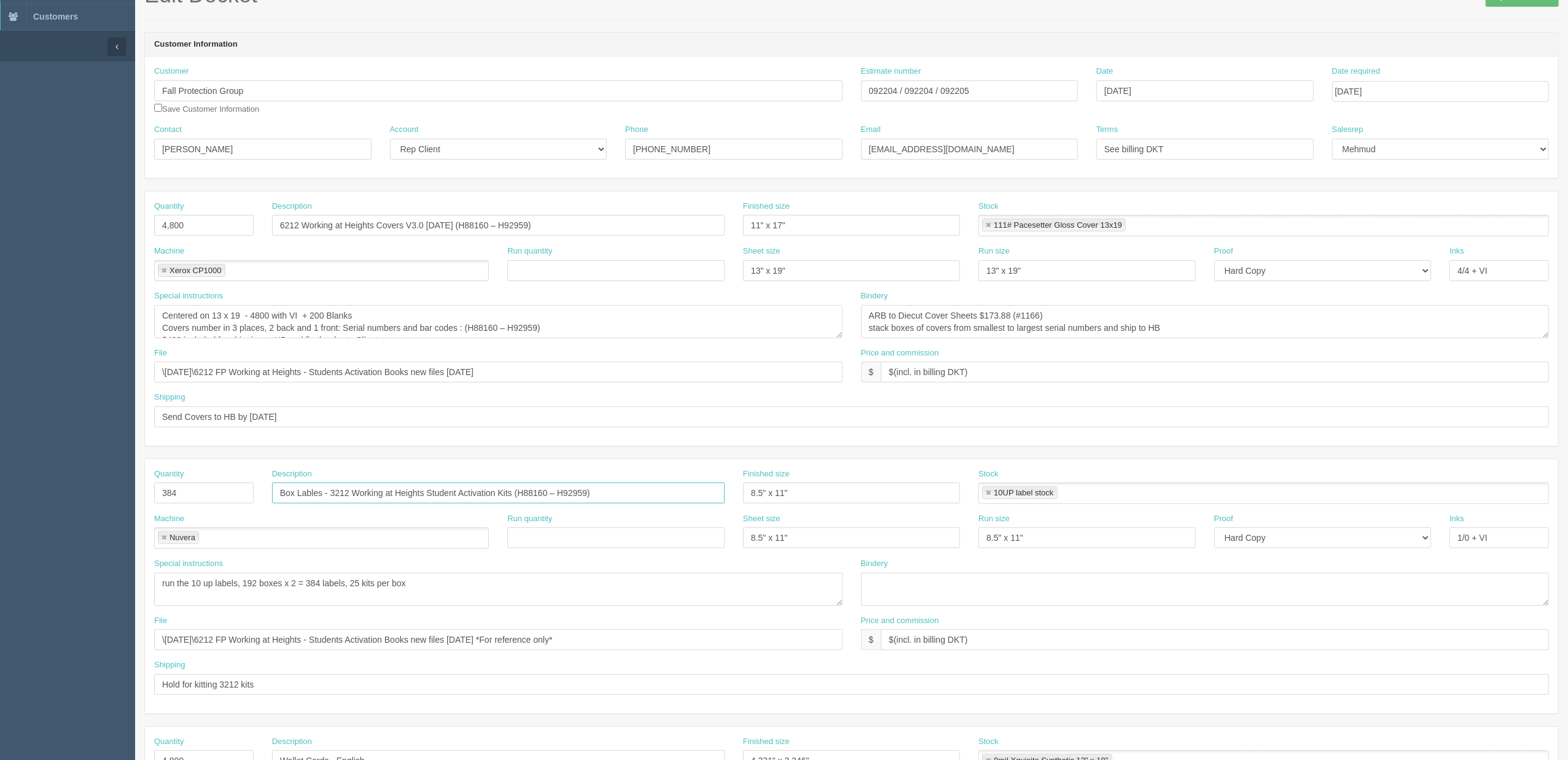
scroll to position [0, 0]
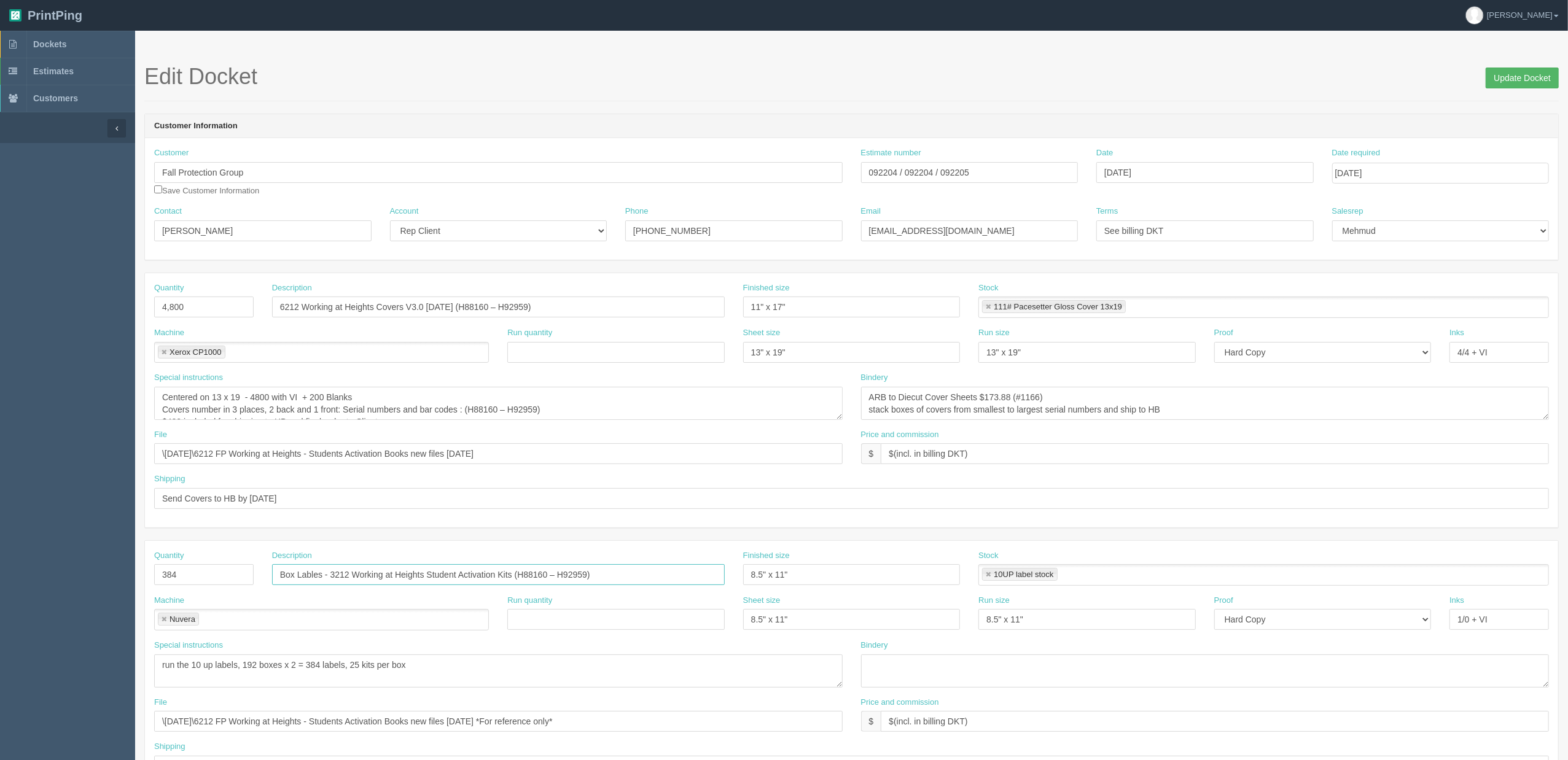
type input "Box Lables - 3212 Working at Heights Student Activation Kits (H88160 – H92959)"
click at [1516, 69] on input "Update Docket" at bounding box center [1522, 78] width 73 height 21
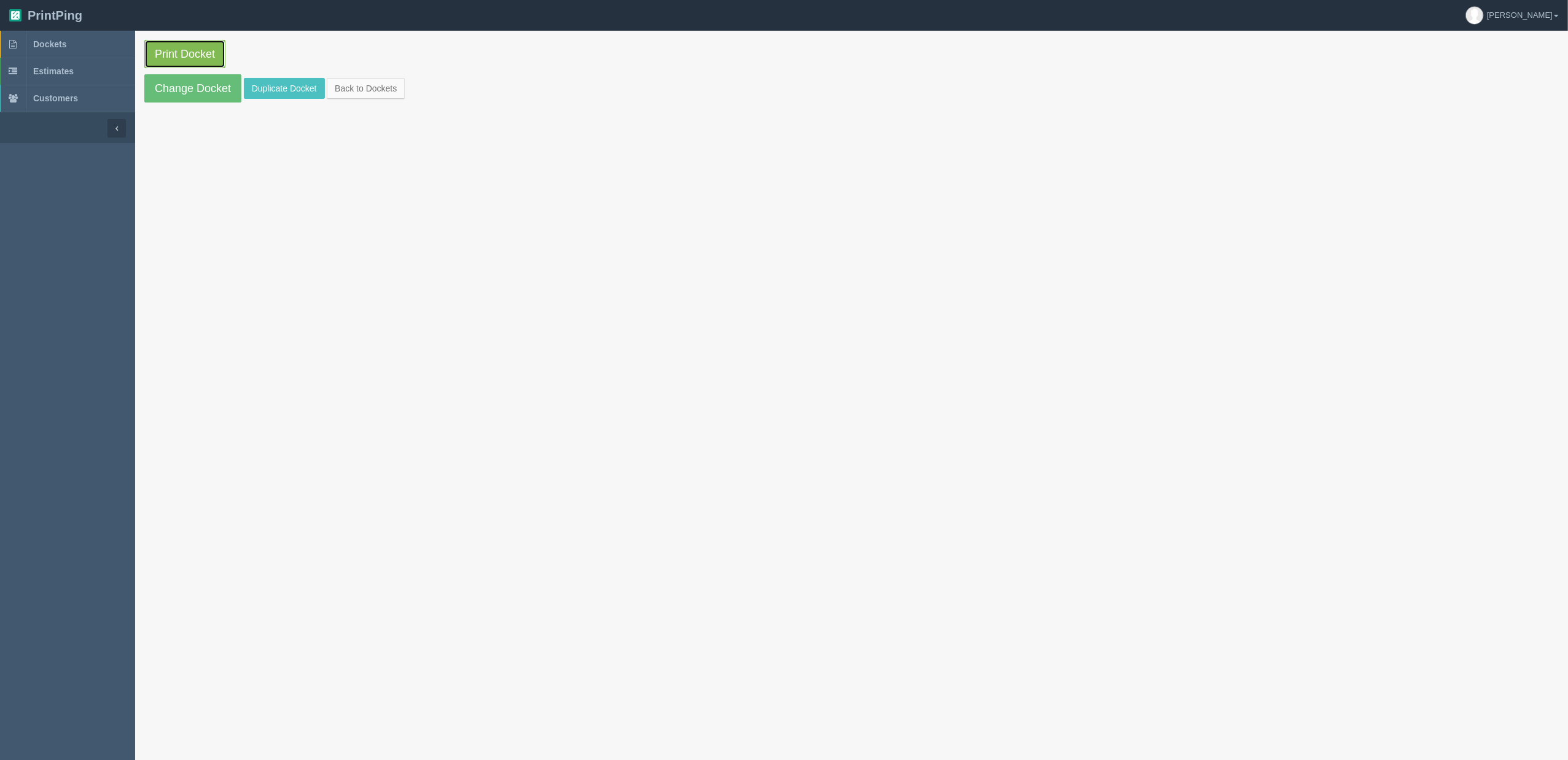
click at [210, 51] on link "Print Docket" at bounding box center [185, 54] width 81 height 28
click at [186, 90] on link "Change Docket" at bounding box center [192, 88] width 97 height 28
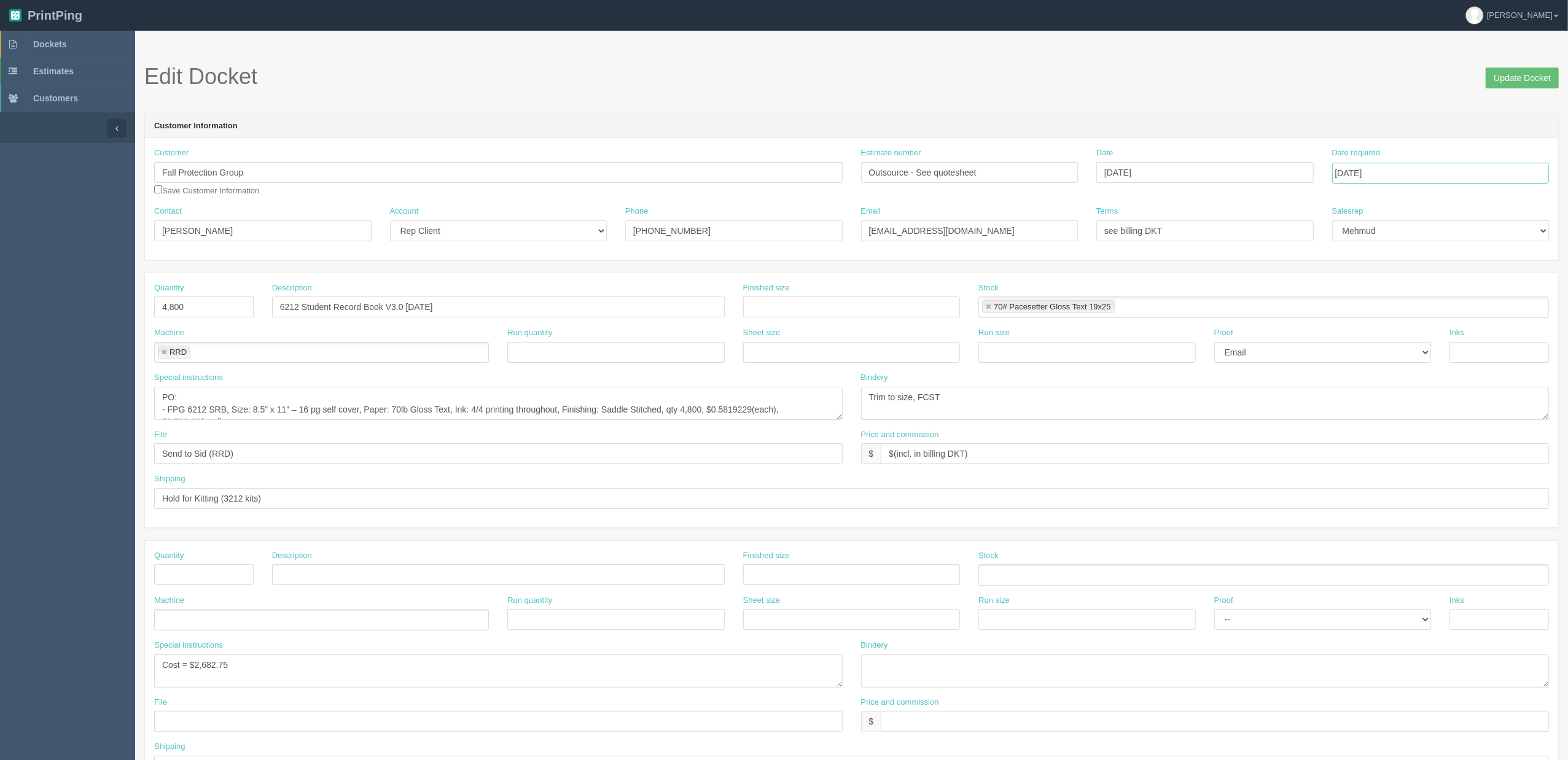
click at [1459, 177] on input "[DATE]" at bounding box center [1440, 173] width 217 height 21
click at [1374, 256] on td "9" at bounding box center [1376, 256] width 15 height 18
type input "[DATE]"
click at [1312, 92] on div "Edit Docket Update Docket" at bounding box center [851, 82] width 1414 height 37
click at [1506, 84] on input "Update Docket" at bounding box center [1522, 78] width 73 height 21
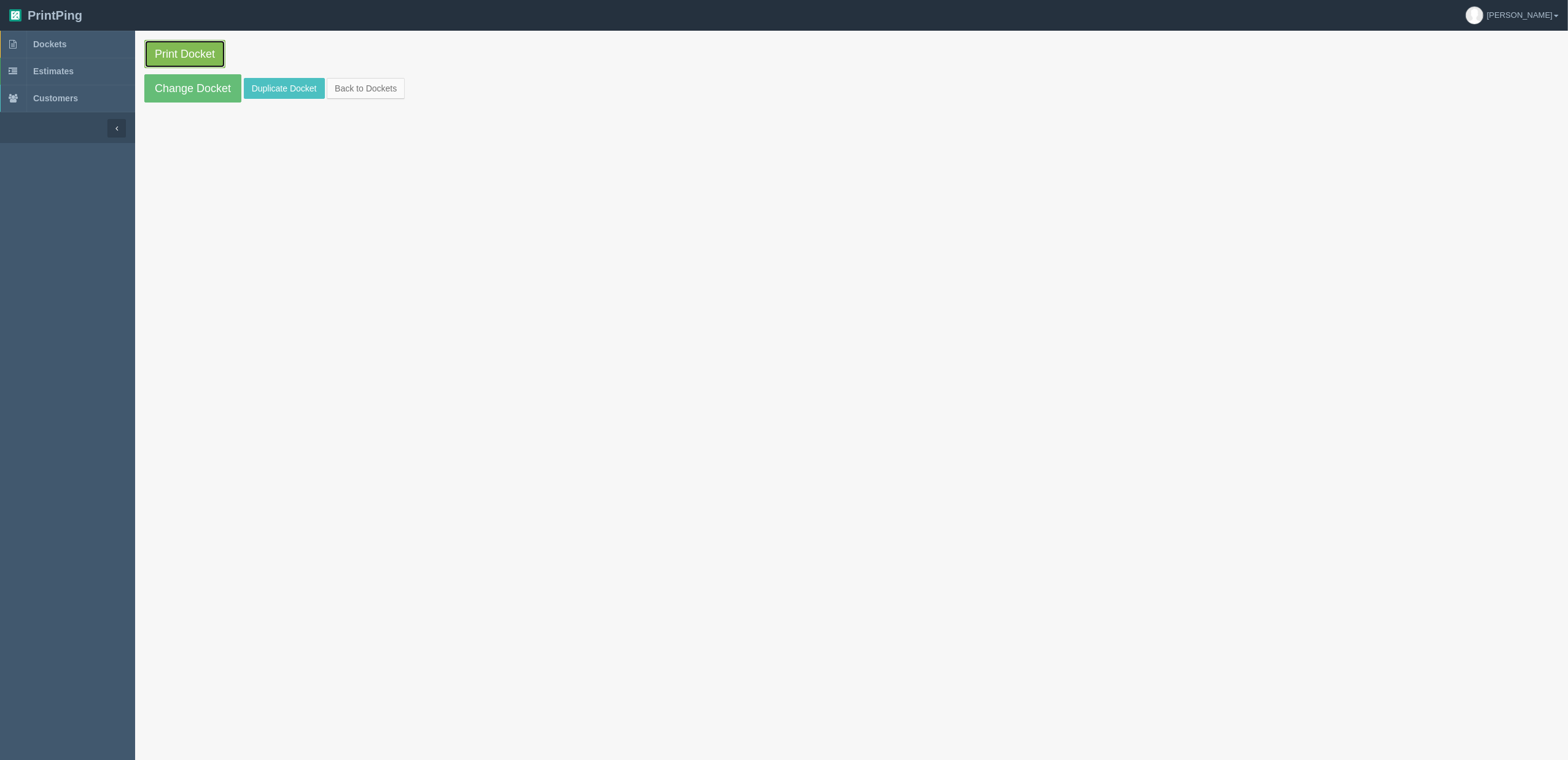
click at [186, 48] on link "Print Docket" at bounding box center [185, 54] width 81 height 28
click at [212, 91] on link "Change Docket" at bounding box center [192, 88] width 97 height 28
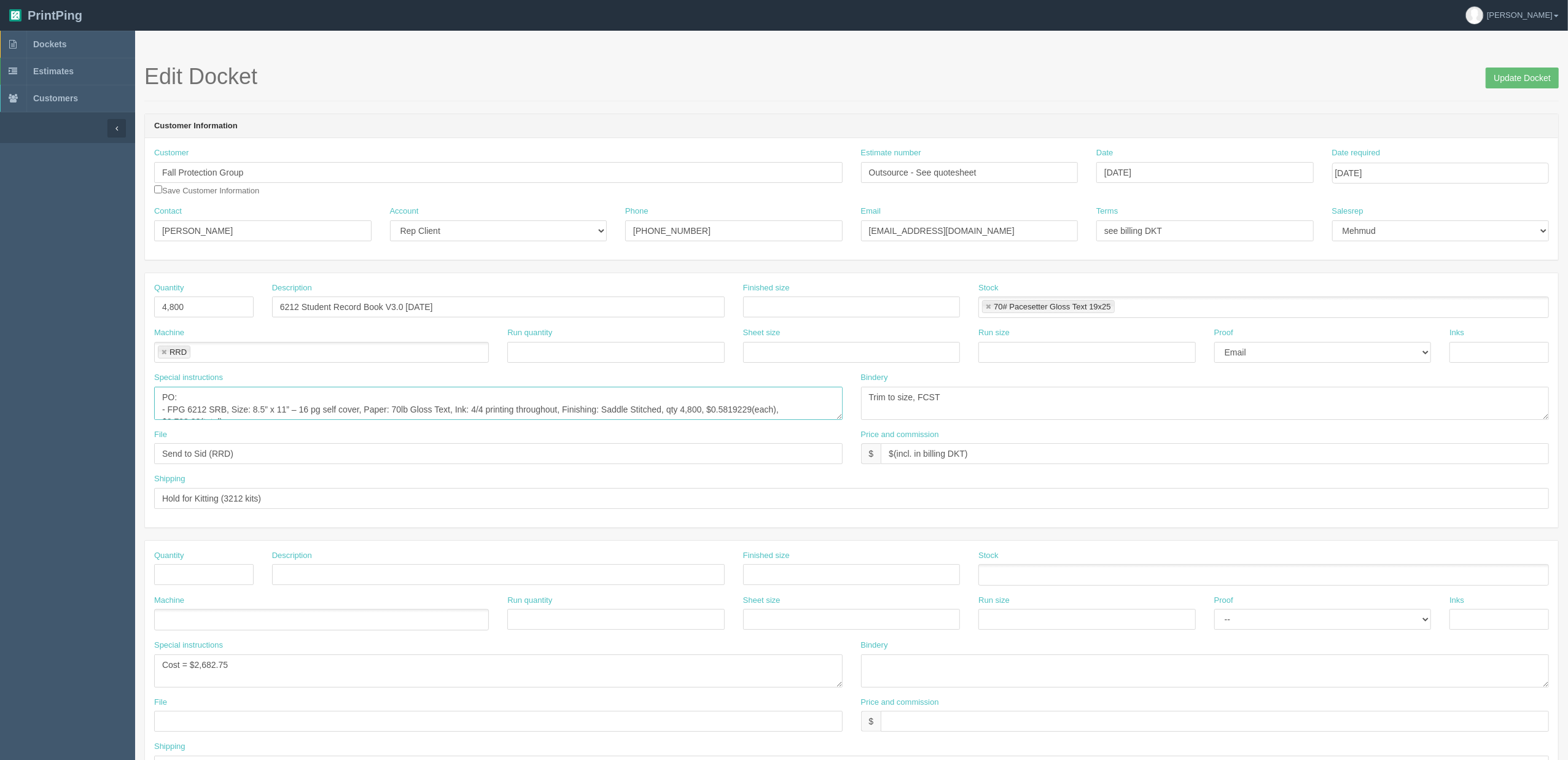
drag, startPoint x: 170, startPoint y: 411, endPoint x: 175, endPoint y: 418, distance: 8.6
click at [170, 411] on textarea "PO: - FPG 6212 SRB, Size: 8.5” x 11” – 16 pg self cover, Paper: 70lb Gloss Text…" at bounding box center [498, 404] width 688 height 33
paste textarea "Q200169878"
type textarea "PO: - Quote# Q200169878, FPG 6212 SRB, Size: 8.5” x 11” – 16 pg self cover, Pap…"
click at [1496, 70] on input "Update Docket" at bounding box center [1522, 78] width 73 height 21
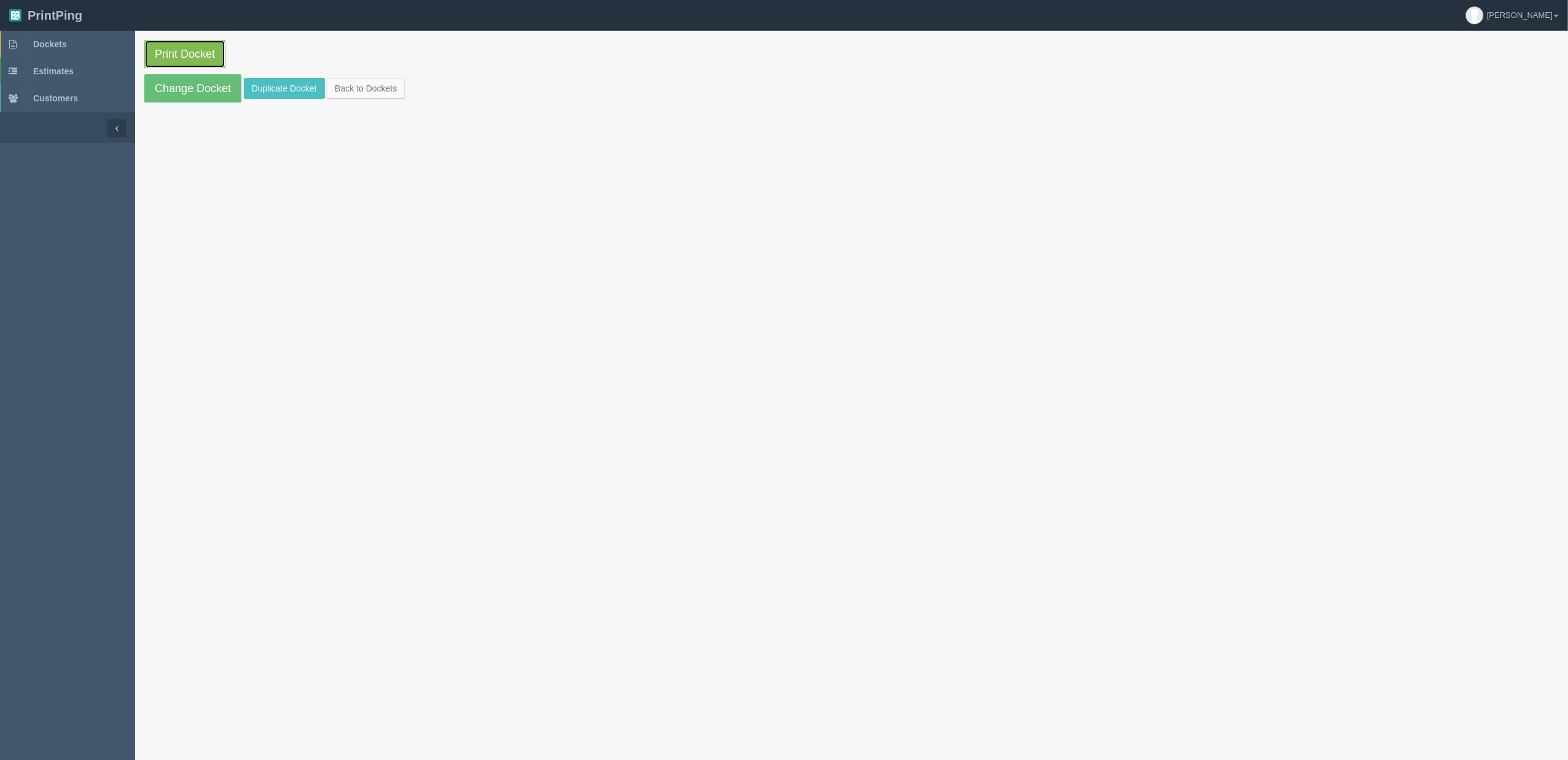
click at [193, 55] on link "Print Docket" at bounding box center [185, 54] width 81 height 28
click at [180, 48] on link "Print Docket" at bounding box center [185, 54] width 81 height 28
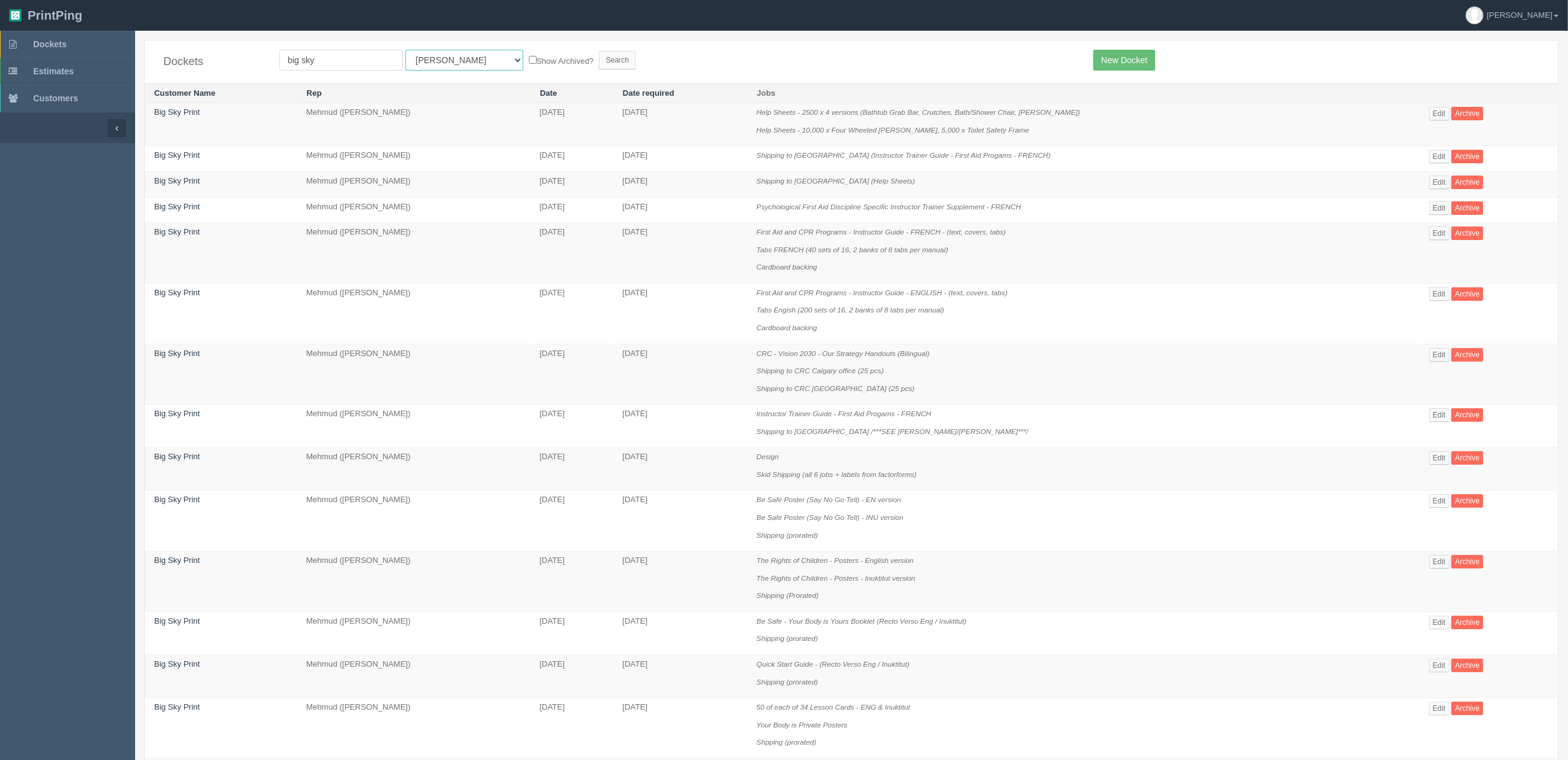
click at [457, 57] on select "All Users [PERSON_NAME] Test 1 [PERSON_NAME] [PERSON_NAME] [PERSON_NAME] France…" at bounding box center [464, 60] width 118 height 21
select select "8"
click at [405, 50] on select "All Users [PERSON_NAME] Test 1 [PERSON_NAME] [PERSON_NAME] [PERSON_NAME] France…" at bounding box center [464, 60] width 118 height 21
click at [599, 61] on input "Search" at bounding box center [617, 60] width 37 height 19
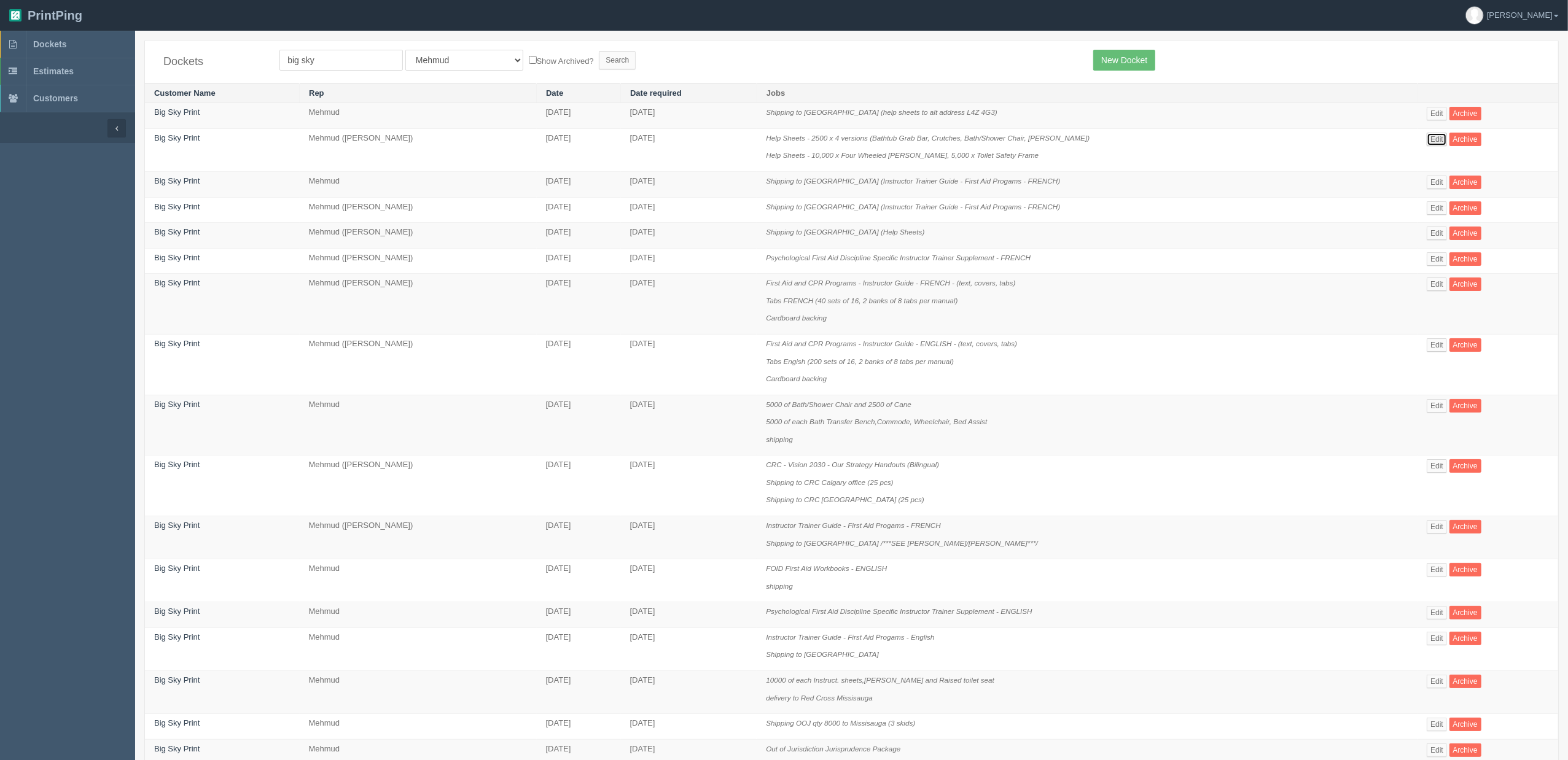
click at [1434, 143] on link "Edit" at bounding box center [1436, 139] width 20 height 14
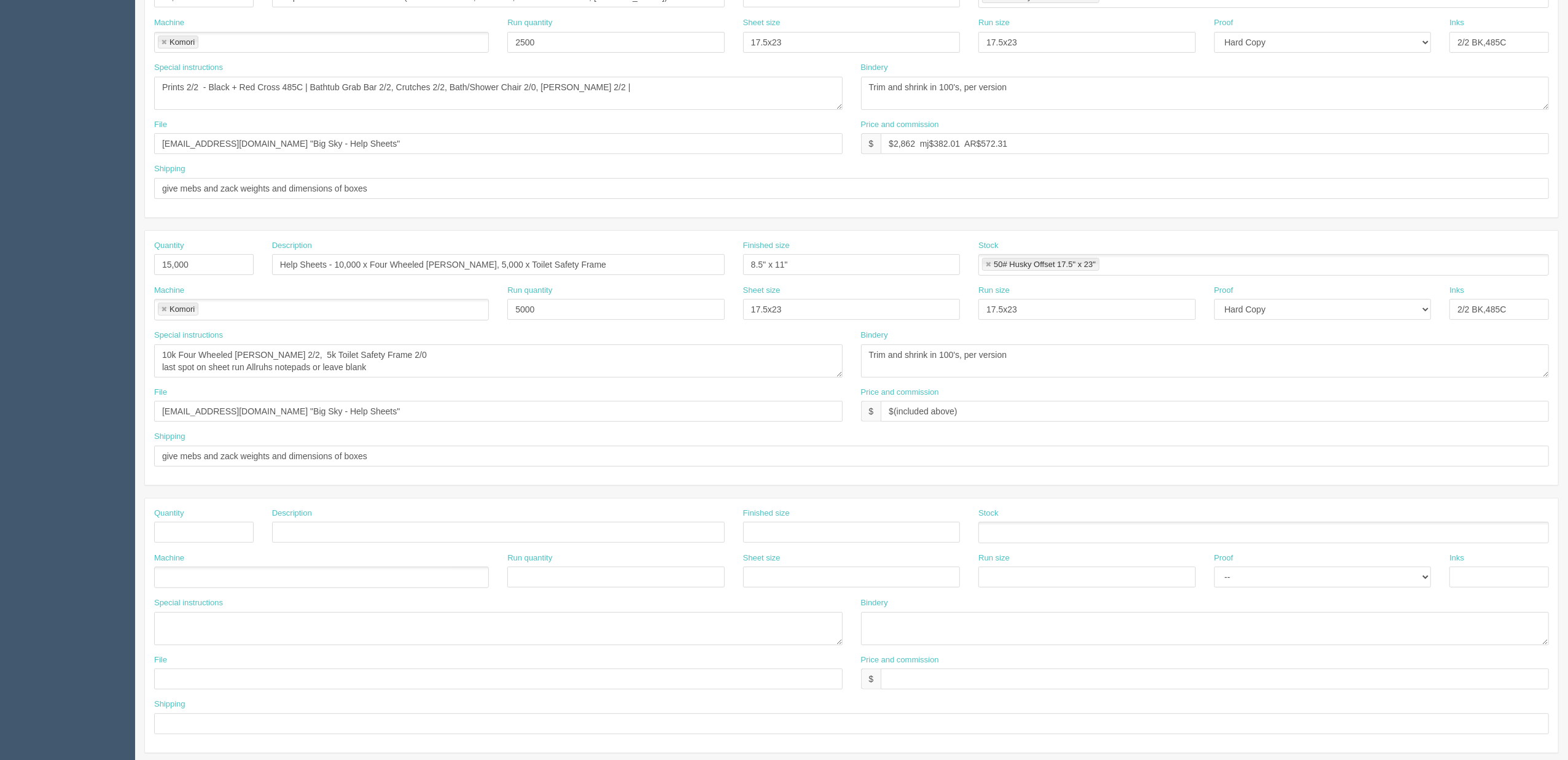
scroll to position [360, 0]
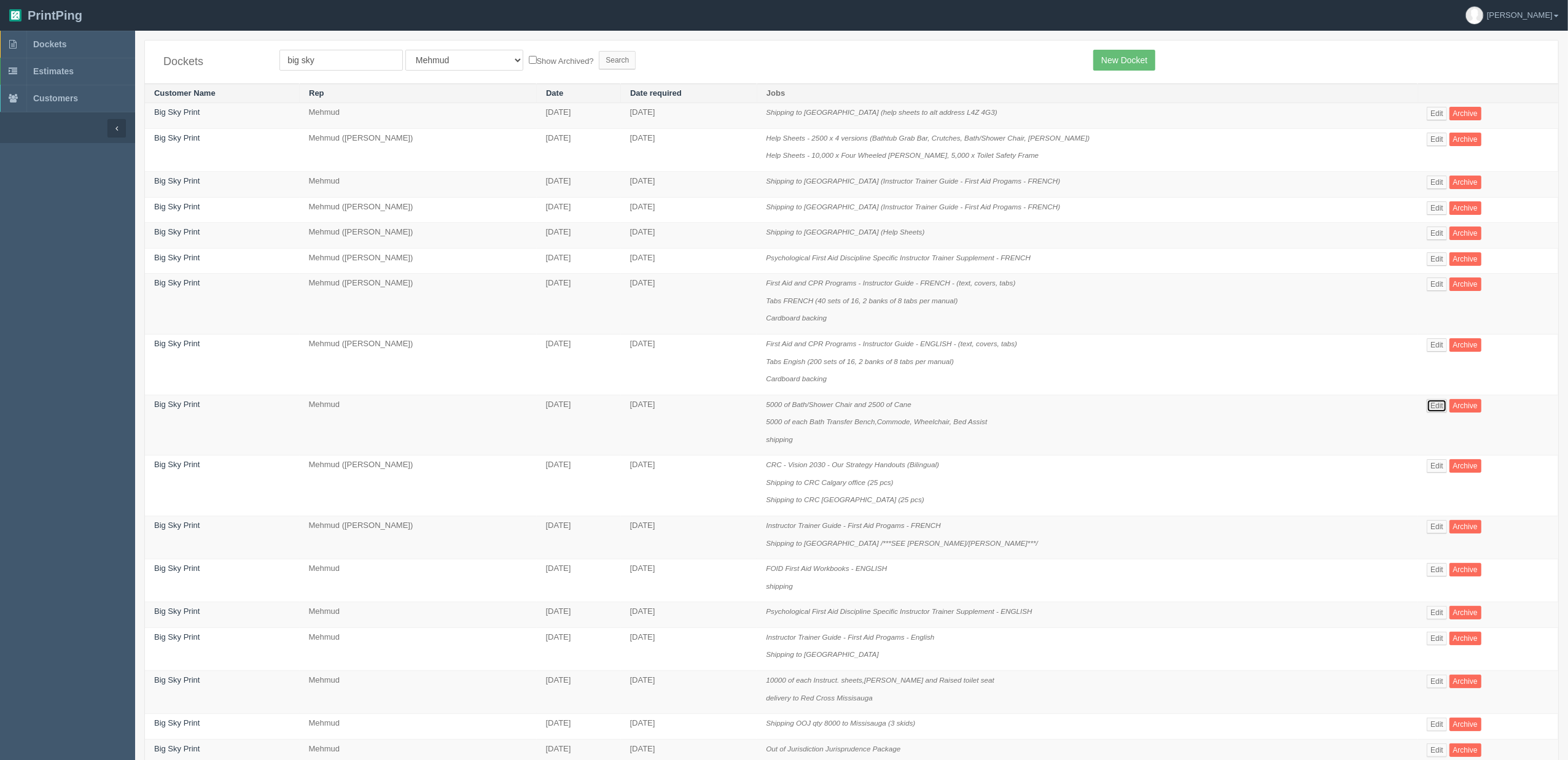
click at [1431, 406] on link "Edit" at bounding box center [1436, 406] width 20 height 14
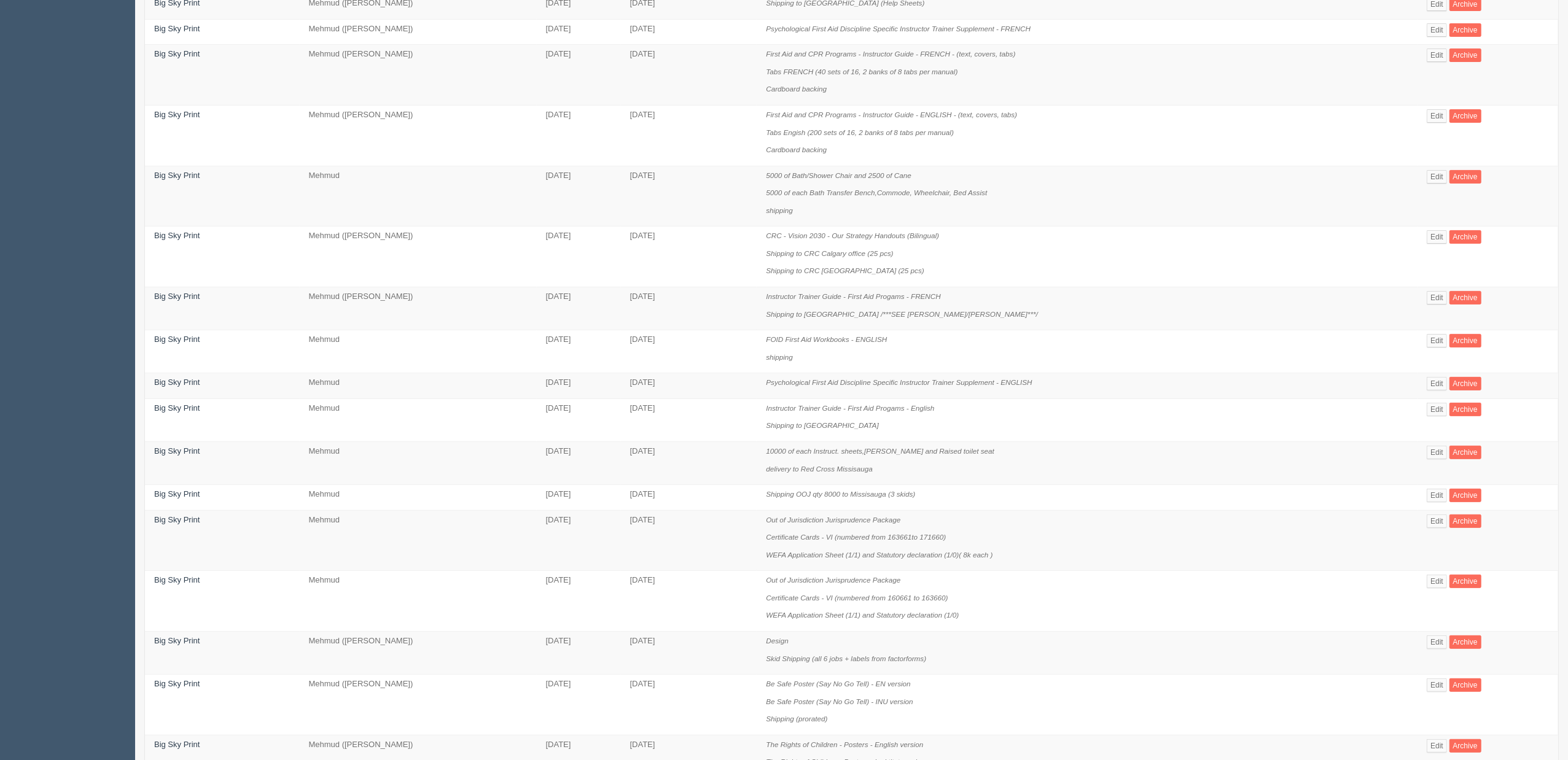
scroll to position [538, 0]
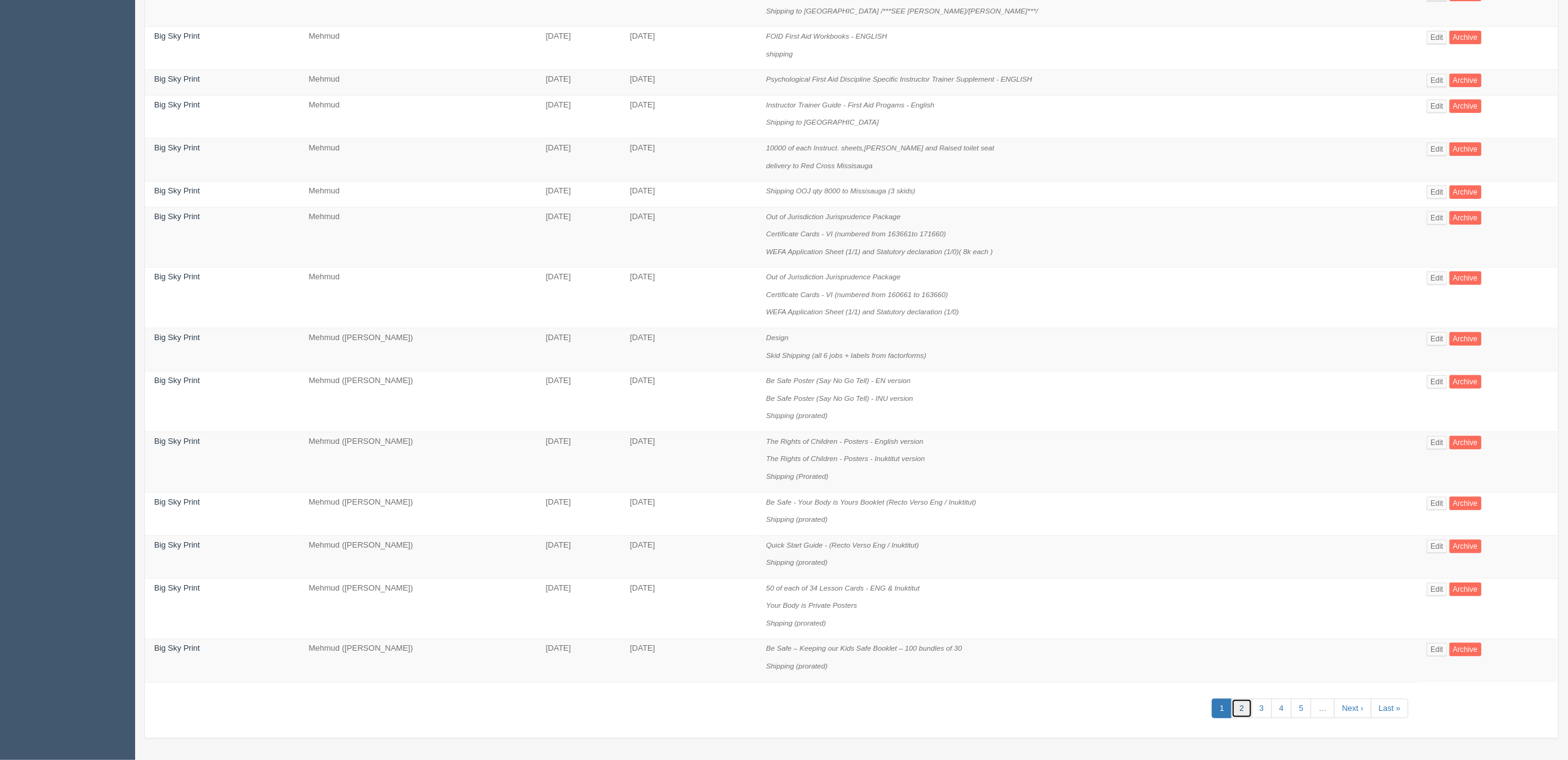
click at [1238, 705] on link "2" at bounding box center [1241, 709] width 20 height 20
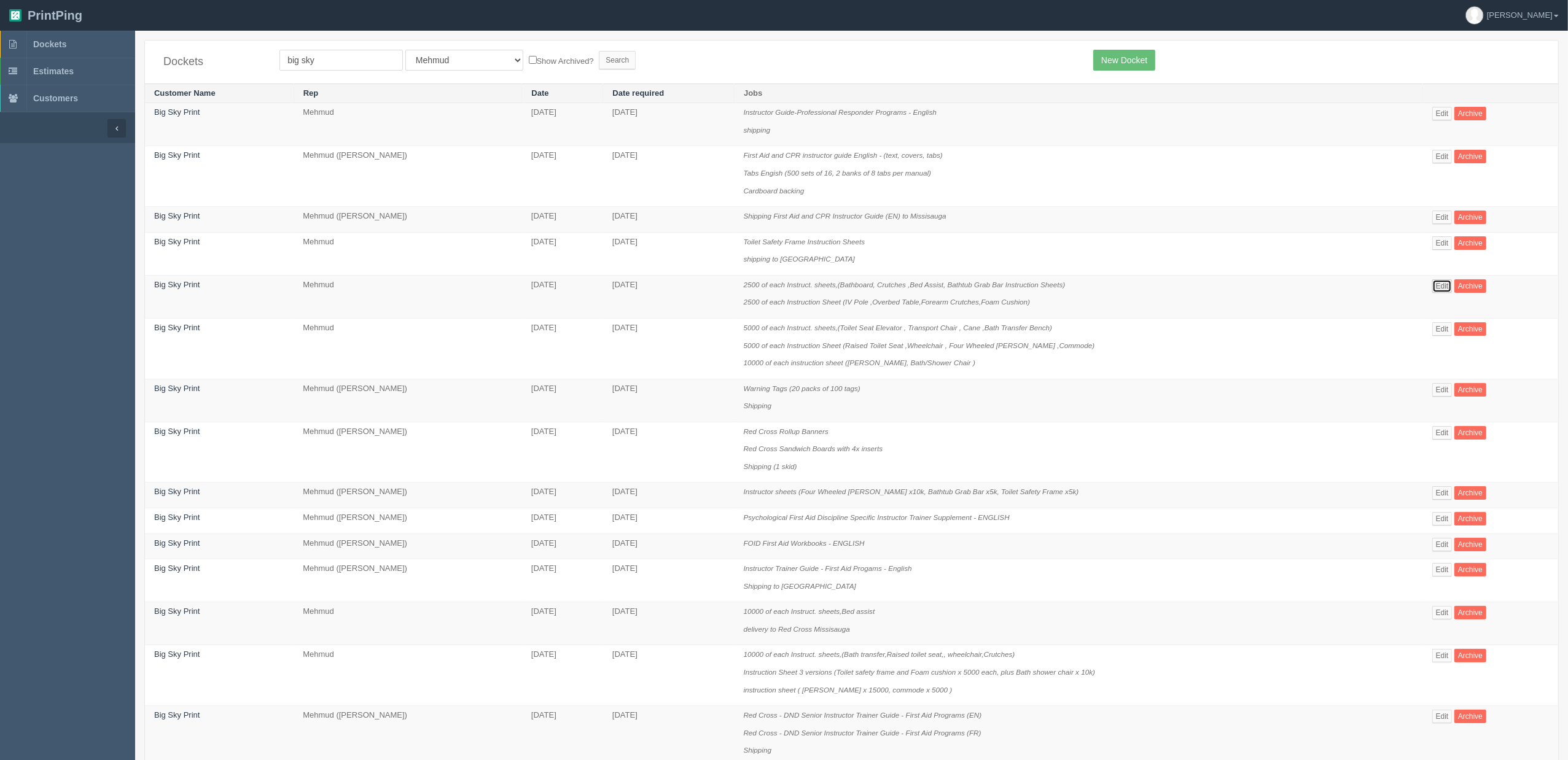
click at [1445, 288] on link "Edit" at bounding box center [1442, 286] width 20 height 14
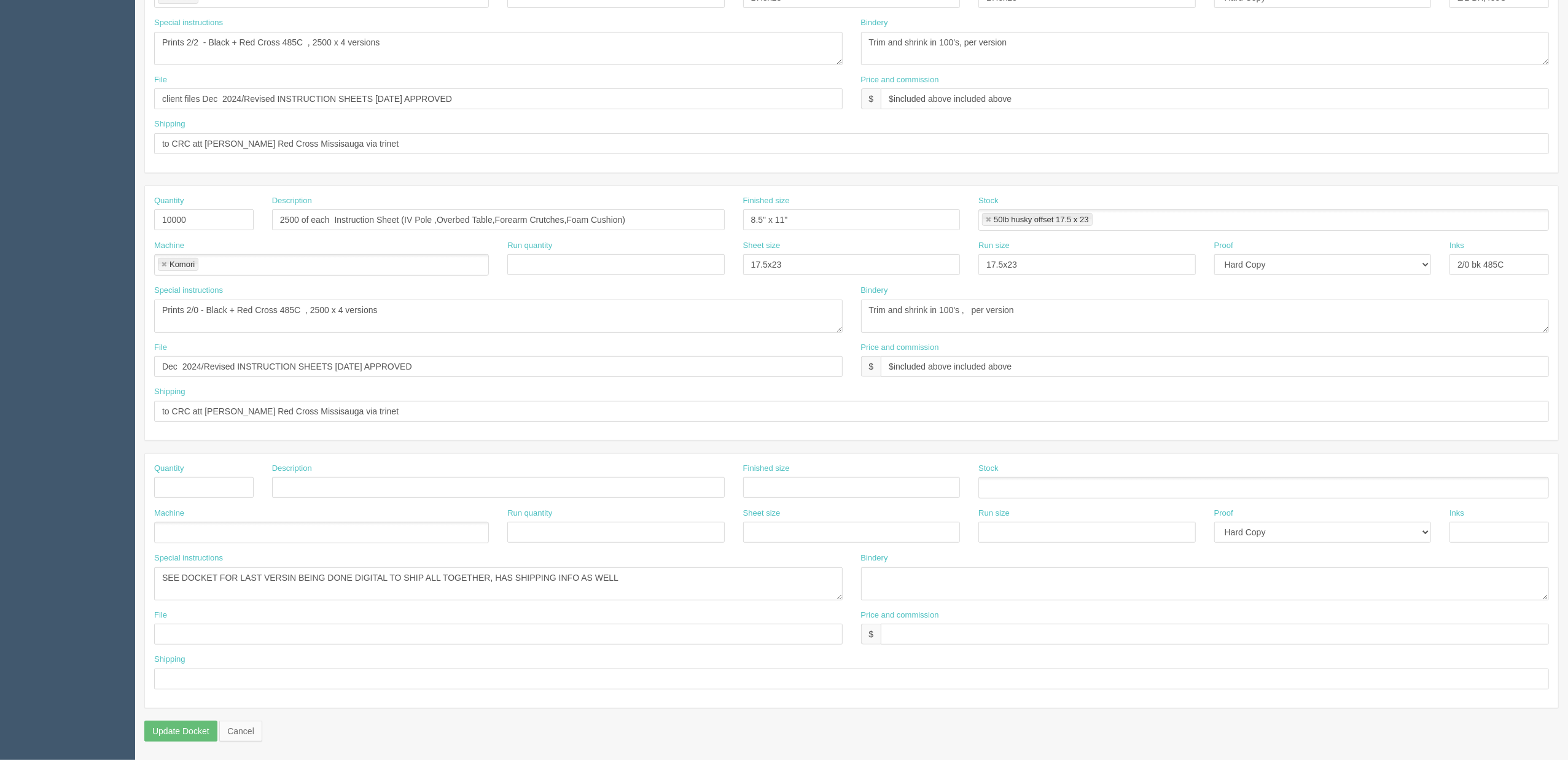
scroll to position [360, 0]
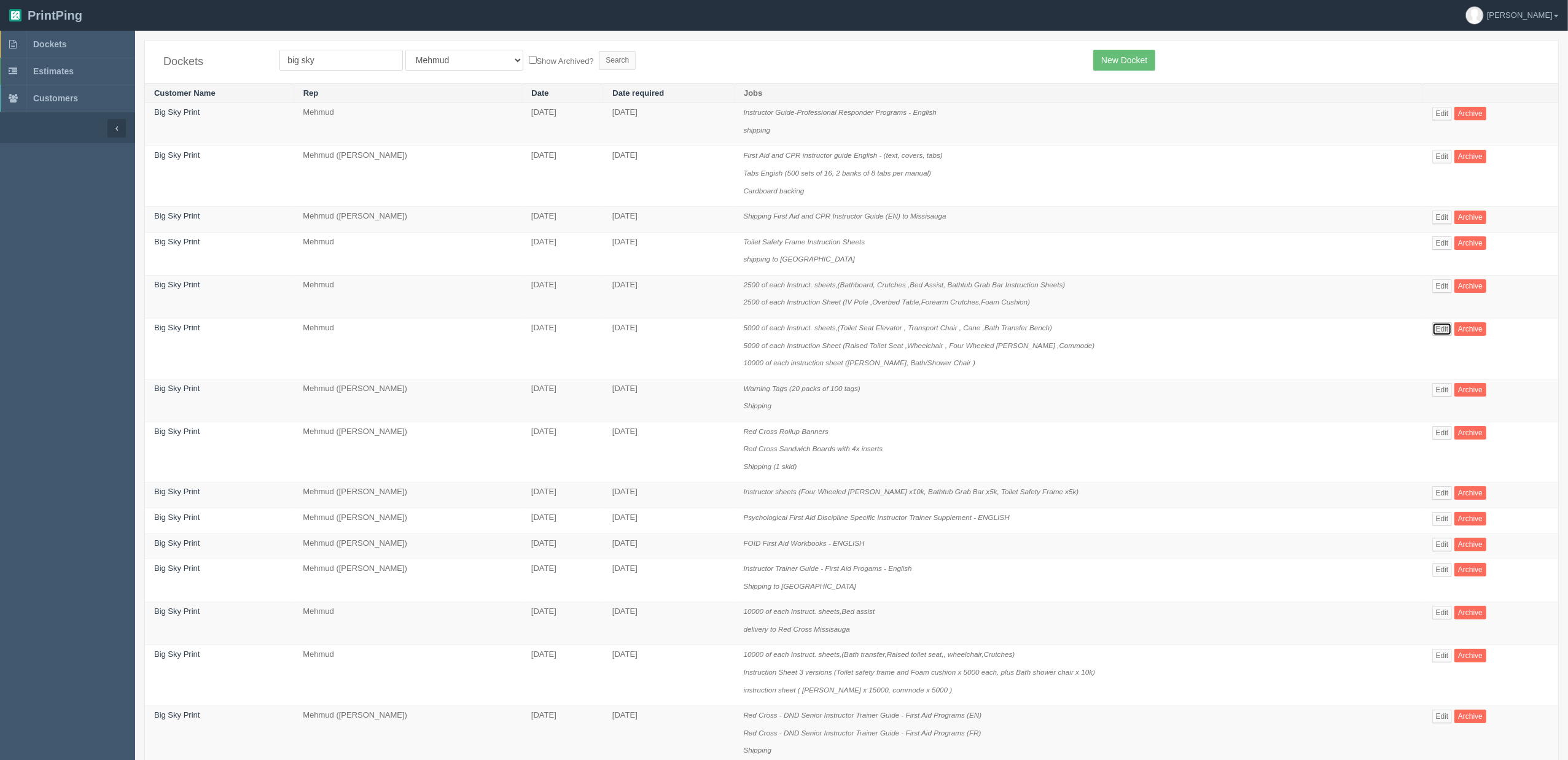
click at [1440, 327] on link "Edit" at bounding box center [1442, 329] width 20 height 14
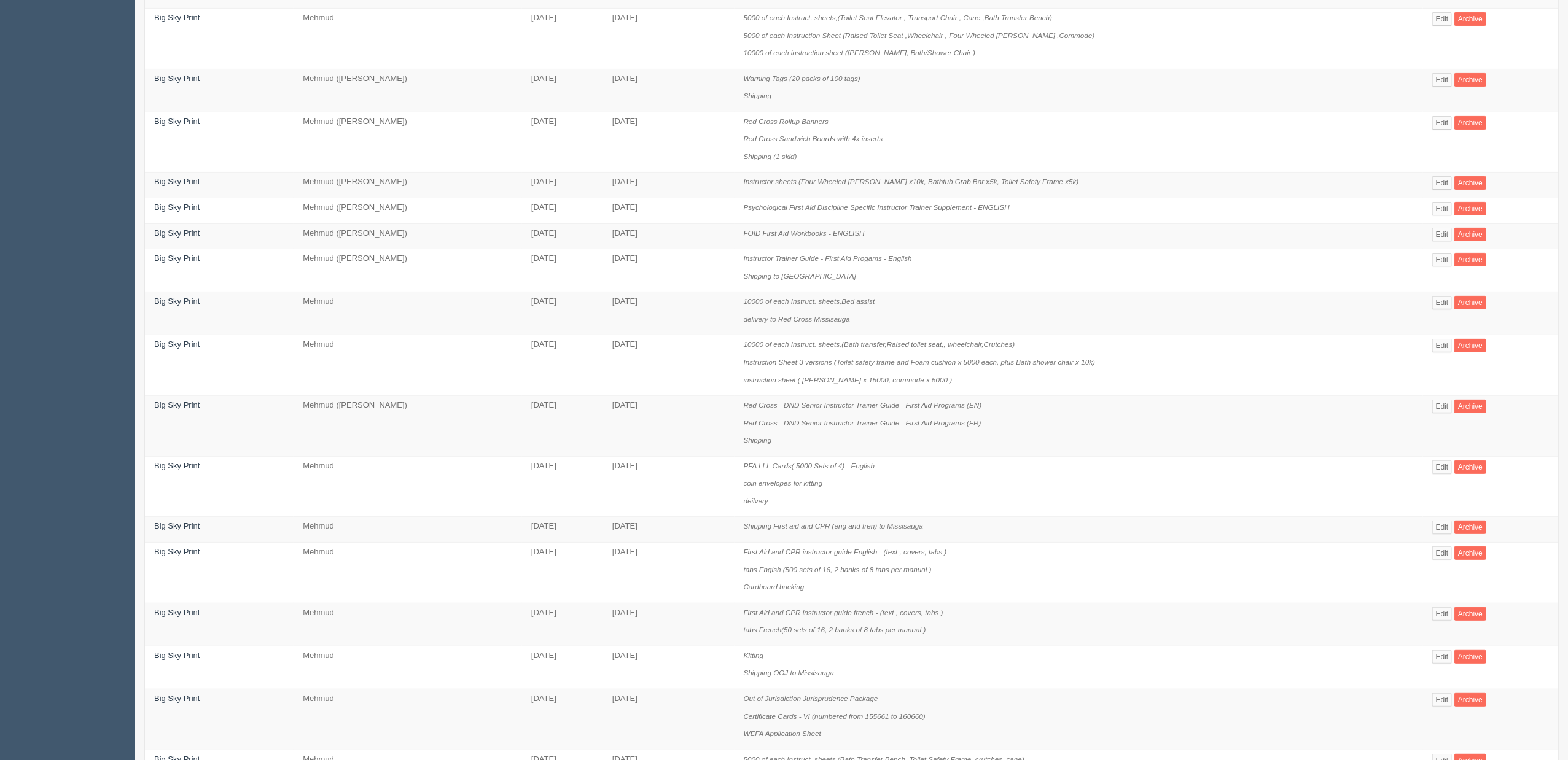
scroll to position [327, 0]
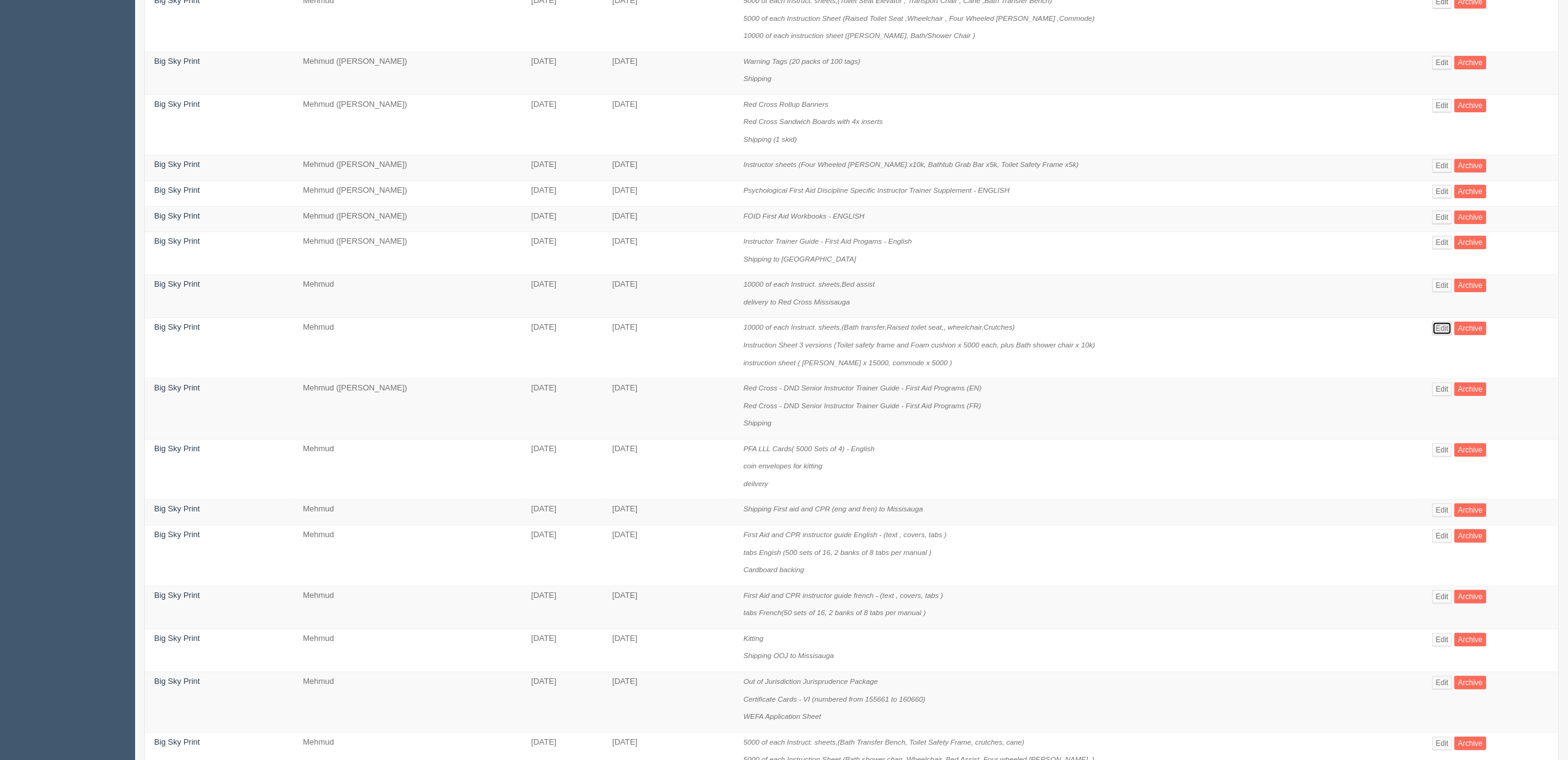
click at [1446, 332] on link "Edit" at bounding box center [1442, 329] width 20 height 14
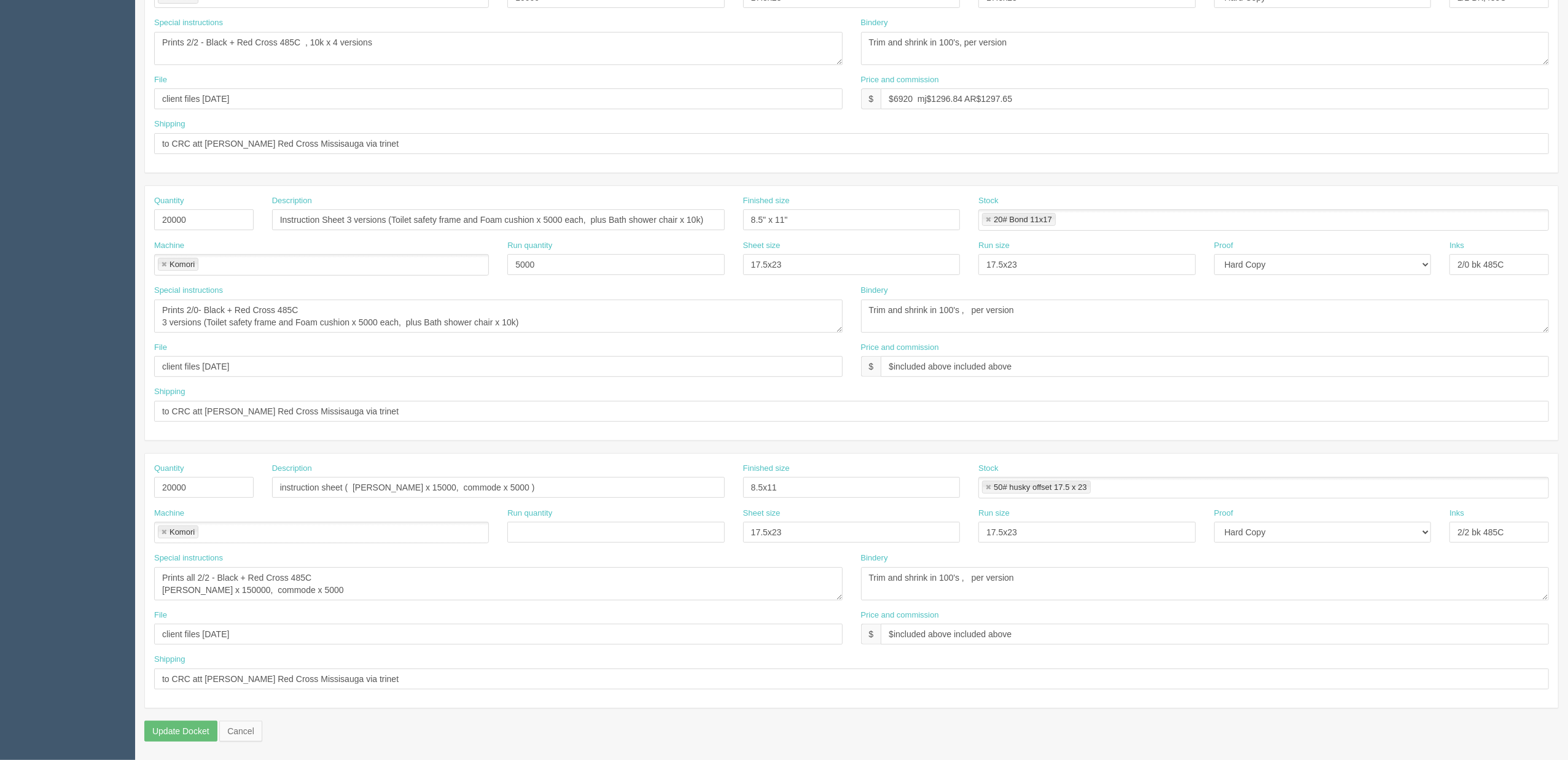
scroll to position [360, 0]
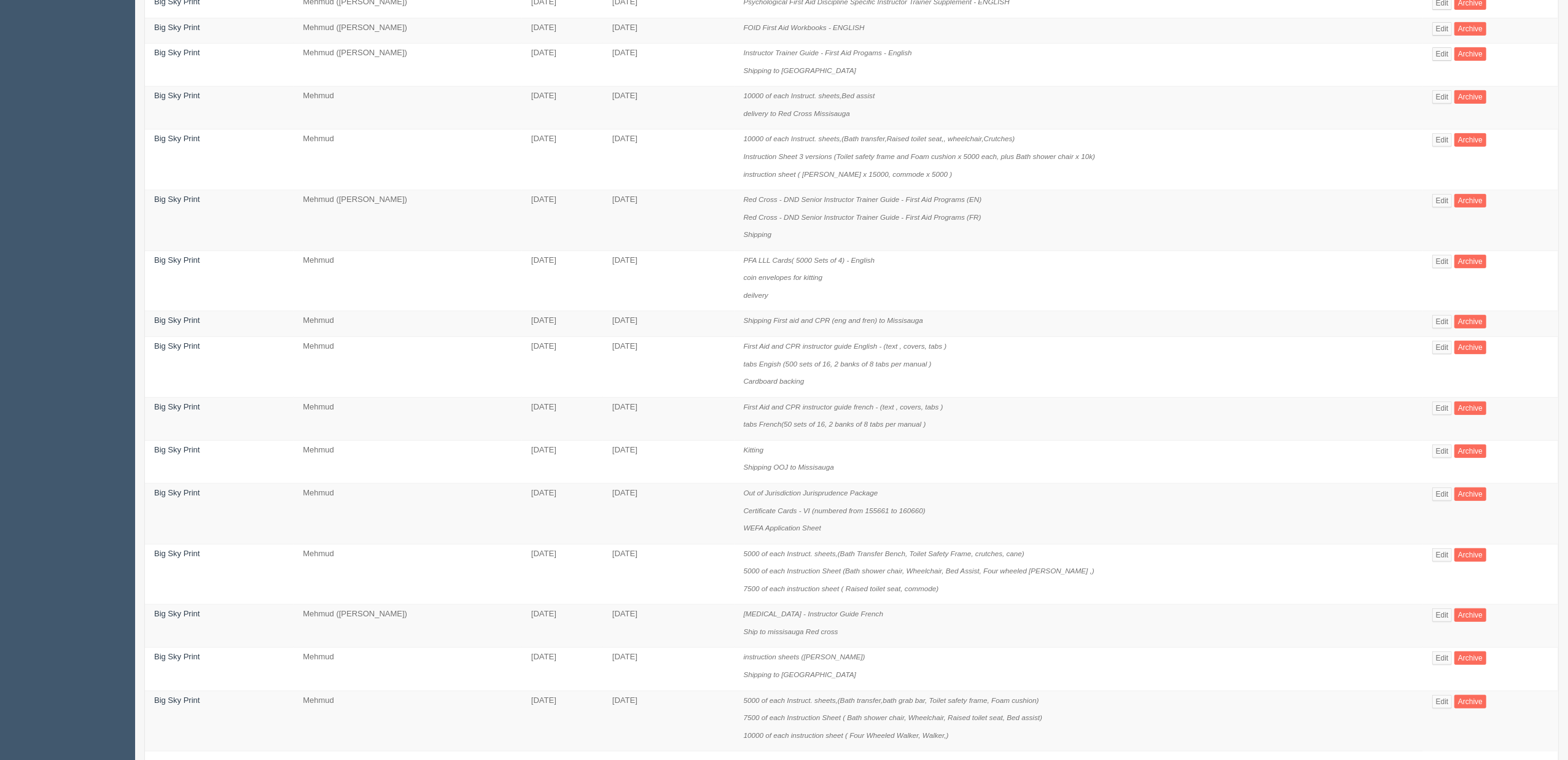
scroll to position [590, 0]
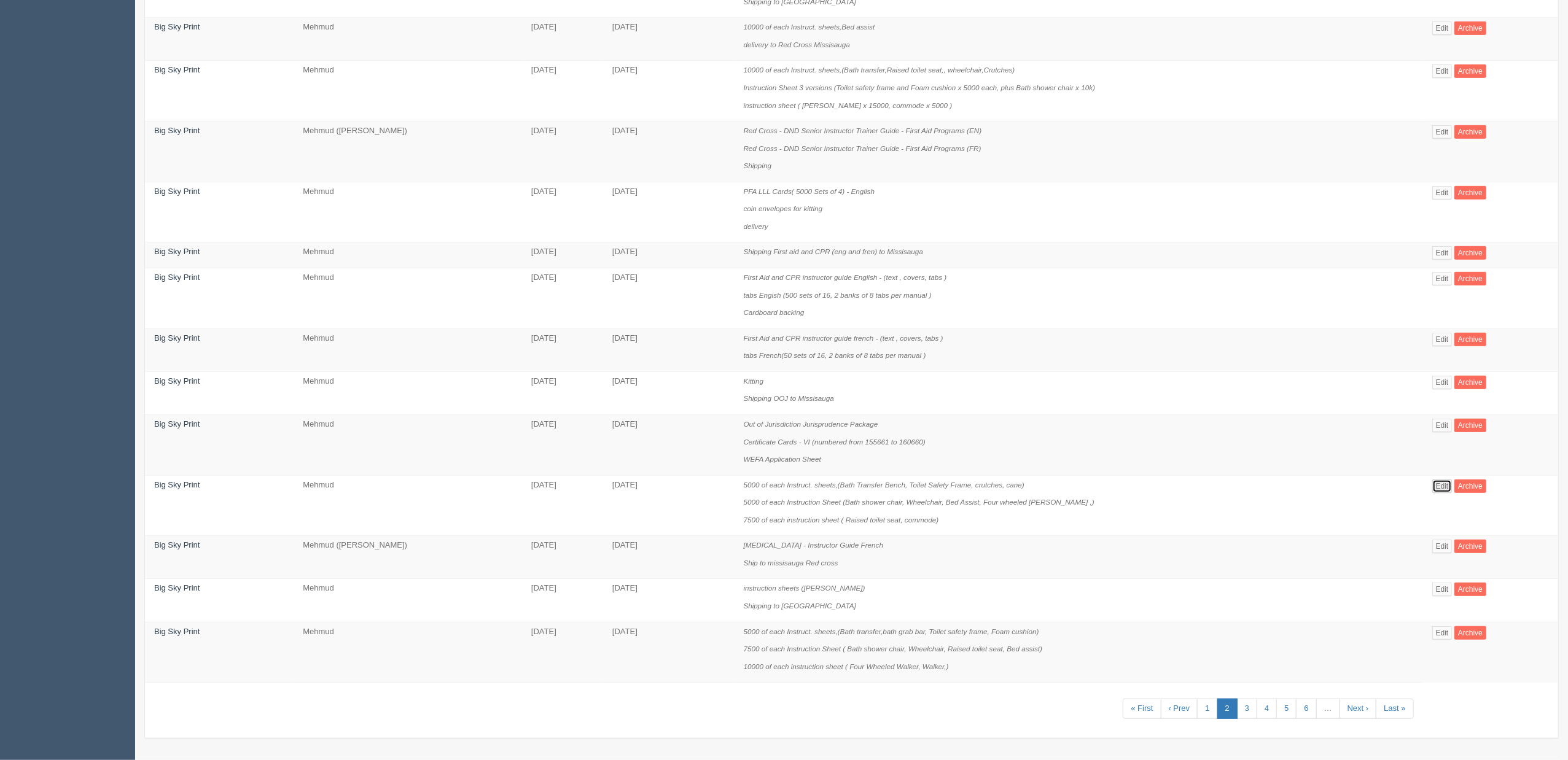
click at [1440, 483] on link "Edit" at bounding box center [1442, 487] width 20 height 14
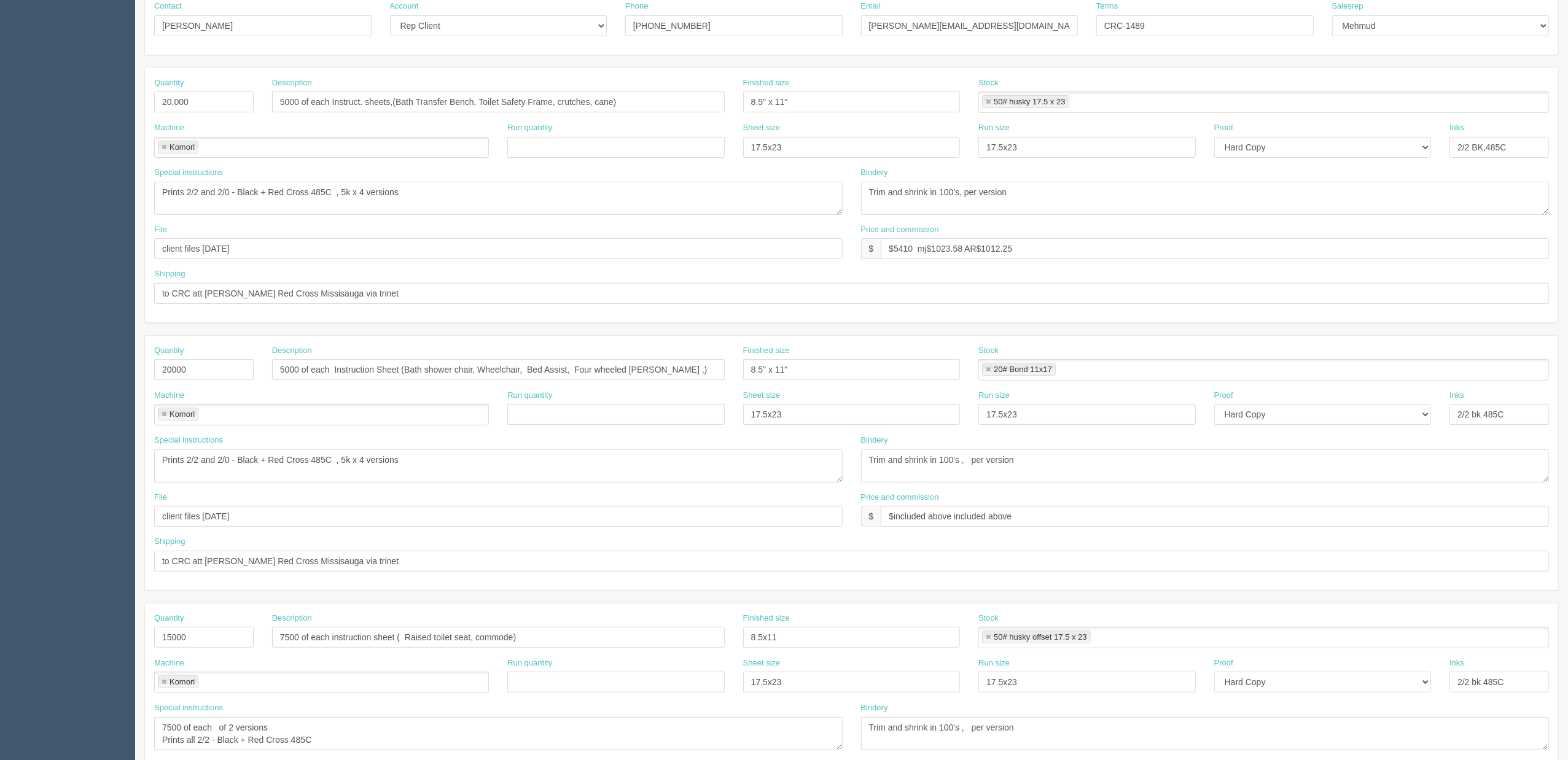
scroll to position [33, 0]
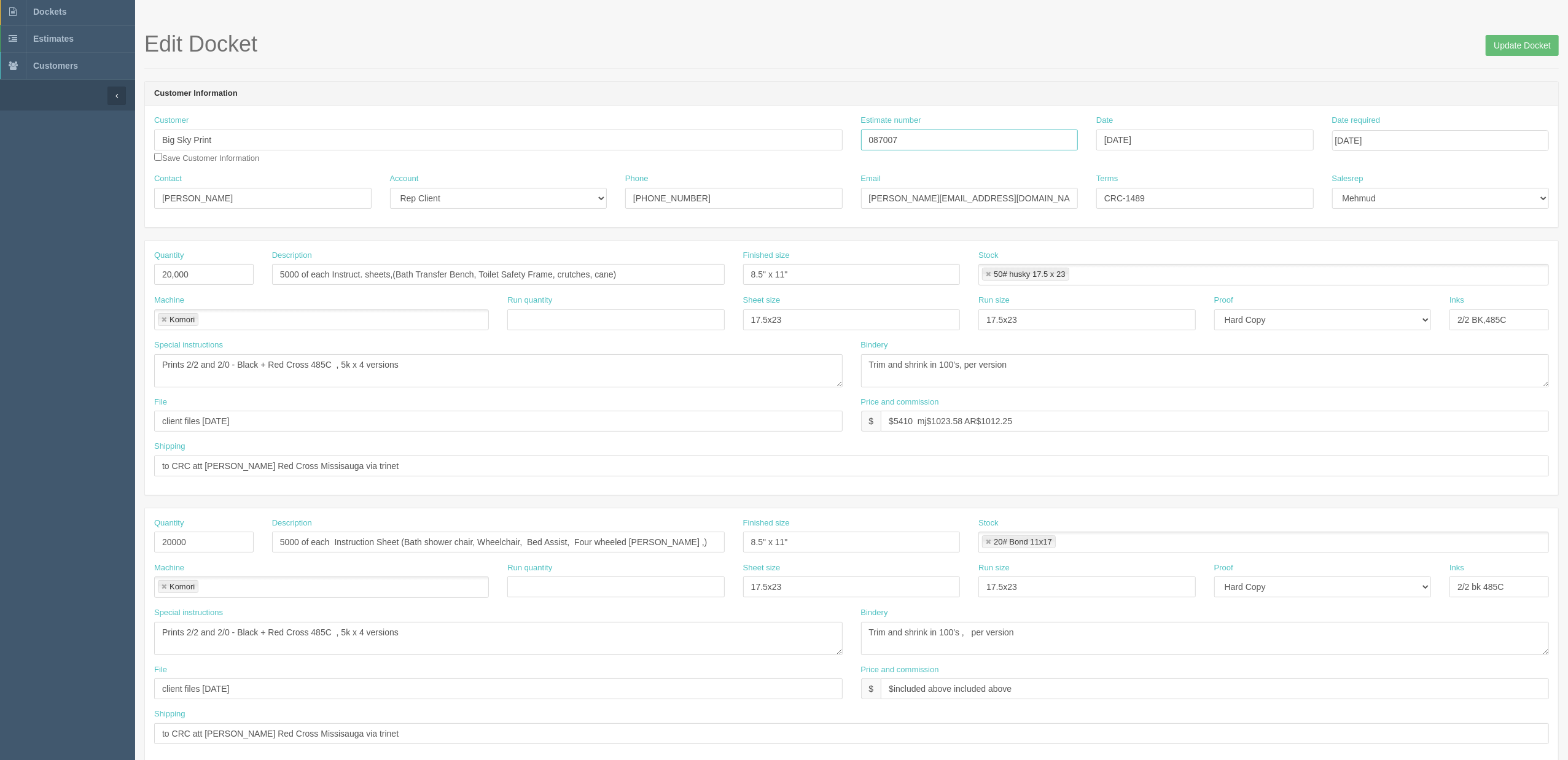
drag, startPoint x: 908, startPoint y: 133, endPoint x: 749, endPoint y: 124, distance: 159.3
click at [749, 124] on div "Customer Big Sky Print Save Customer Information Estimate number 087007 Date [D…" at bounding box center [851, 144] width 1413 height 59
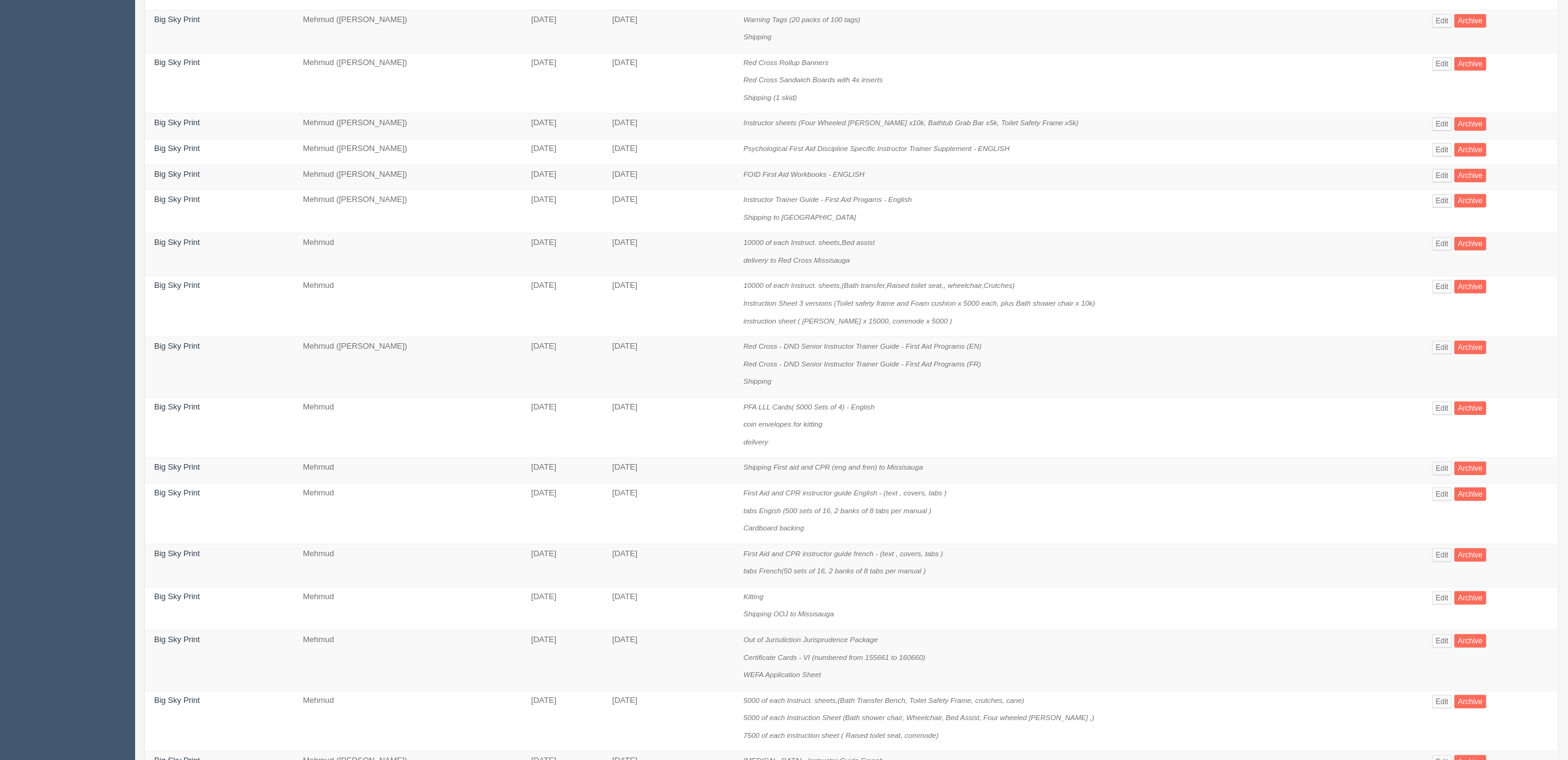
scroll to position [590, 0]
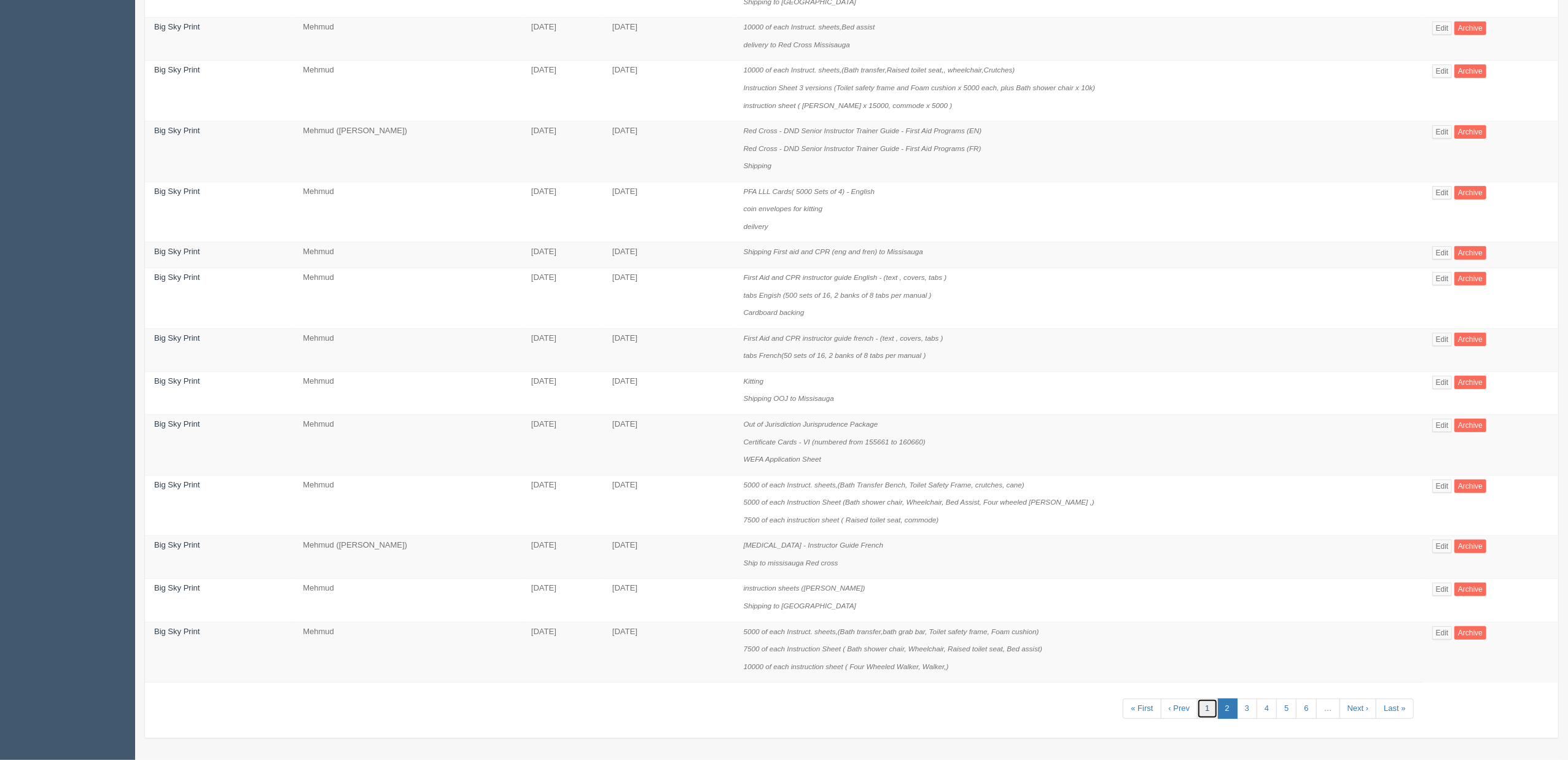
click at [1212, 705] on link "1" at bounding box center [1207, 709] width 20 height 20
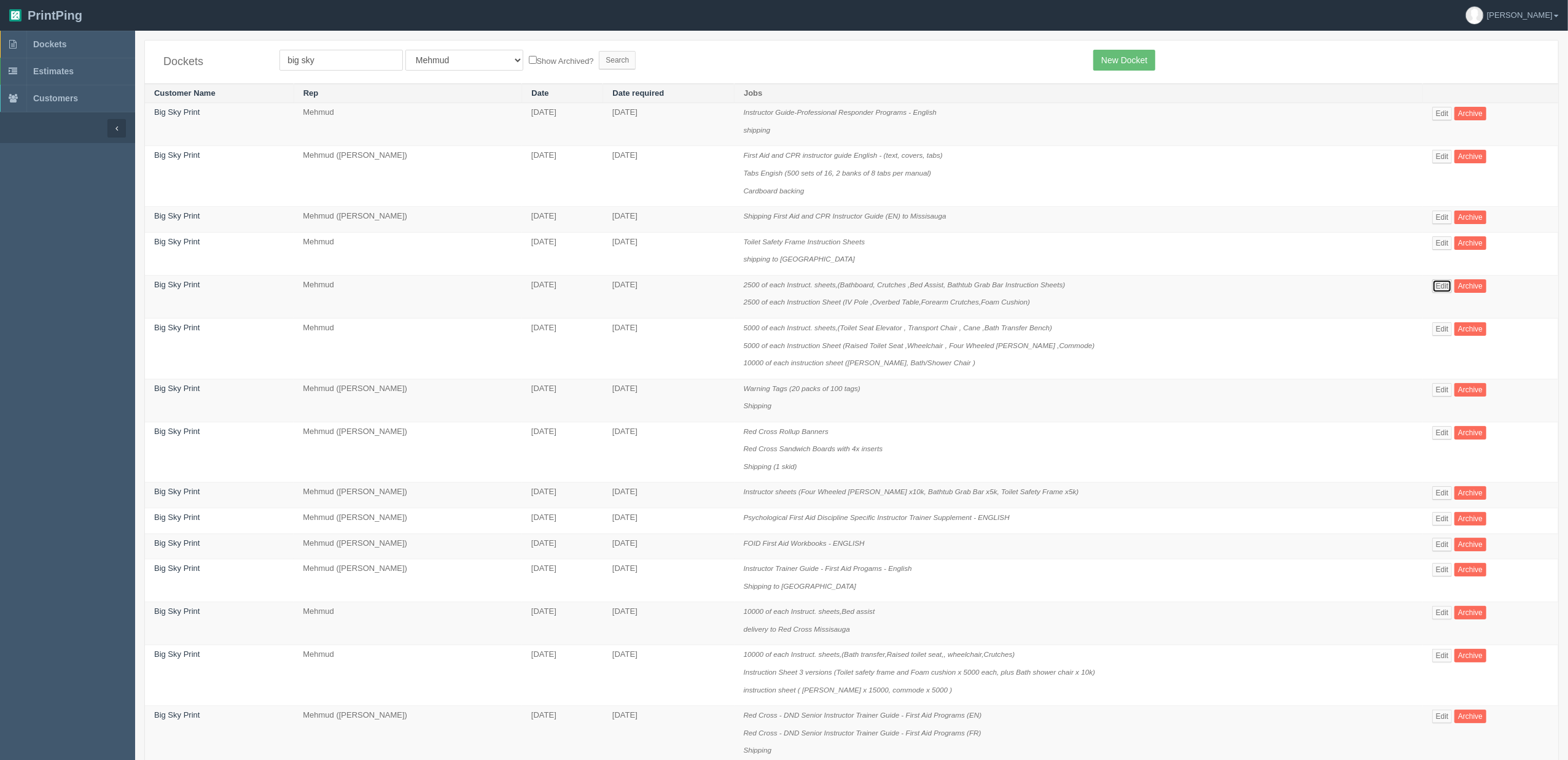
click at [1450, 287] on link "Edit" at bounding box center [1442, 286] width 20 height 14
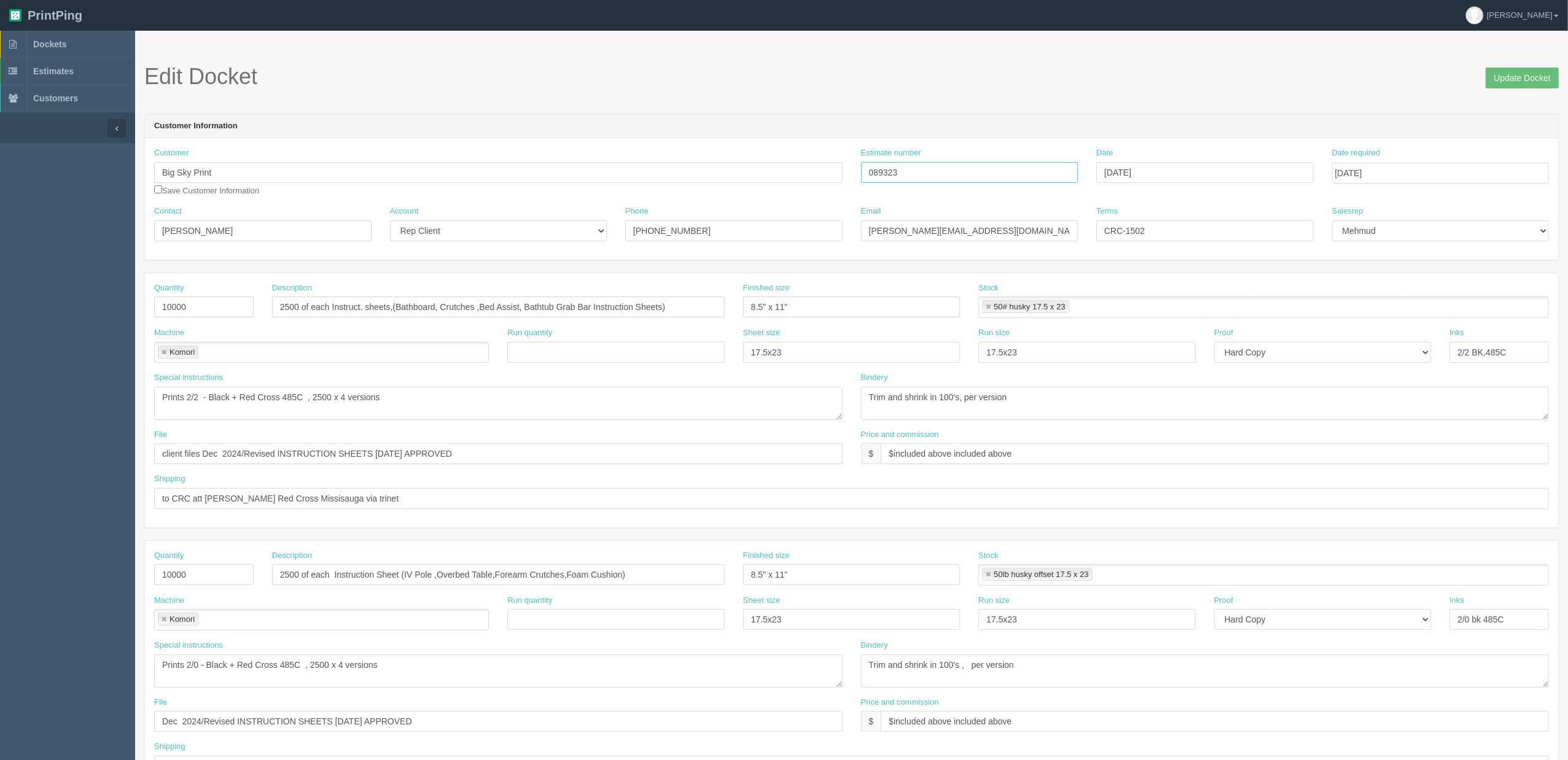
drag, startPoint x: 936, startPoint y: 174, endPoint x: 647, endPoint y: 153, distance: 289.8
click at [730, 153] on div "Customer Big Sky Print Save Customer Information Estimate number 089323 Date [D…" at bounding box center [851, 177] width 1413 height 59
